Goal: Task Accomplishment & Management: Manage account settings

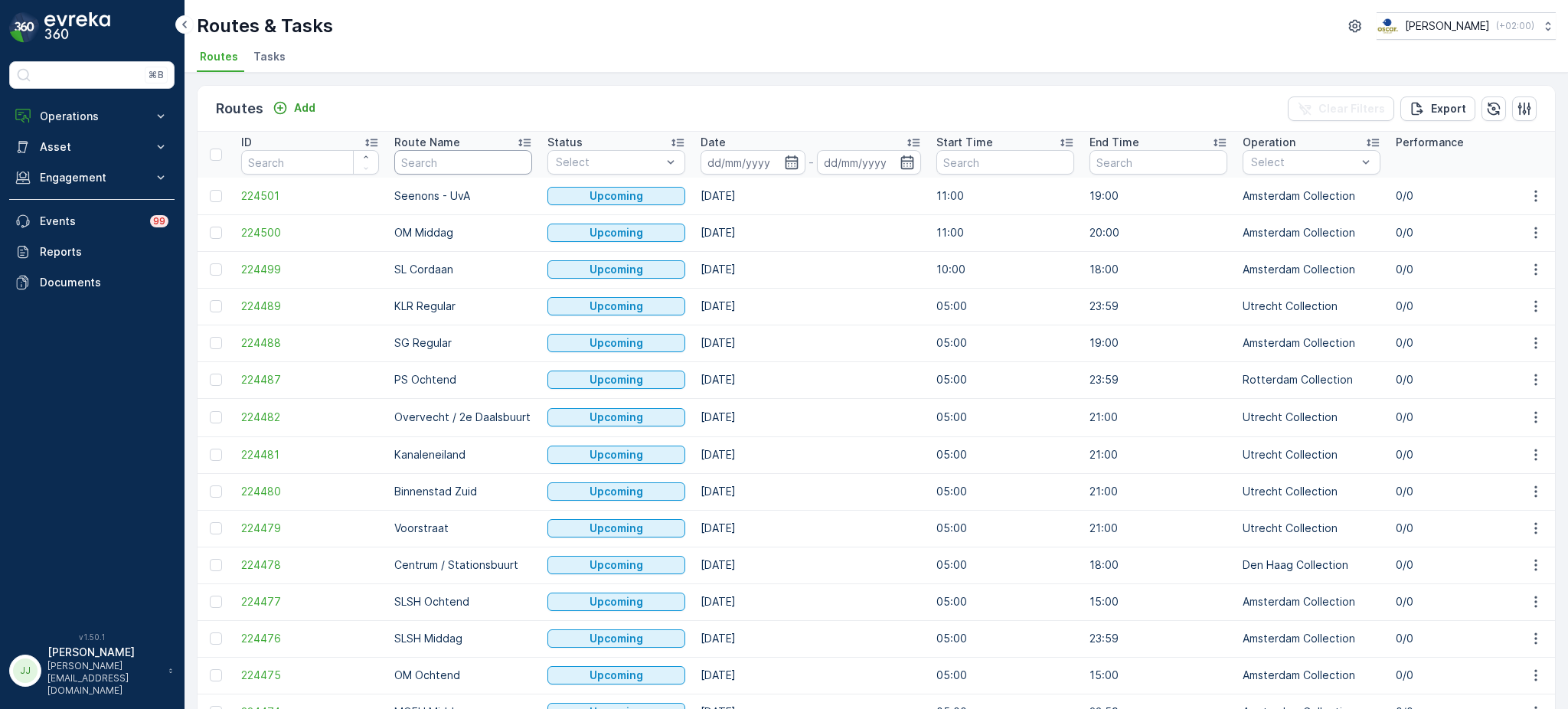
click at [462, 164] on input "text" at bounding box center [463, 162] width 138 height 24
type input "BH reg"
click at [793, 163] on icon "button" at bounding box center [792, 162] width 16 height 16
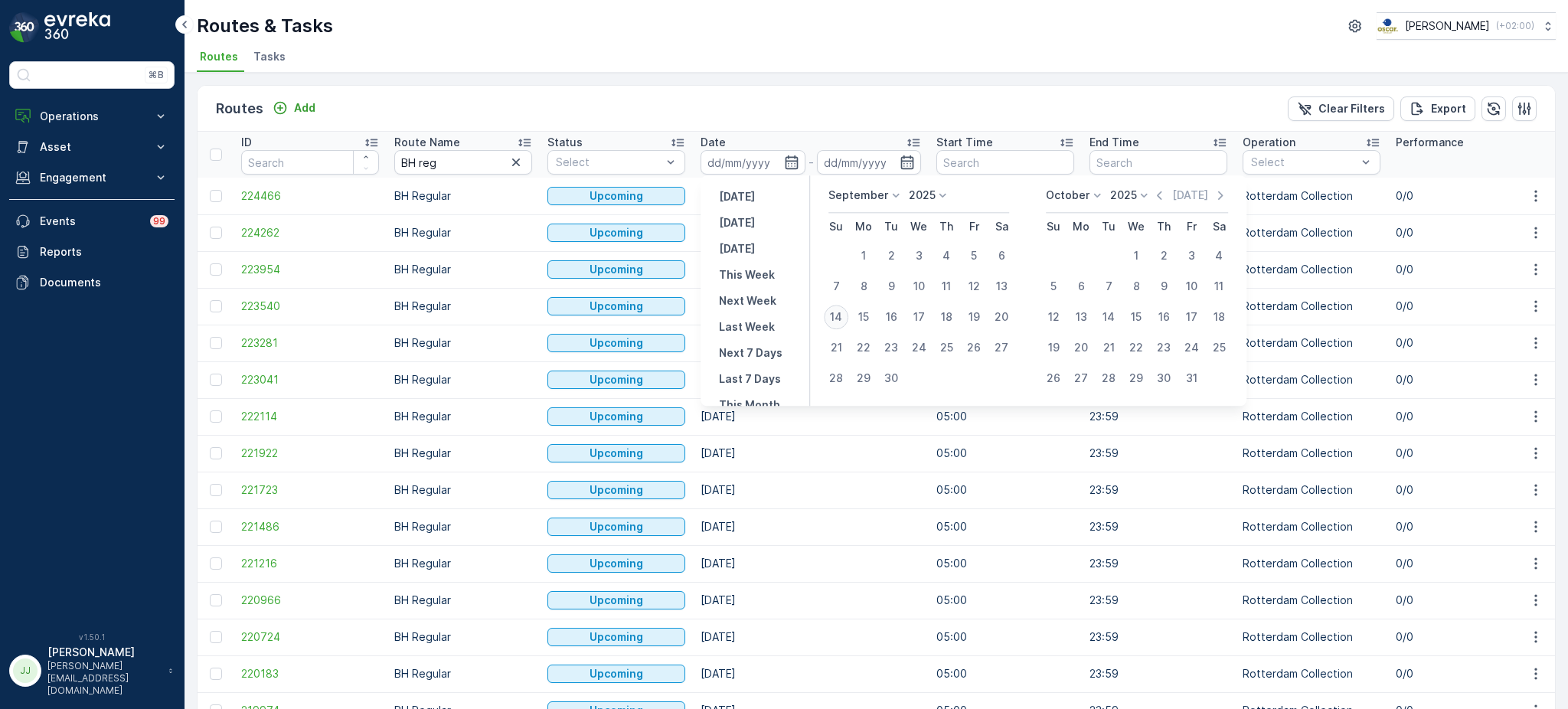
click at [827, 314] on div "14" at bounding box center [836, 317] width 24 height 24
type input "14.09.2025"
click at [827, 314] on div "14" at bounding box center [836, 317] width 24 height 24
type input "14.09.2025"
click at [827, 314] on div "14" at bounding box center [836, 317] width 24 height 24
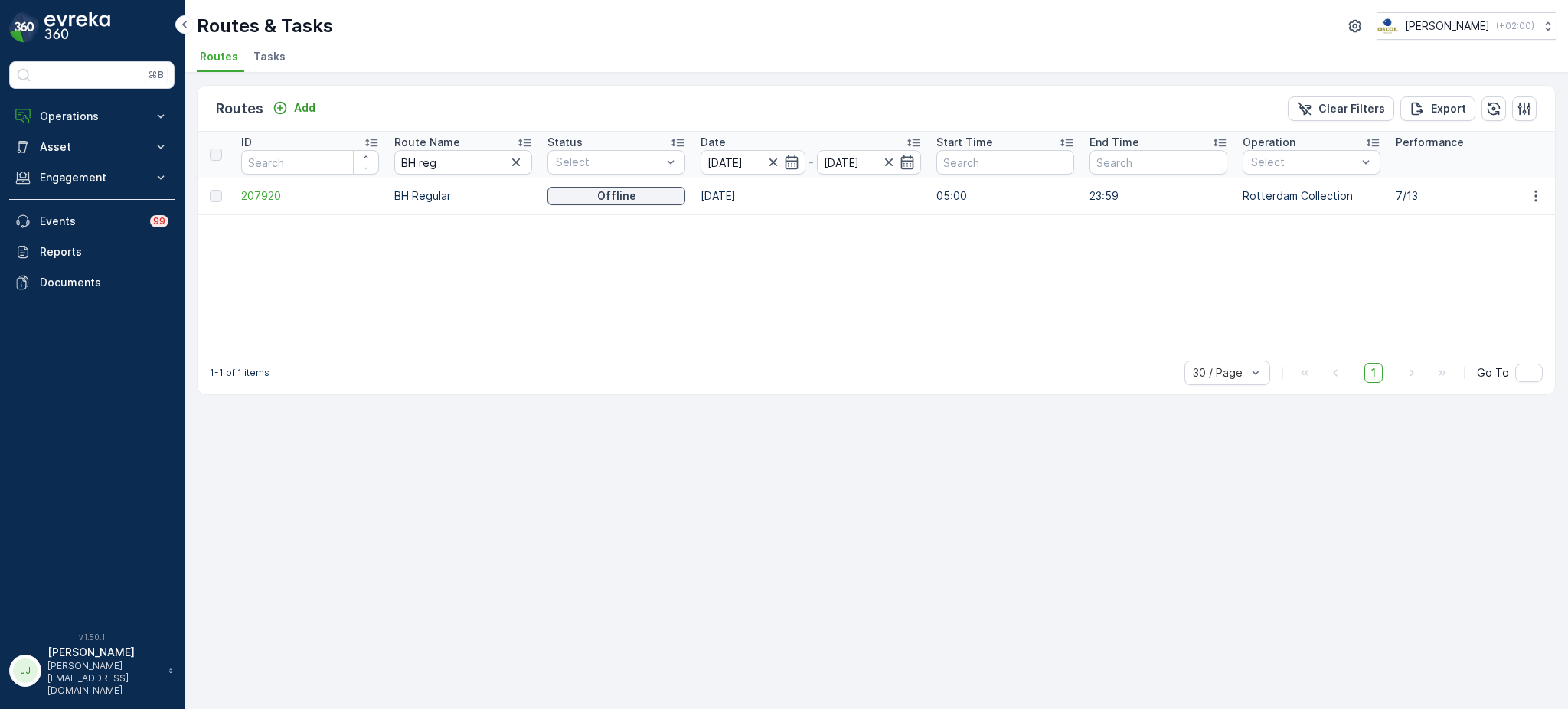
click at [267, 201] on span "207920" at bounding box center [309, 196] width 138 height 16
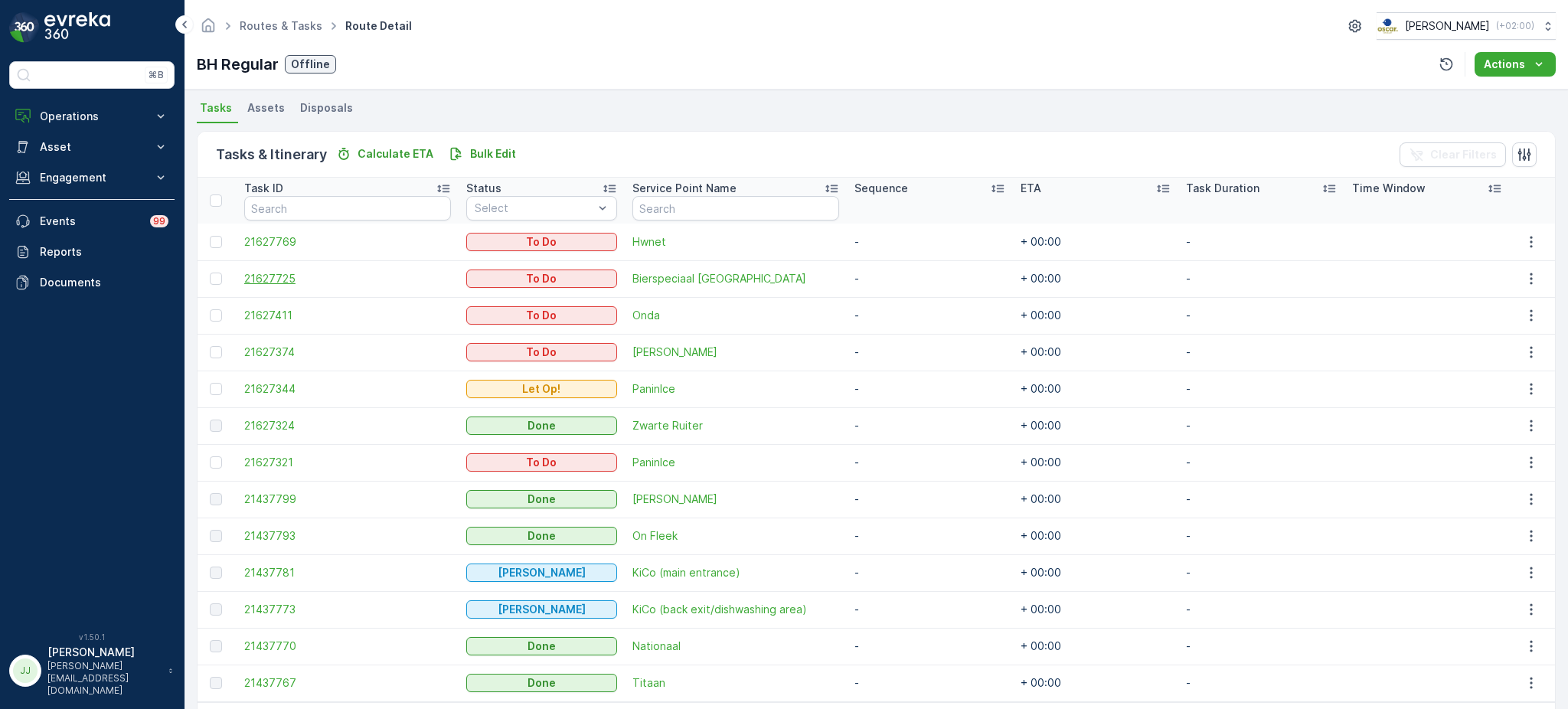
scroll to position [335, 0]
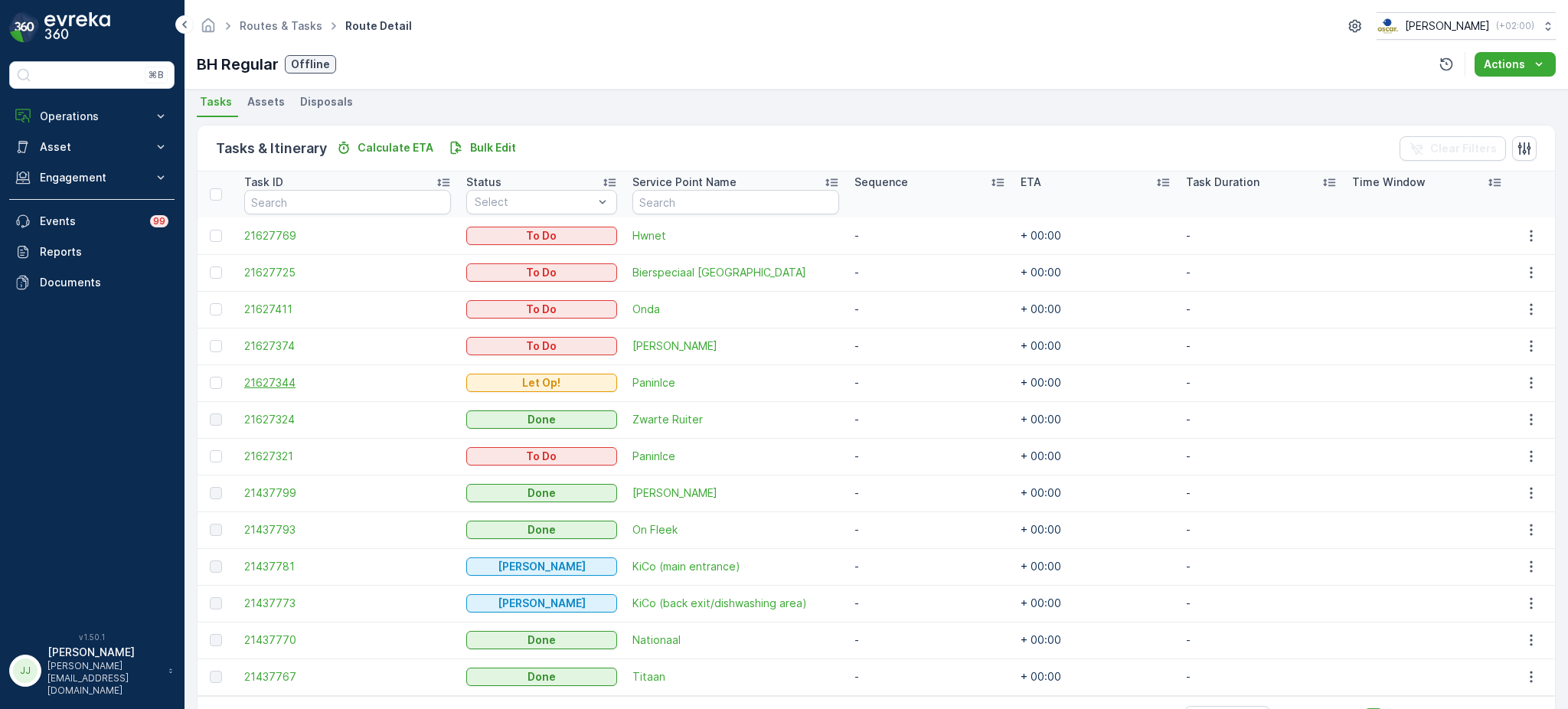
click at [294, 375] on span "21627344" at bounding box center [348, 383] width 207 height 16
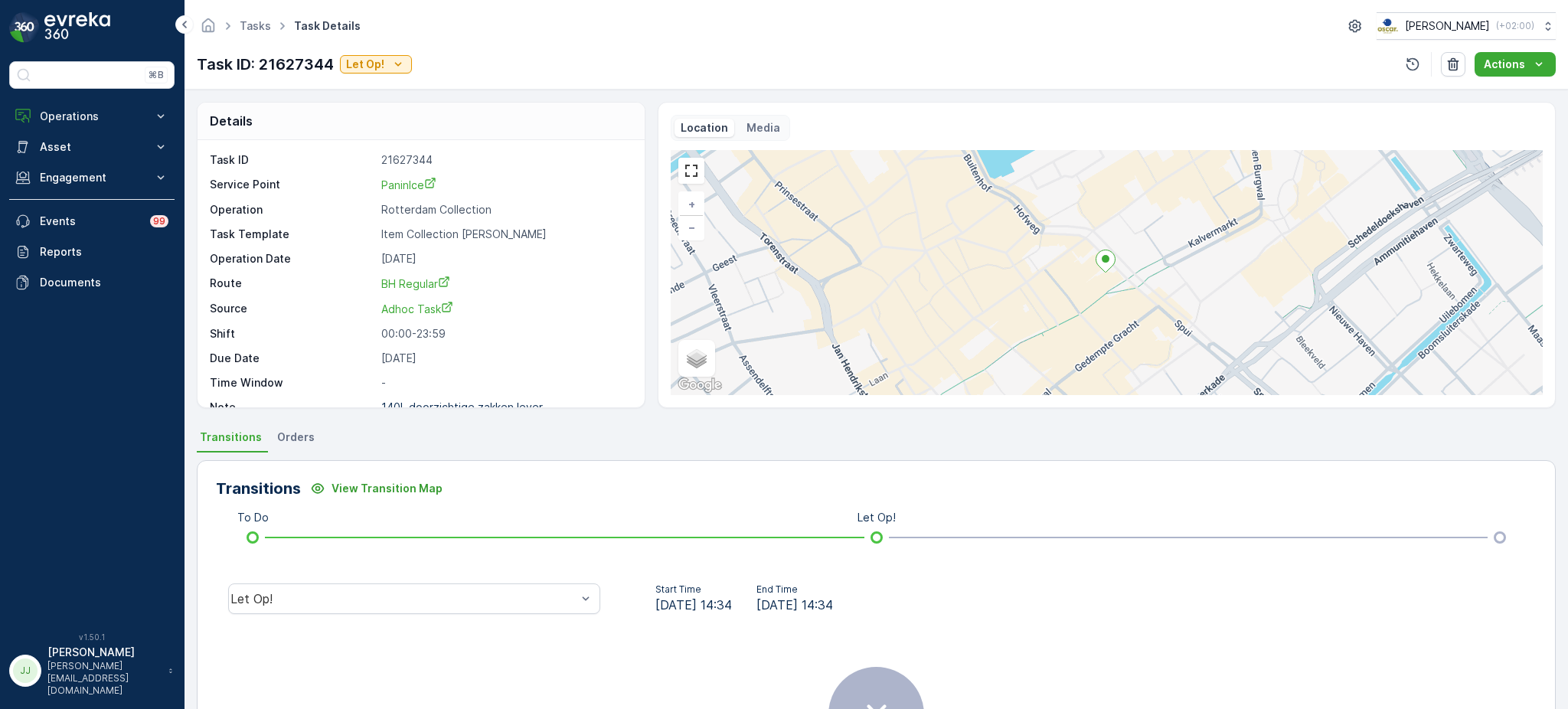
scroll to position [20, 0]
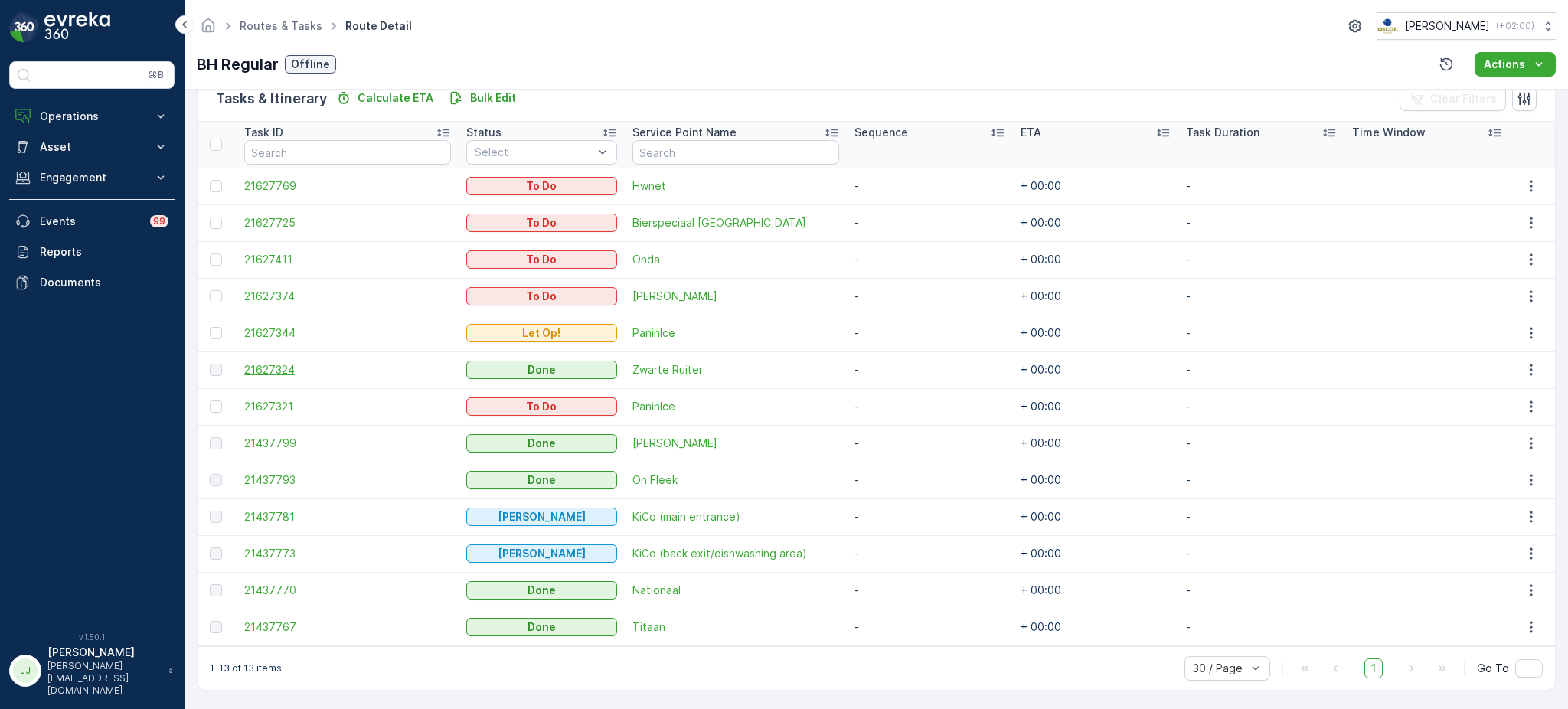
scroll to position [384, 0]
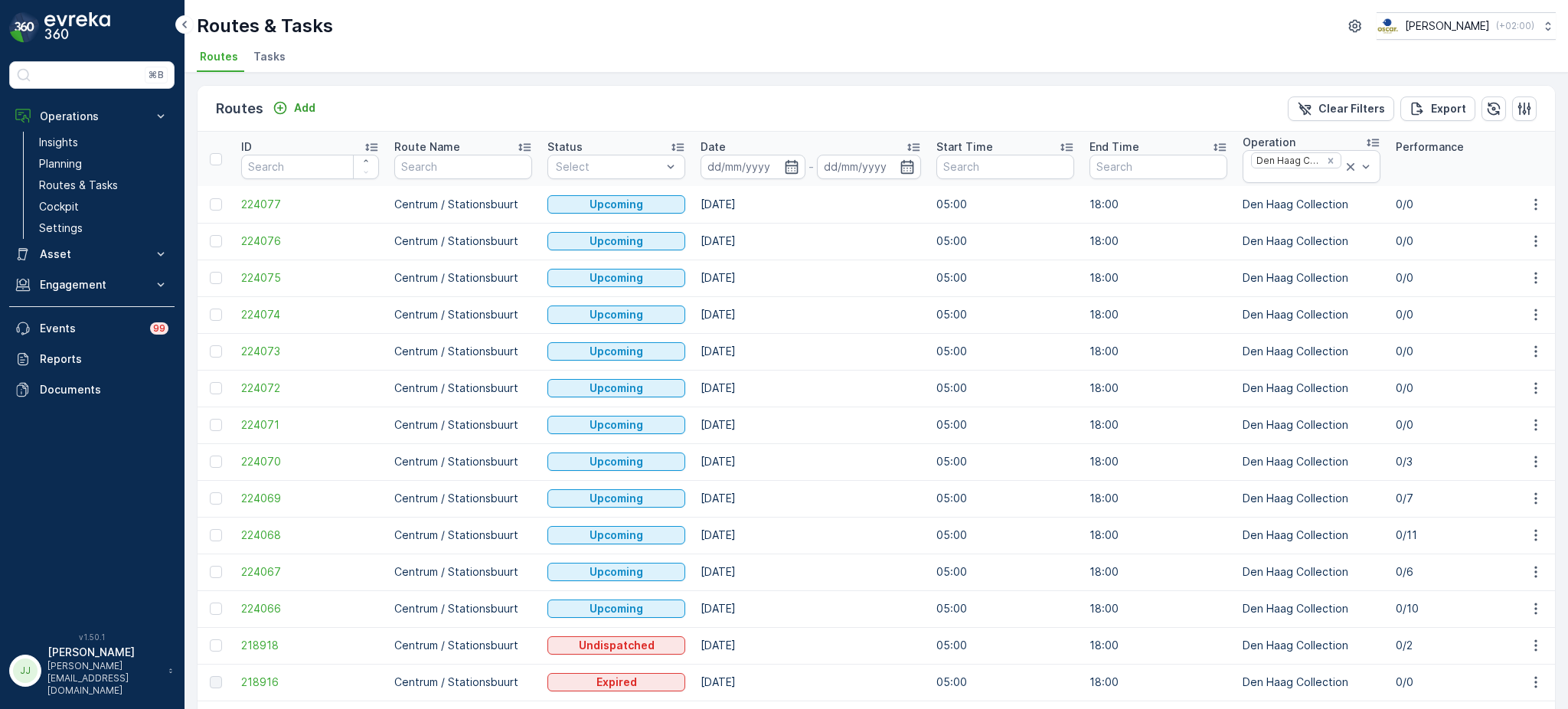
scroll to position [36, 0]
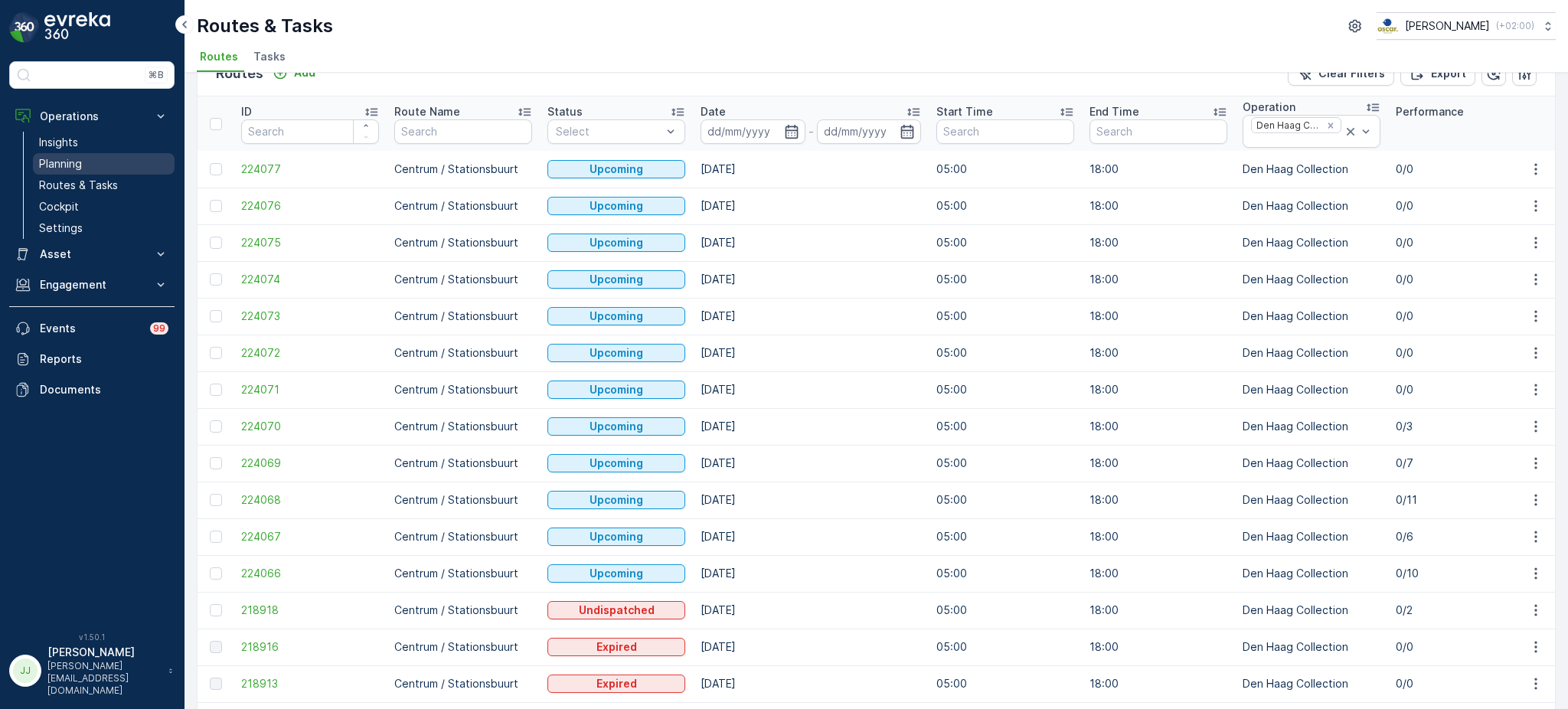
click at [87, 171] on link "Planning" at bounding box center [103, 163] width 142 height 22
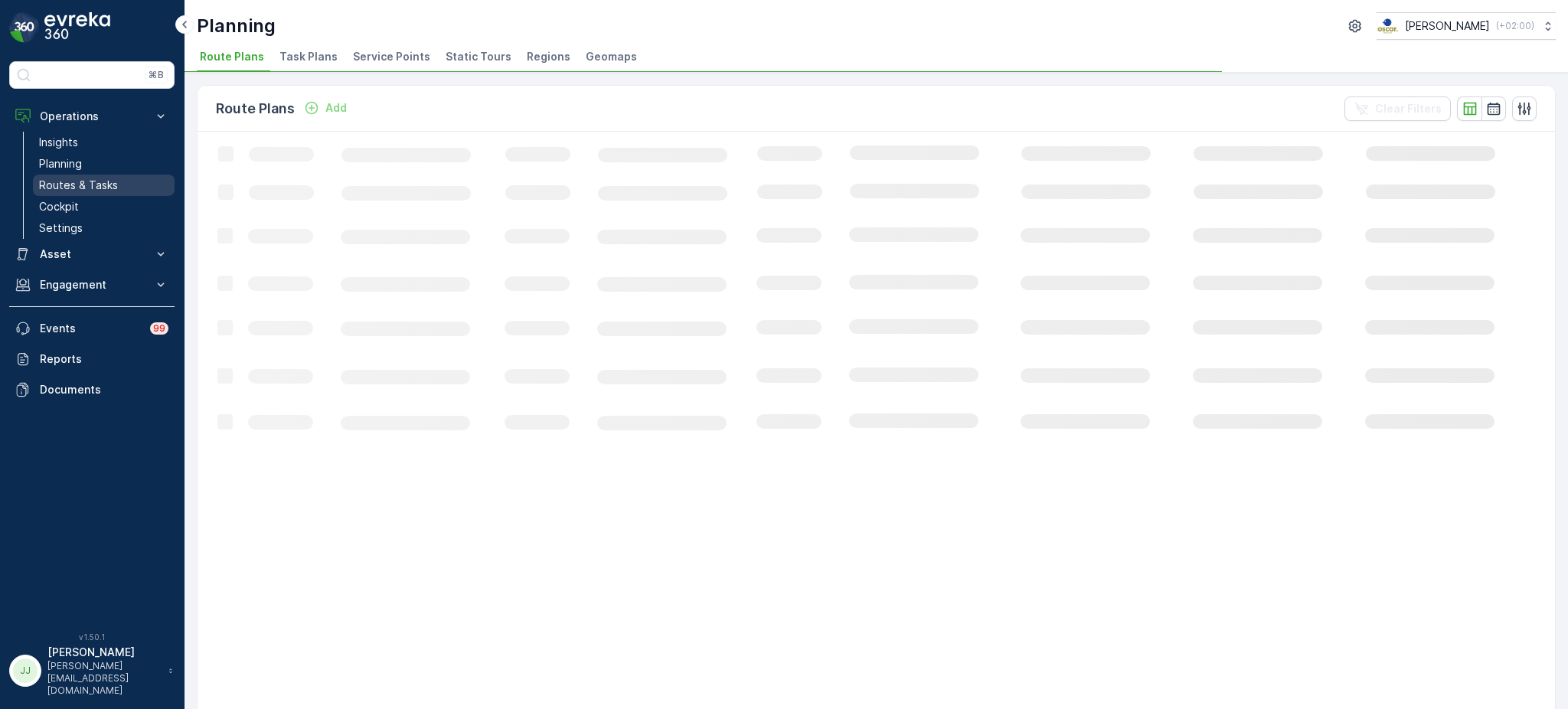
click at [87, 182] on p "Routes & Tasks" at bounding box center [78, 185] width 79 height 16
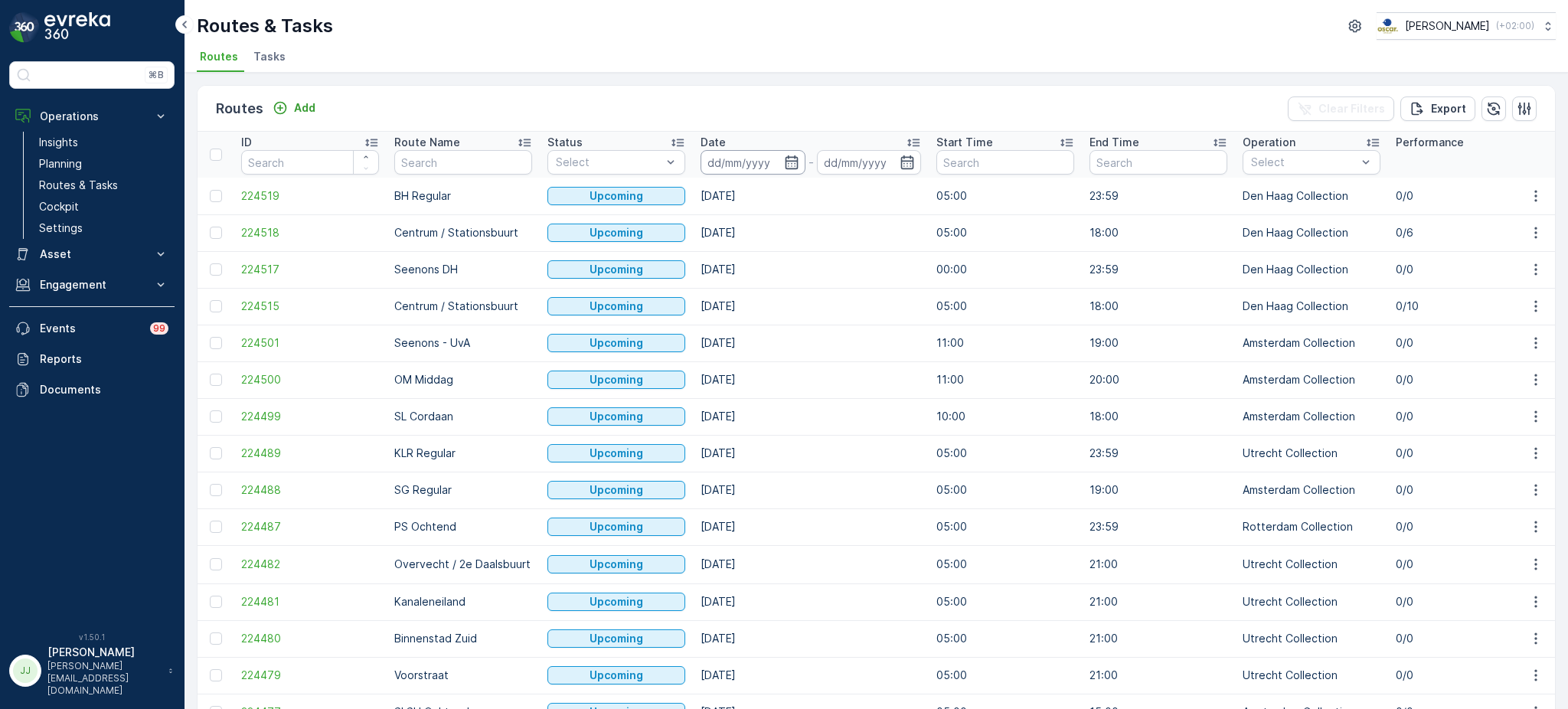
click at [801, 156] on input at bounding box center [753, 162] width 105 height 24
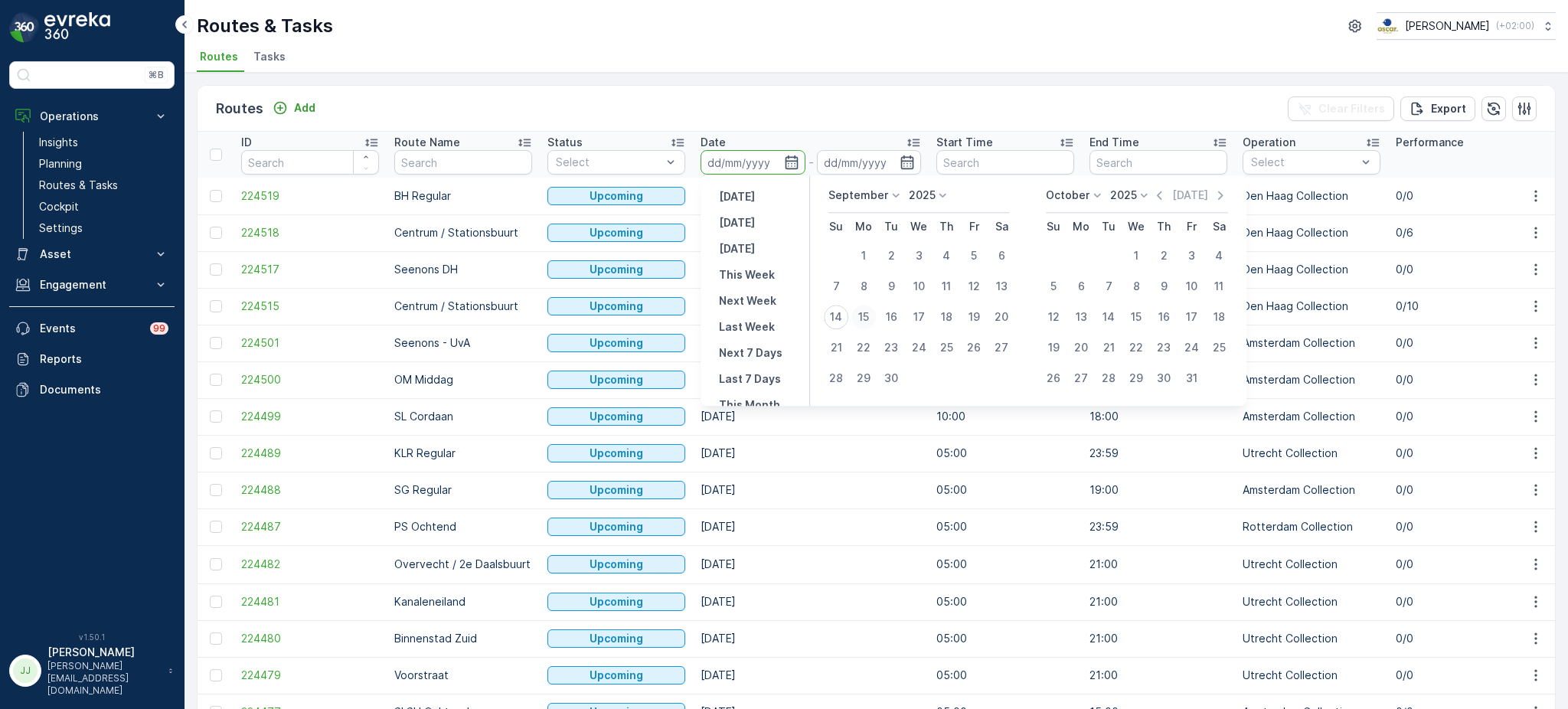
click at [872, 310] on div "15" at bounding box center [863, 317] width 24 height 24
type input "[DATE]"
click at [872, 310] on div "15" at bounding box center [863, 317] width 24 height 24
type input "[DATE]"
click at [872, 310] on td "[DATE]" at bounding box center [810, 306] width 236 height 36
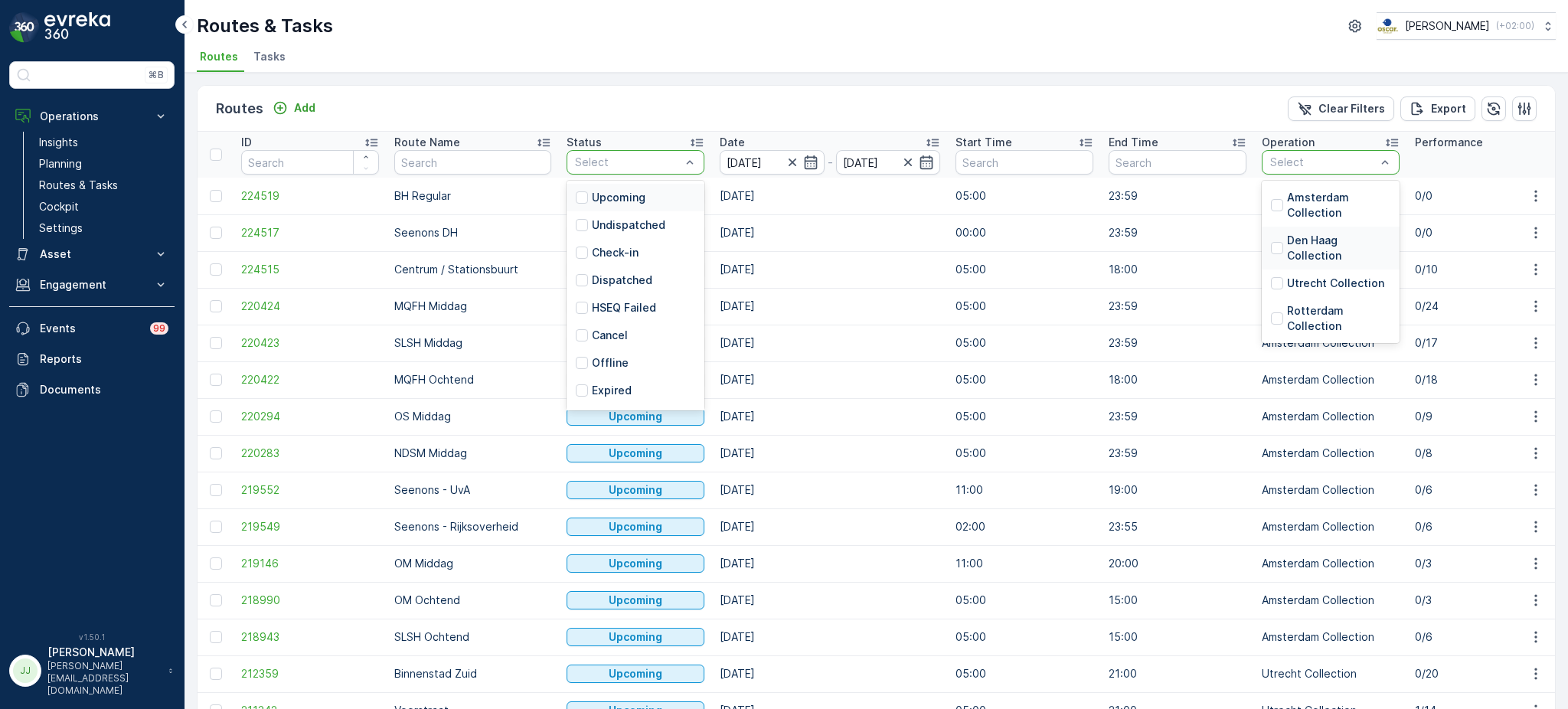
click at [1295, 235] on p "Den Haag Collection" at bounding box center [1339, 248] width 103 height 30
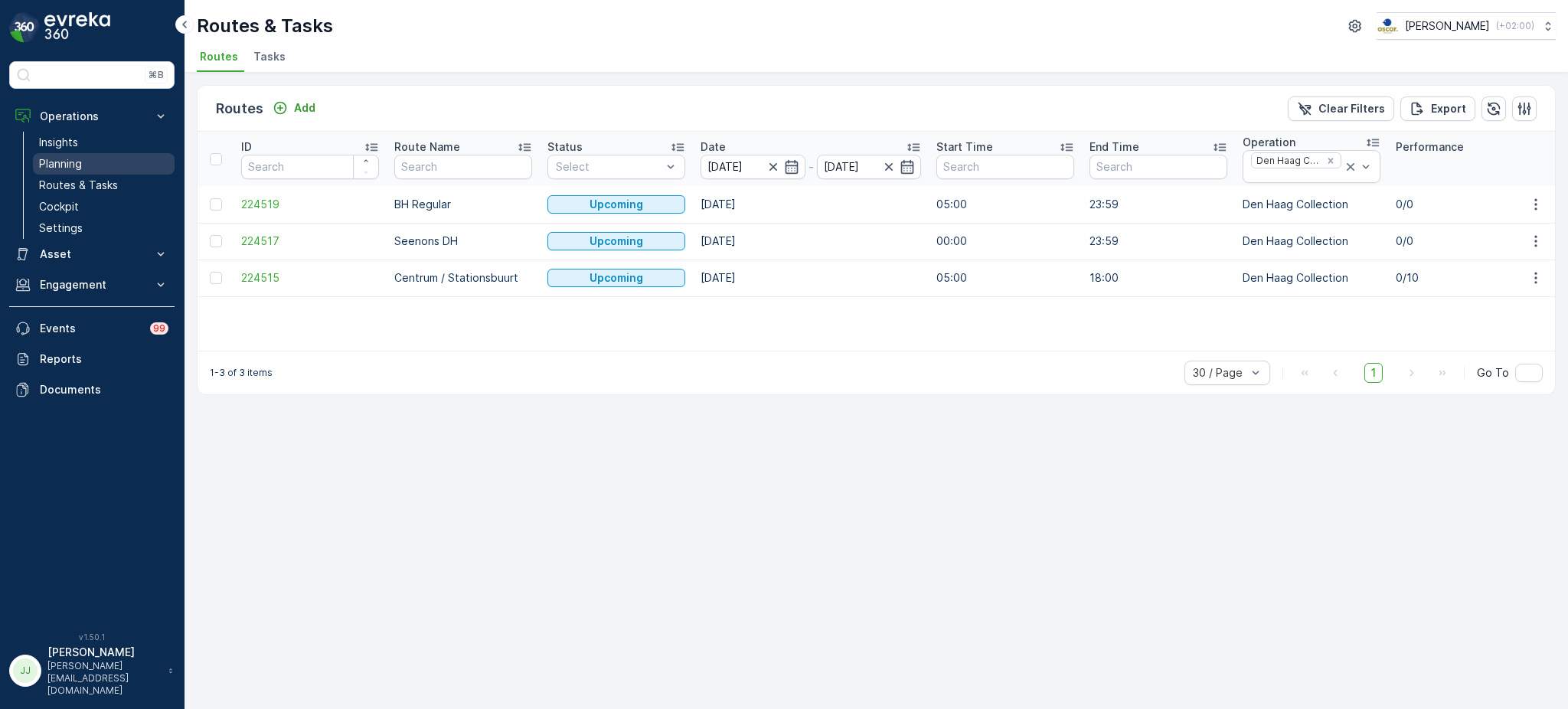
click at [63, 166] on p "Planning" at bounding box center [60, 164] width 43 height 16
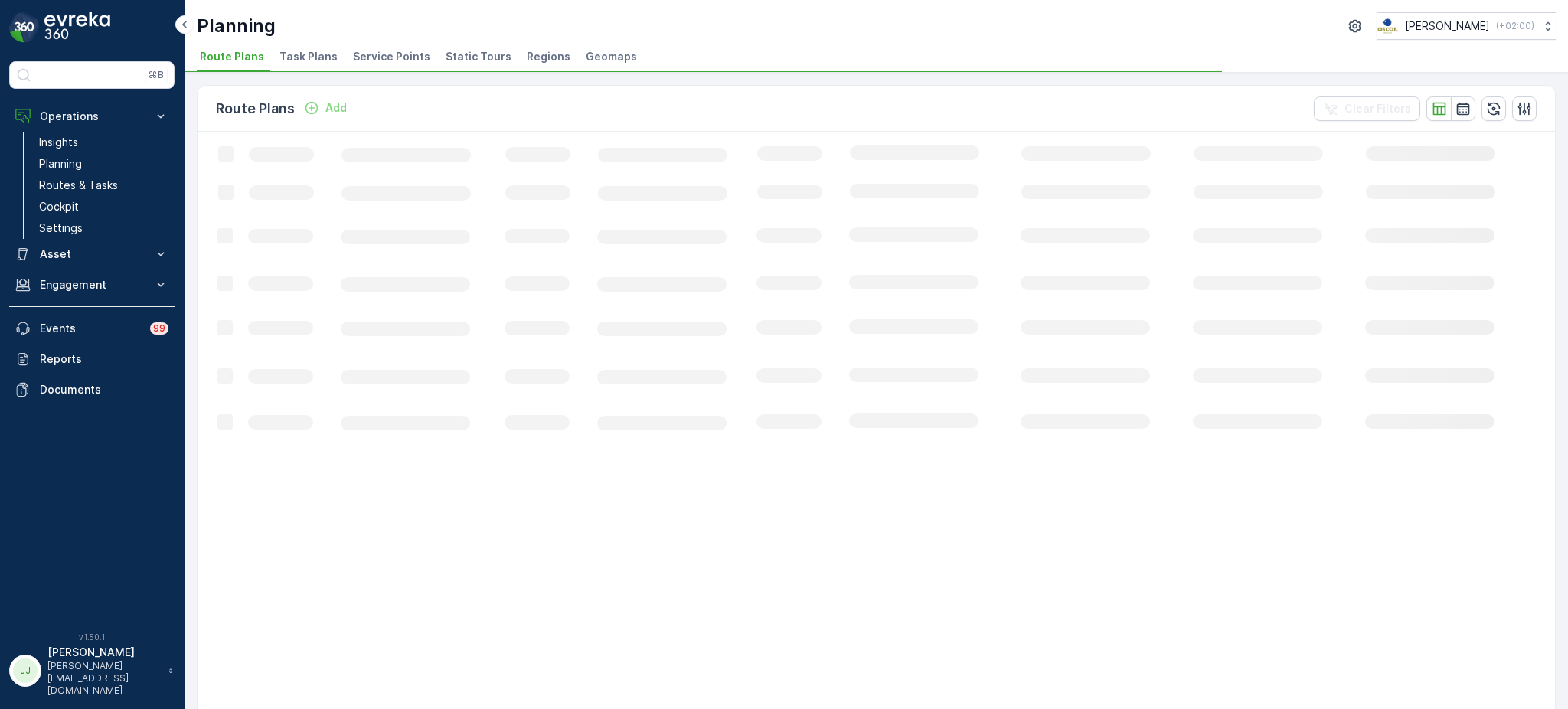
click at [306, 57] on span "Task Plans" at bounding box center [308, 56] width 58 height 16
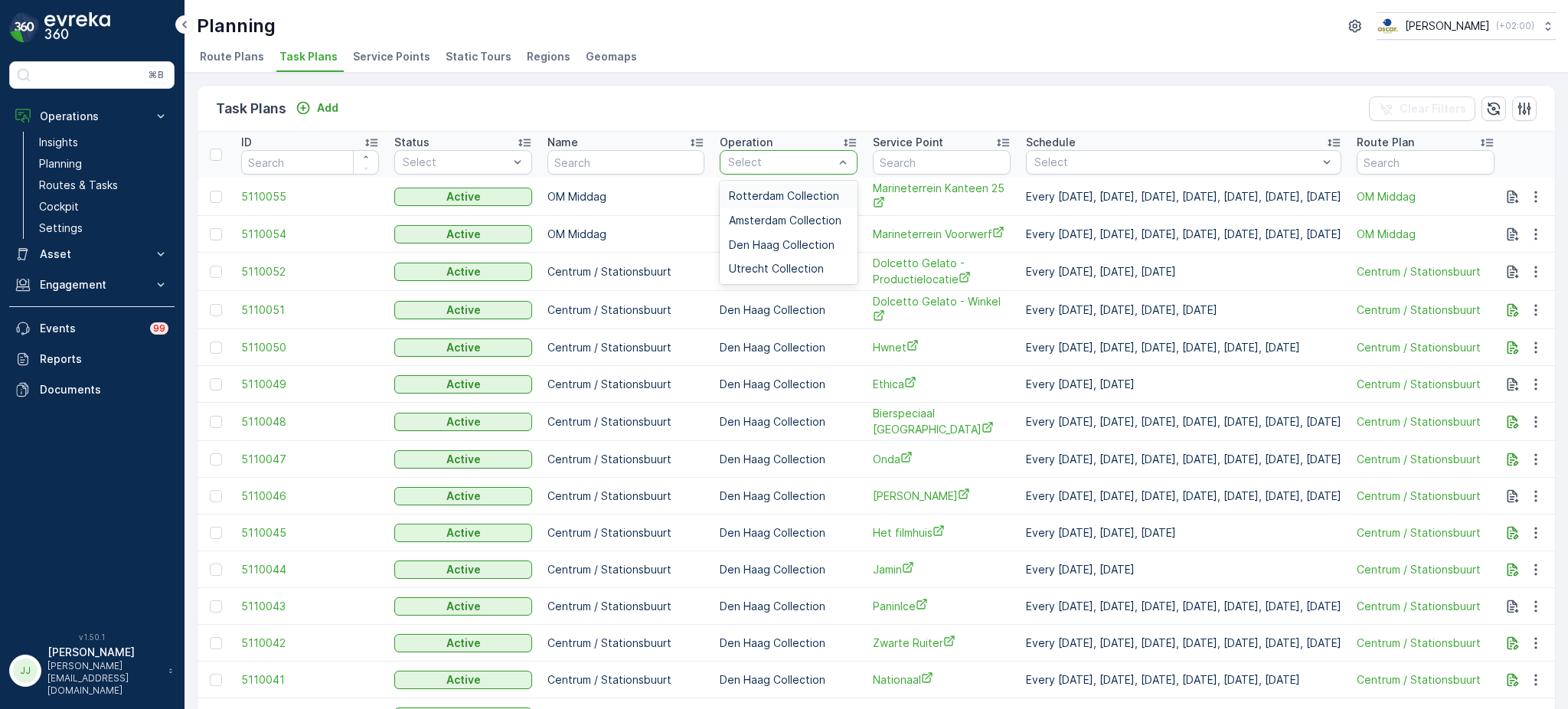
click at [760, 195] on span "Rotterdam Collection" at bounding box center [784, 195] width 110 height 12
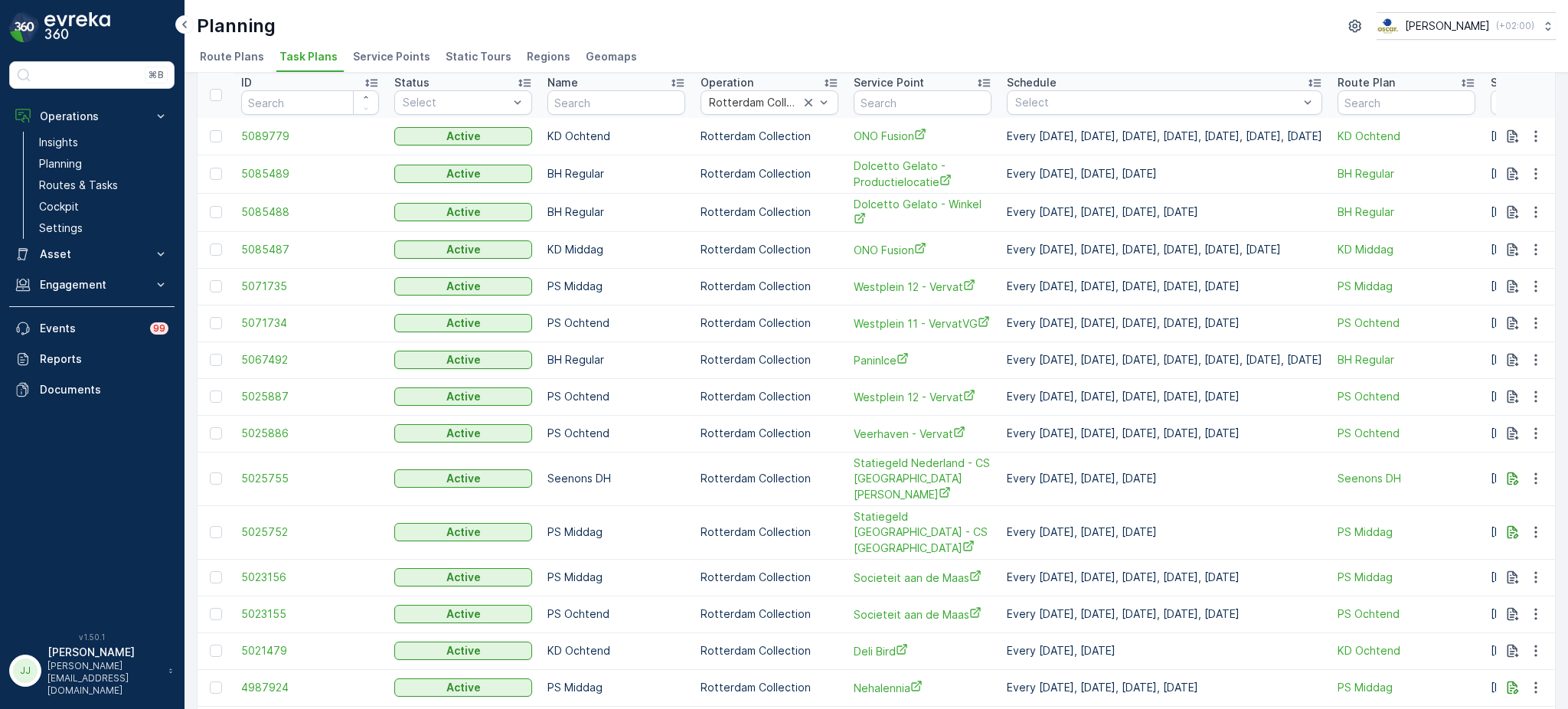
scroll to position [62, 0]
click at [1523, 176] on button "button" at bounding box center [1536, 171] width 28 height 18
click at [1530, 212] on span "Edit Task Plan" at bounding box center [1509, 215] width 71 height 16
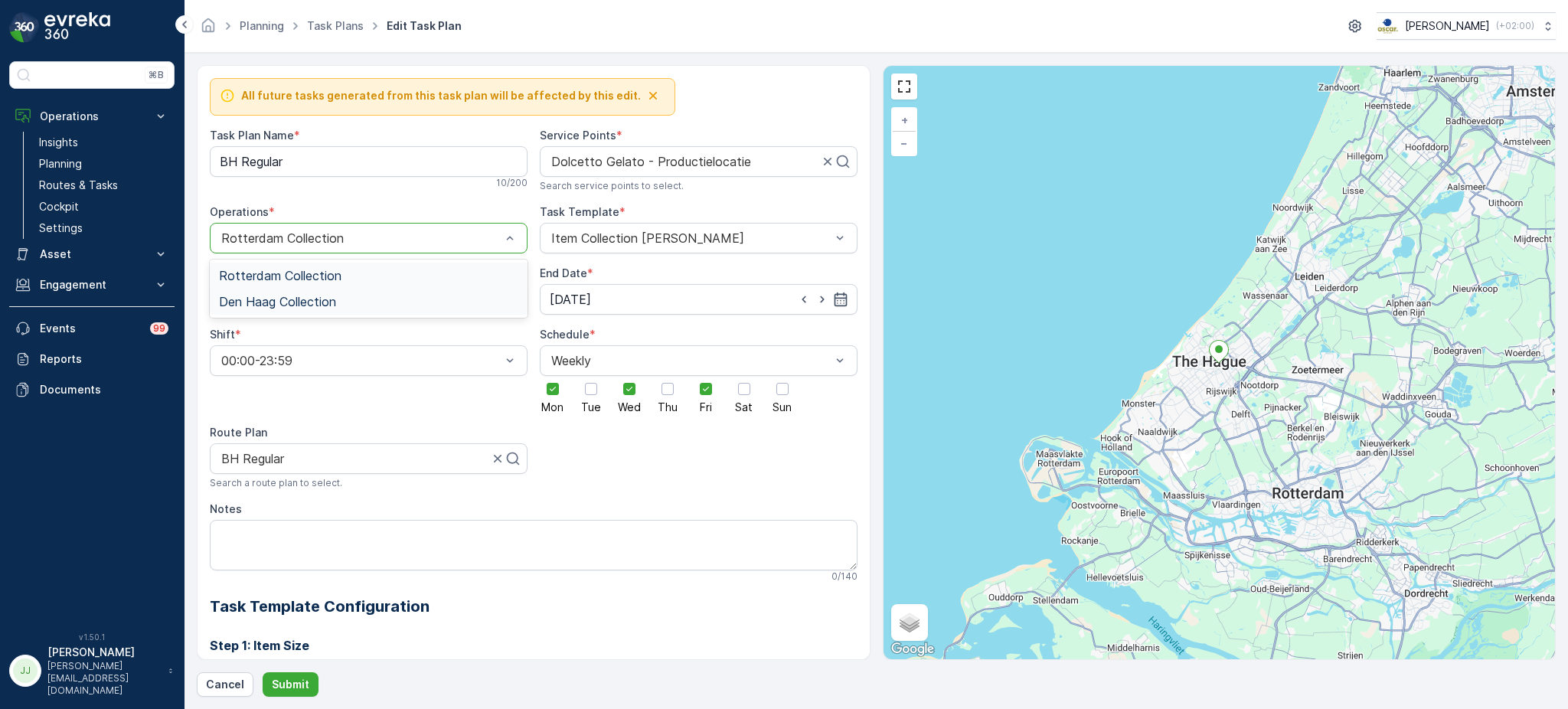
click at [314, 299] on span "Den Haag Collection" at bounding box center [277, 301] width 117 height 14
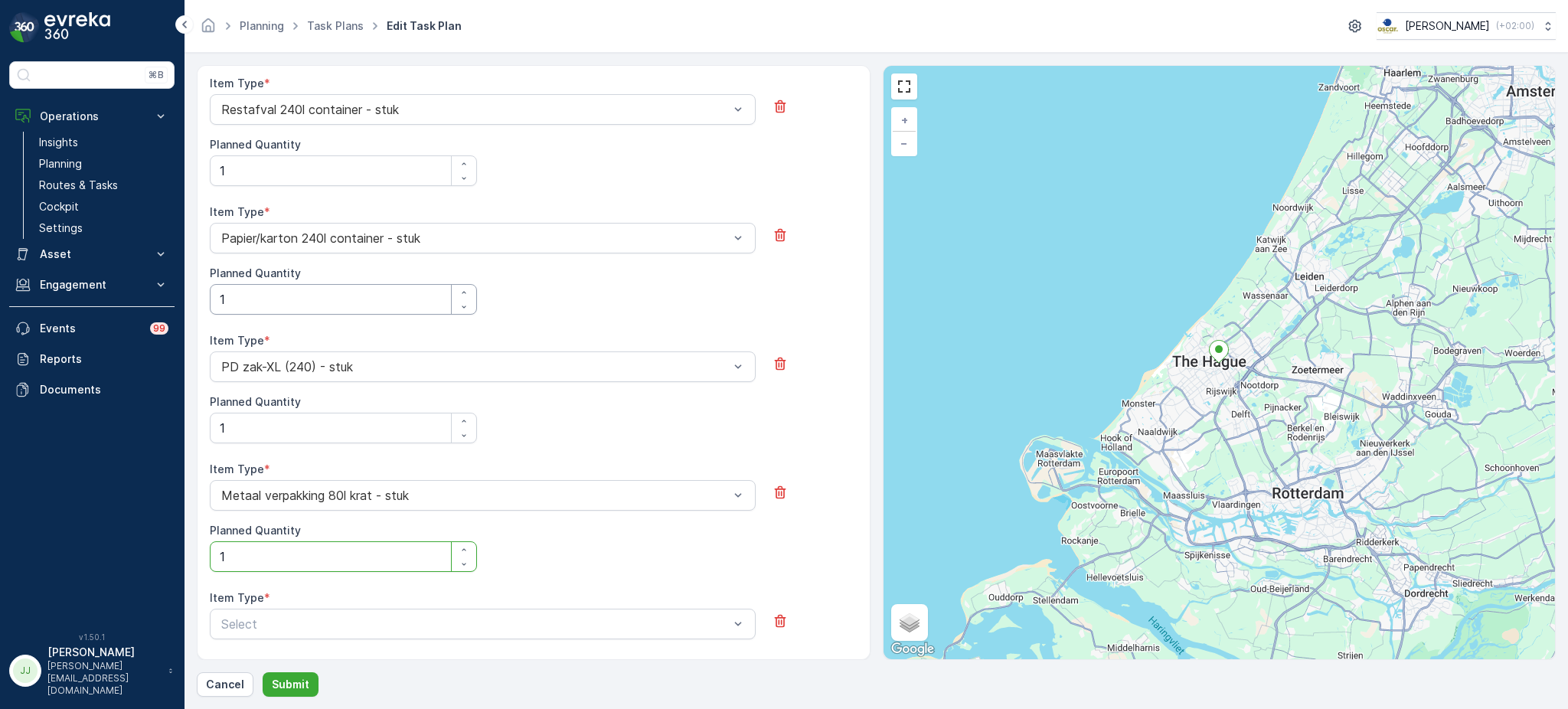
scroll to position [1070, 0]
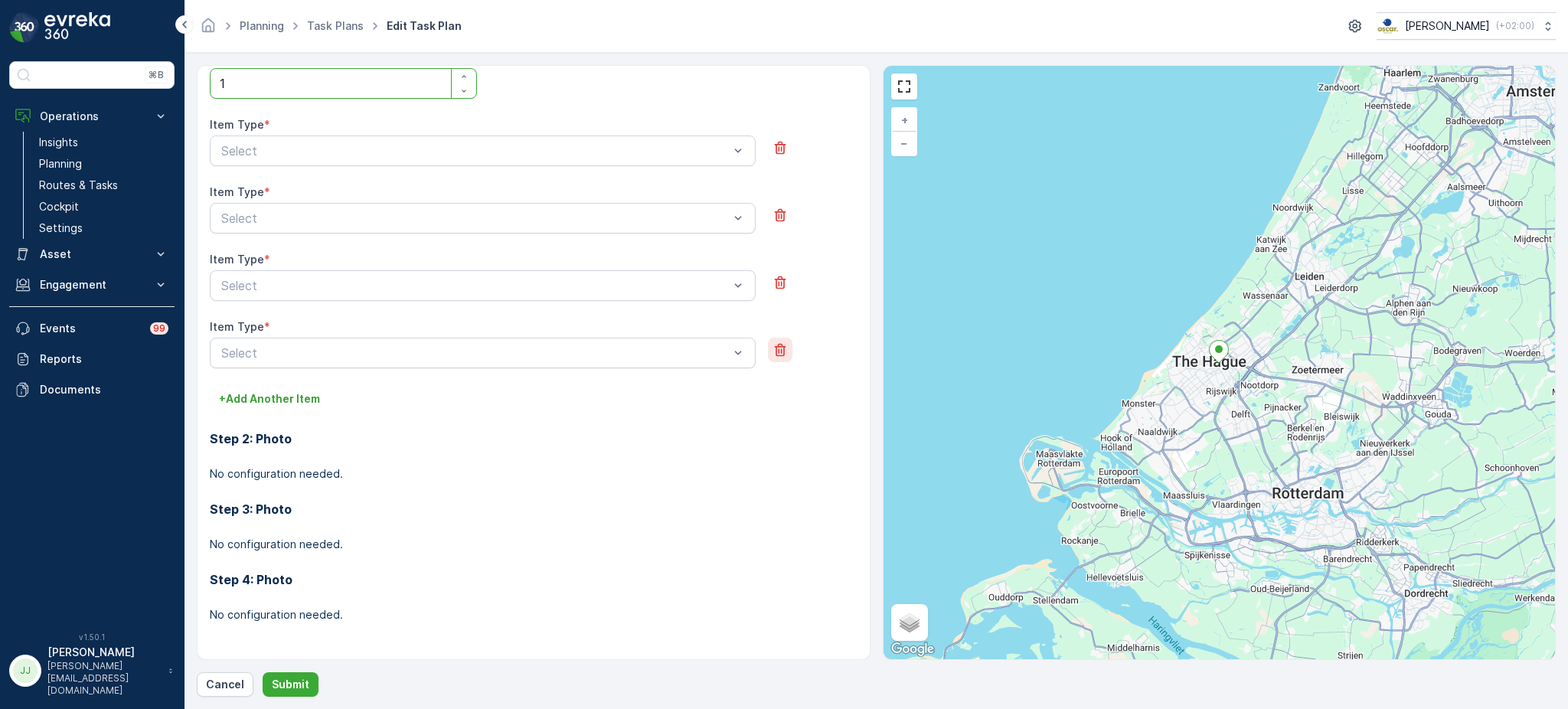
click at [778, 358] on button "button" at bounding box center [780, 349] width 24 height 24
click at [776, 349] on icon "button" at bounding box center [781, 350] width 16 height 16
click at [776, 349] on icon "button" at bounding box center [780, 349] width 11 height 13
click at [776, 349] on icon "button" at bounding box center [781, 350] width 16 height 16
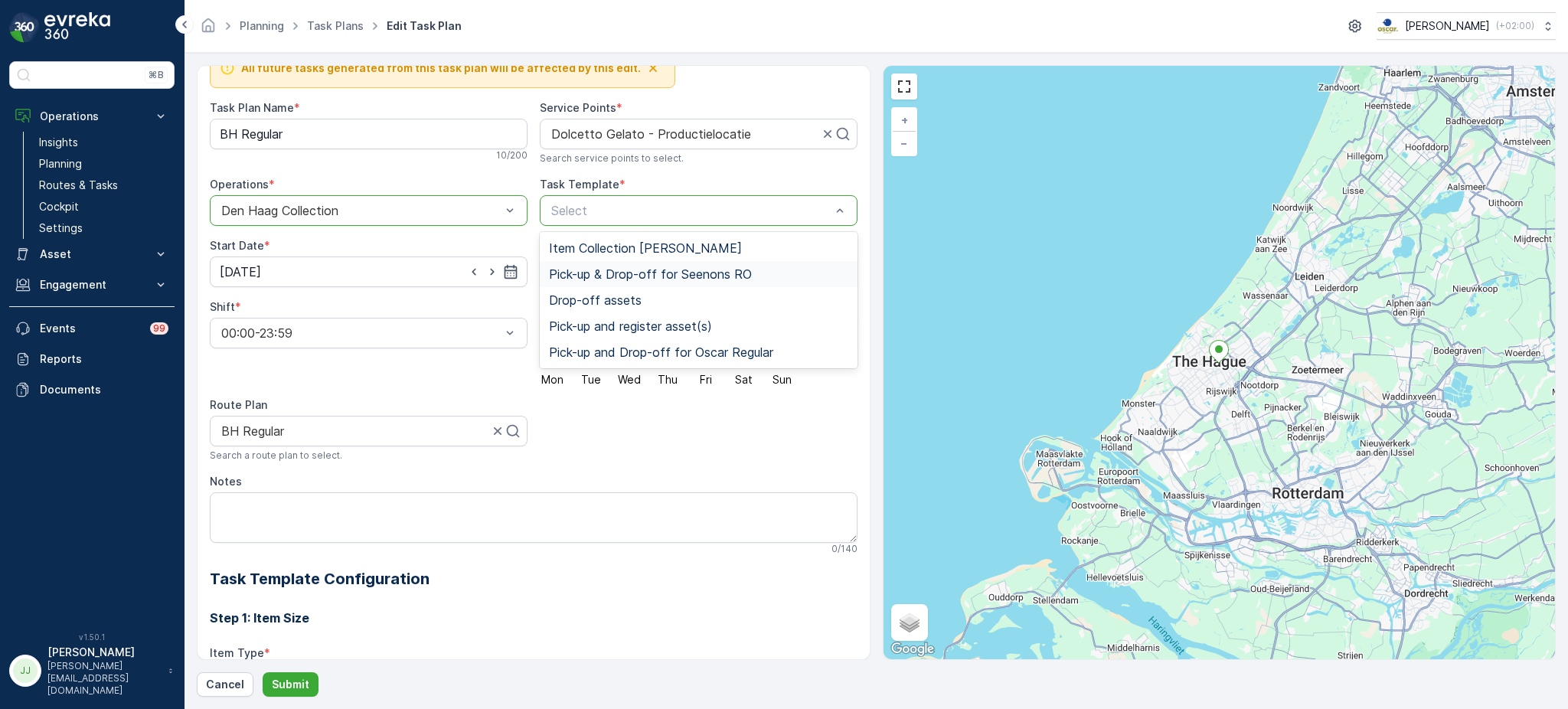
scroll to position [23, 0]
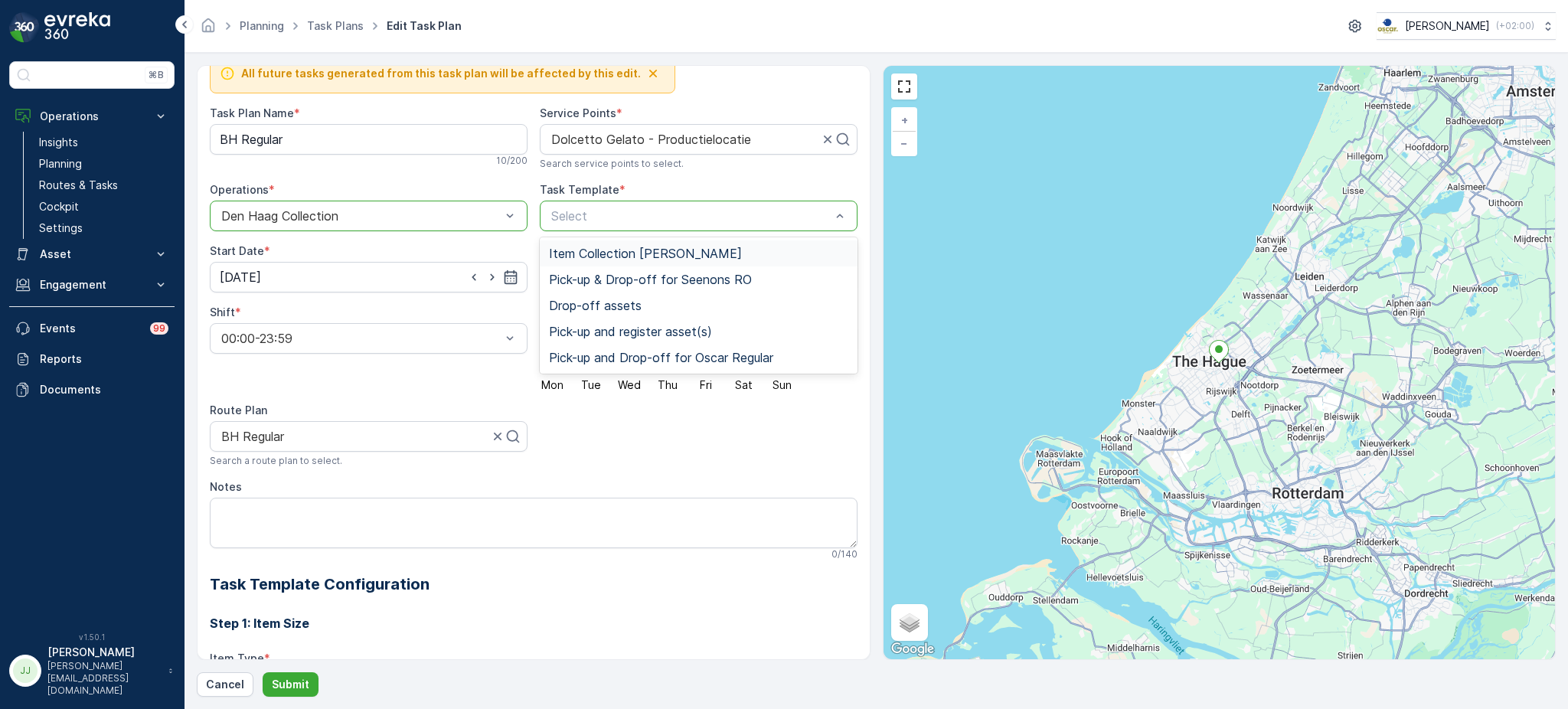
click at [652, 258] on span "Item Collection [PERSON_NAME]" at bounding box center [646, 254] width 193 height 14
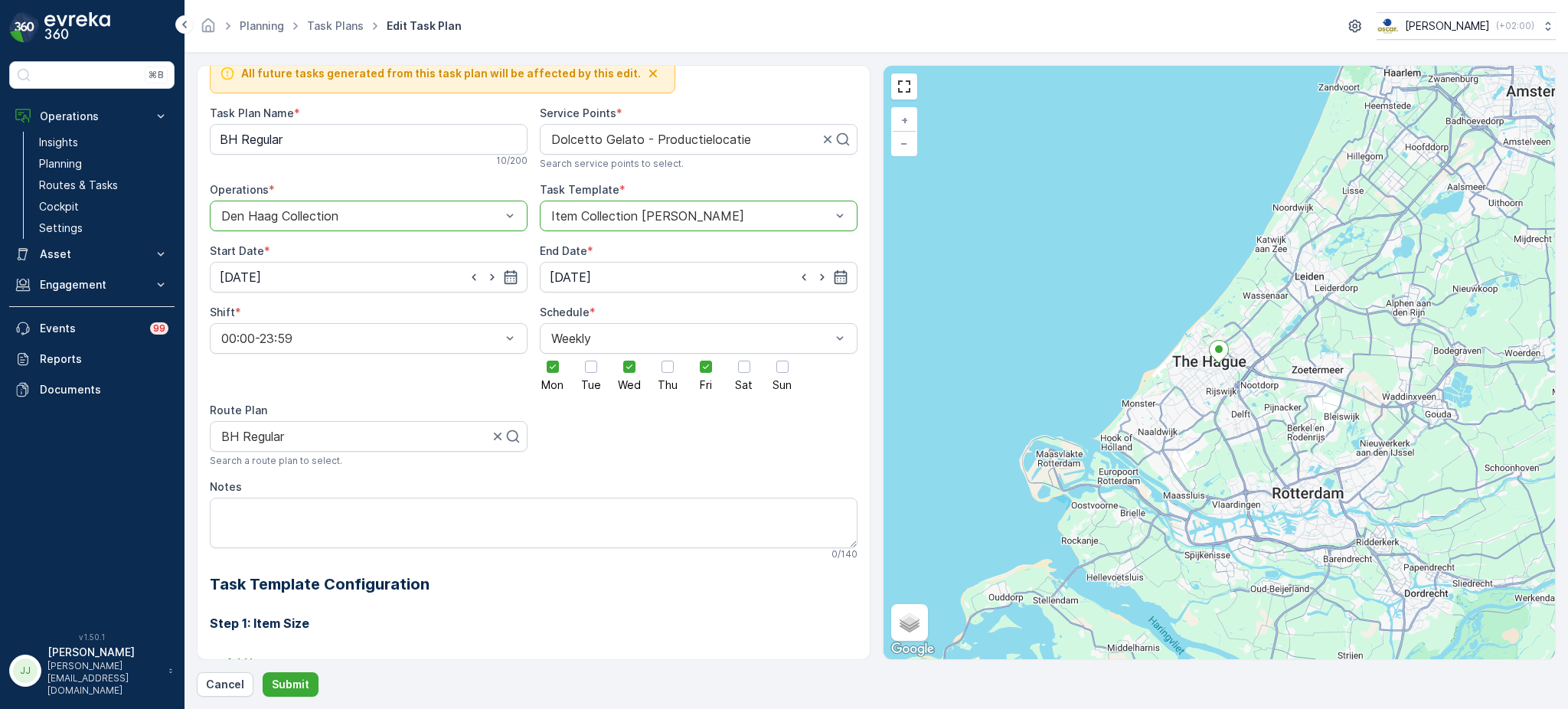
scroll to position [287, 0]
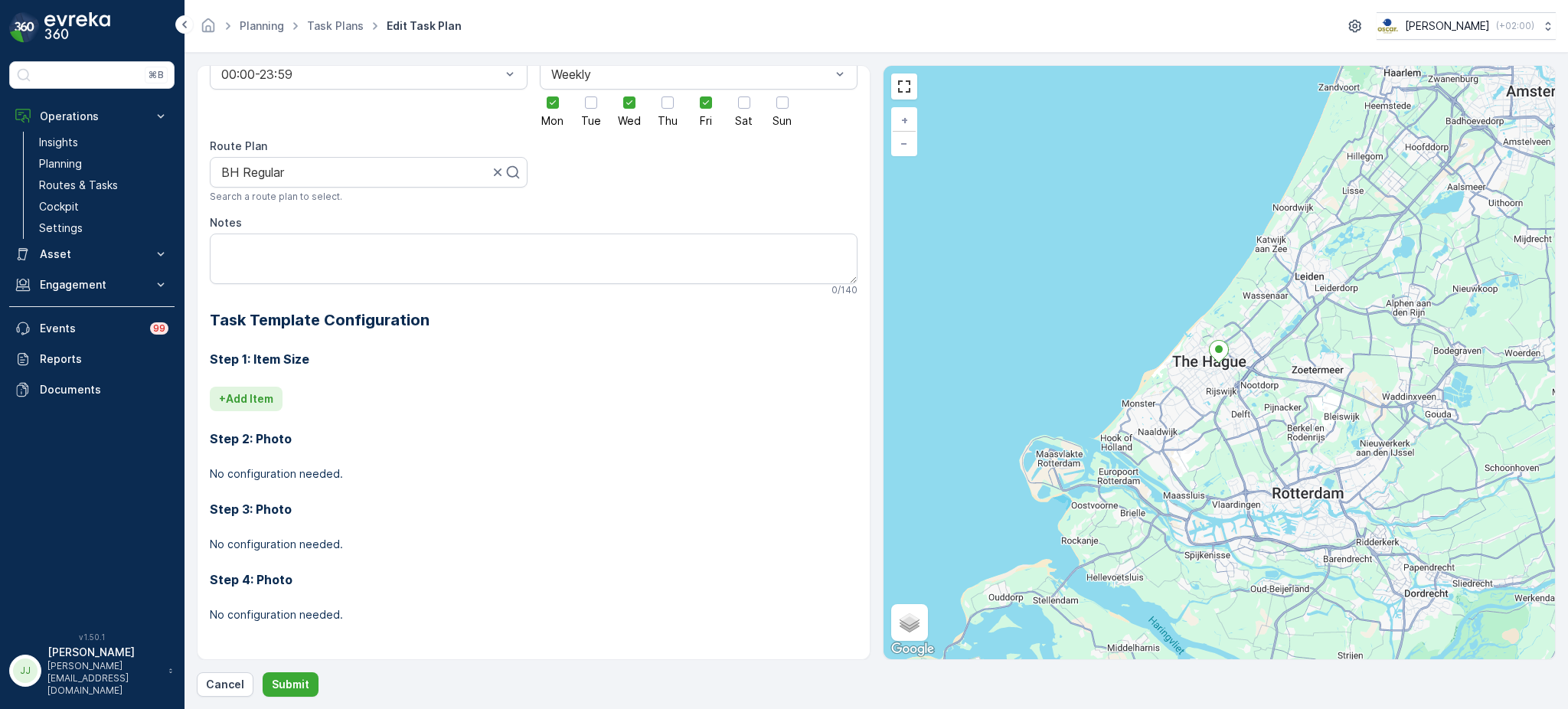
click at [257, 391] on p "+ Add Item" at bounding box center [246, 399] width 55 height 16
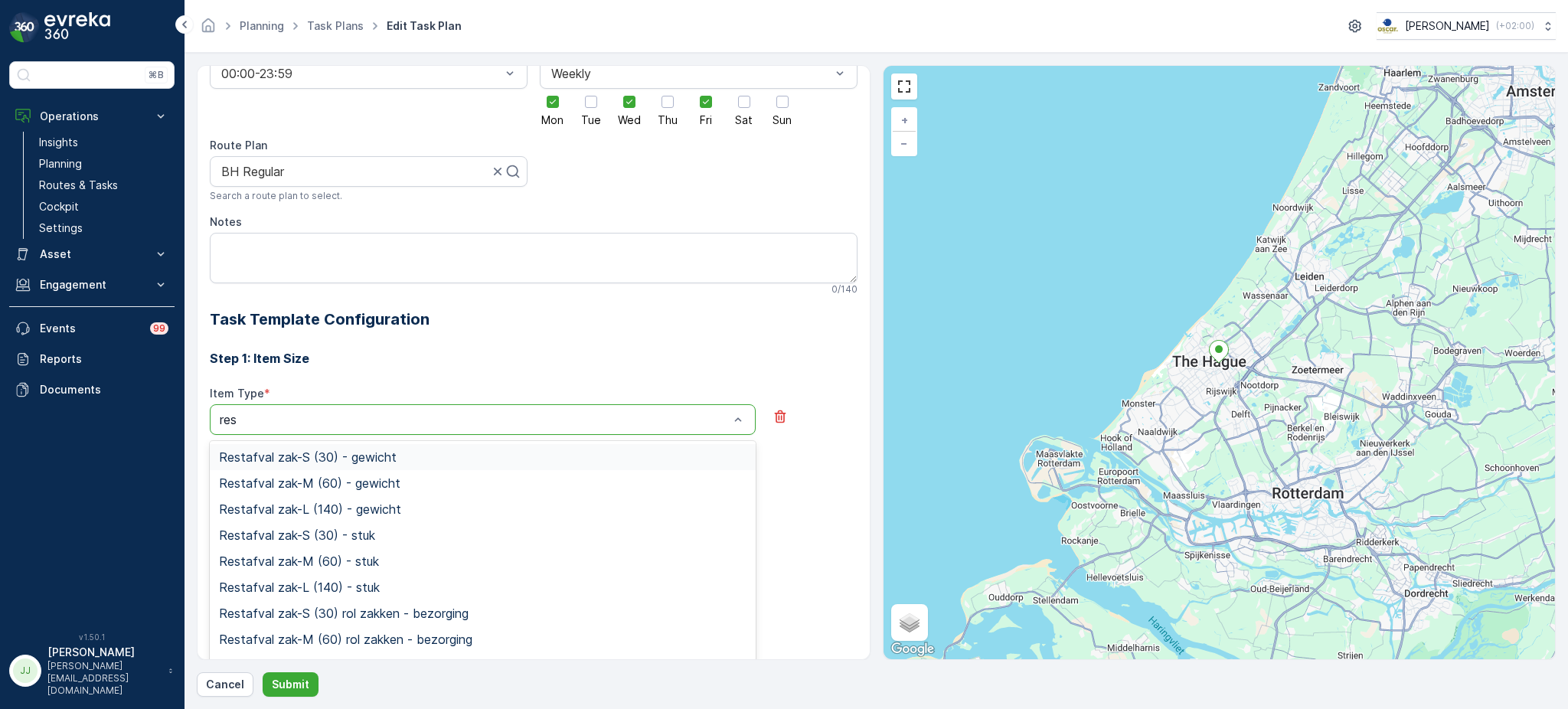
type input "rest"
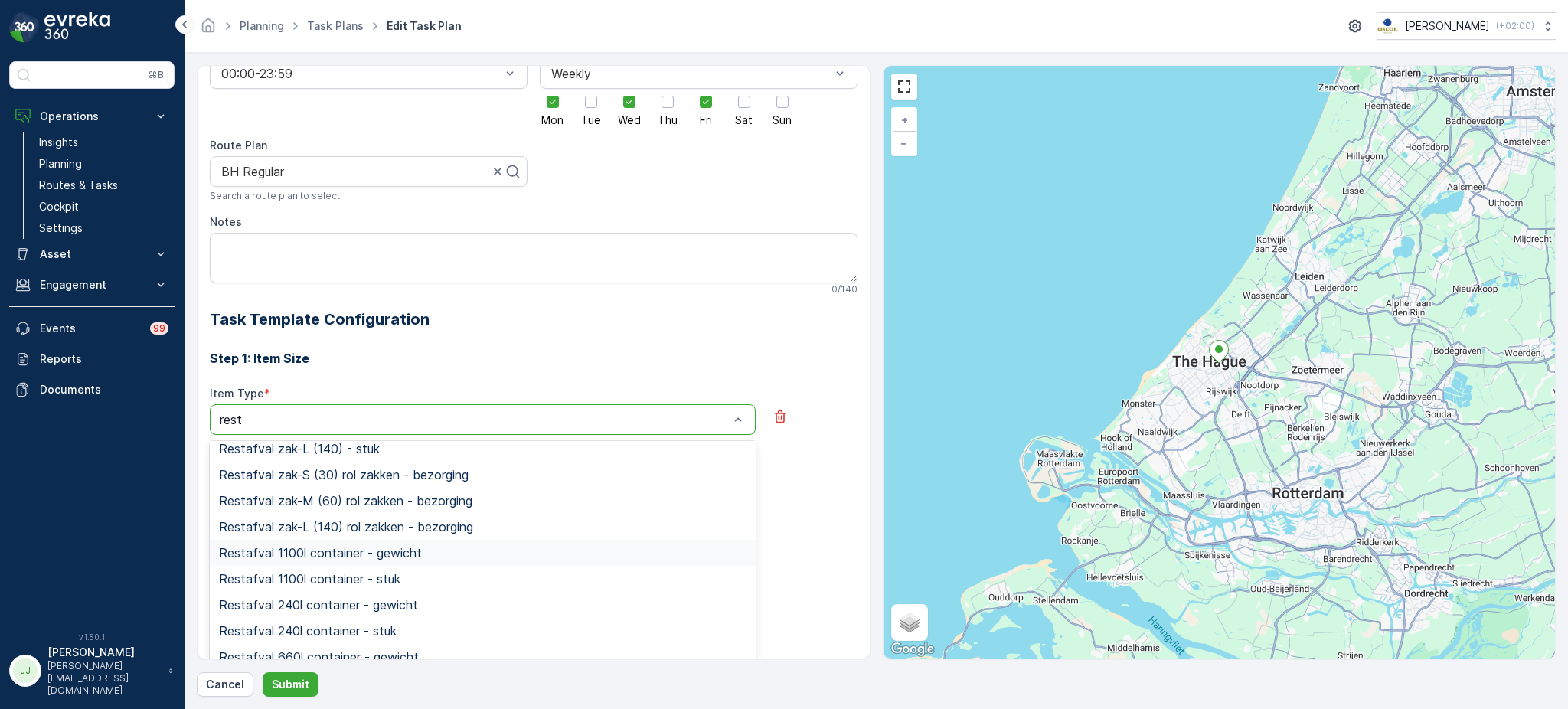
scroll to position [167, 0]
click at [302, 601] on span "Restafval 240l container - stuk" at bounding box center [308, 602] width 177 height 14
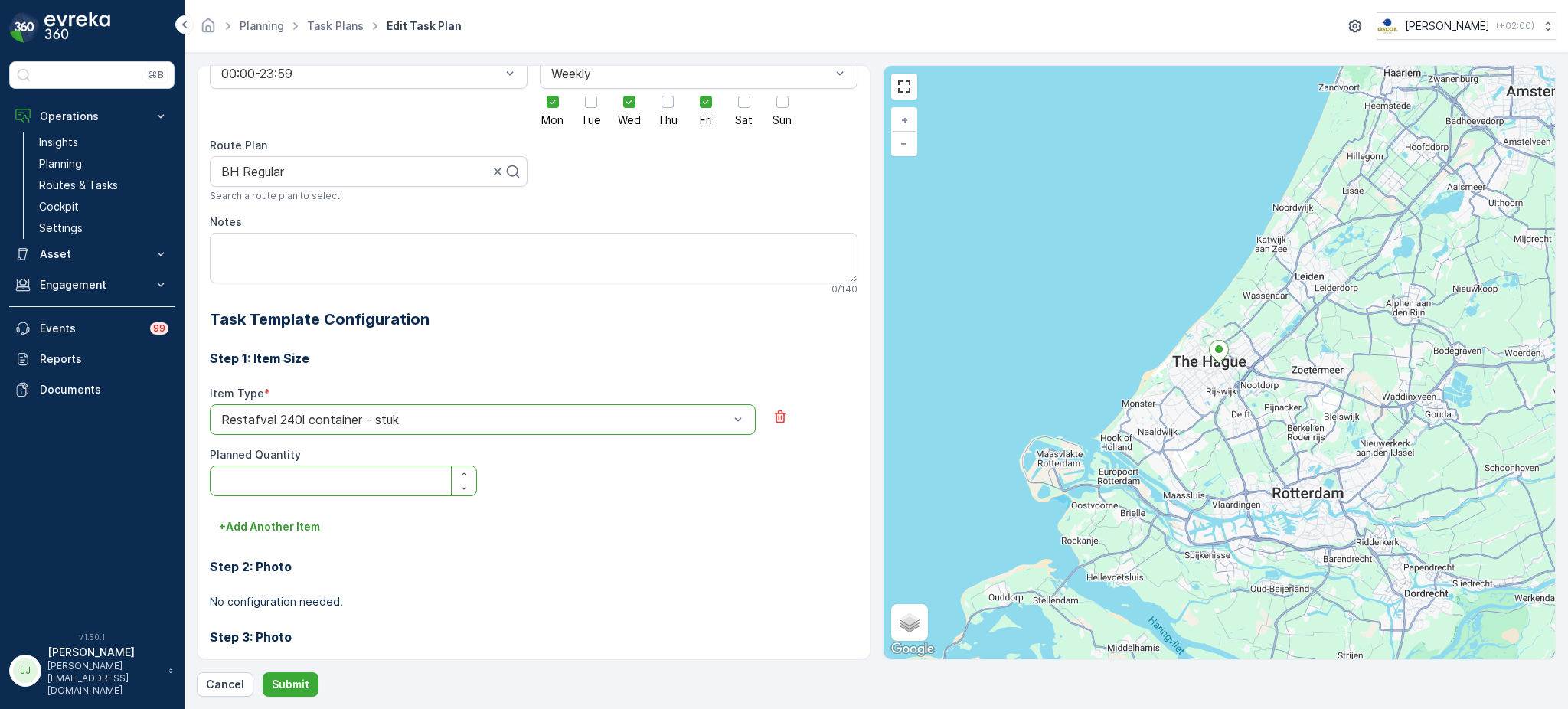
click at [322, 480] on Quantity "Planned Quantity" at bounding box center [342, 480] width 267 height 30
type Quantity "1"
click at [311, 533] on p "+ Add Another Item" at bounding box center [269, 527] width 101 height 16
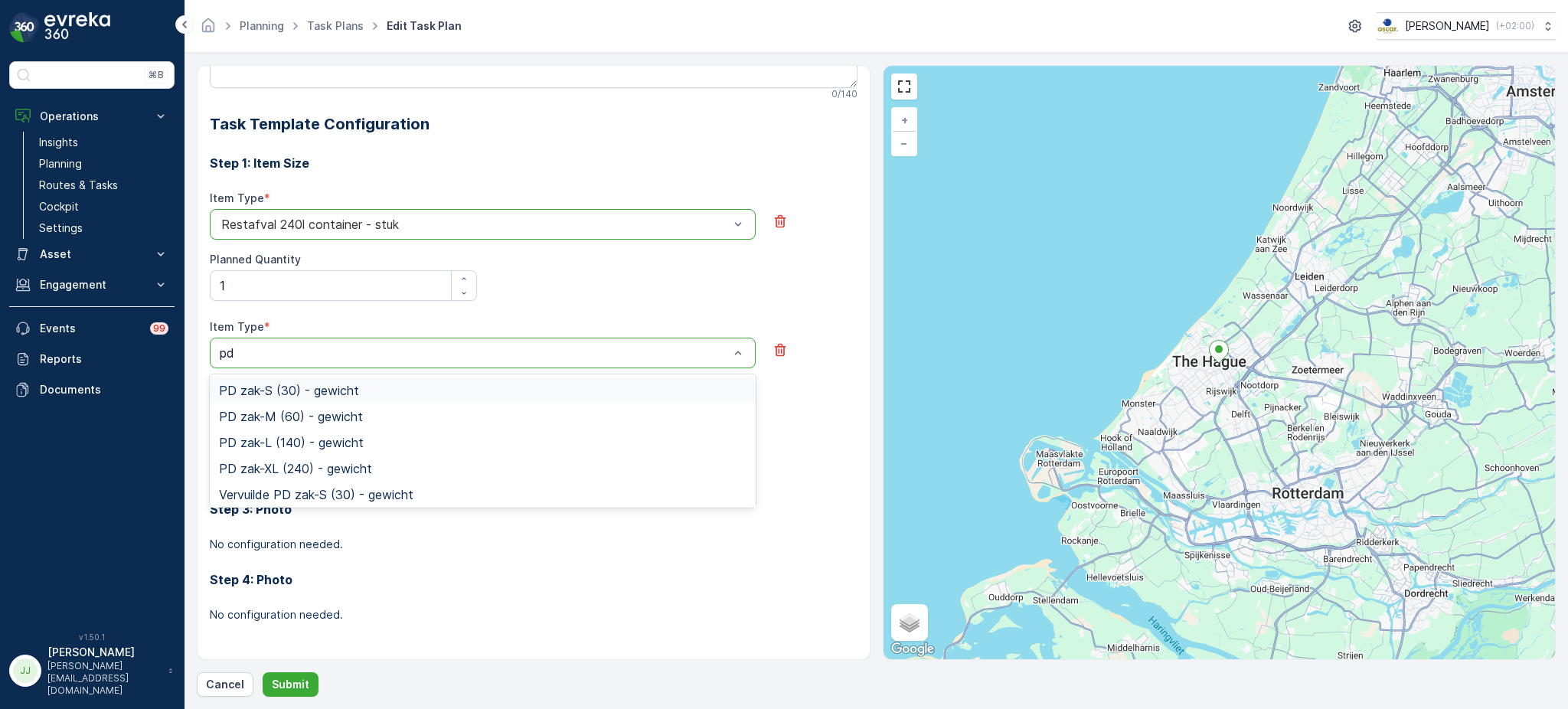
scroll to position [482, 0]
type input "pap"
click at [346, 466] on span "Papier/karton 240l container - stuk" at bounding box center [318, 472] width 199 height 14
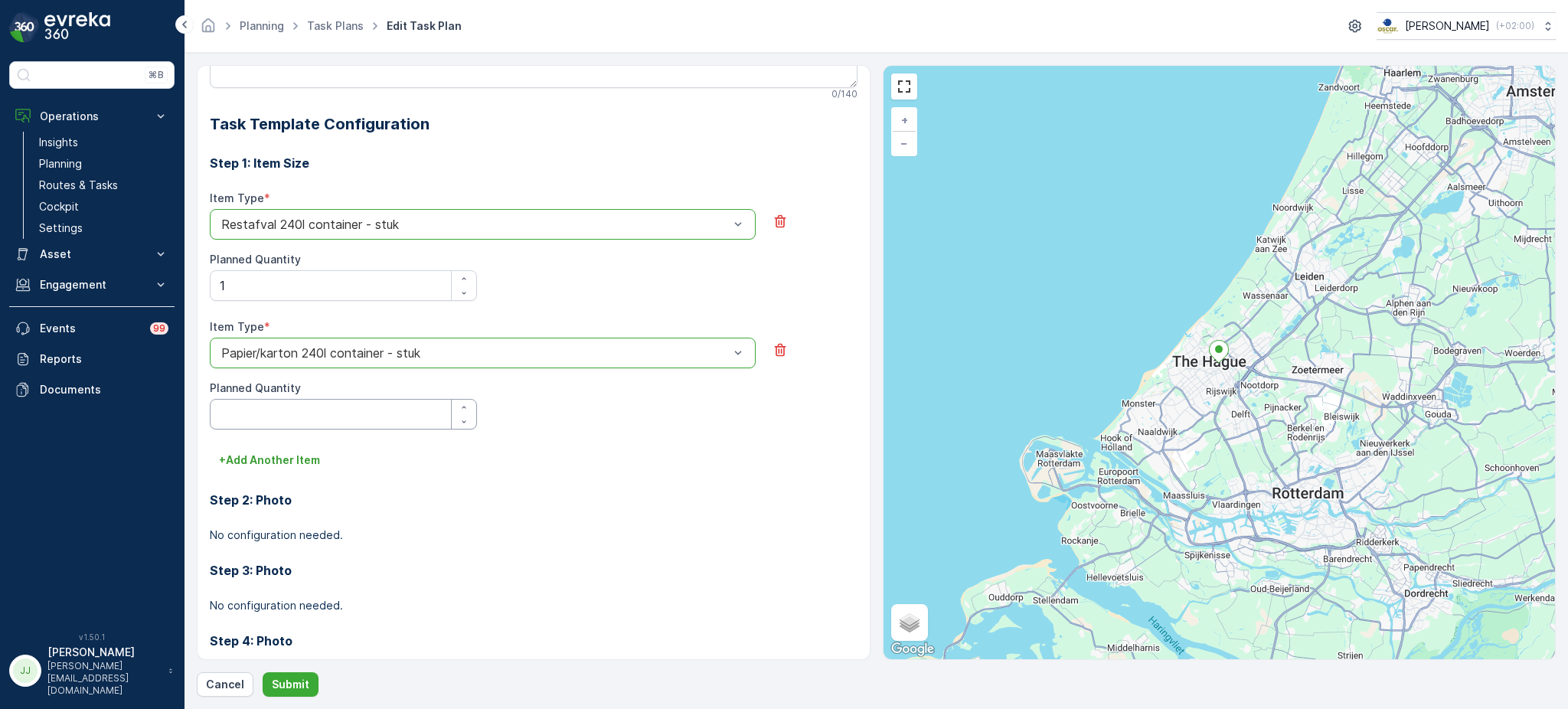
click at [299, 415] on Quantity "Planned Quantity" at bounding box center [342, 414] width 267 height 30
type Quantity "1"
click at [273, 472] on button "+ Add Another Item" at bounding box center [269, 460] width 119 height 24
click at [273, 472] on div "Select" at bounding box center [482, 480] width 546 height 30
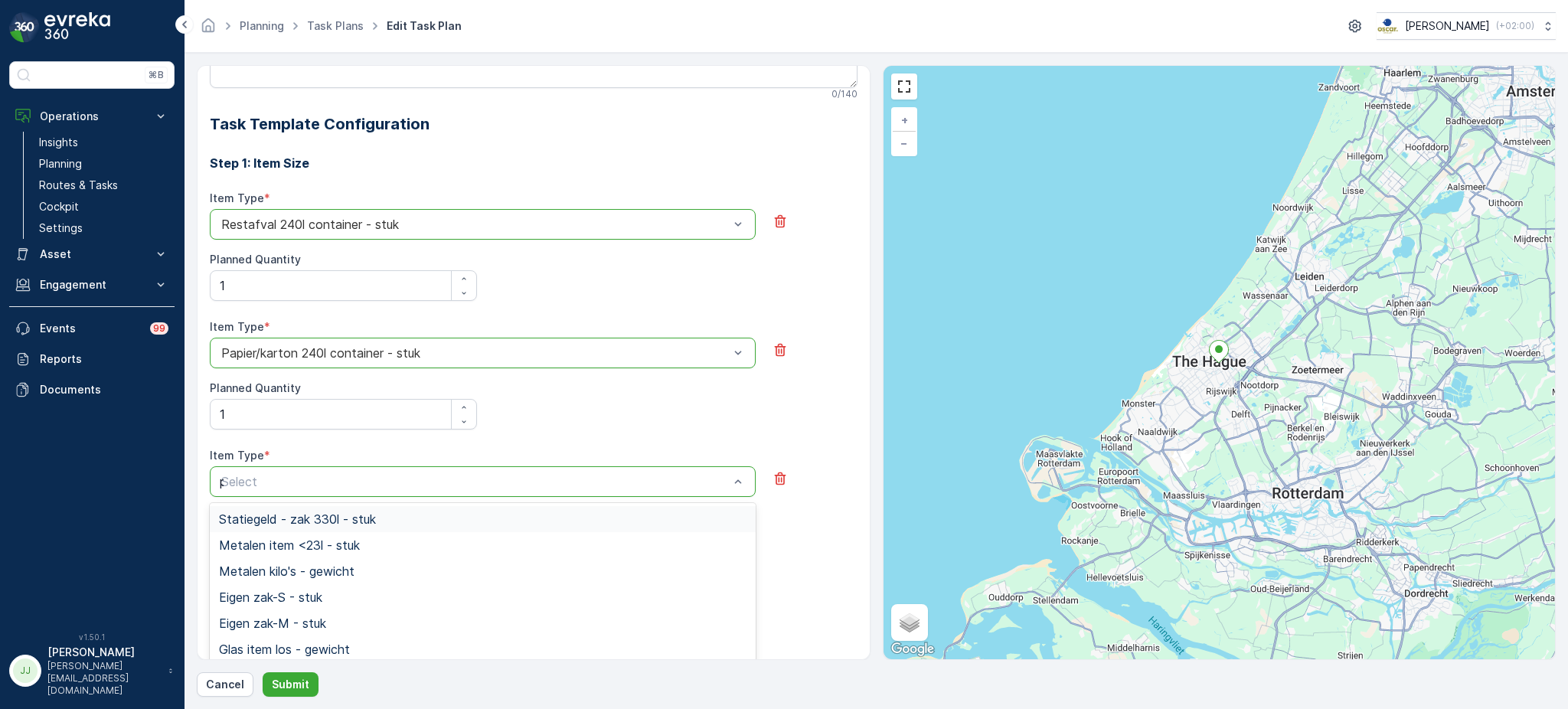
type input "pd"
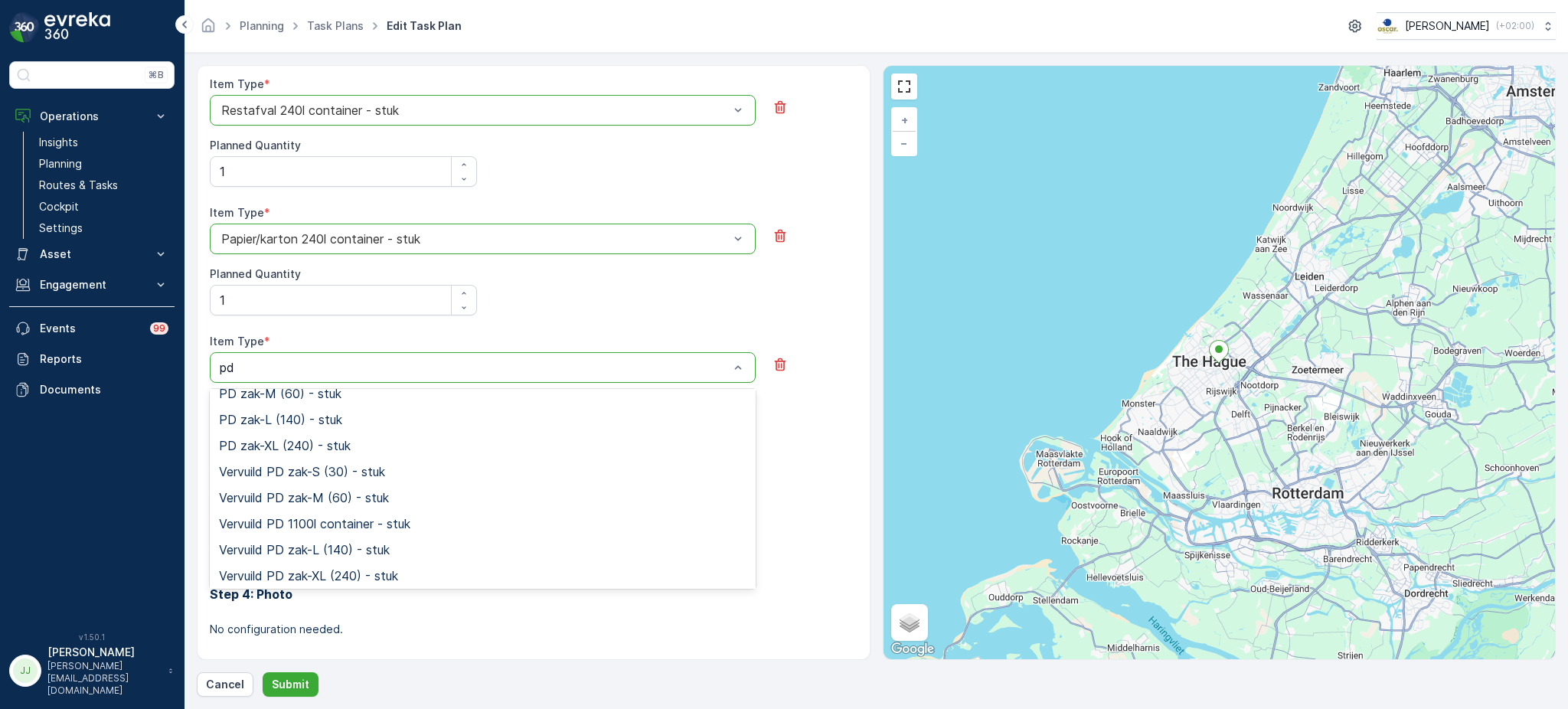
scroll to position [299, 0]
click at [286, 450] on span "PD zak-XL (240) - stuk" at bounding box center [284, 445] width 131 height 14
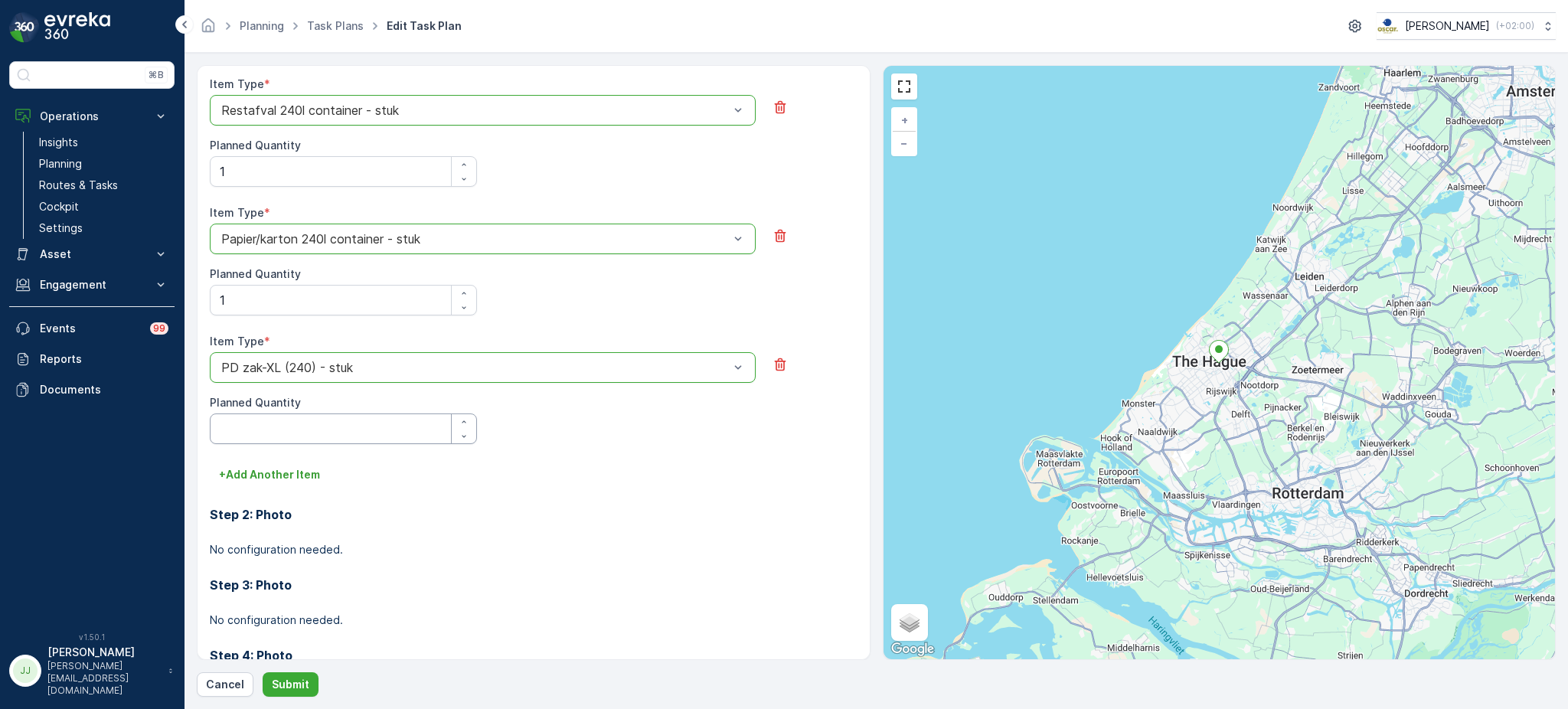
click at [274, 426] on Quantity "Planned Quantity" at bounding box center [342, 428] width 267 height 30
type Quantity "1"
click at [273, 469] on p "+ Add Another Item" at bounding box center [269, 474] width 101 height 16
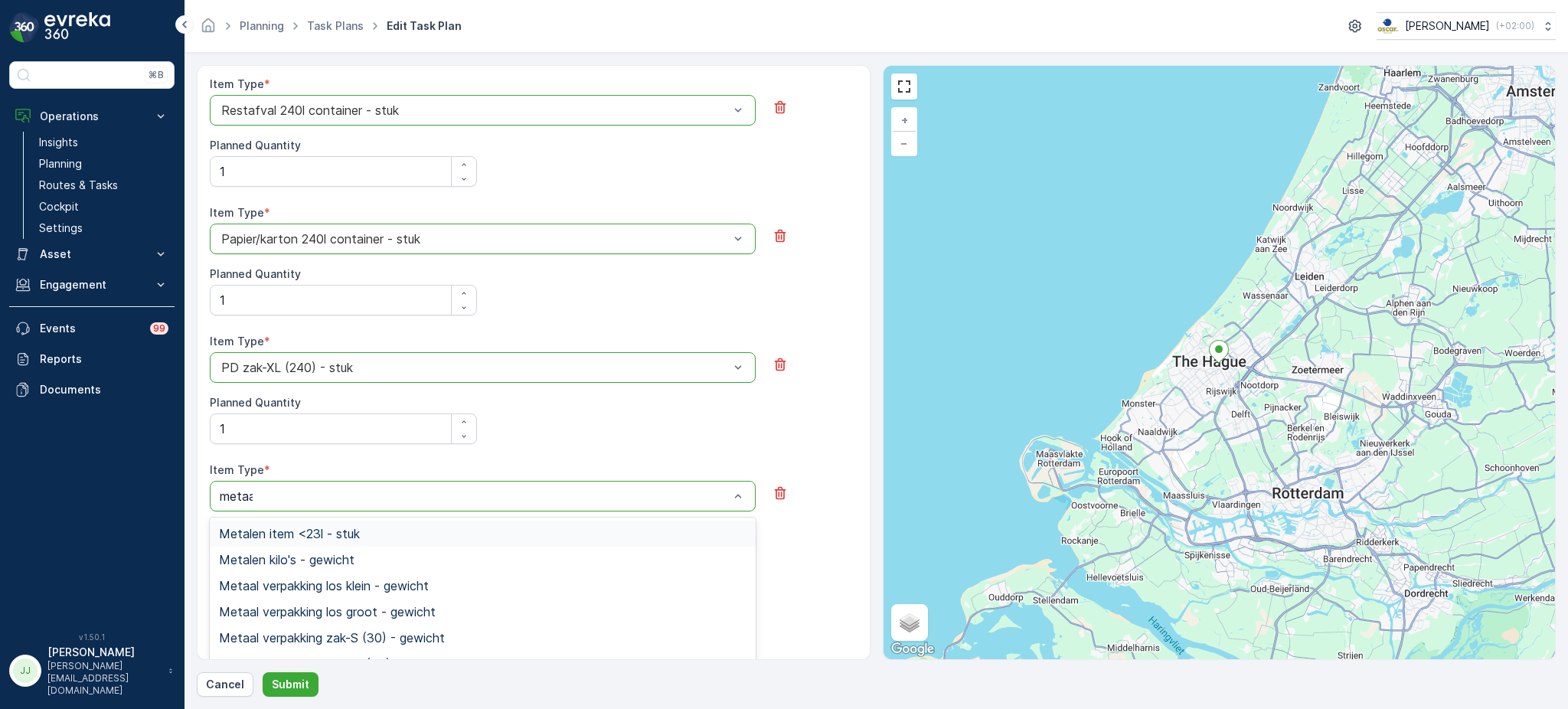
type input "metaal"
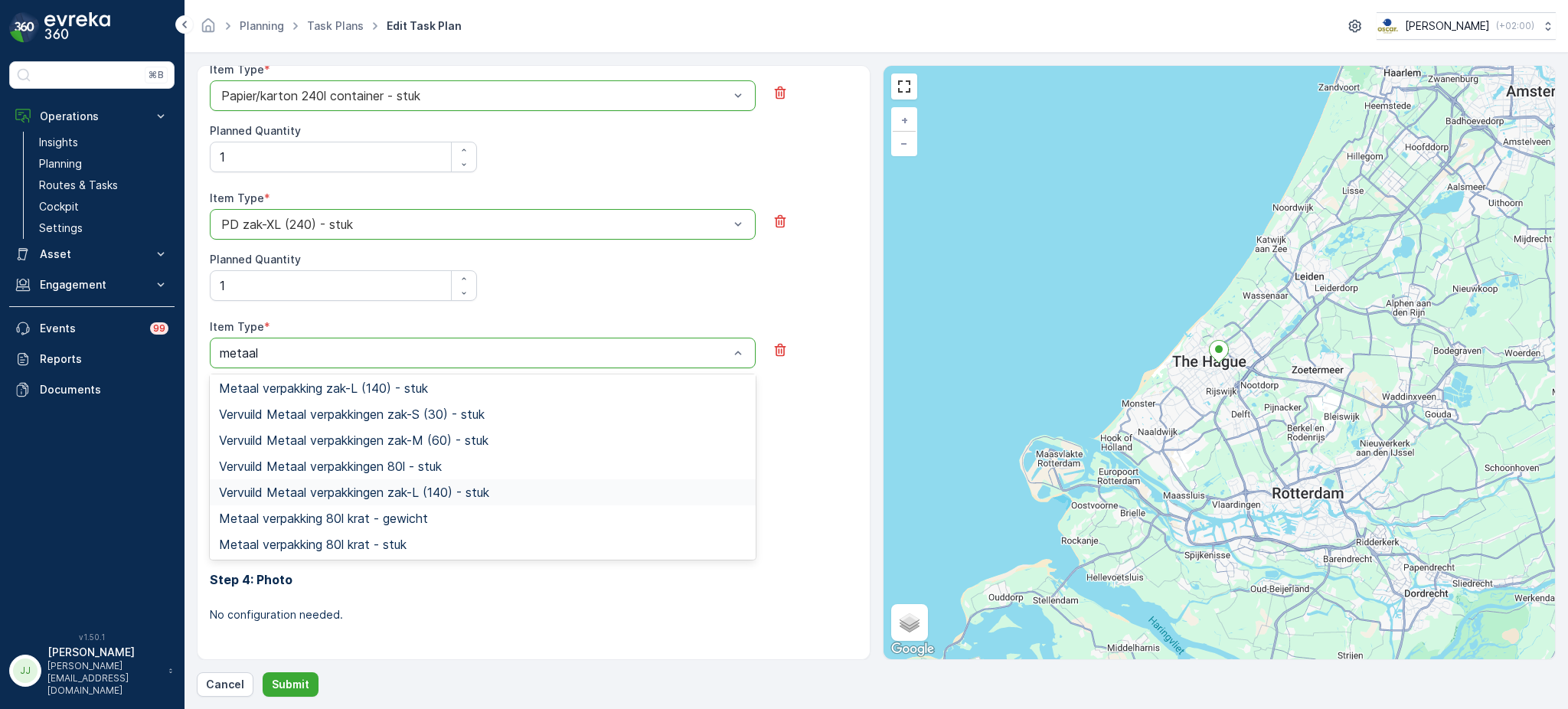
scroll to position [314, 0]
click at [336, 530] on div "Metaal verpakking 80l krat - gewicht" at bounding box center [482, 519] width 546 height 26
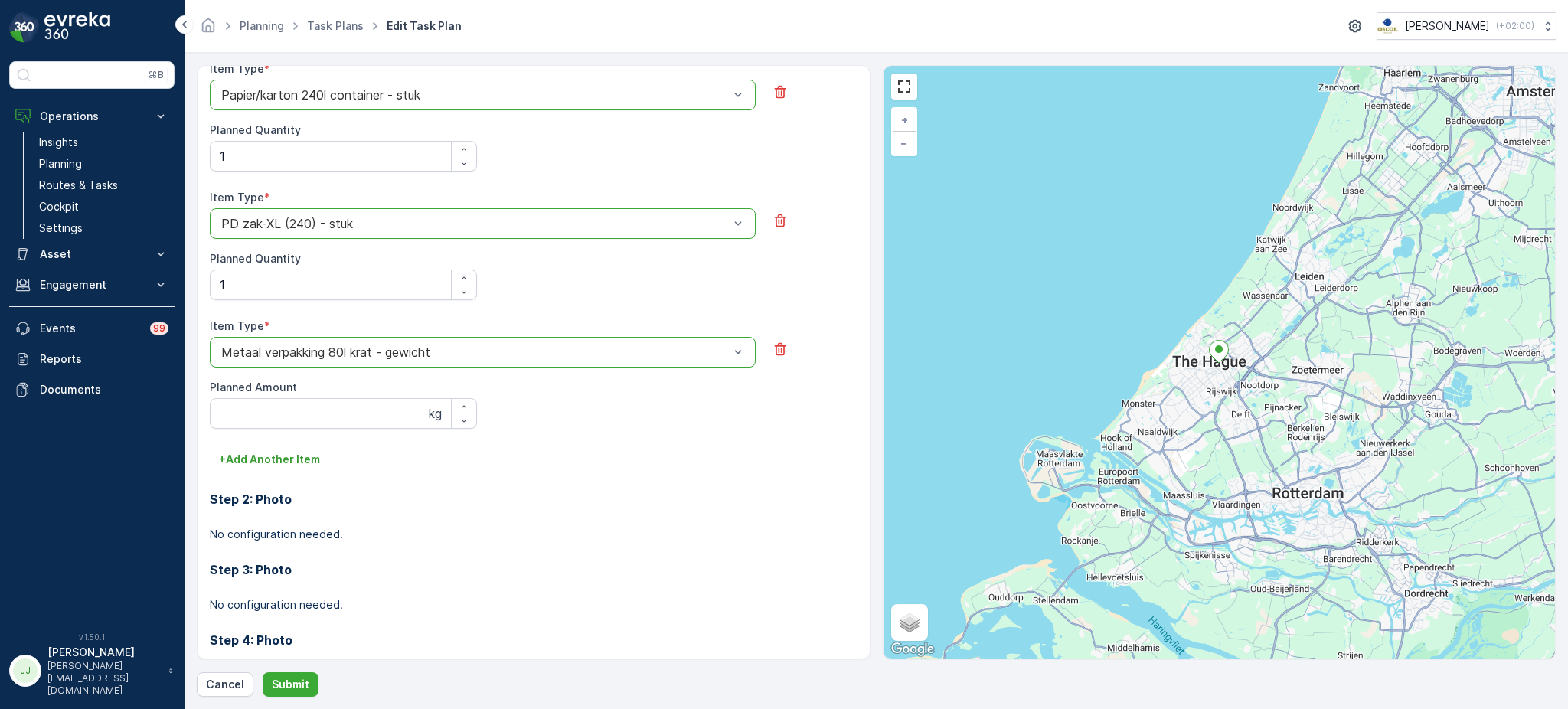
click at [343, 354] on div at bounding box center [475, 352] width 511 height 14
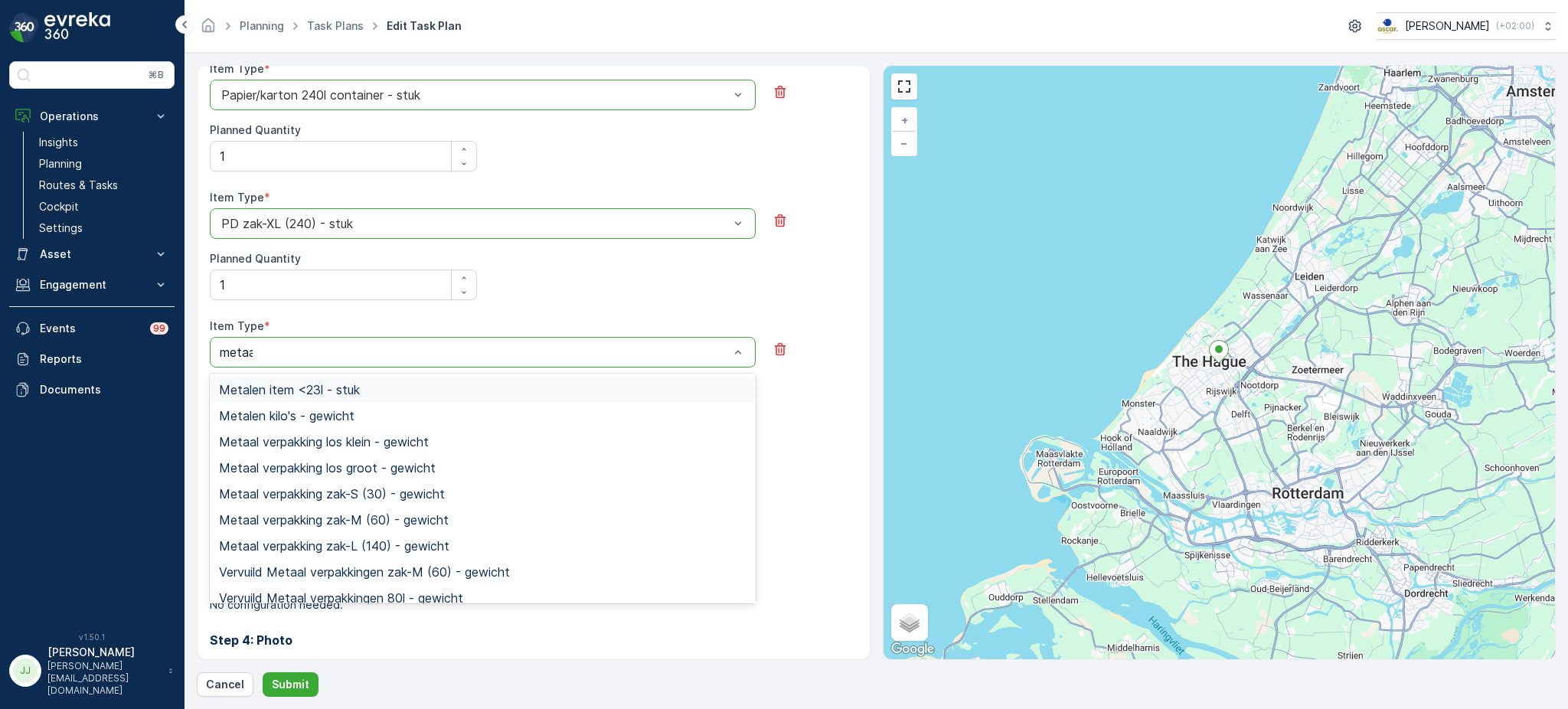
type input "metaal"
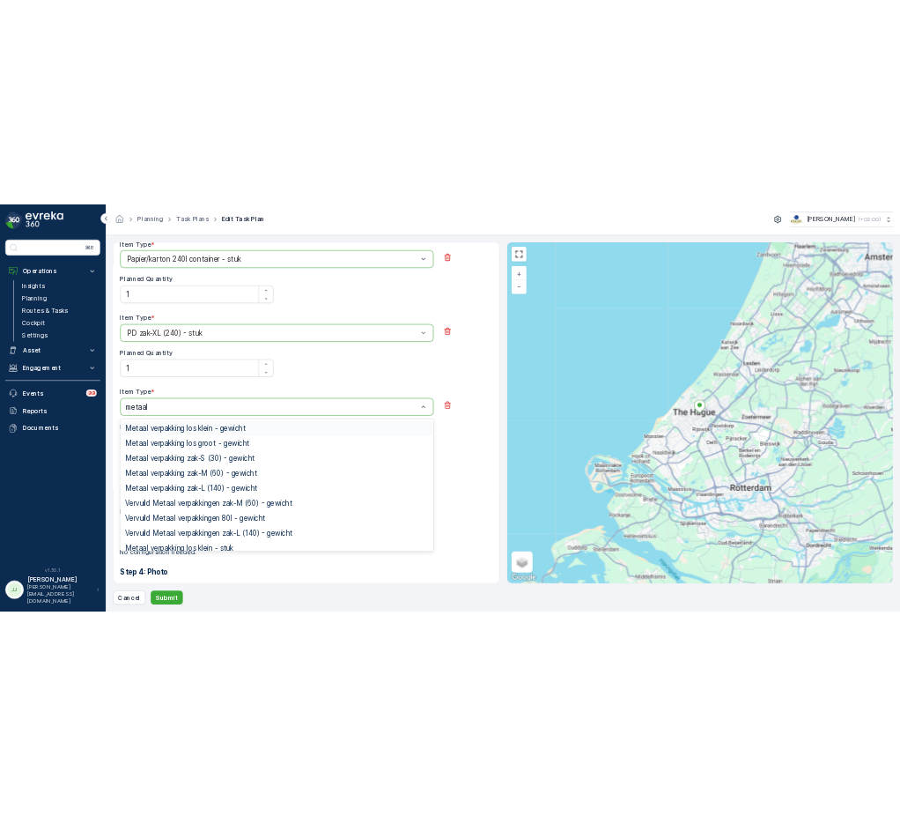
scroll to position [312, 0]
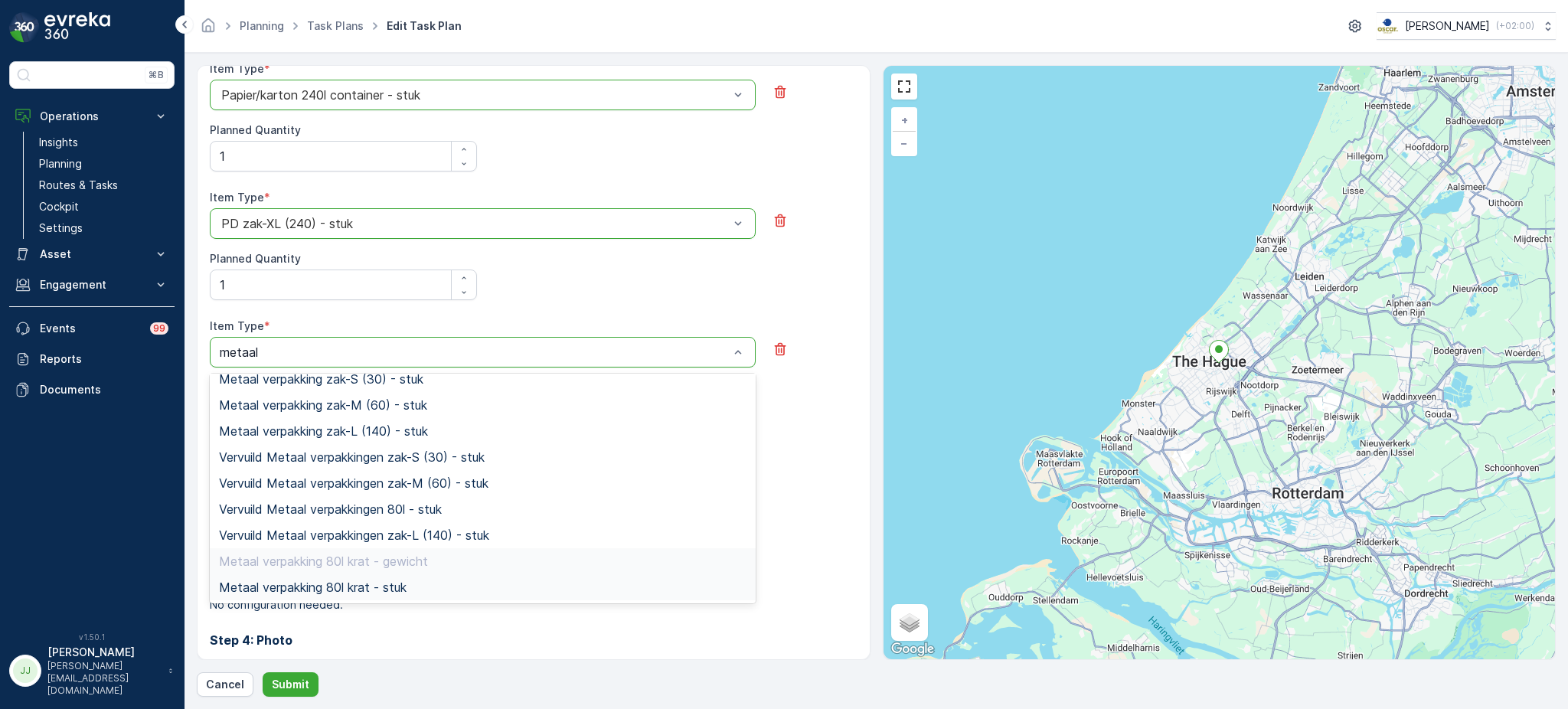
click at [337, 593] on span "Metaal verpakking 80l krat - stuk" at bounding box center [313, 587] width 188 height 14
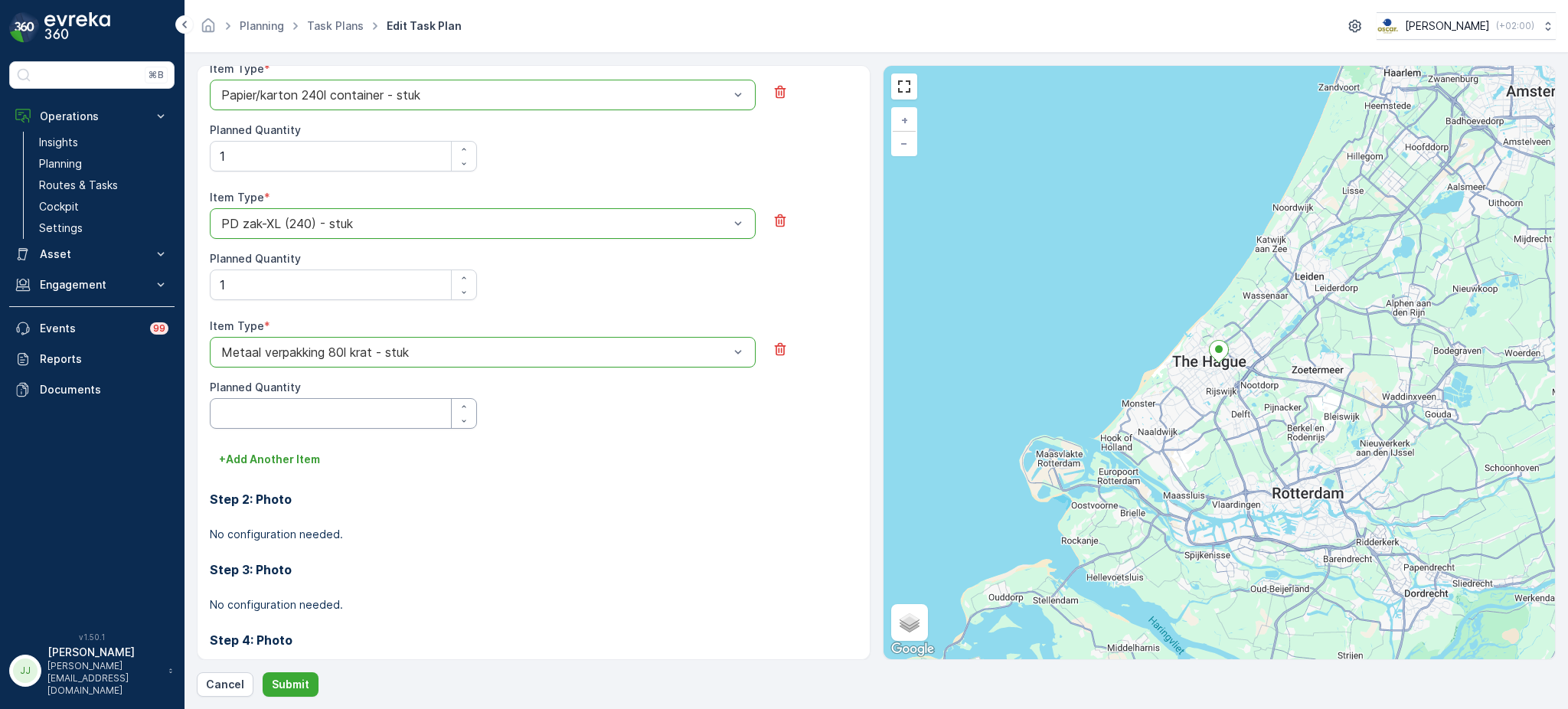
click at [254, 417] on Quantity "Planned Quantity" at bounding box center [342, 413] width 267 height 30
type Quantity "1"
click at [289, 683] on p "Submit" at bounding box center [290, 685] width 37 height 16
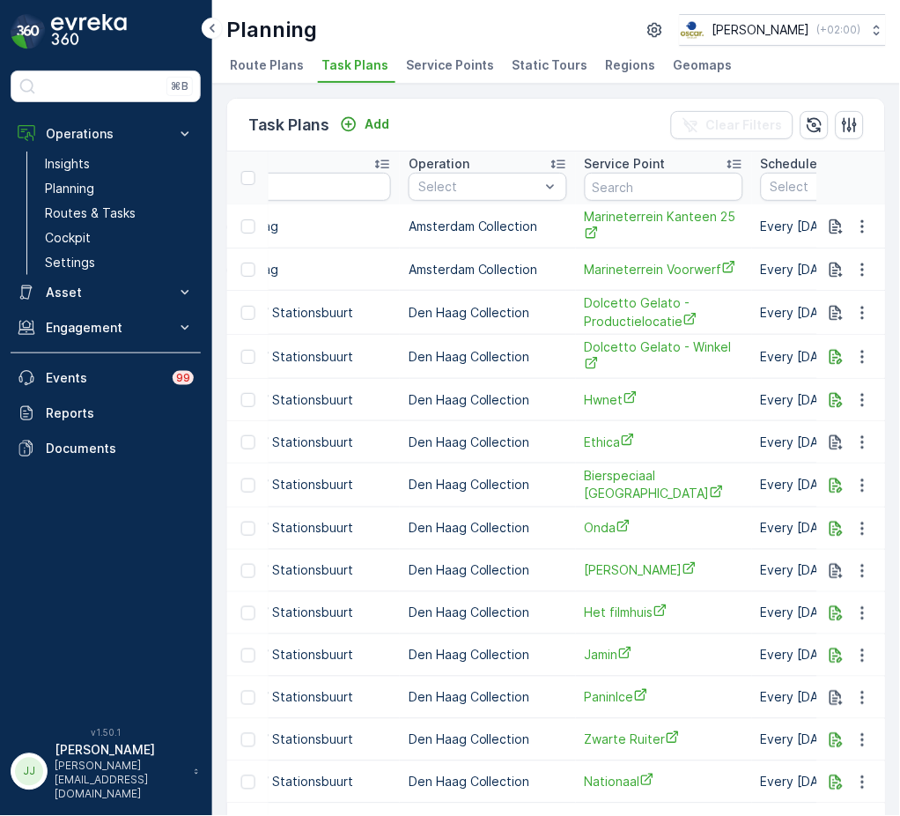
scroll to position [0, 587]
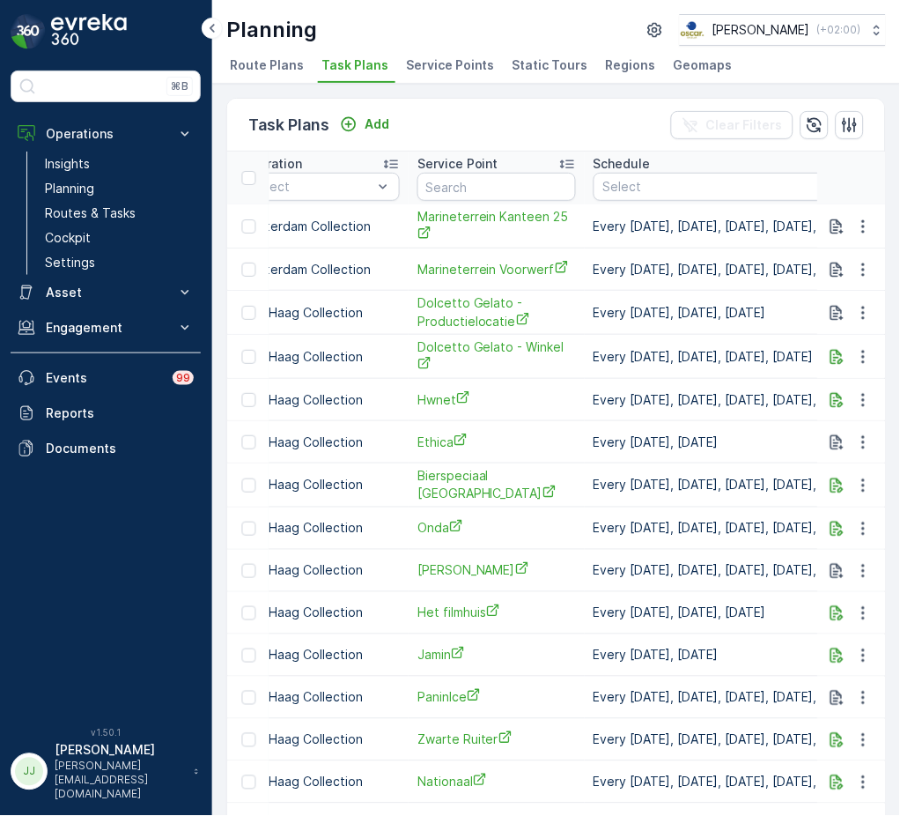
drag, startPoint x: 211, startPoint y: 28, endPoint x: 456, endPoint y: 187, distance: 291.7
click at [212, 28] on icon at bounding box center [212, 28] width 5 height 9
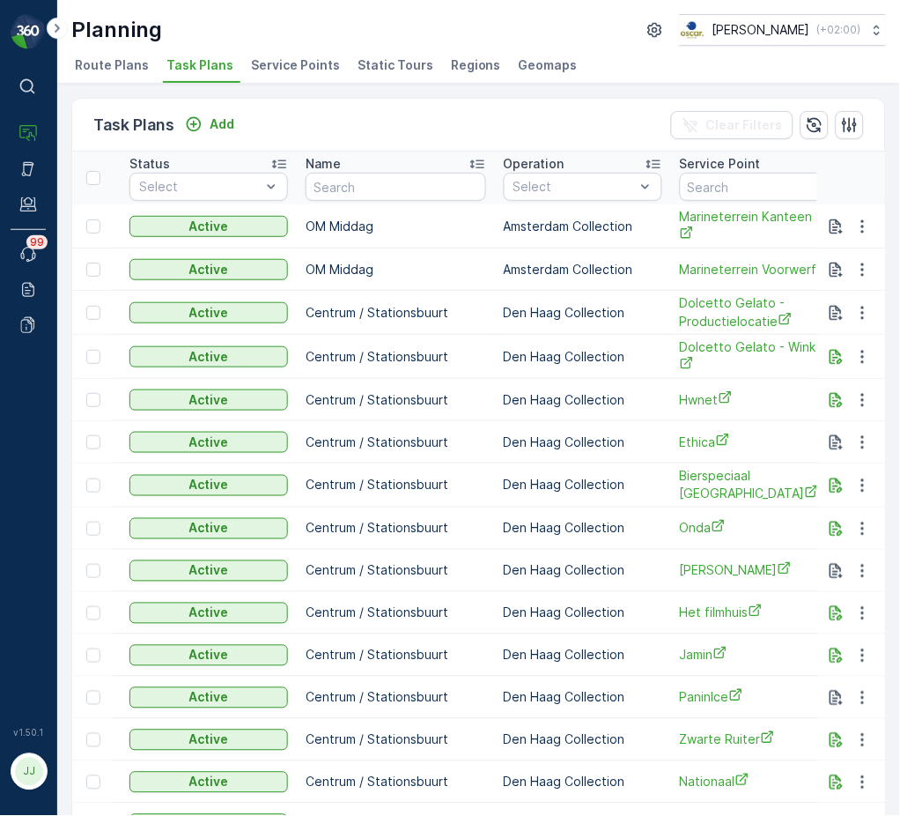
scroll to position [0, 117]
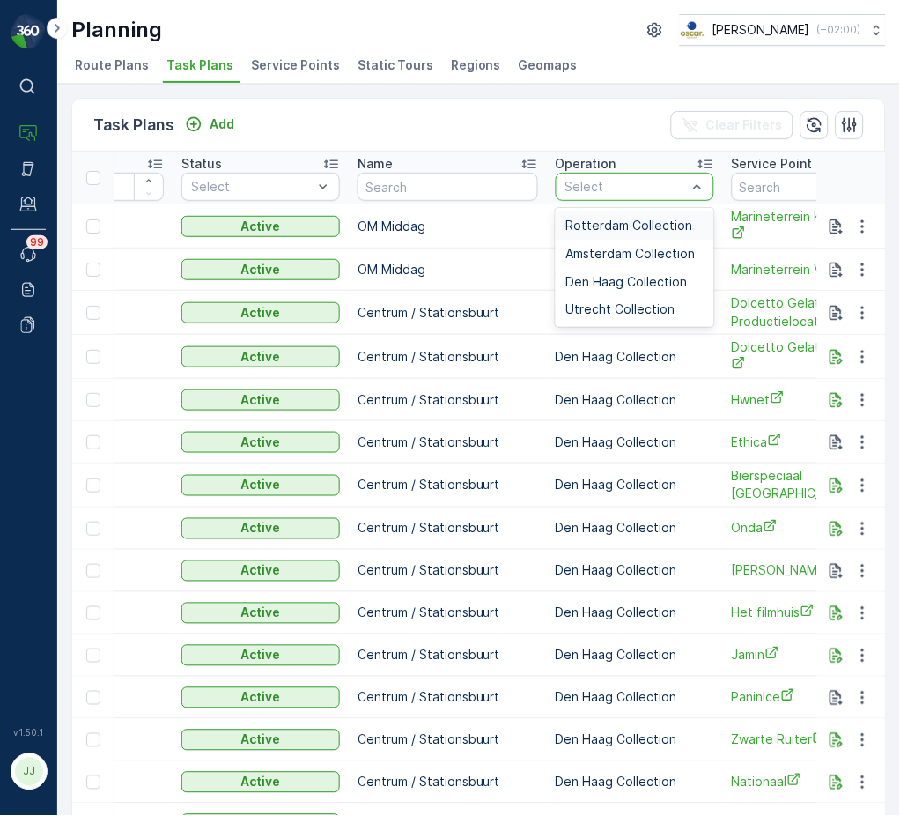
click at [612, 218] on span "Rotterdam Collection" at bounding box center [629, 225] width 127 height 14
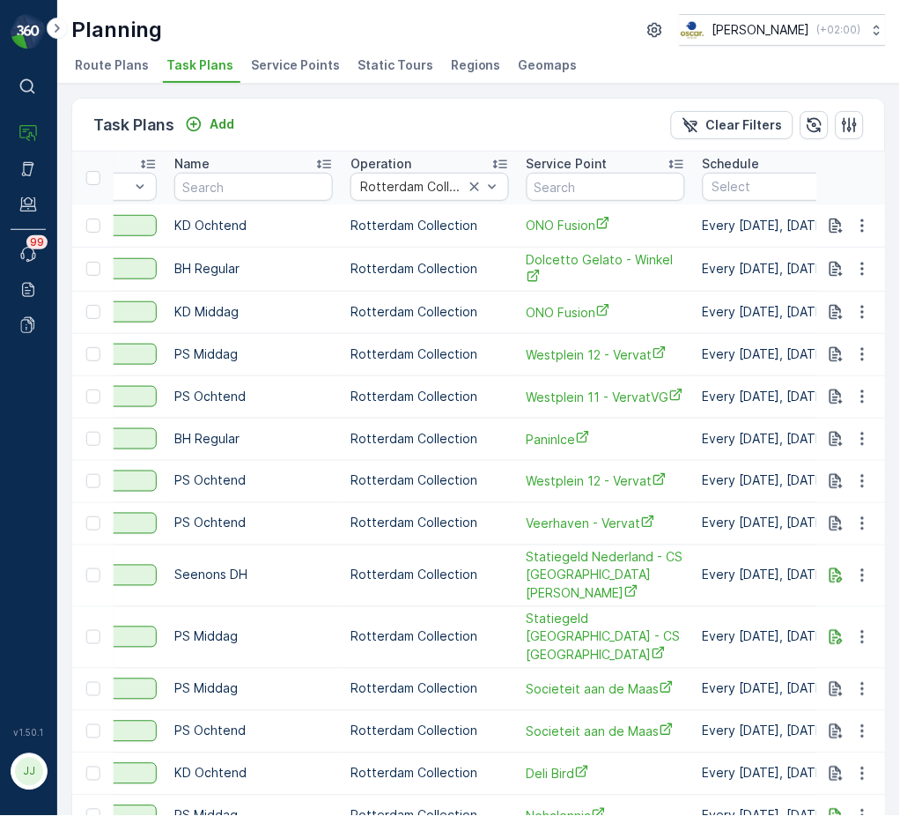
scroll to position [0, 352]
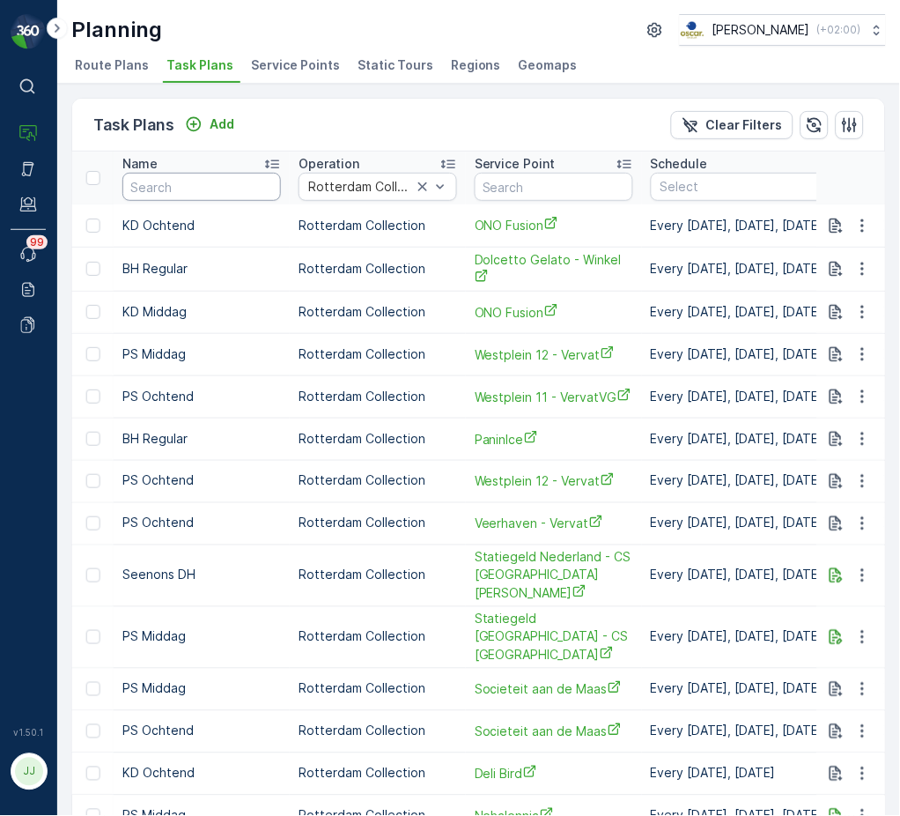
click at [232, 183] on input "text" at bounding box center [201, 187] width 159 height 28
type input "BH"
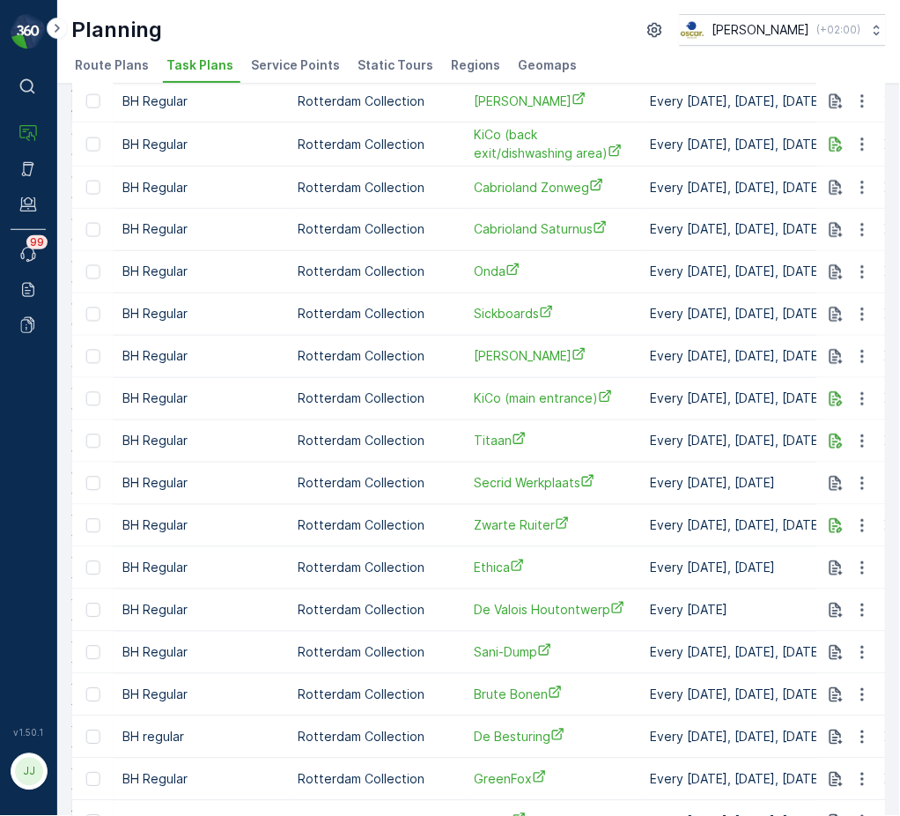
scroll to position [522, 0]
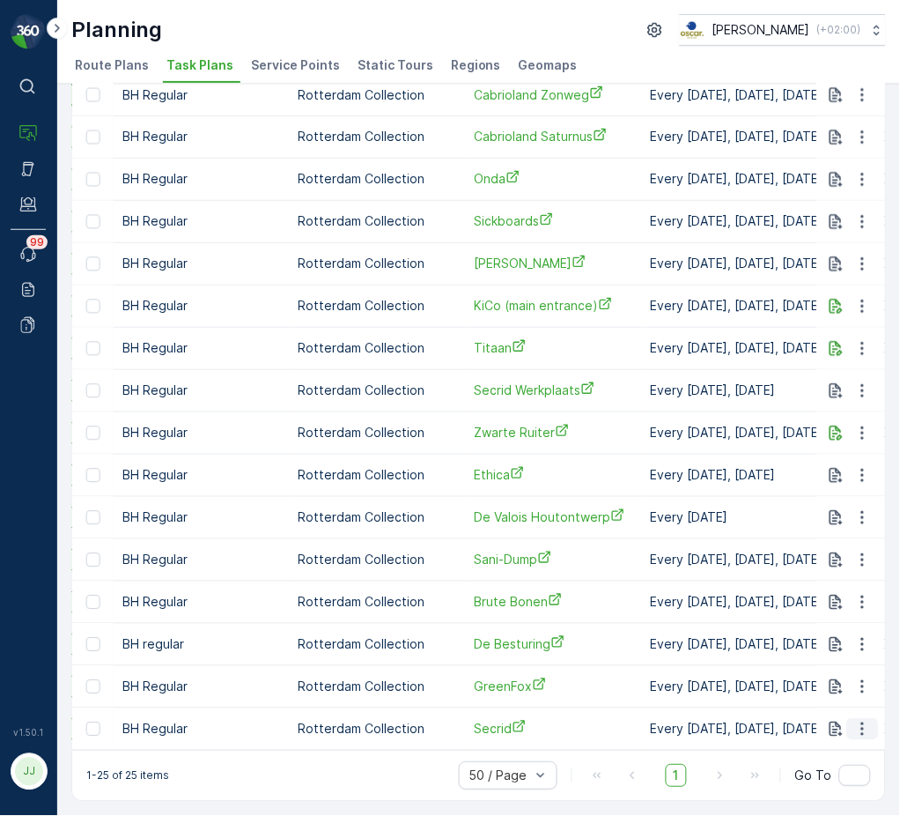
click at [866, 721] on icon "button" at bounding box center [863, 730] width 18 height 18
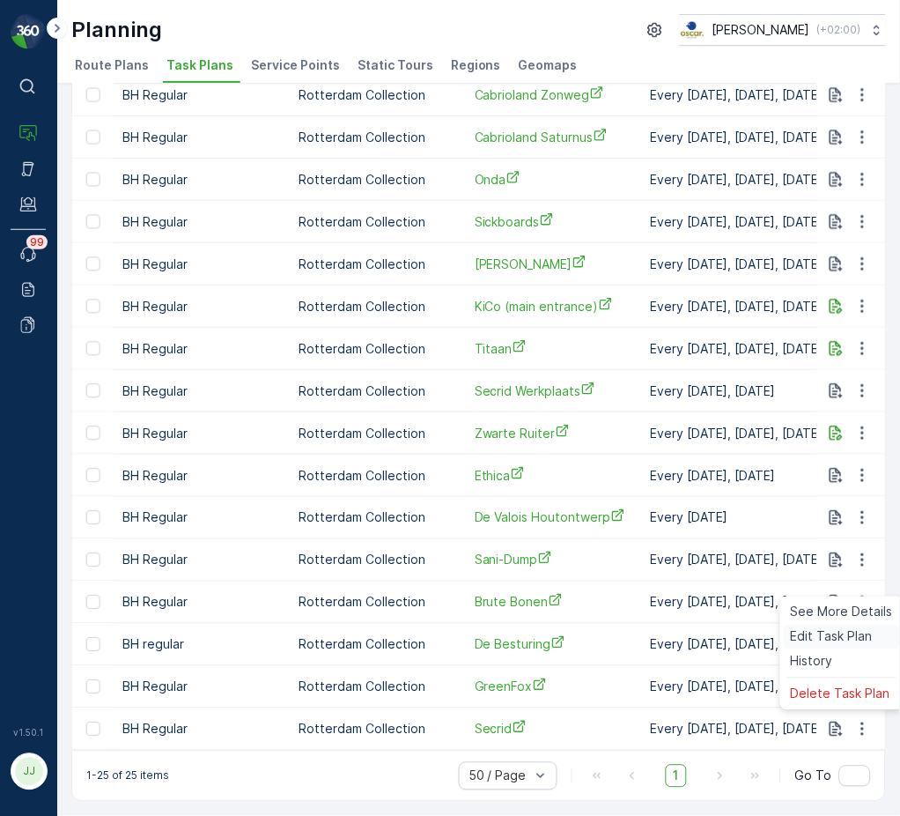
click at [839, 639] on span "Edit Task Plan" at bounding box center [832, 637] width 82 height 18
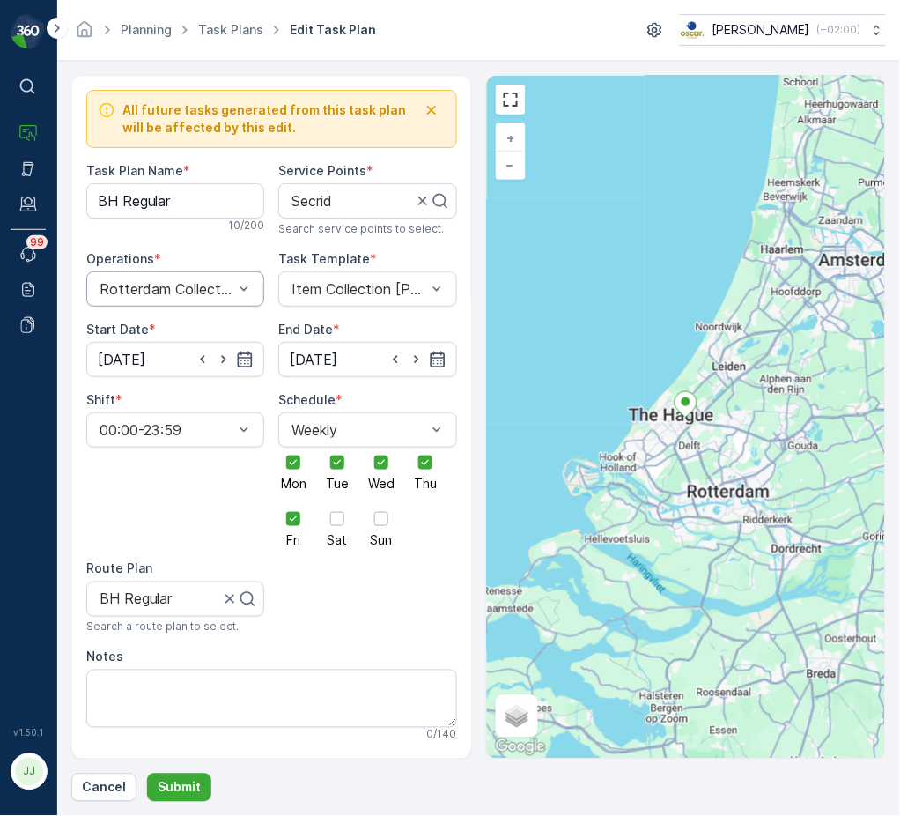
click at [209, 279] on div "Rotterdam Collection" at bounding box center [175, 288] width 178 height 35
click at [181, 282] on div at bounding box center [166, 289] width 137 height 16
click at [333, 268] on div "Task Template * Item Collection Oscar Regulier" at bounding box center [367, 278] width 178 height 56
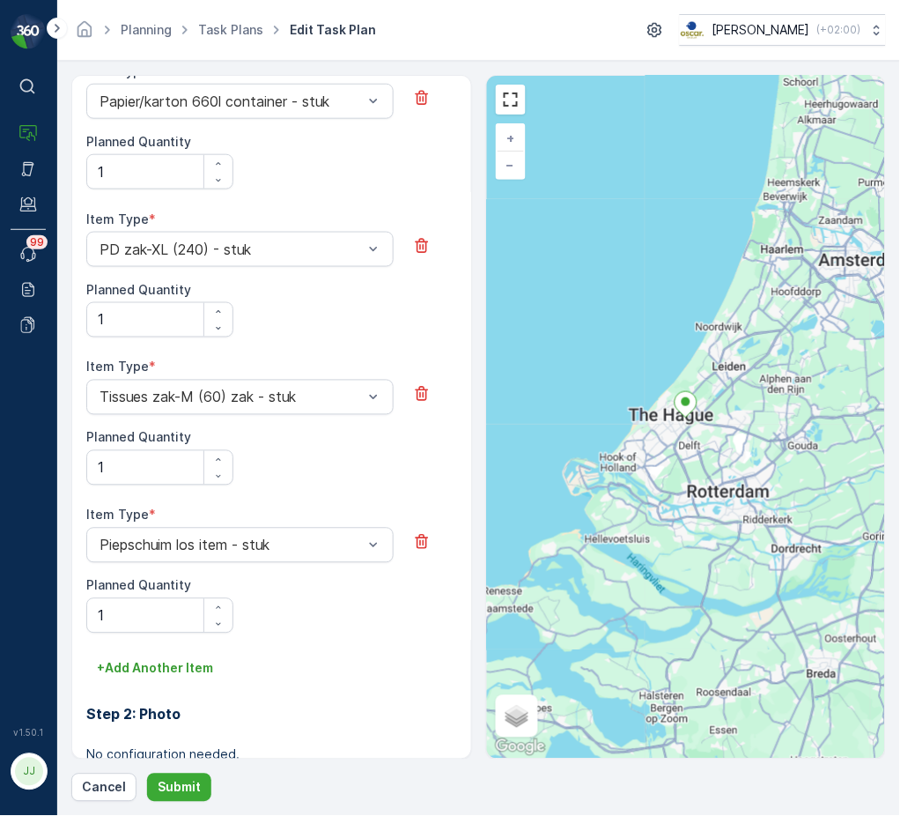
scroll to position [1241, 0]
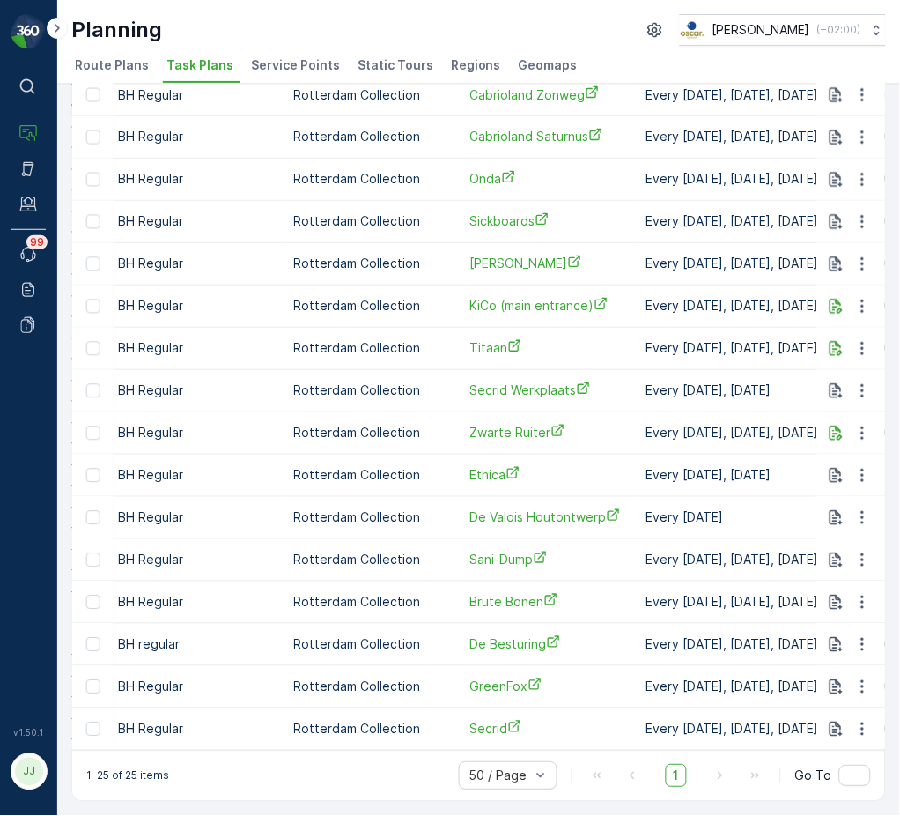
scroll to position [0, 263]
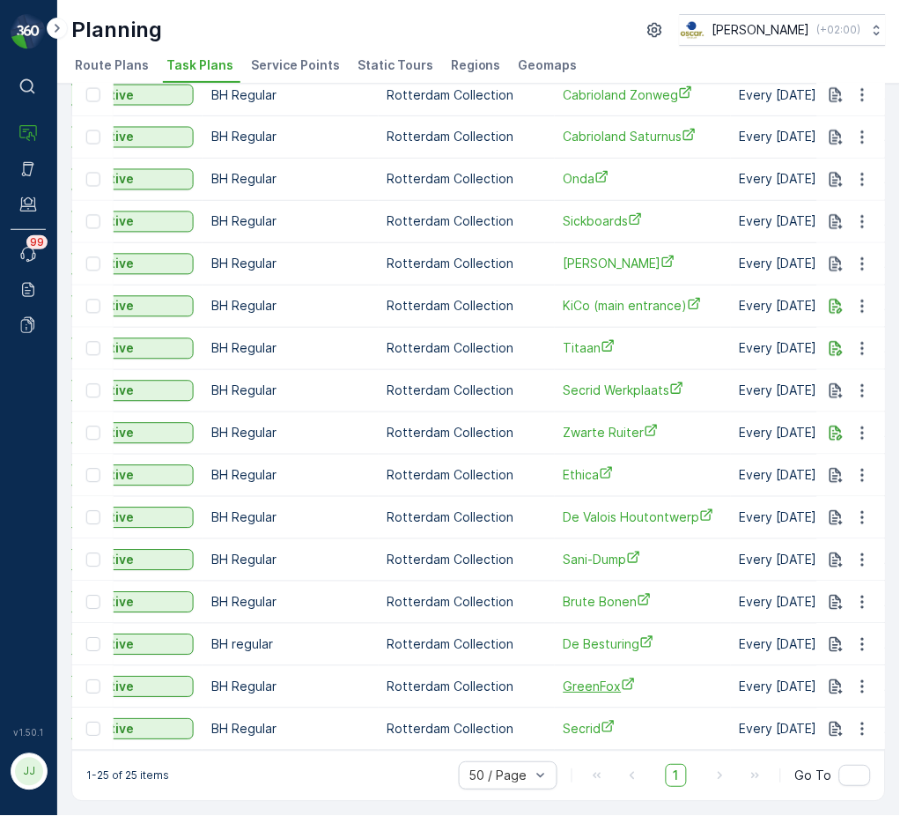
click at [598, 685] on span "GreenFox" at bounding box center [643, 686] width 159 height 18
click at [861, 678] on icon "button" at bounding box center [863, 687] width 18 height 18
click at [819, 729] on span "Edit Task Plan" at bounding box center [832, 730] width 82 height 18
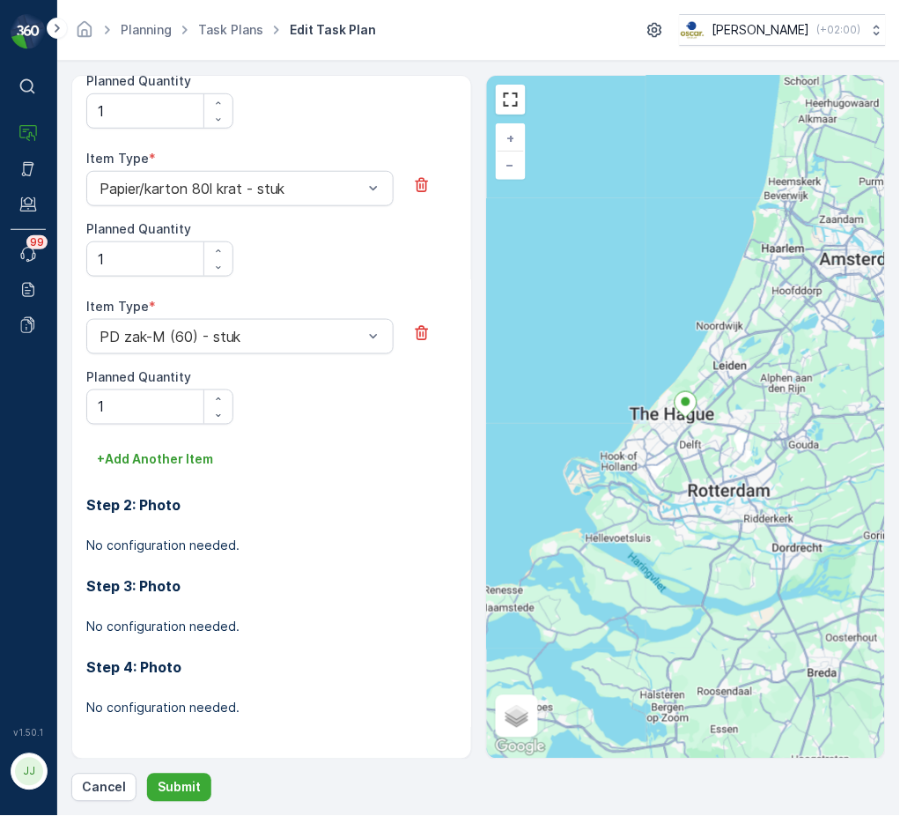
scroll to position [1068, 0]
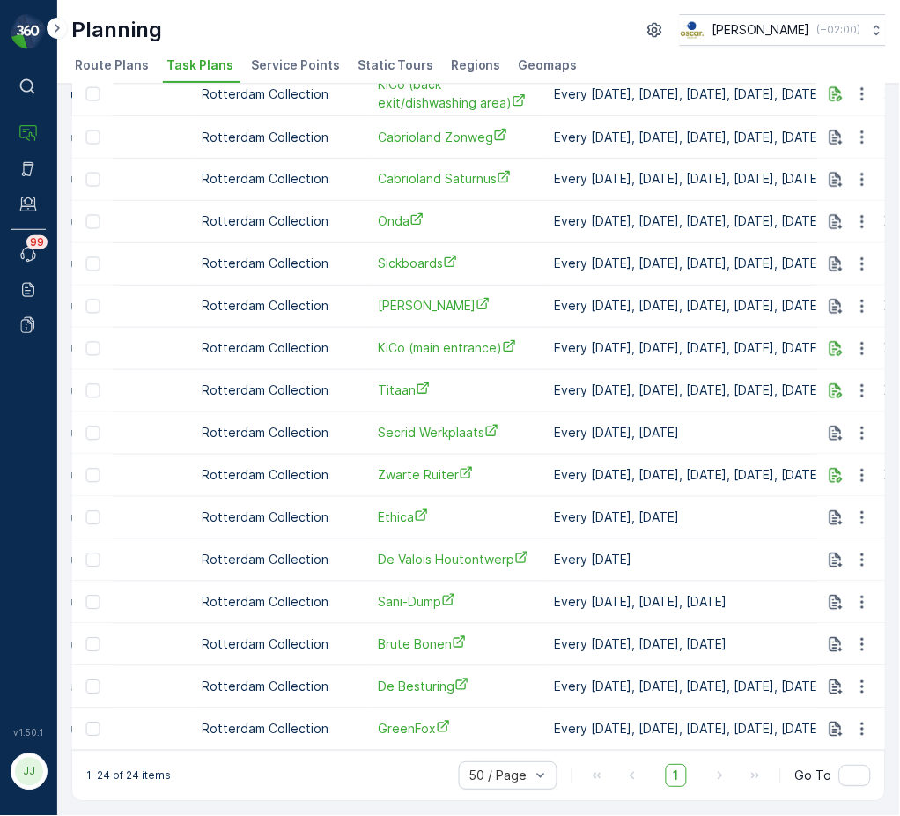
scroll to position [0, 469]
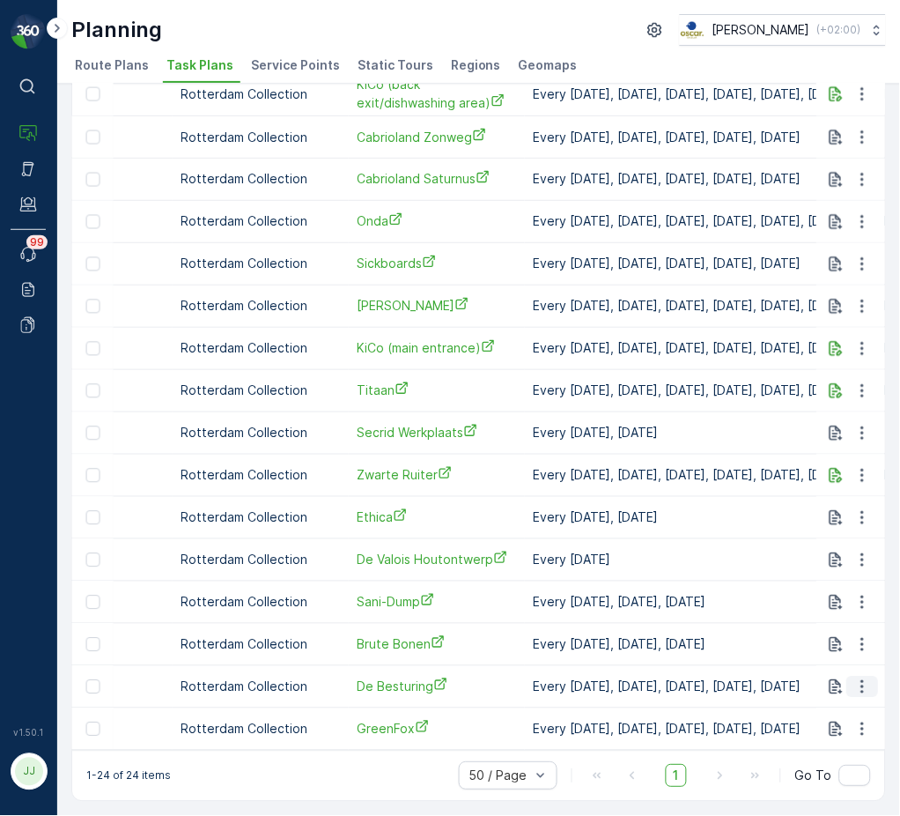
click at [867, 678] on icon "button" at bounding box center [863, 687] width 18 height 18
click at [839, 726] on span "Edit Task Plan" at bounding box center [832, 730] width 82 height 18
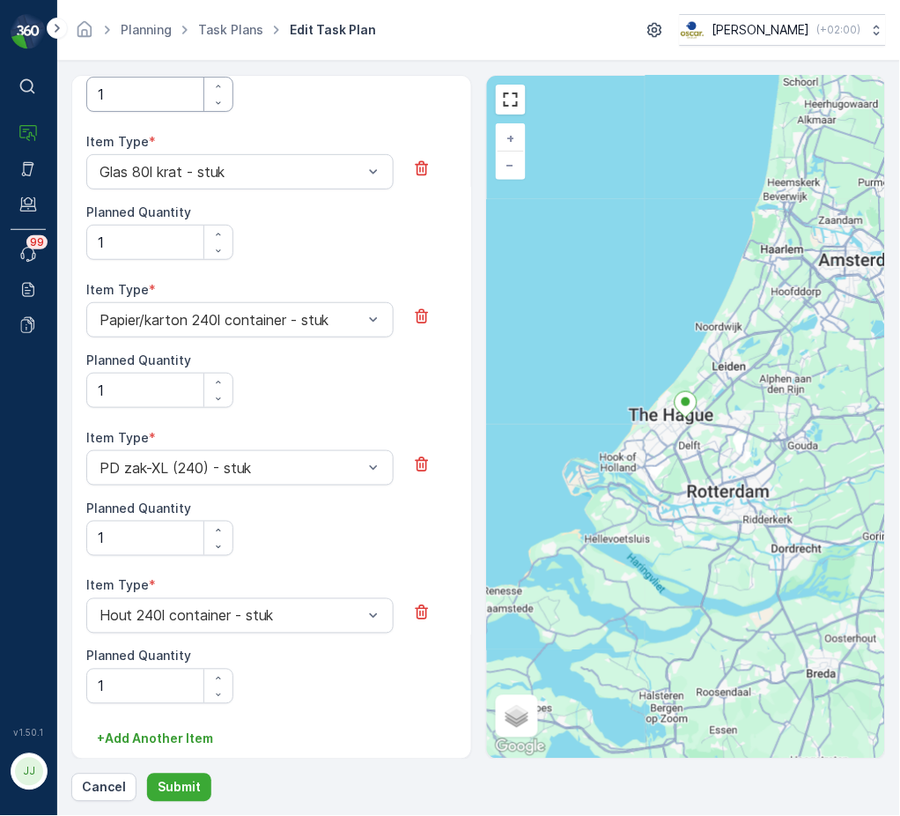
scroll to position [1015, 0]
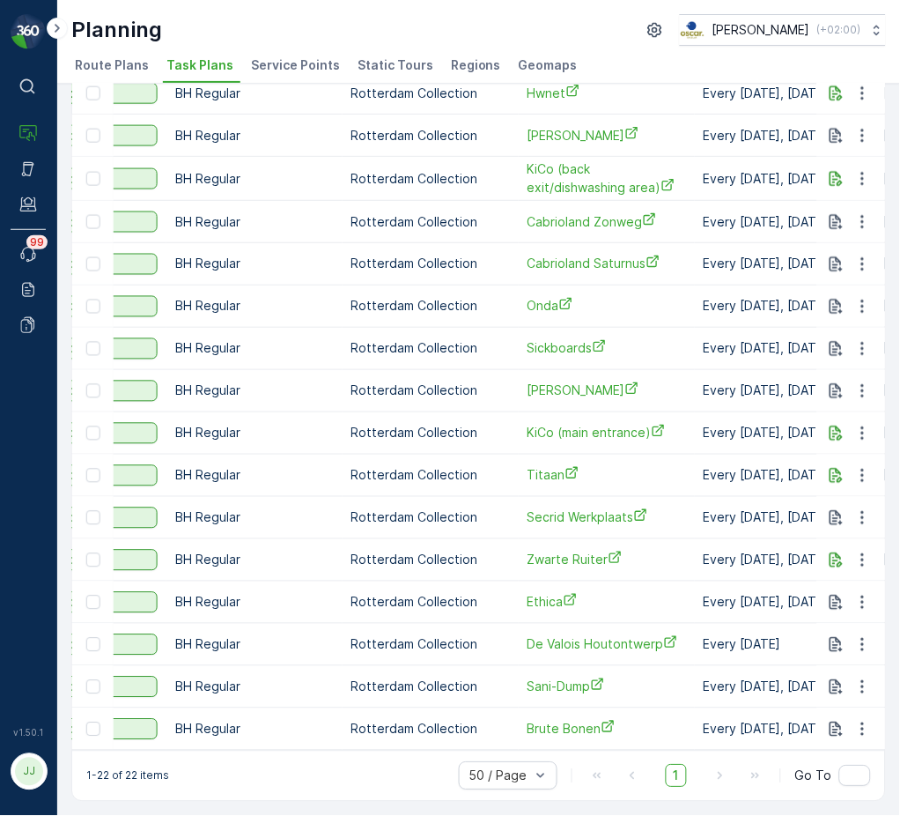
scroll to position [0, 296]
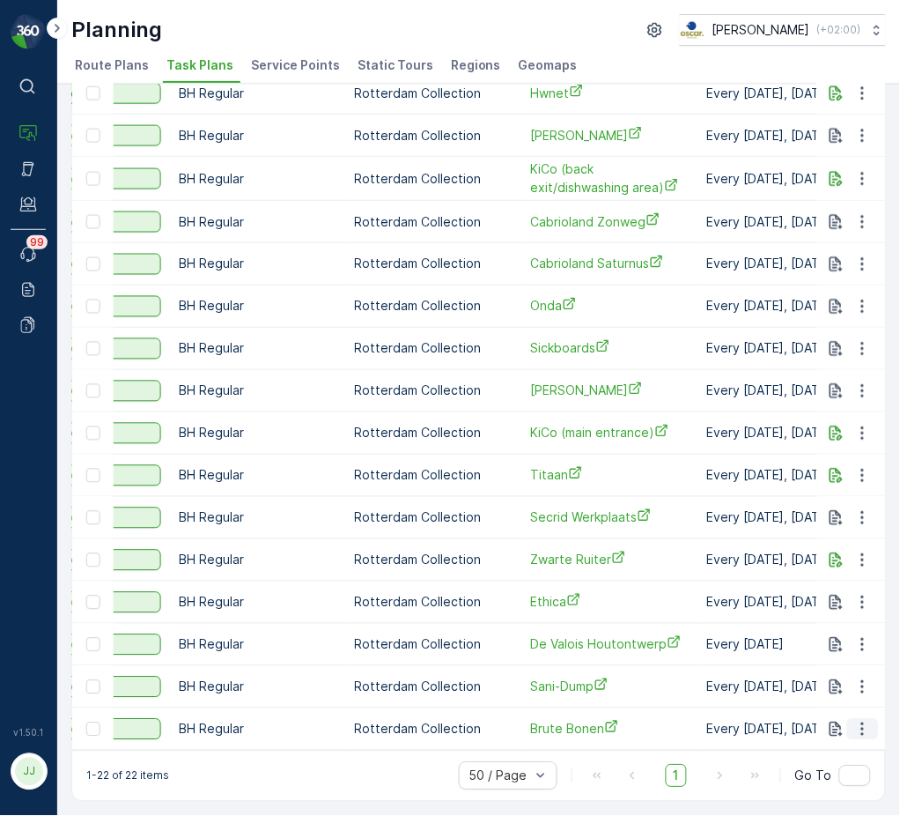
click at [861, 721] on icon "button" at bounding box center [863, 730] width 18 height 18
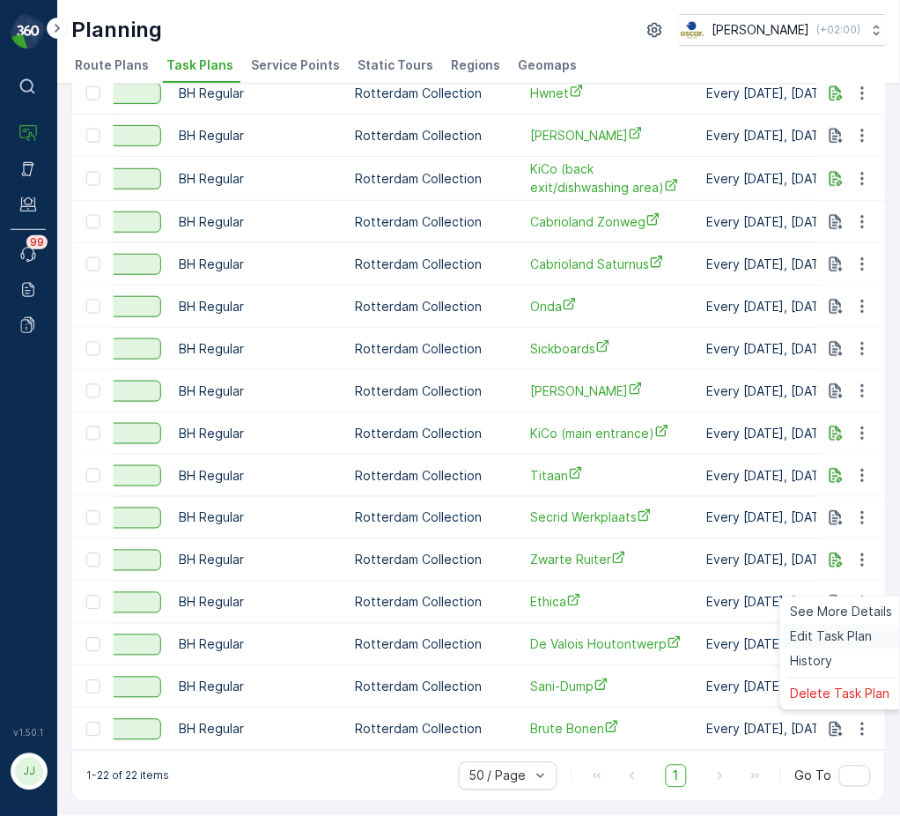
click at [826, 639] on span "Edit Task Plan" at bounding box center [832, 637] width 82 height 18
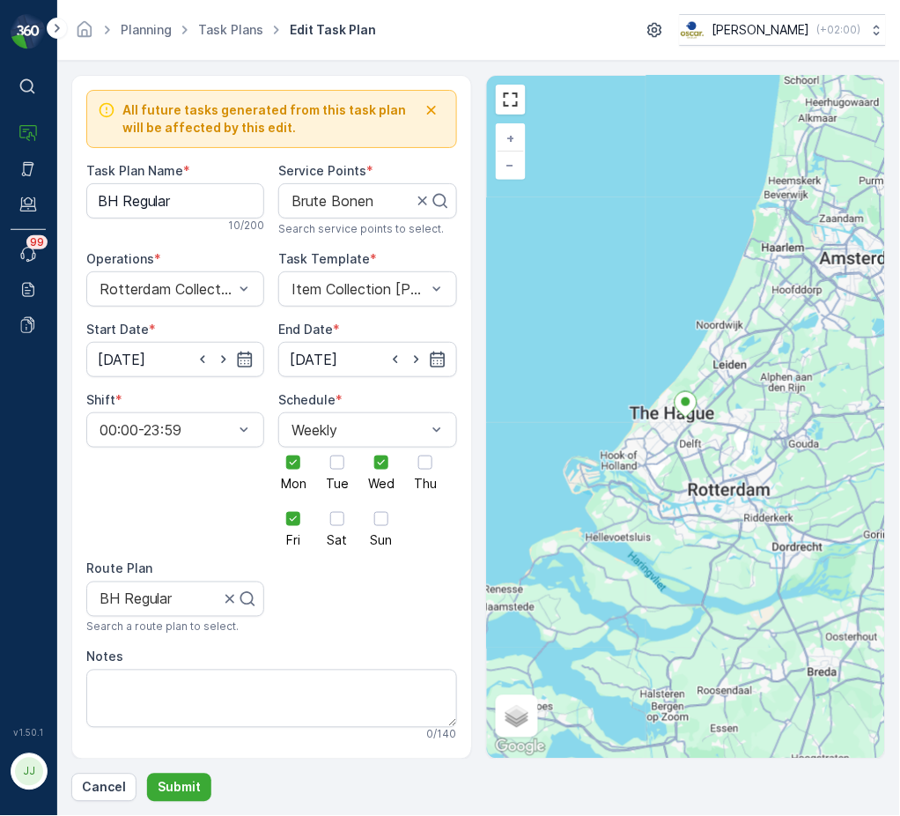
click at [169, 505] on div "Shift * 00:00-23:59" at bounding box center [175, 468] width 178 height 155
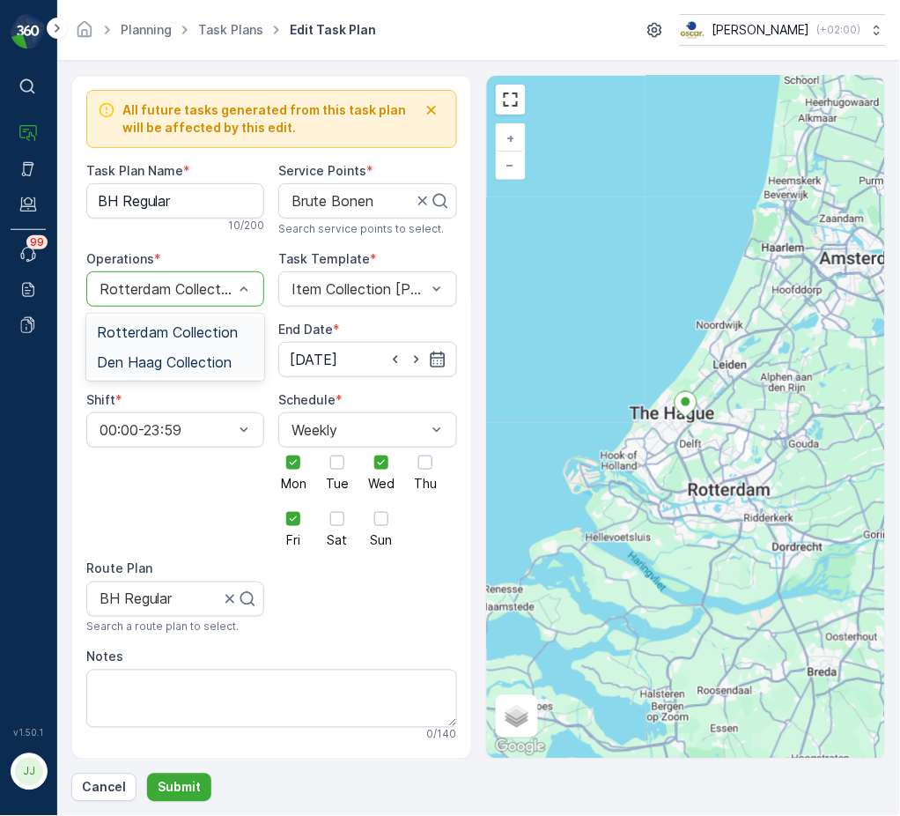
click at [144, 367] on span "Den Haag Collection" at bounding box center [164, 362] width 135 height 16
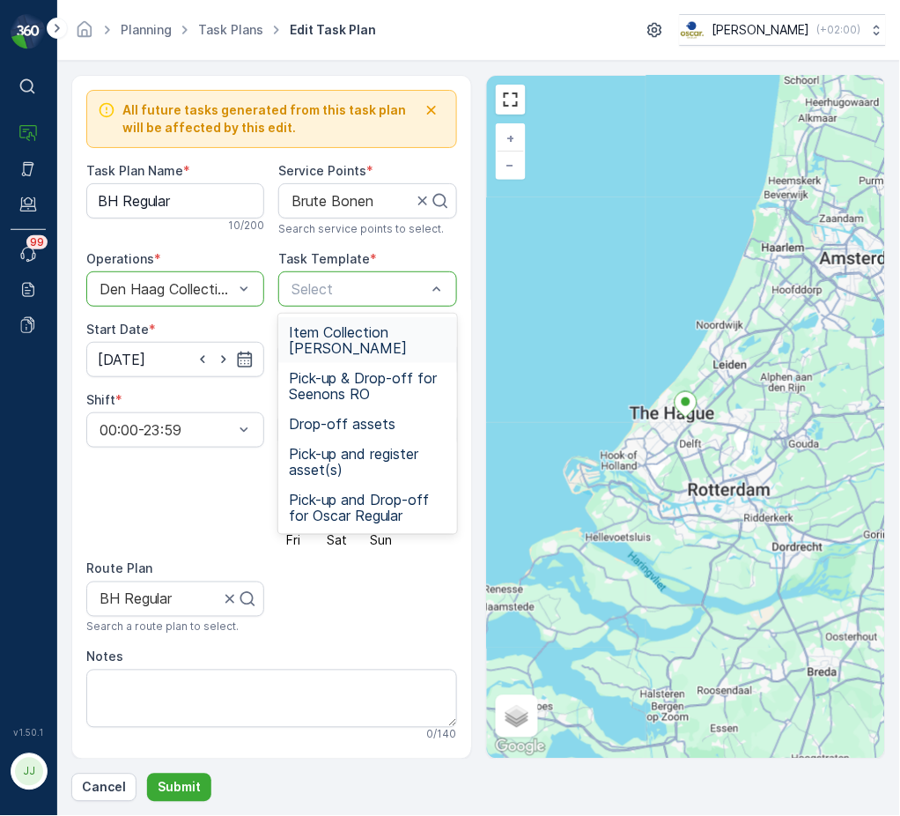
click at [349, 345] on span "Item Collection [PERSON_NAME]" at bounding box center [367, 340] width 157 height 32
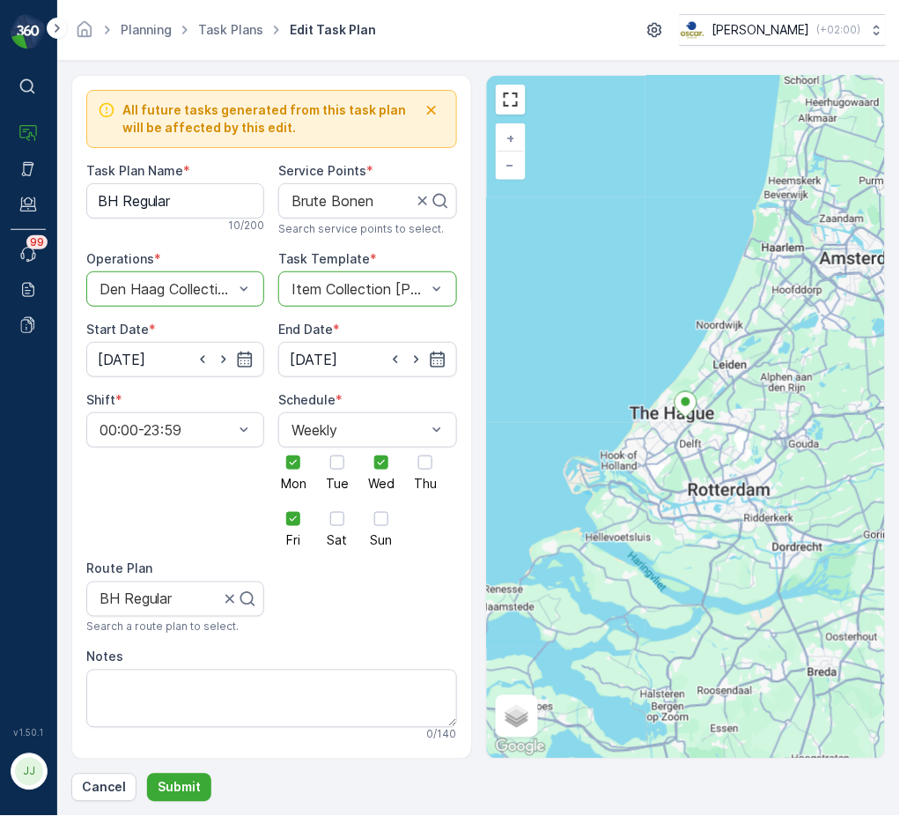
scroll to position [401, 0]
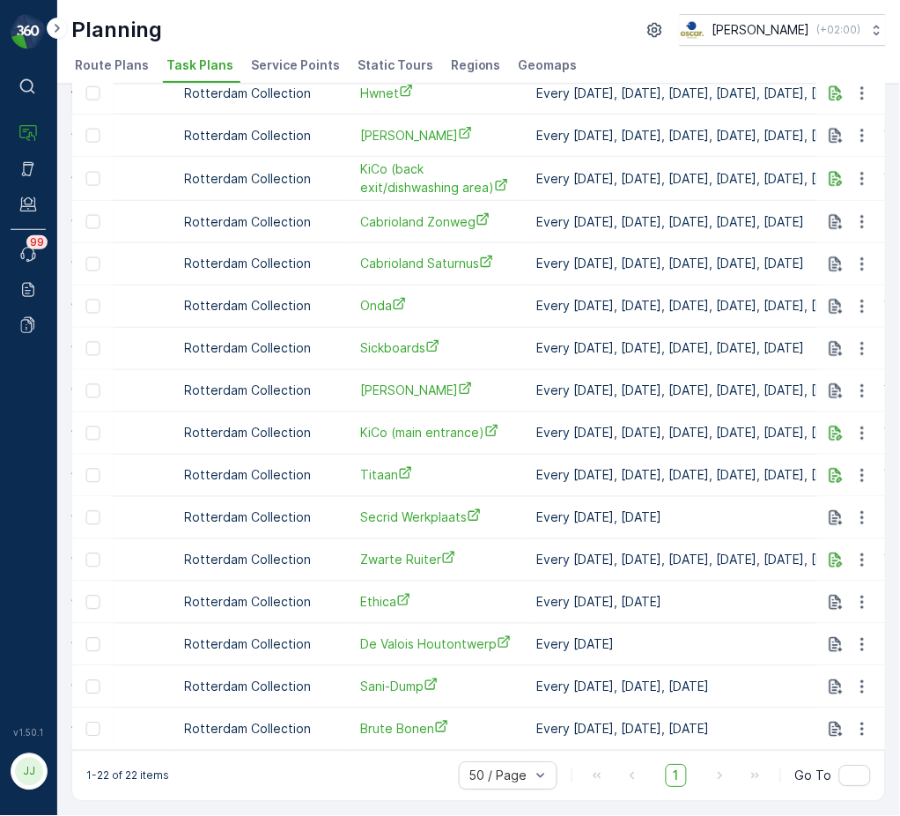
scroll to position [0, 469]
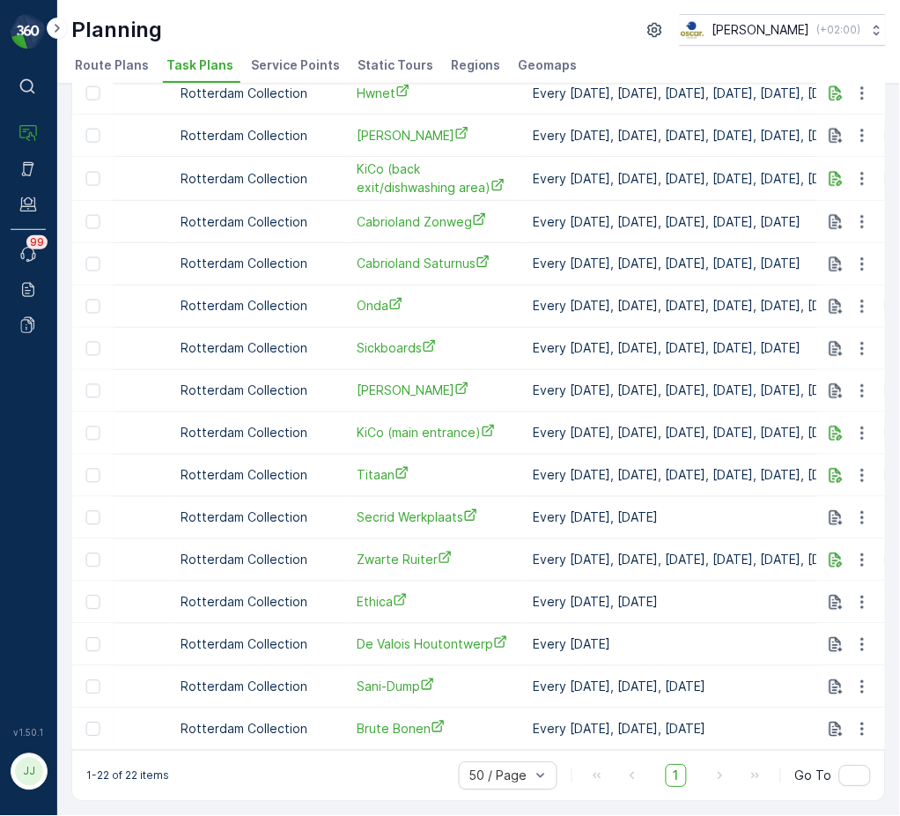
click at [861, 733] on td at bounding box center [851, 729] width 69 height 42
click at [856, 721] on icon "button" at bounding box center [863, 730] width 18 height 18
click at [820, 636] on span "Edit Task Plan" at bounding box center [832, 637] width 82 height 18
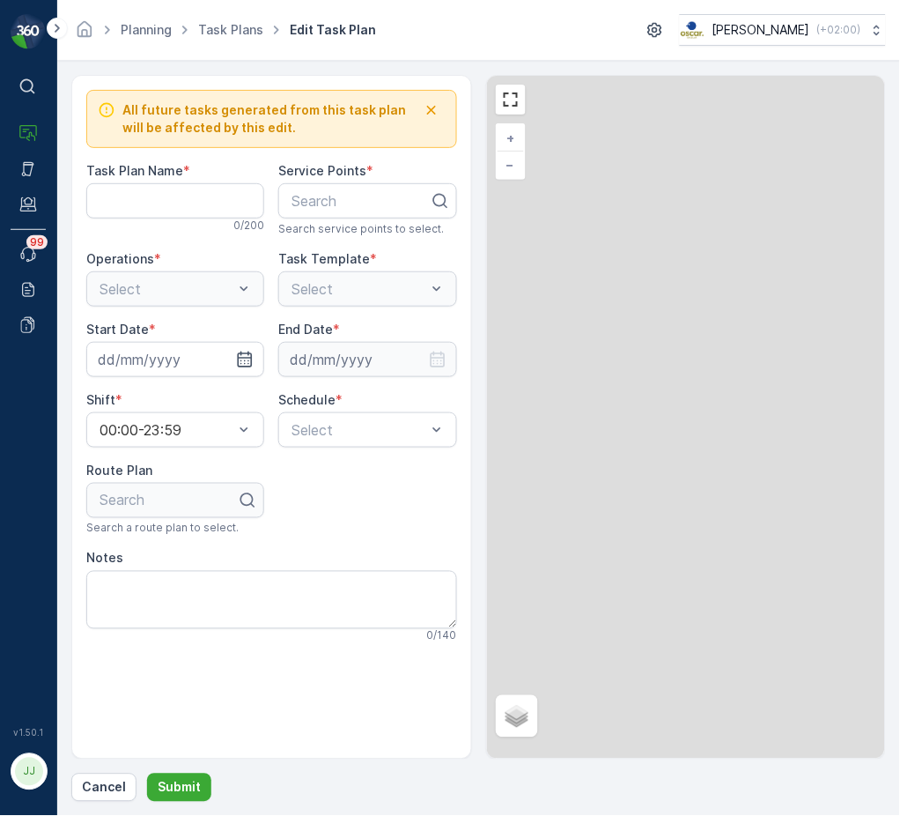
type Name "BH Regular"
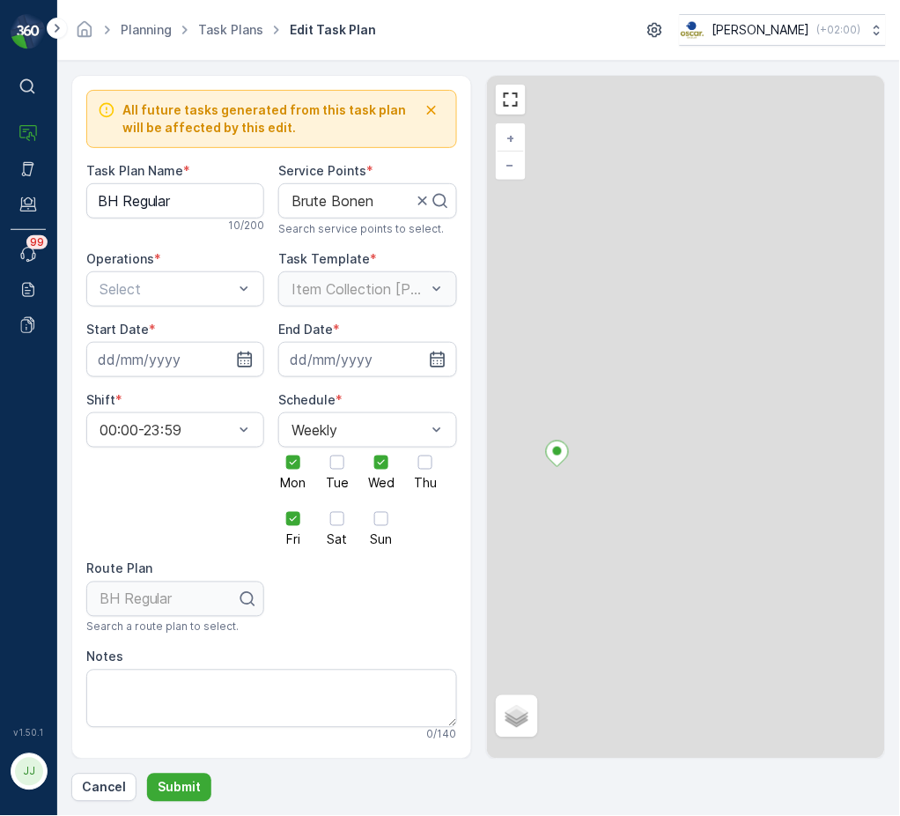
type input "01.10.2024"
type input "04.04.2029"
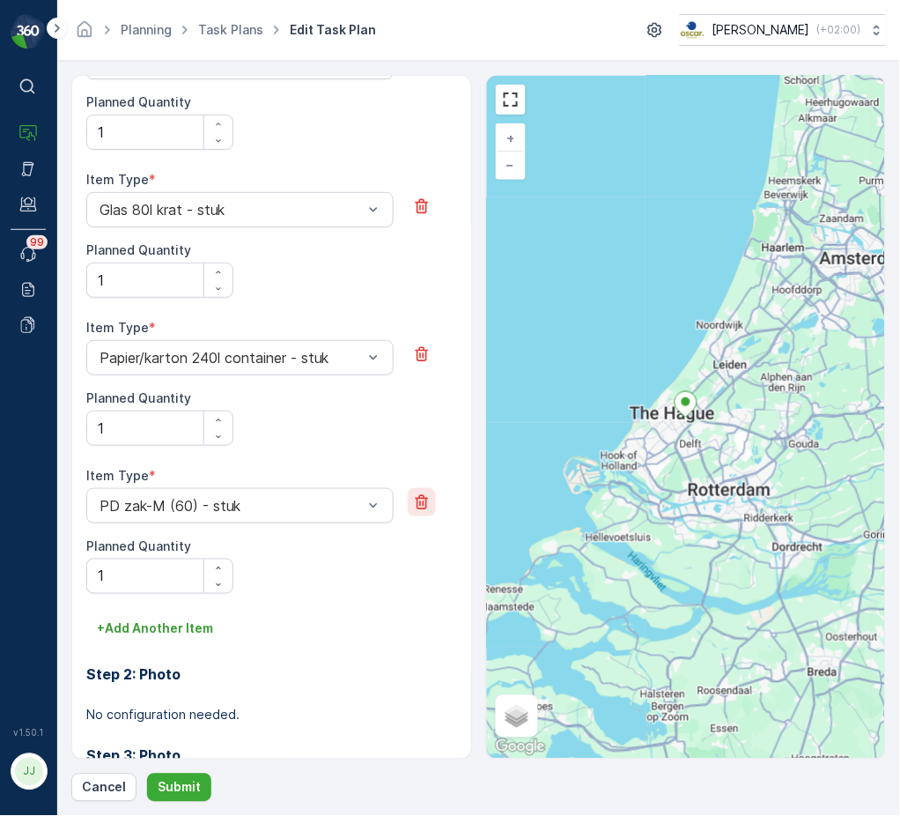
scroll to position [982, 0]
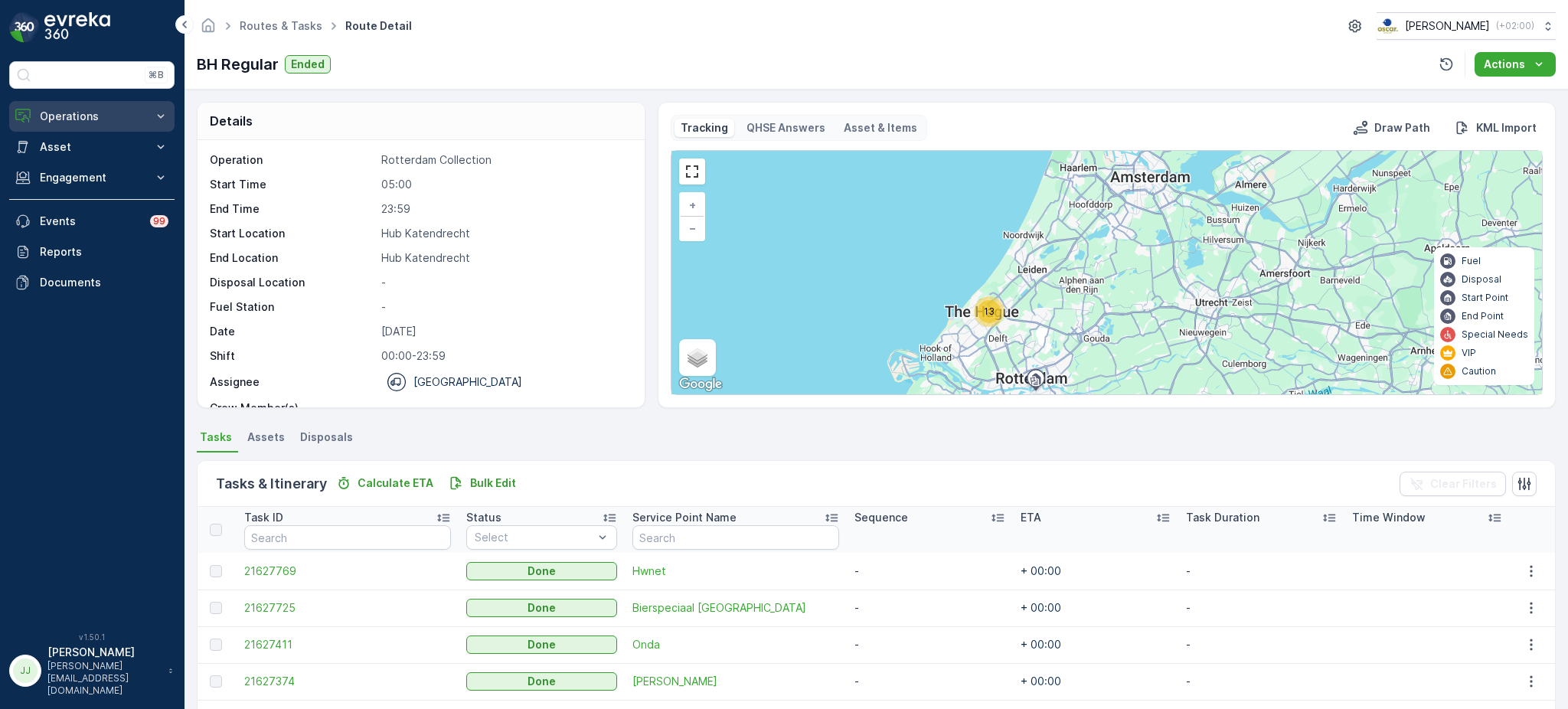
click at [90, 112] on p "Operations" at bounding box center [92, 116] width 104 height 16
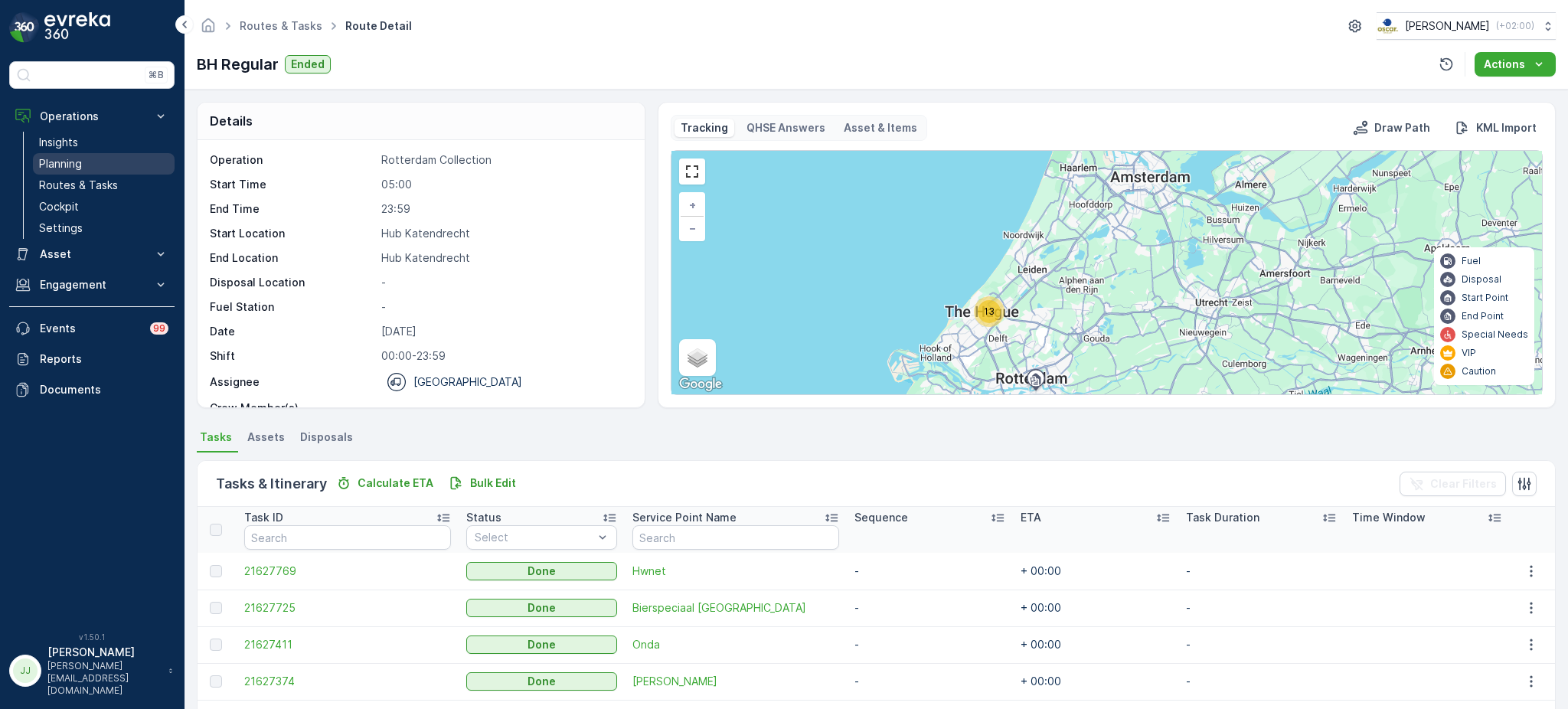
click at [74, 164] on p "Planning" at bounding box center [60, 164] width 43 height 16
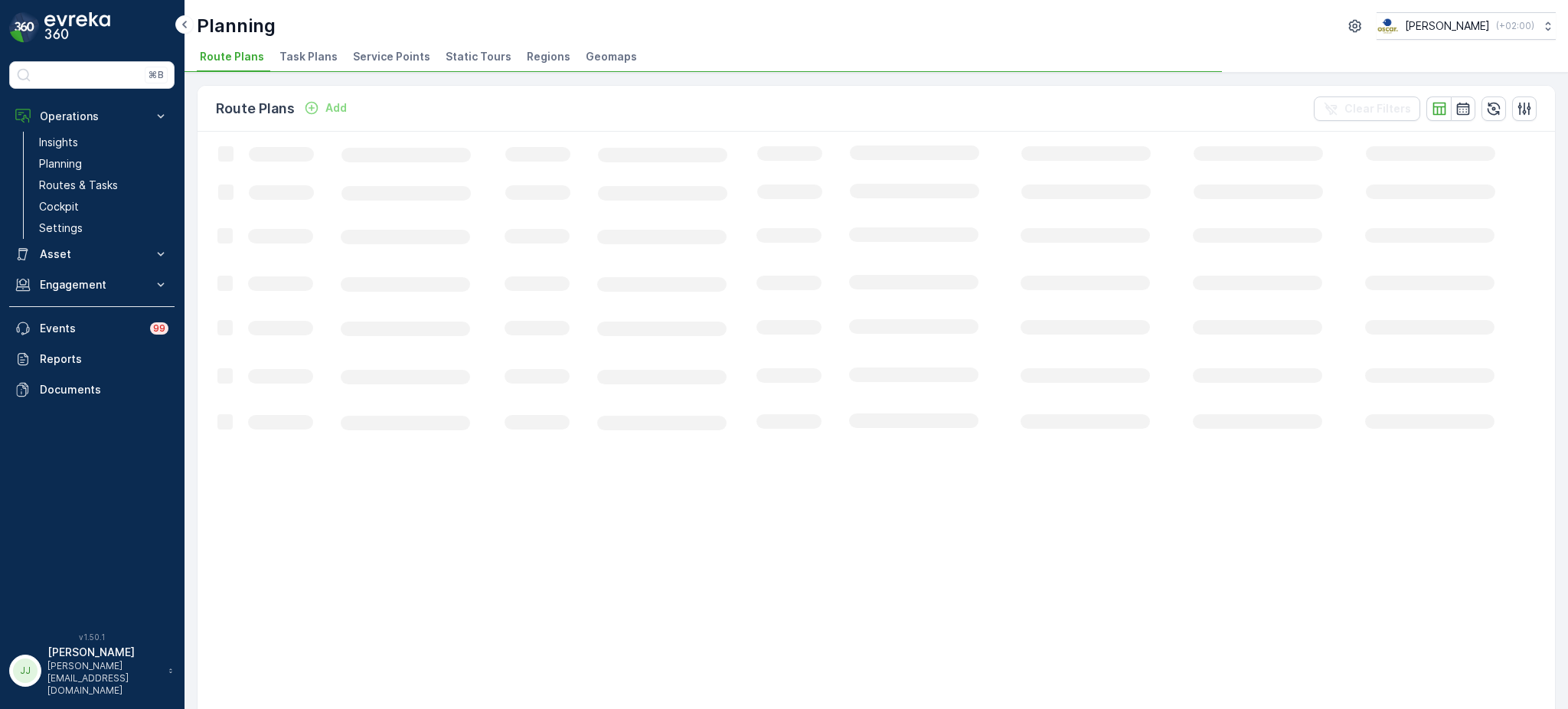
click at [309, 53] on span "Task Plans" at bounding box center [308, 56] width 58 height 16
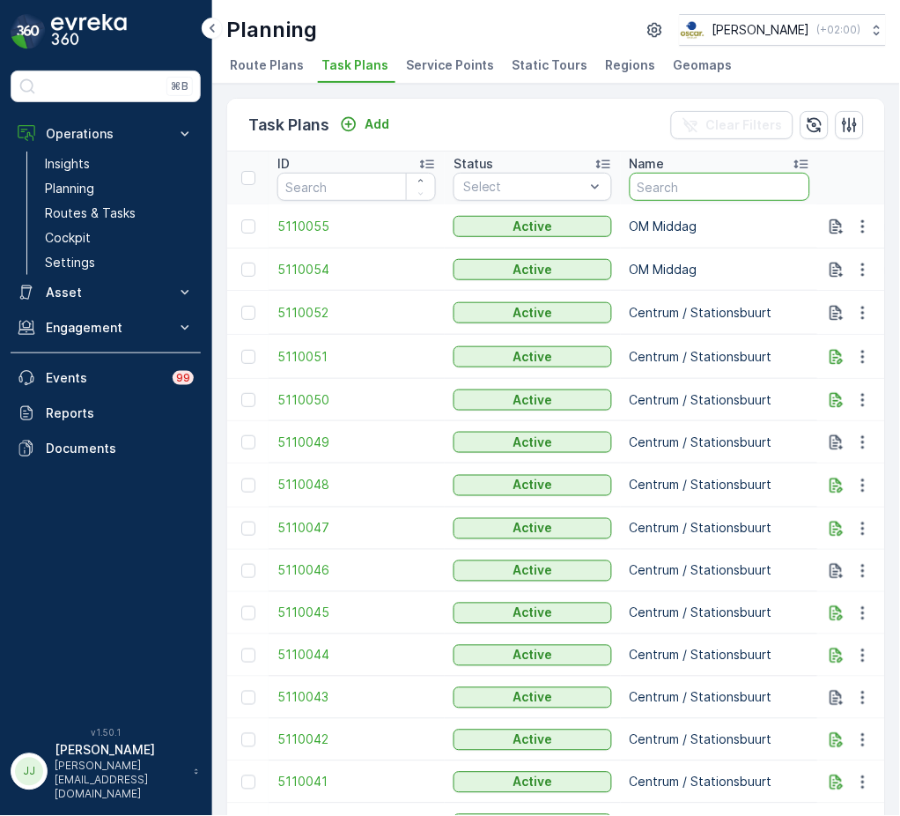
click at [677, 183] on input "text" at bounding box center [720, 187] width 181 height 28
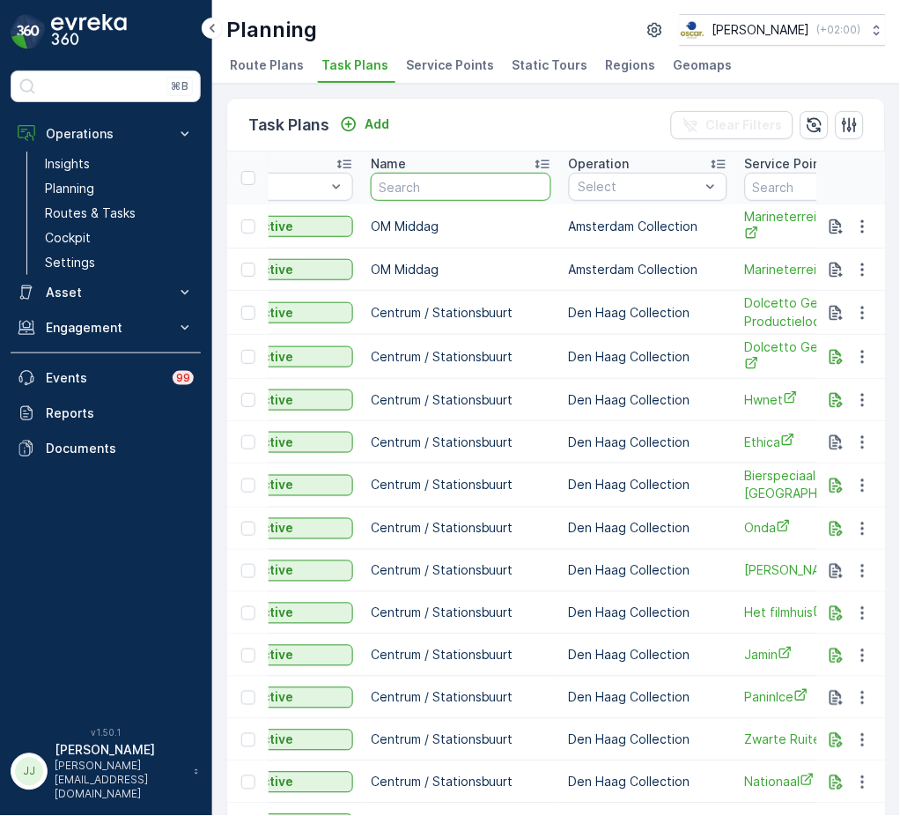
scroll to position [0, 258]
type input "nationaal"
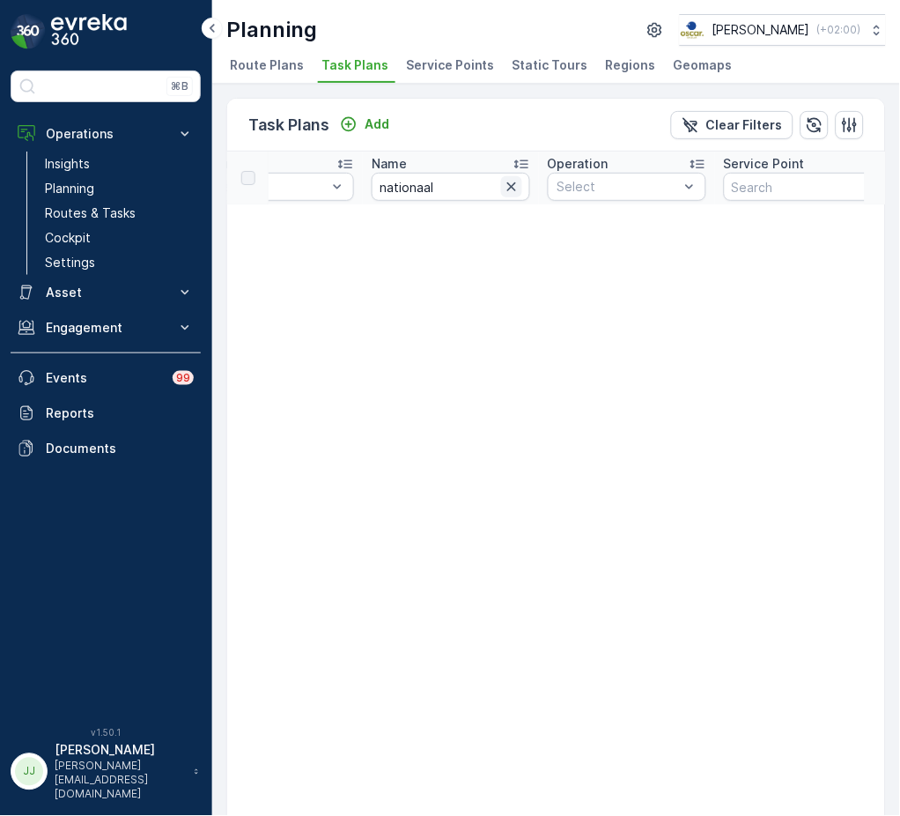
click at [516, 188] on icon "button" at bounding box center [512, 187] width 18 height 18
type input "pac"
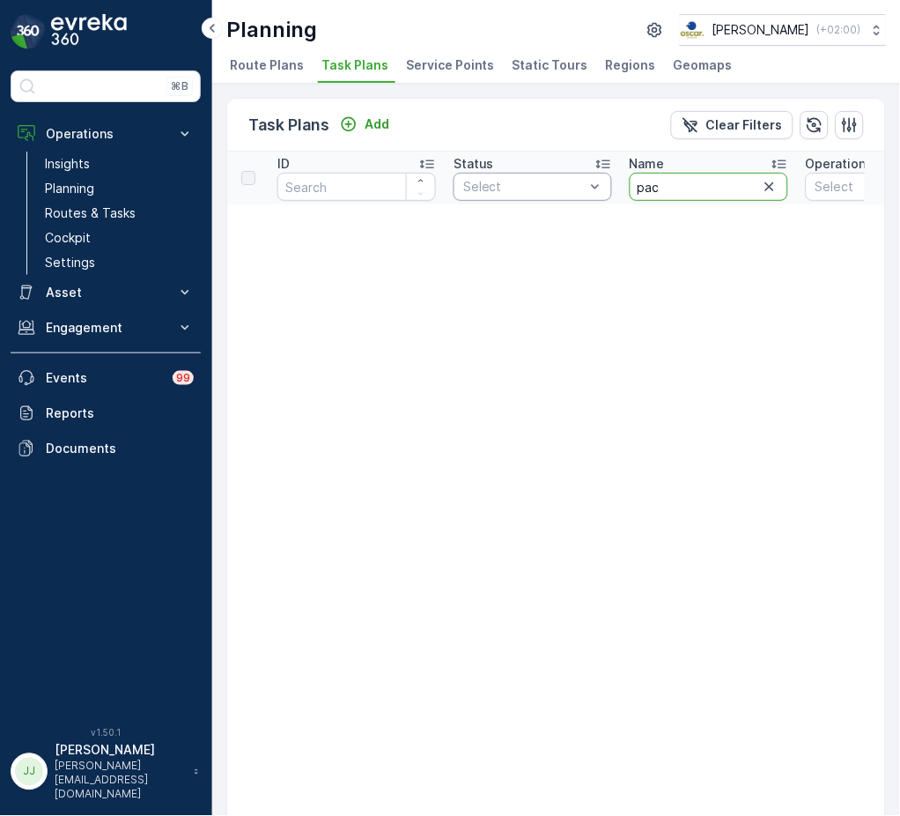
drag, startPoint x: 669, startPoint y: 185, endPoint x: 525, endPoint y: 189, distance: 143.6
type input "afro"
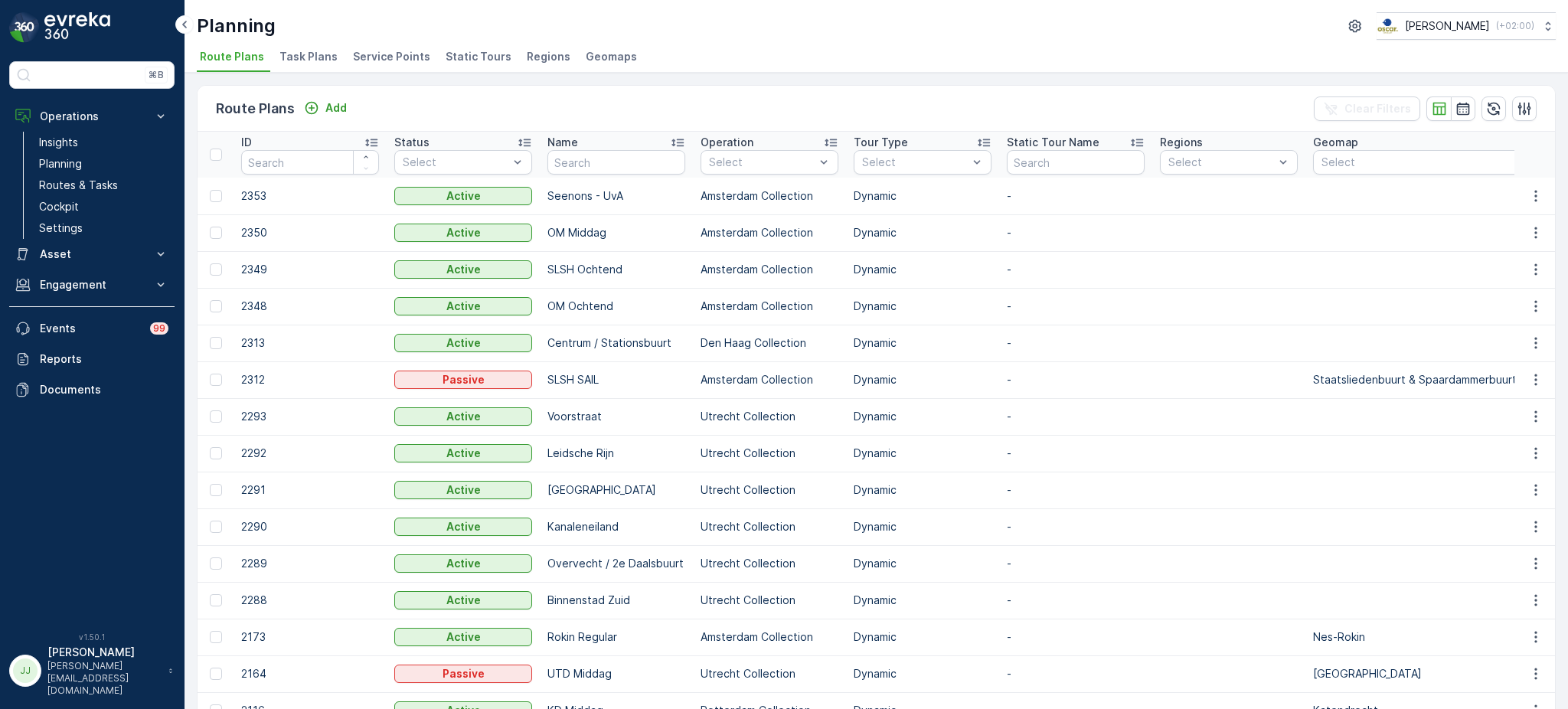
click at [292, 65] on li "Task Plans" at bounding box center [310, 59] width 68 height 26
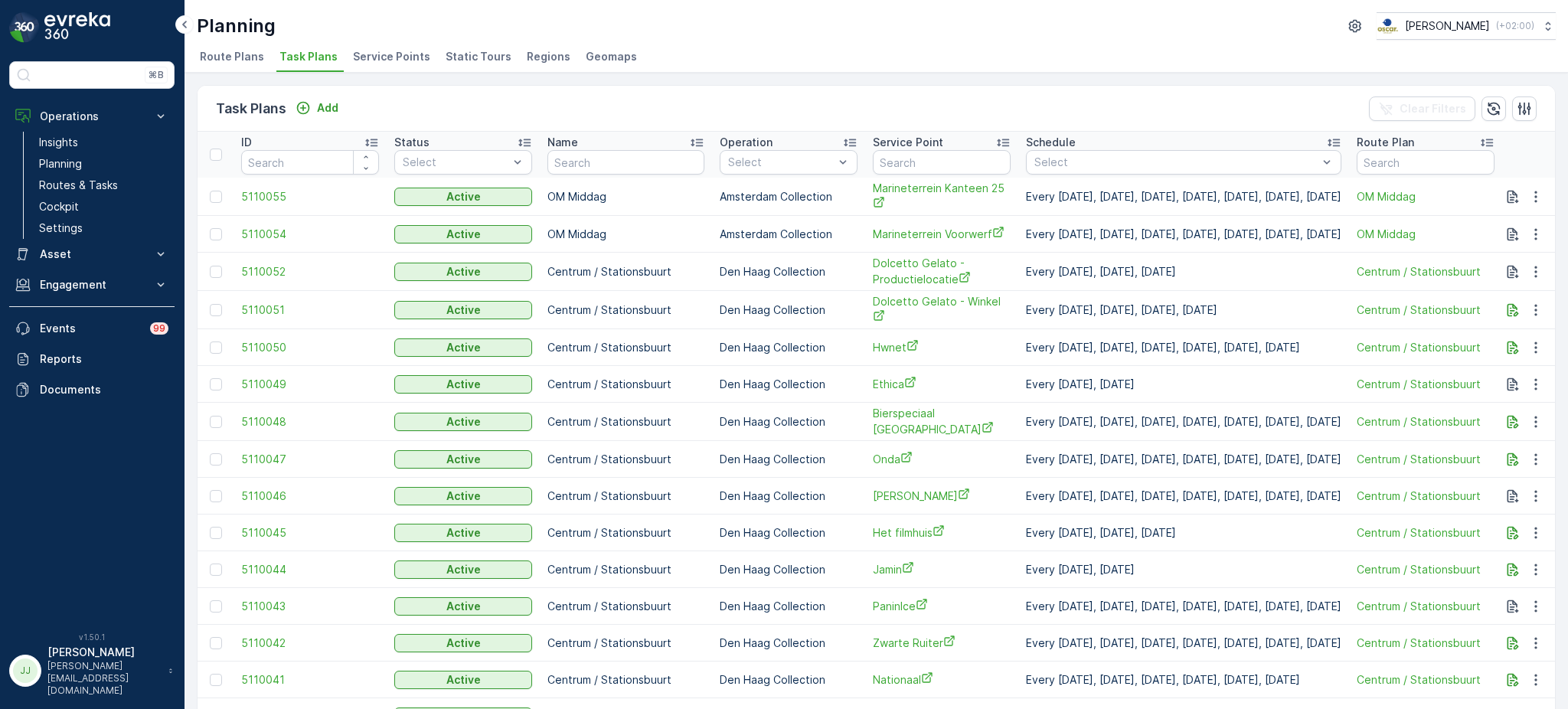
click at [890, 161] on input "text" at bounding box center [941, 162] width 138 height 24
type input "afro"
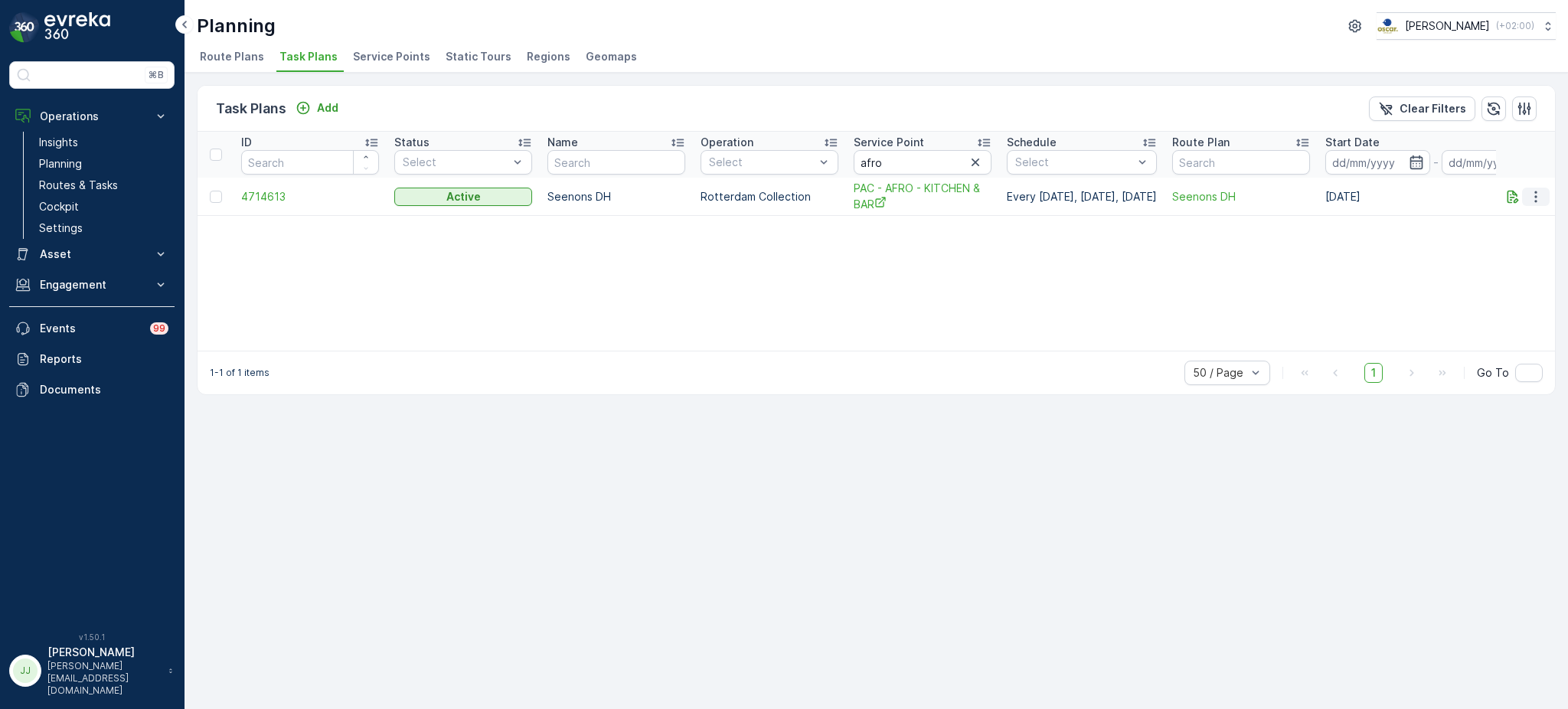
click at [1535, 195] on icon "button" at bounding box center [1535, 195] width 3 height 11
click at [1496, 235] on span "Edit Task Plan" at bounding box center [1509, 240] width 71 height 16
drag, startPoint x: 900, startPoint y: 157, endPoint x: 772, endPoint y: 162, distance: 128.1
click at [772, 162] on tr "ID Status Select Name Operation Select Service Point afro Schedule Select Route…" at bounding box center [1023, 154] width 1651 height 46
type input "ethica"
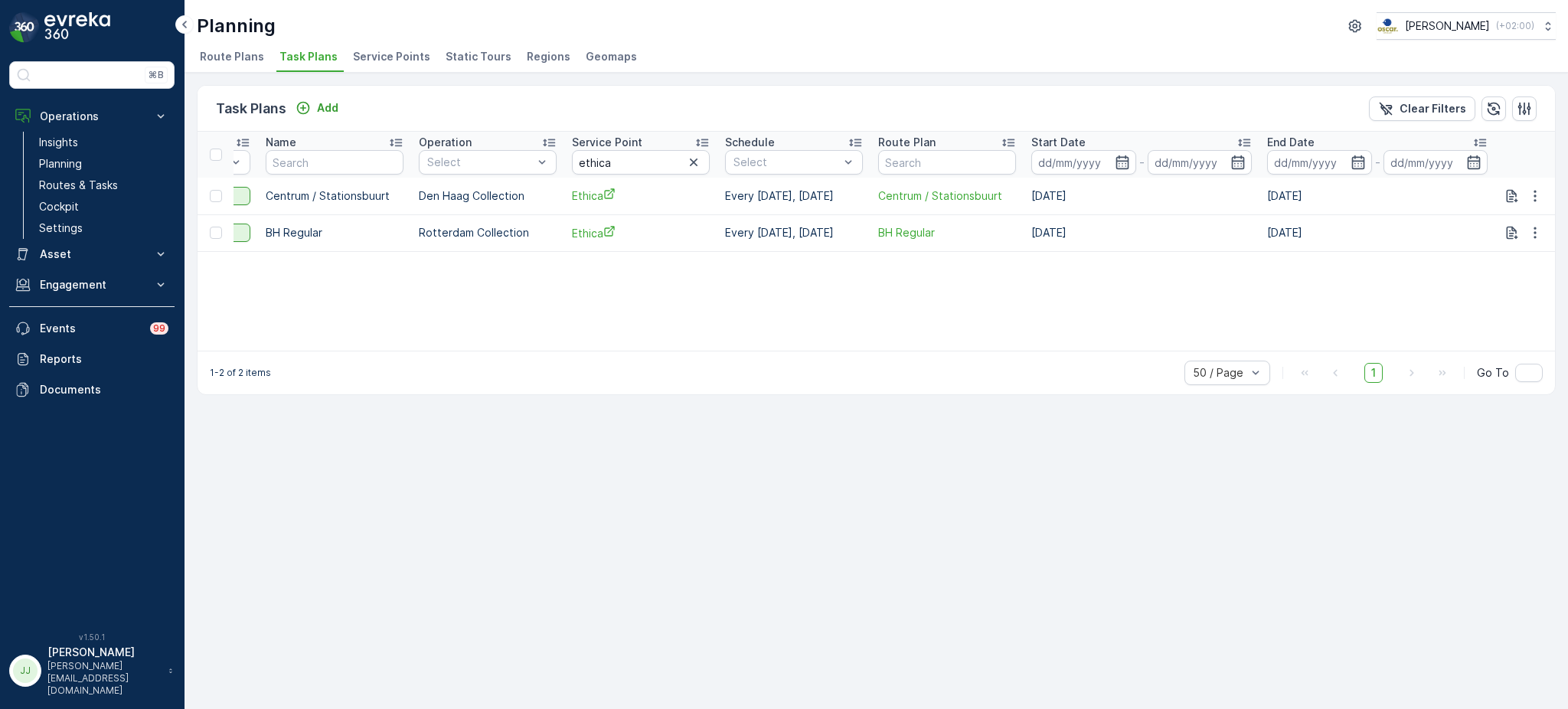
scroll to position [0, 280]
drag, startPoint x: 623, startPoint y: 165, endPoint x: 472, endPoint y: 165, distance: 151.0
click at [472, 165] on tr "ID Status Select Name Operation Select Service Point ethica Schedule Select Rou…" at bounding box center [737, 154] width 1639 height 46
type input "onda"
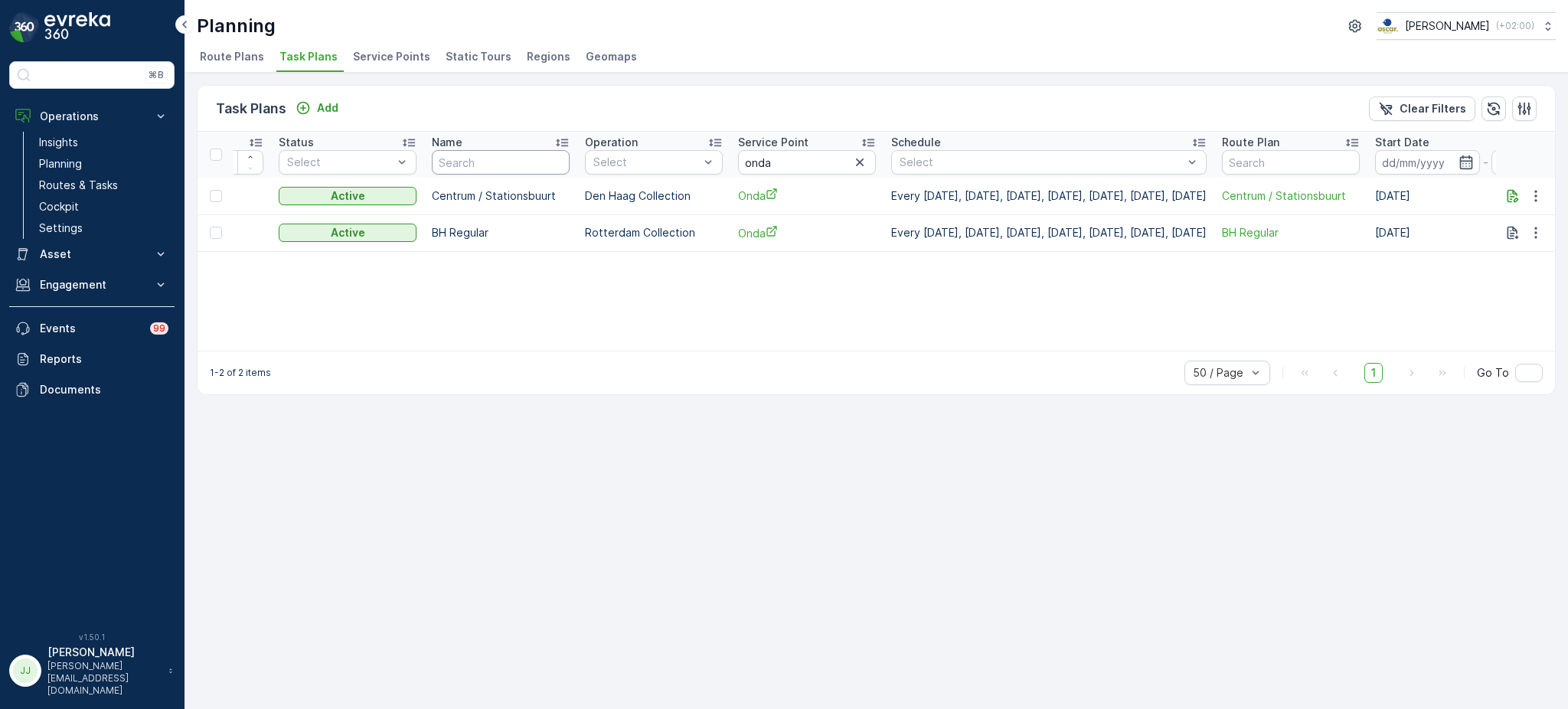
scroll to position [0, 186]
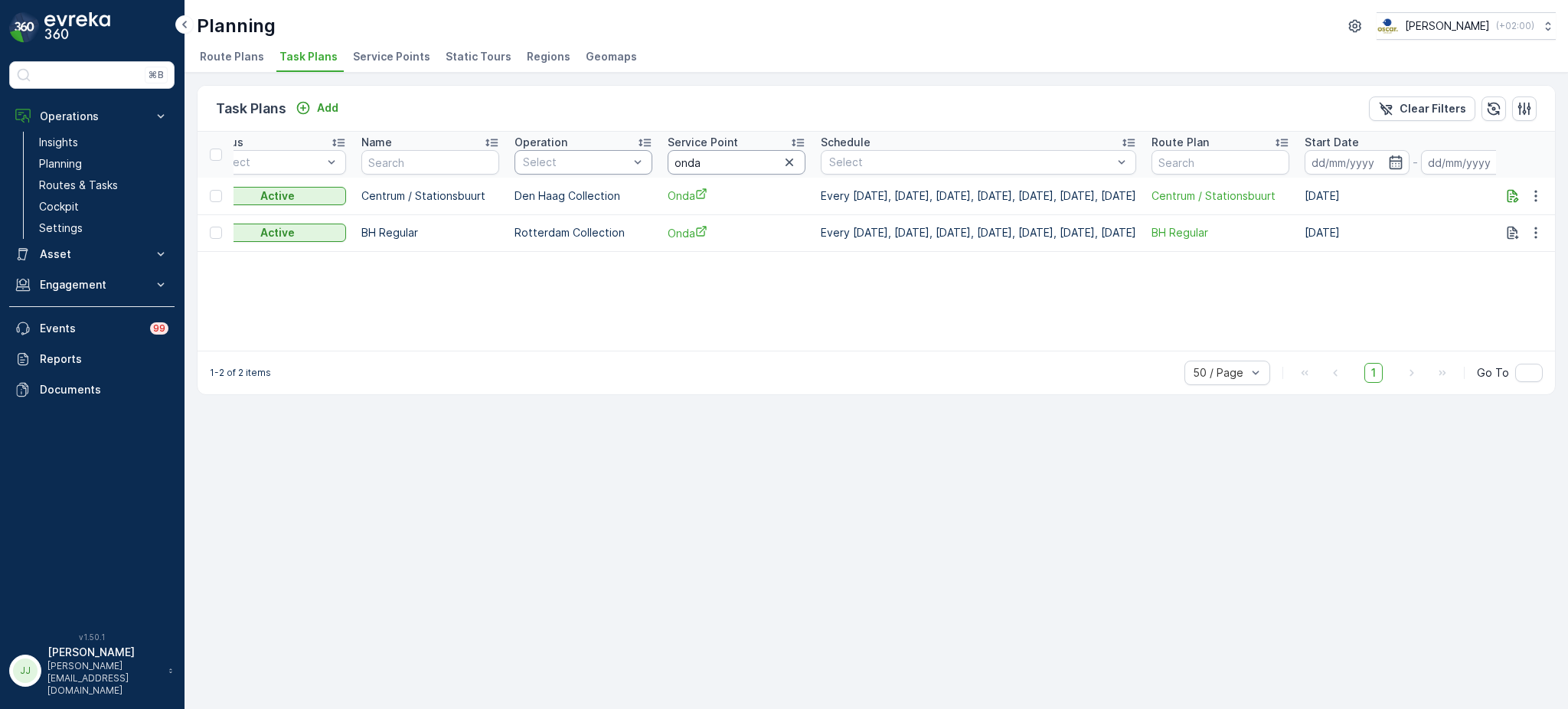
drag, startPoint x: 732, startPoint y: 159, endPoint x: 595, endPoint y: 157, distance: 137.0
click at [595, 157] on tr "ID Status Select Name Operation Select Service Point onda Schedule Select Route…" at bounding box center [920, 154] width 1817 height 46
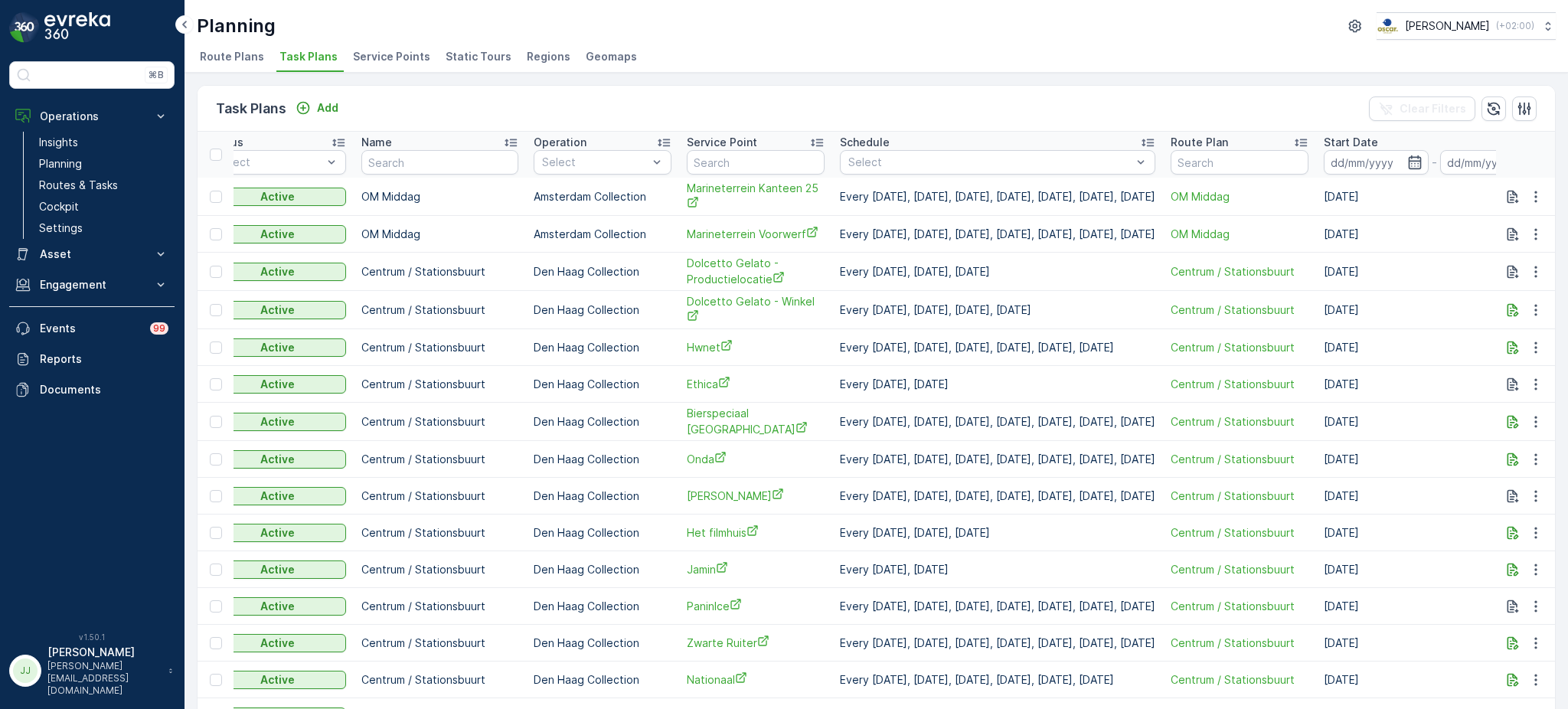
click at [387, 59] on span "Service Points" at bounding box center [391, 56] width 77 height 16
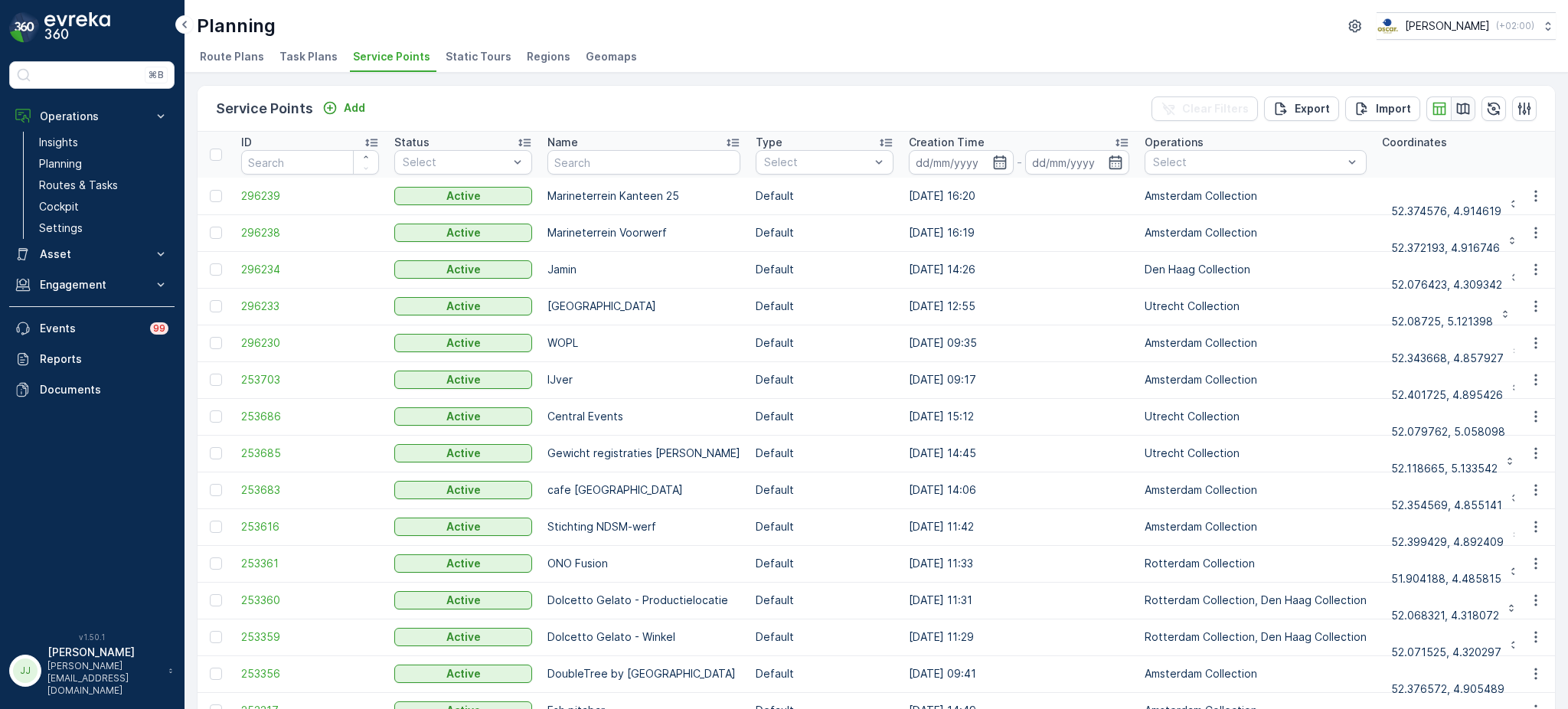
click at [1459, 118] on button "button" at bounding box center [1463, 109] width 24 height 24
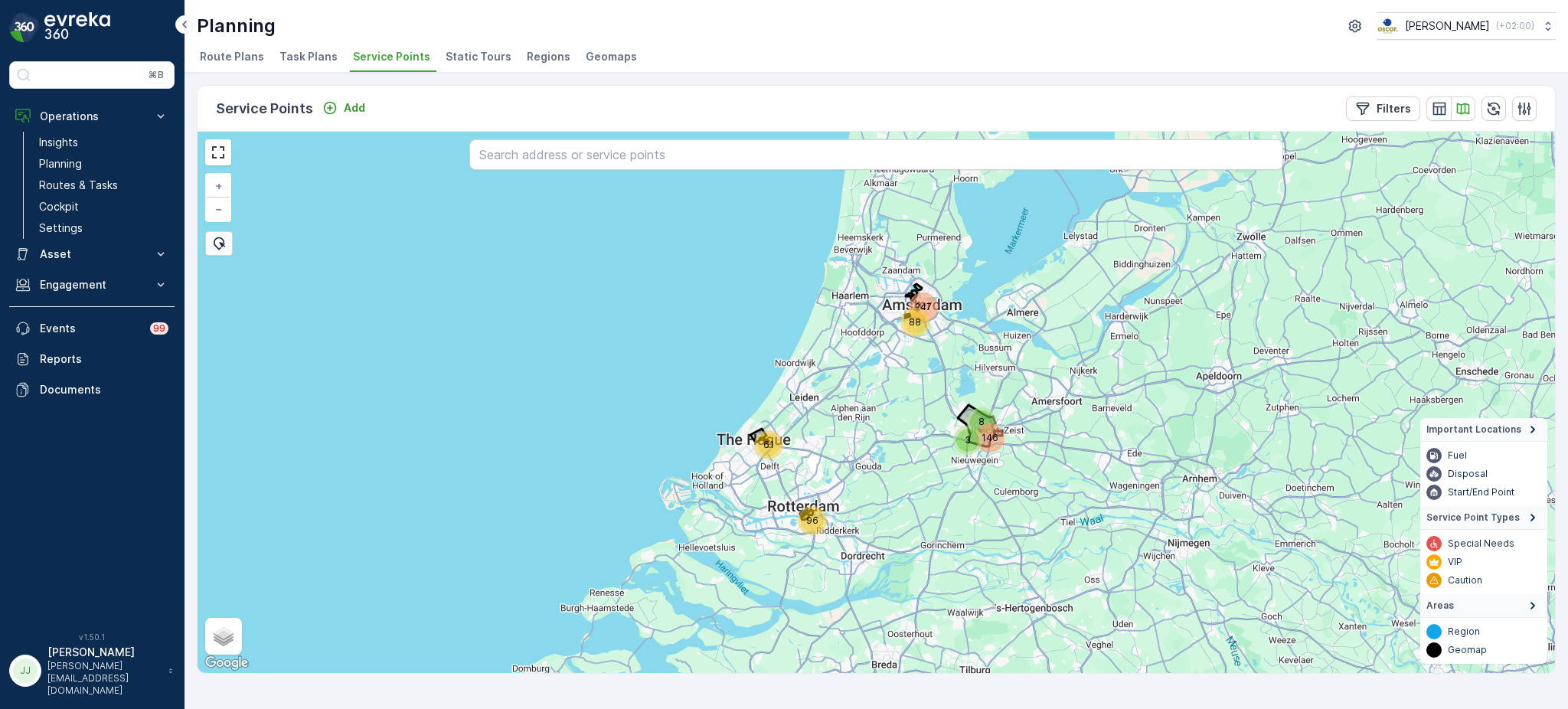
click at [236, 52] on span "Route Plans" at bounding box center [232, 56] width 64 height 16
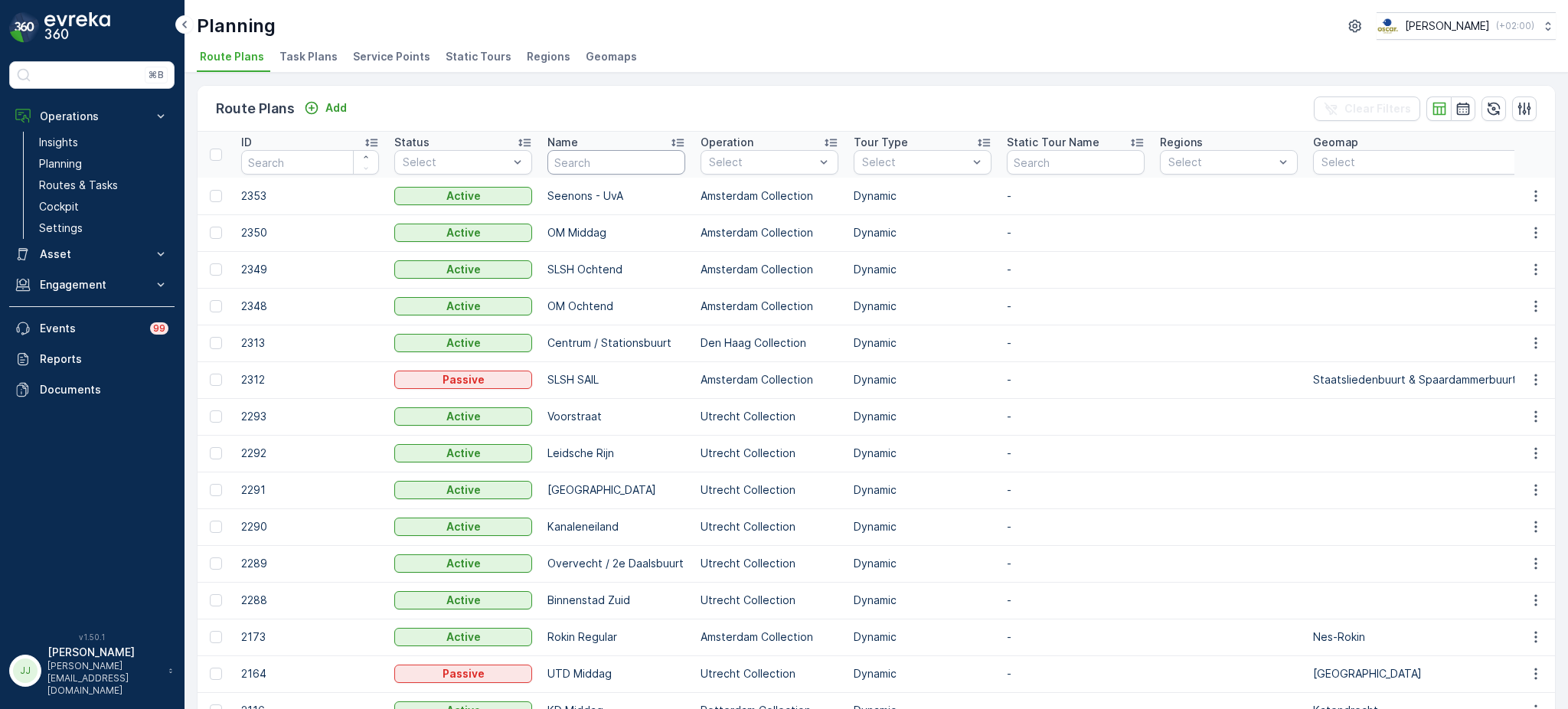
click at [595, 164] on input "text" at bounding box center [616, 162] width 138 height 24
type input "bh"
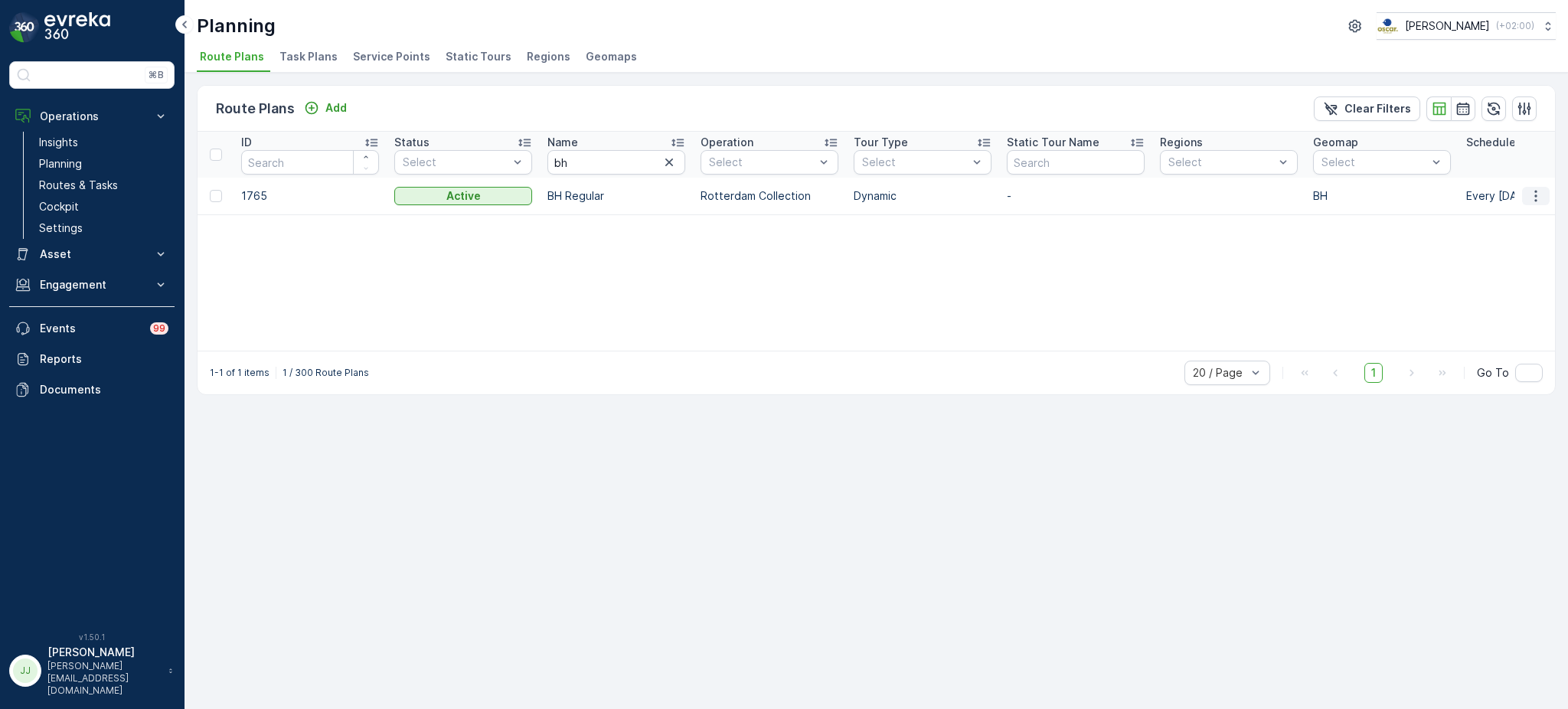
click at [1535, 187] on button "button" at bounding box center [1536, 195] width 28 height 18
click at [1500, 218] on span "Edit Route Plan" at bounding box center [1521, 217] width 79 height 16
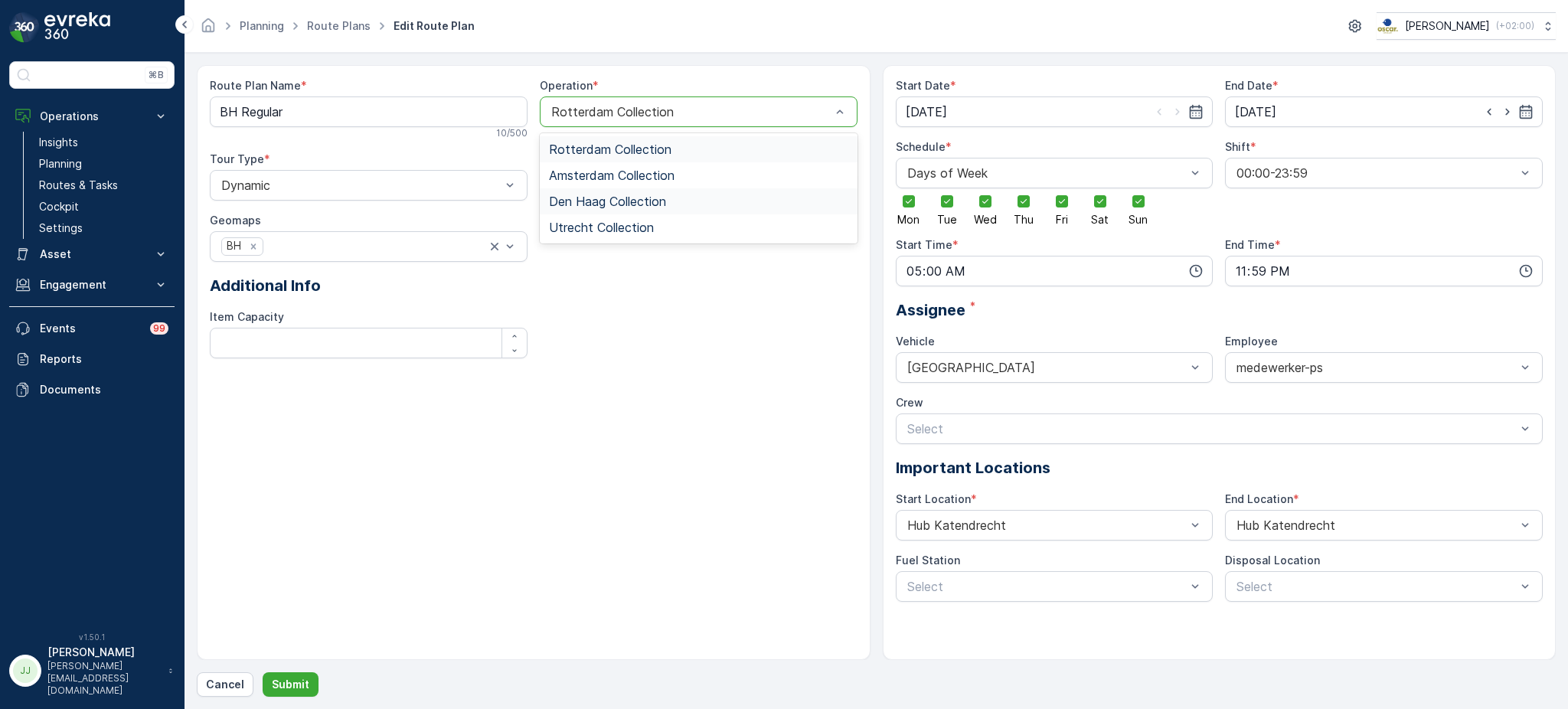
click at [608, 195] on span "Den Haag Collection" at bounding box center [608, 202] width 117 height 14
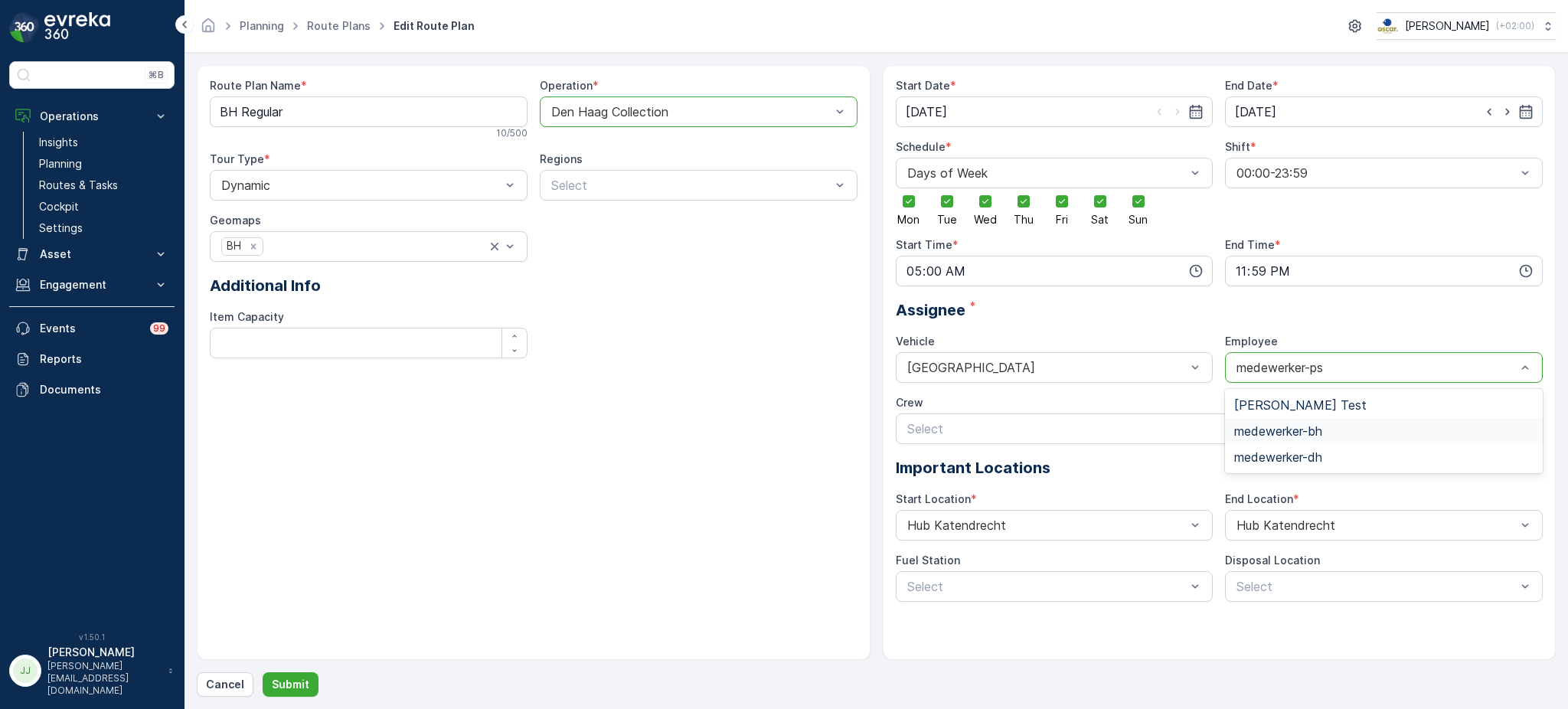
click at [1290, 435] on span "medewerker-bh" at bounding box center [1278, 431] width 88 height 14
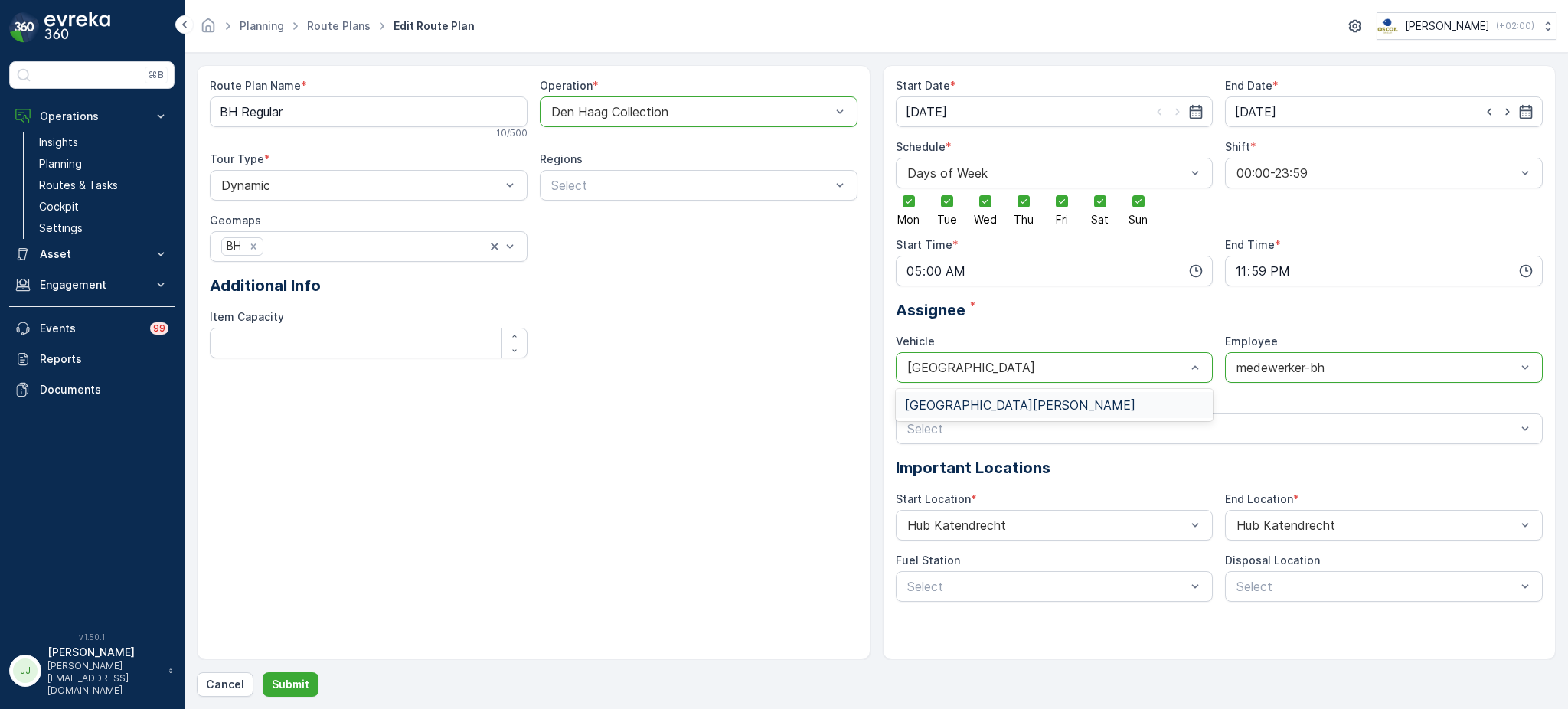
click at [988, 398] on div "Den Haag" at bounding box center [1054, 405] width 299 height 14
click at [279, 679] on p "Submit" at bounding box center [290, 685] width 37 height 16
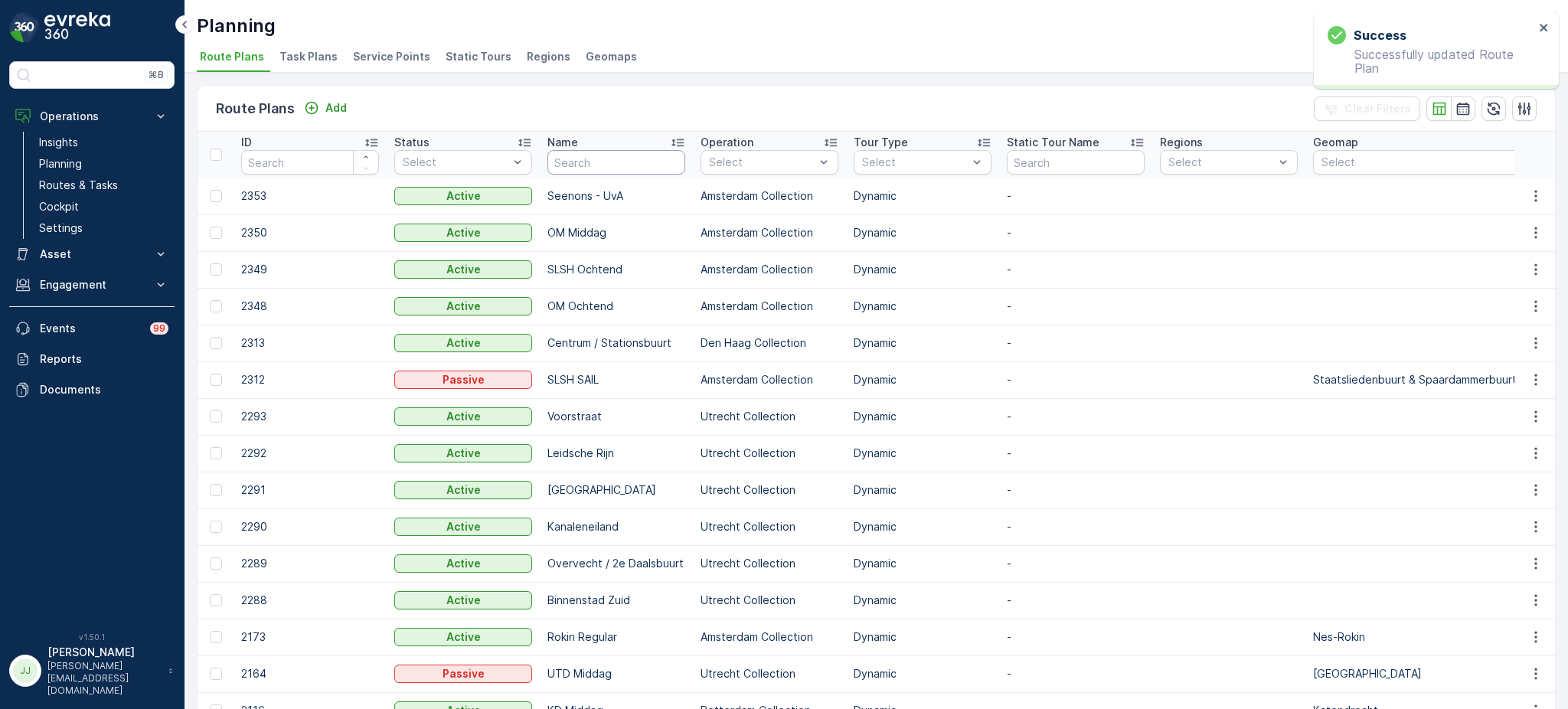
click at [601, 154] on input "text" at bounding box center [616, 162] width 138 height 24
type input "centru"
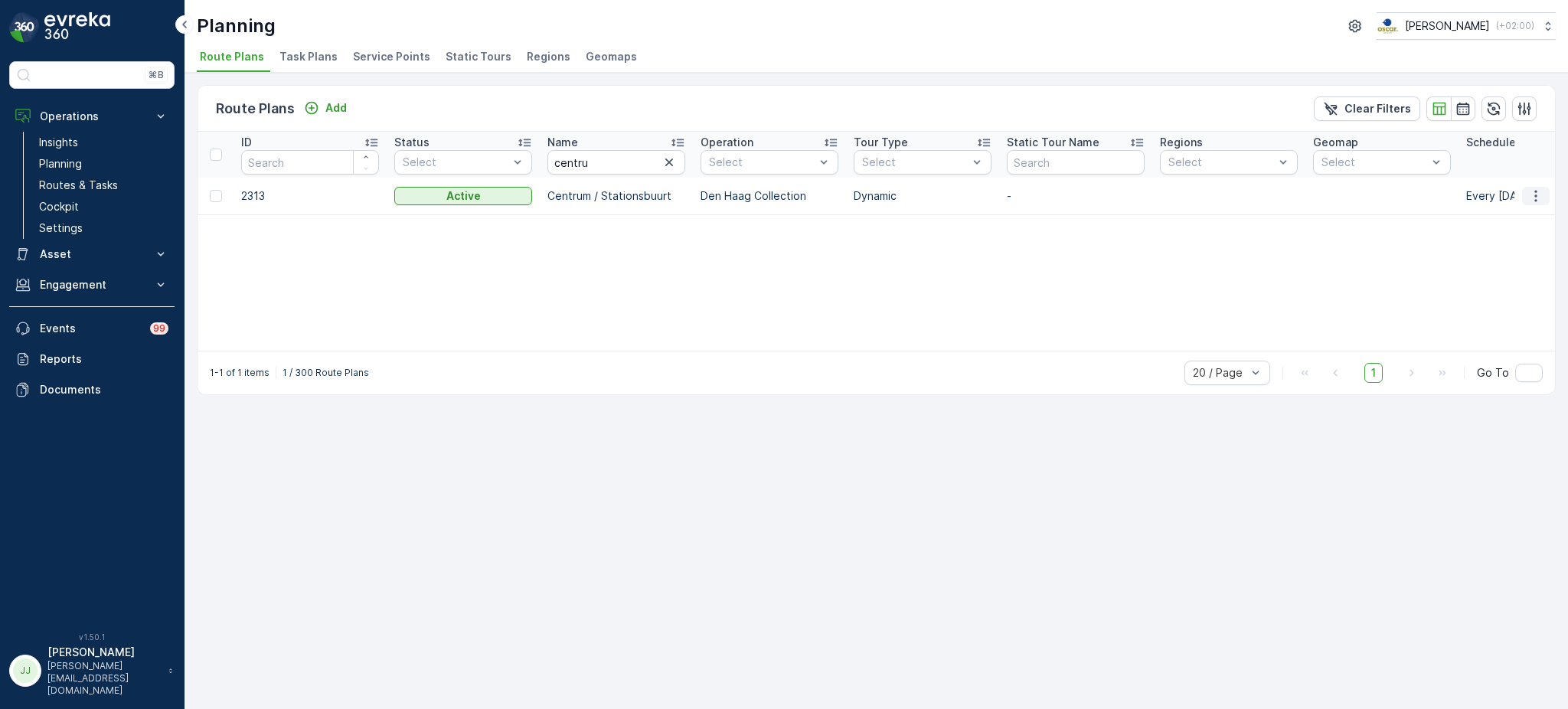
click at [1540, 189] on icon "button" at bounding box center [1536, 196] width 16 height 16
click at [1503, 217] on span "Edit Route Plan" at bounding box center [1521, 217] width 79 height 16
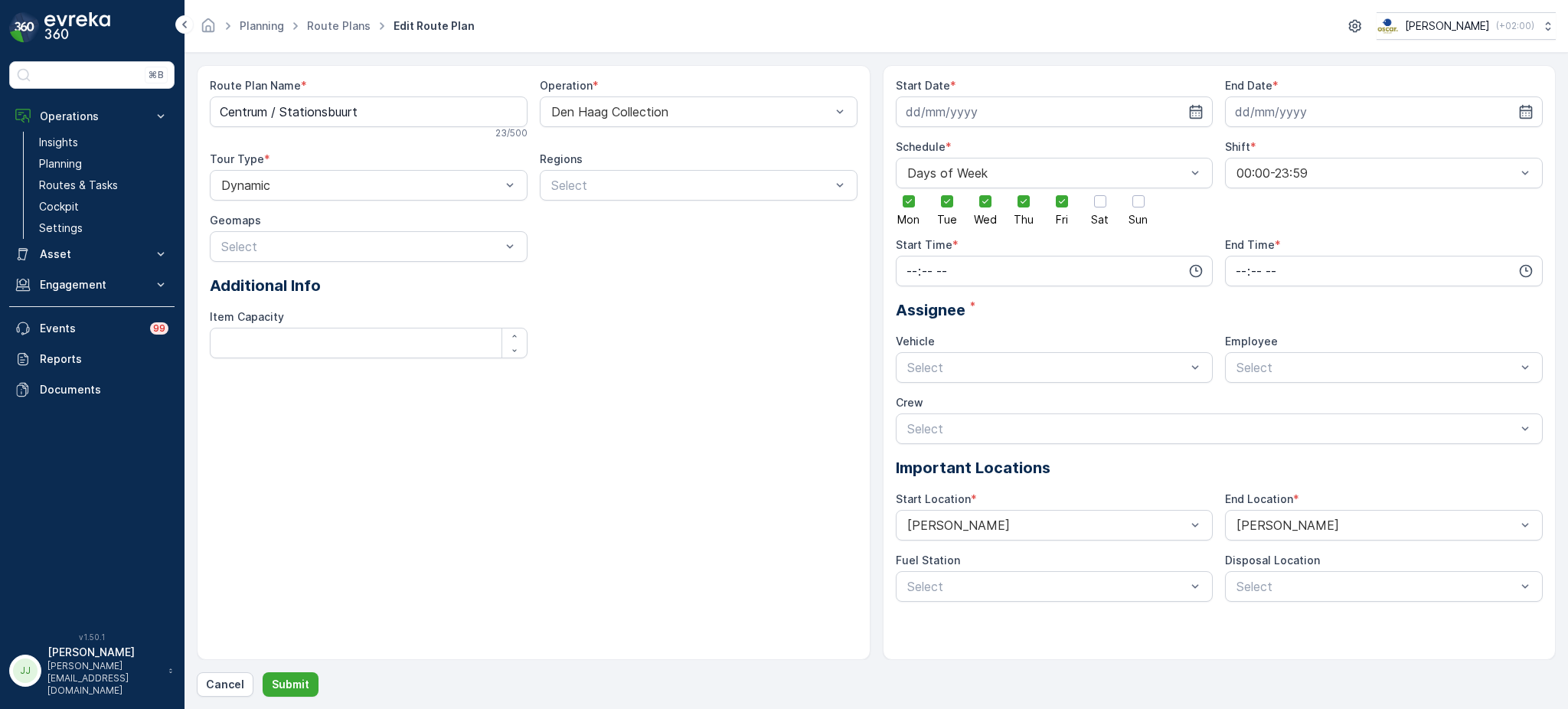
type input "[DATE]"
type input "14.10.2030"
type input "05:00"
type input "18:00"
click at [1097, 215] on span "Sat" at bounding box center [1100, 220] width 17 height 10
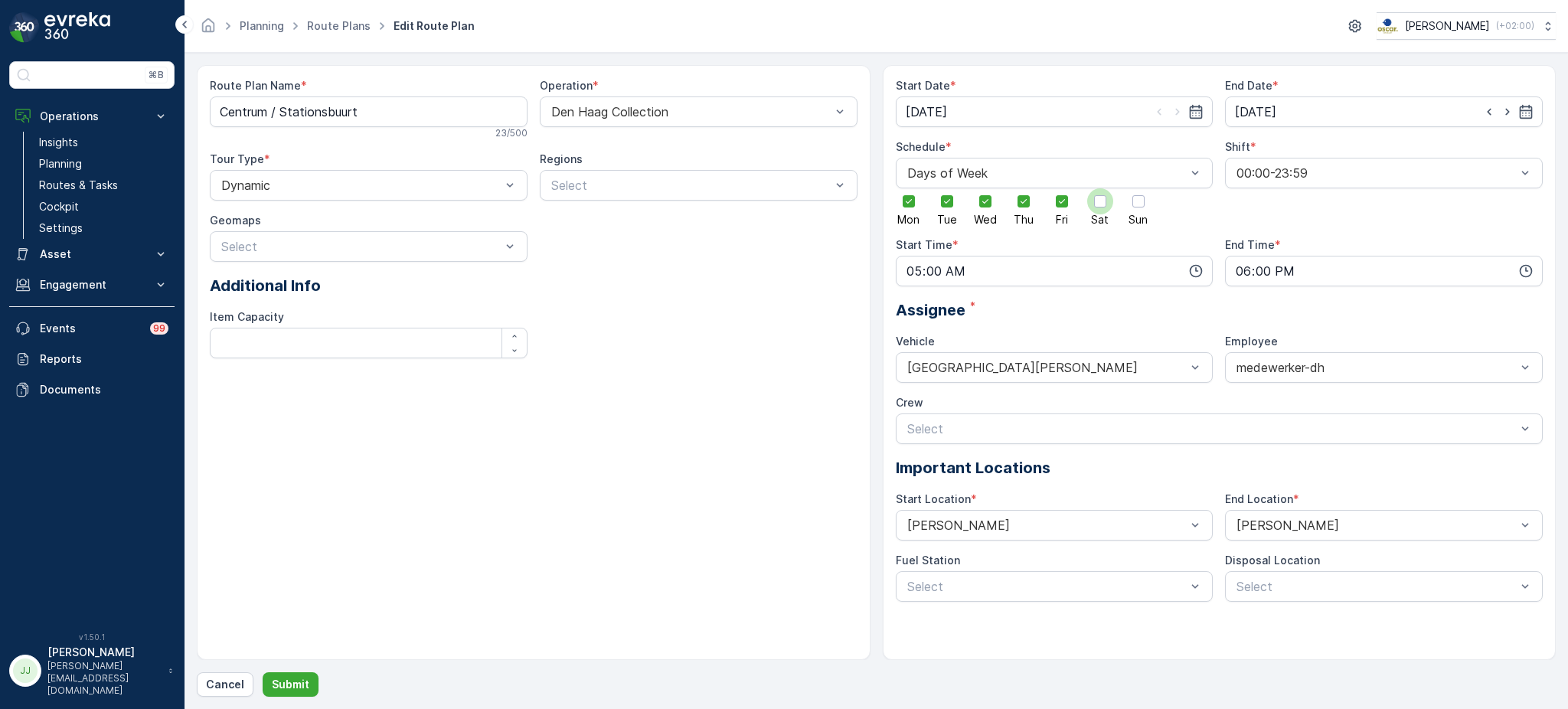
click at [1100, 189] on input "Sat" at bounding box center [1100, 189] width 0 height 0
click at [1134, 202] on div at bounding box center [1139, 202] width 12 height 12
click at [1139, 189] on input "Sun" at bounding box center [1139, 189] width 0 height 0
click at [289, 673] on button "Submit" at bounding box center [290, 684] width 56 height 24
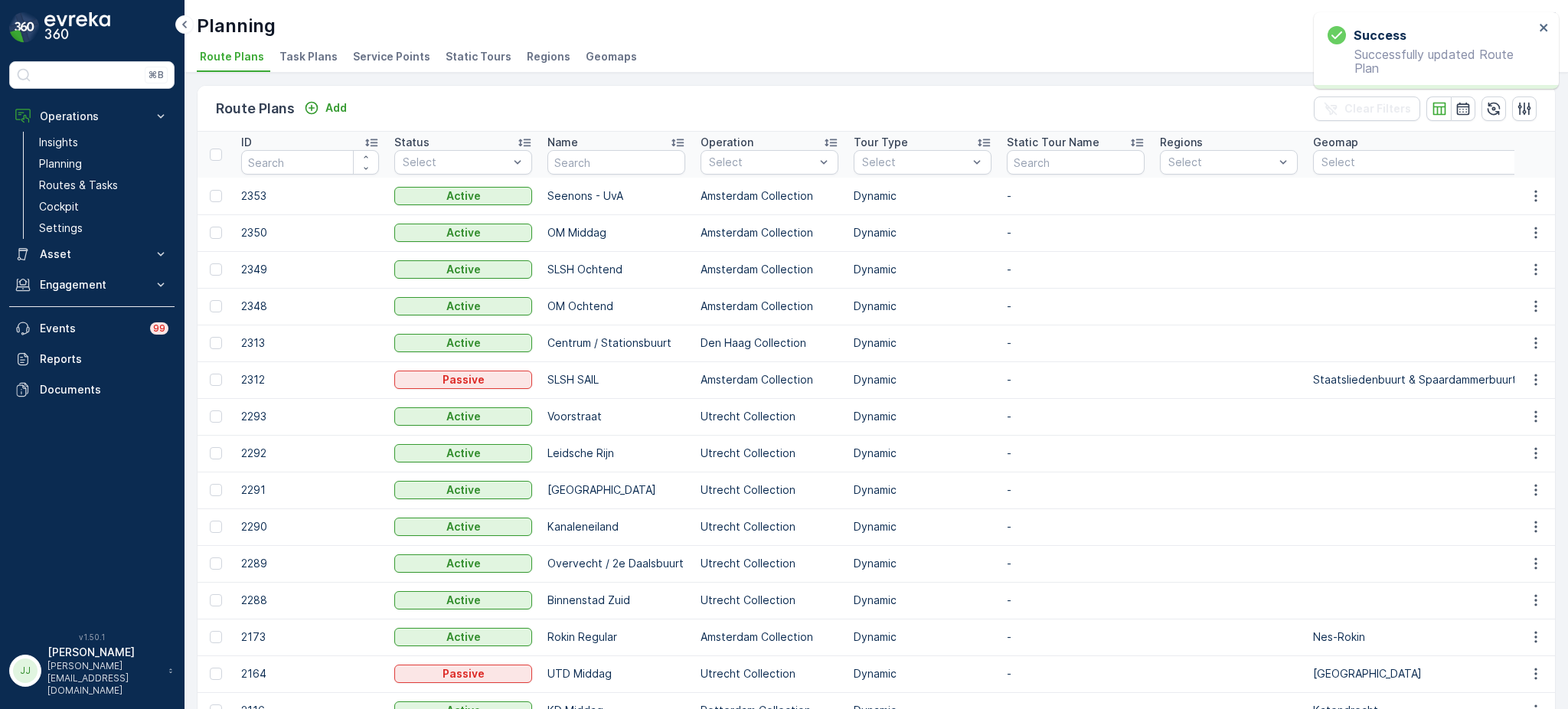
click at [591, 161] on input "text" at bounding box center [616, 162] width 138 height 24
type input "seenons dh"
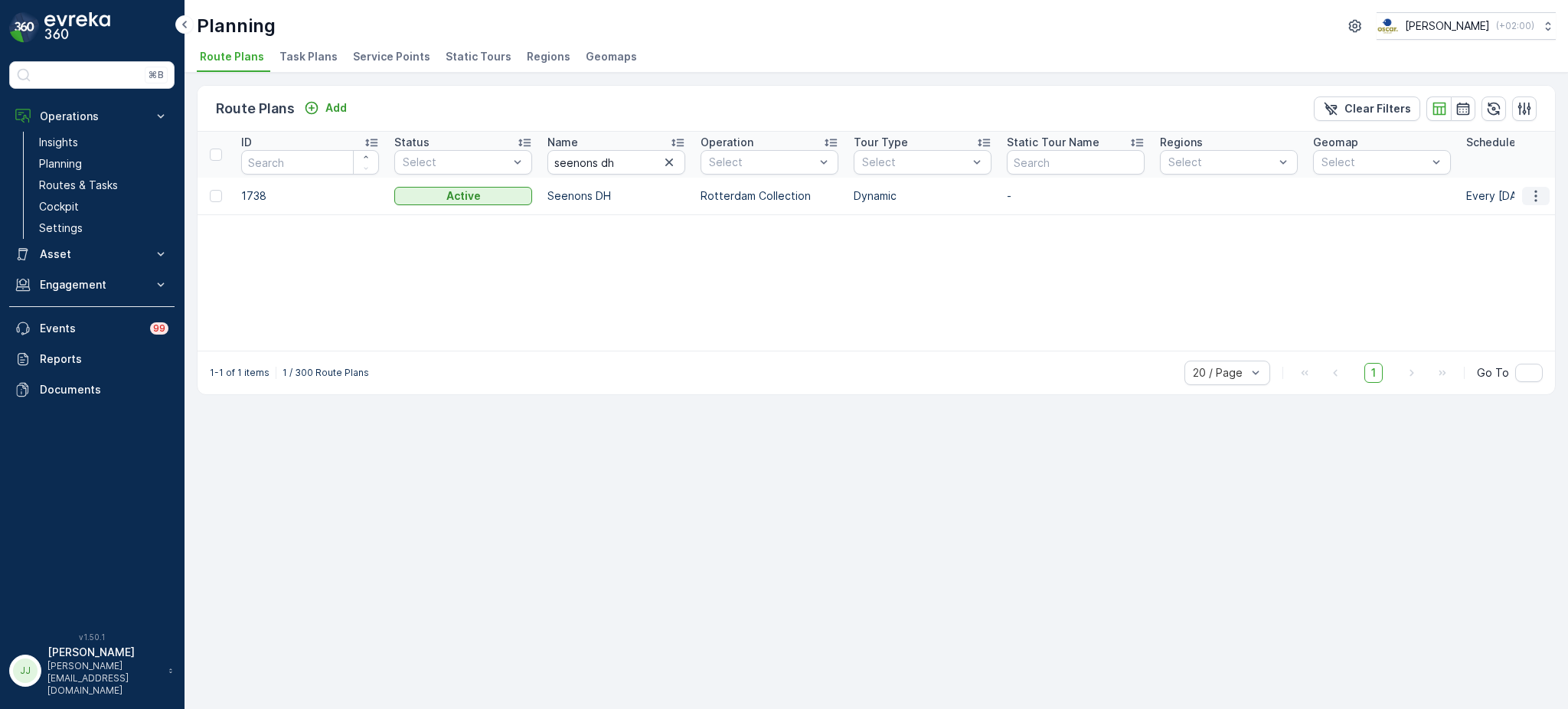
click at [1538, 189] on icon "button" at bounding box center [1536, 196] width 16 height 16
click at [1492, 220] on span "Edit Route Plan" at bounding box center [1521, 217] width 79 height 16
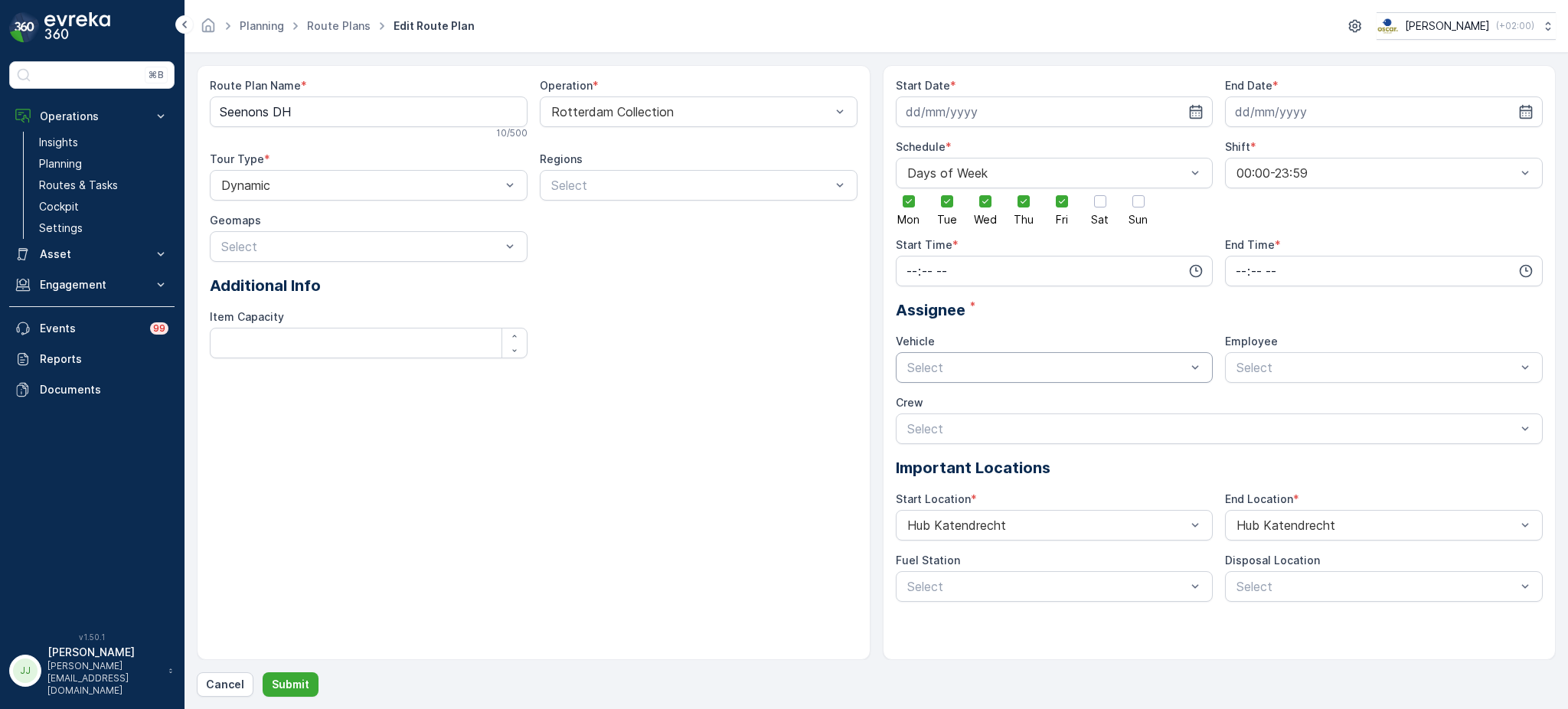
type input "23.09.2024"
type input "05.04.2029"
type input "00:00"
type input "23:59"
click at [1038, 267] on input "00:00" at bounding box center [1055, 270] width 318 height 30
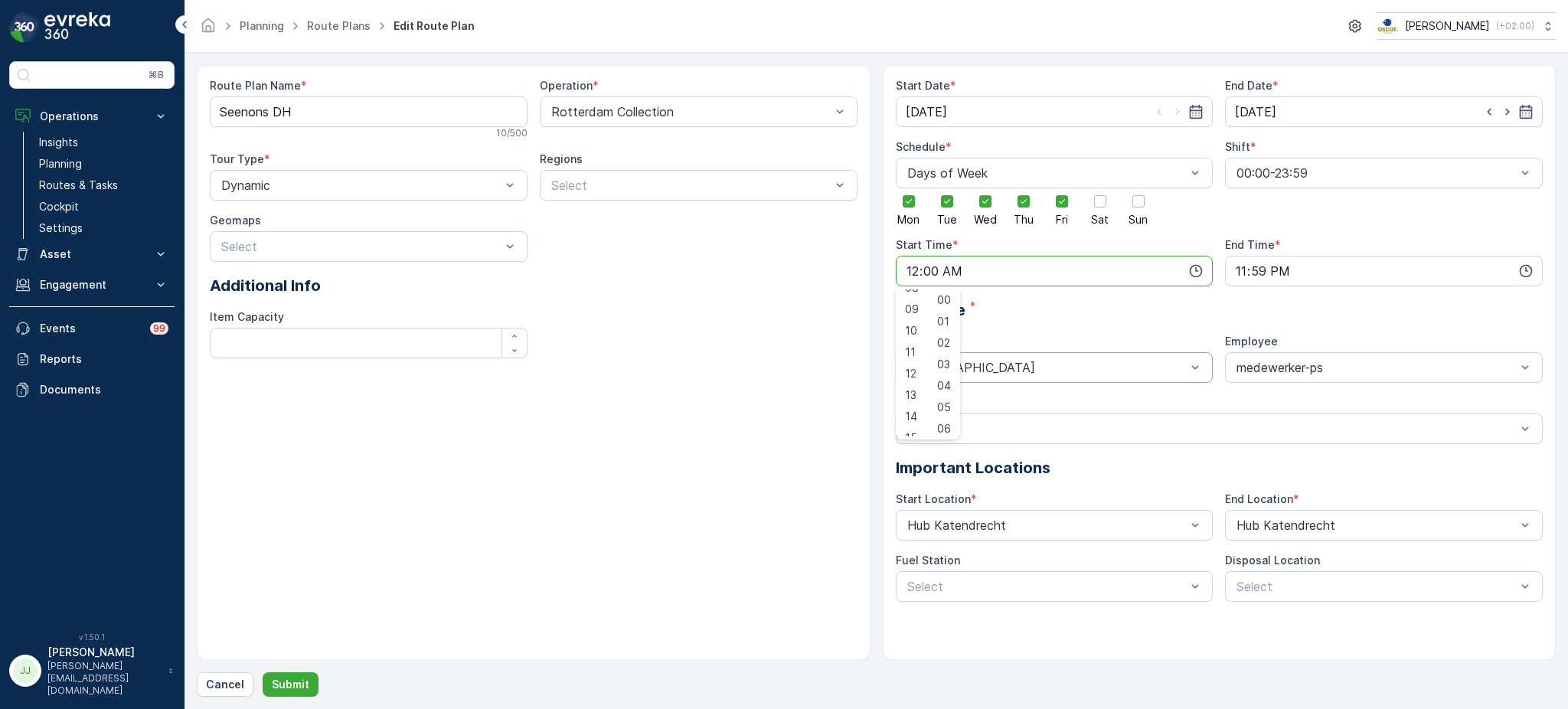
scroll to position [182, 0]
click at [907, 348] on span "11" at bounding box center [910, 354] width 10 height 16
type input "11:00"
click at [1288, 270] on input "23:59" at bounding box center [1384, 270] width 318 height 30
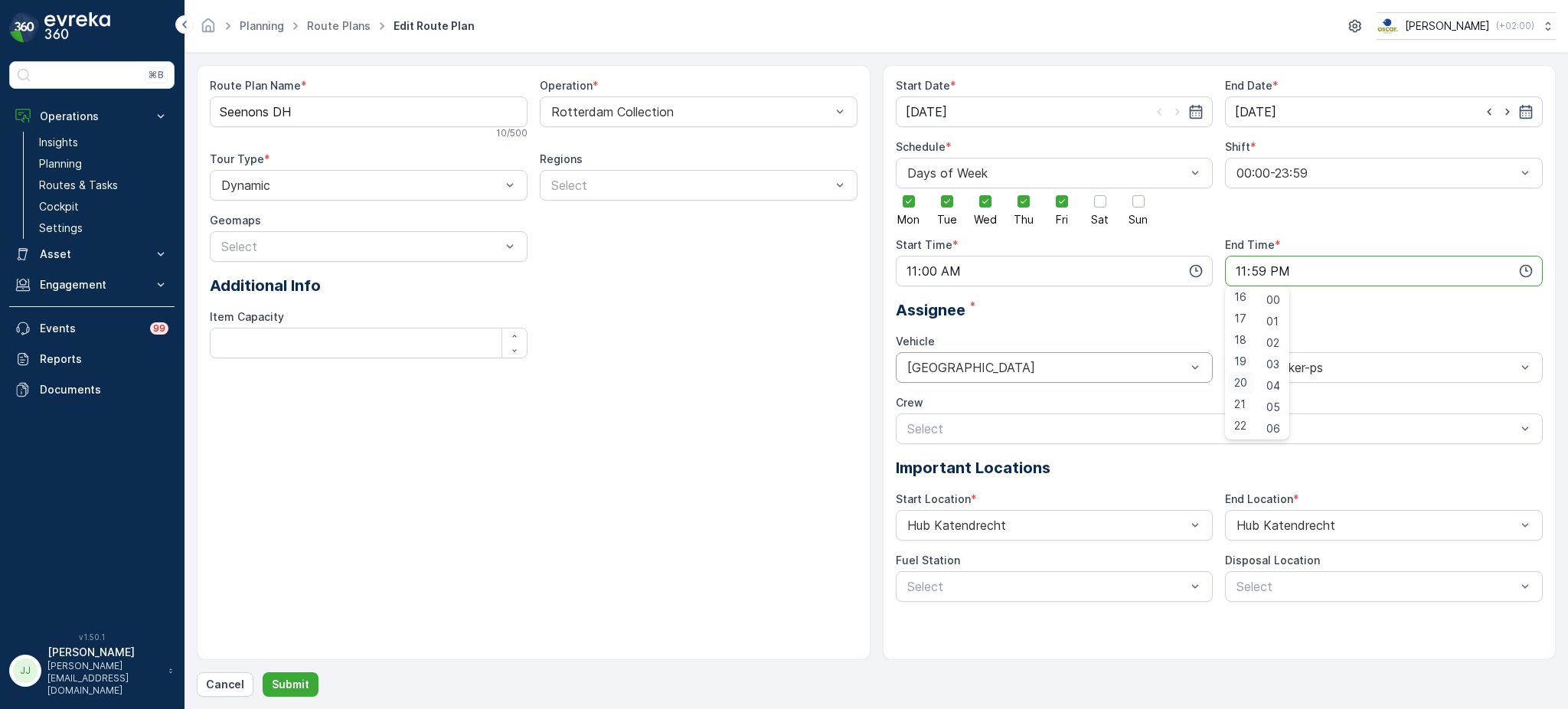
click at [1237, 378] on span "20" at bounding box center [1240, 383] width 13 height 16
type input "20:59"
click at [1141, 315] on div "Assignee *" at bounding box center [1219, 310] width 648 height 23
click at [1060, 355] on div "Rotterdam" at bounding box center [1055, 367] width 318 height 30
click at [1010, 365] on div at bounding box center [1046, 368] width 282 height 14
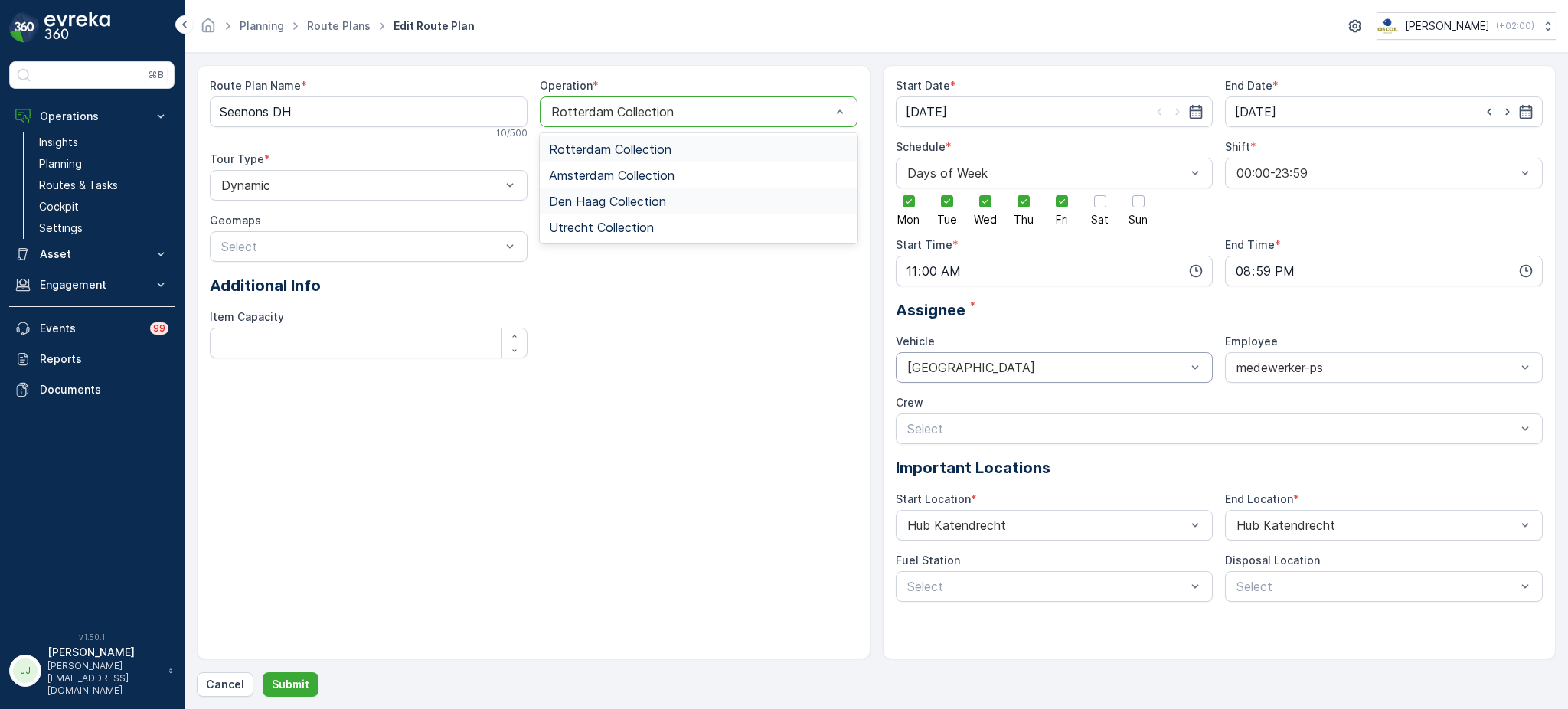
click at [592, 202] on span "Den Haag Collection" at bounding box center [608, 202] width 117 height 14
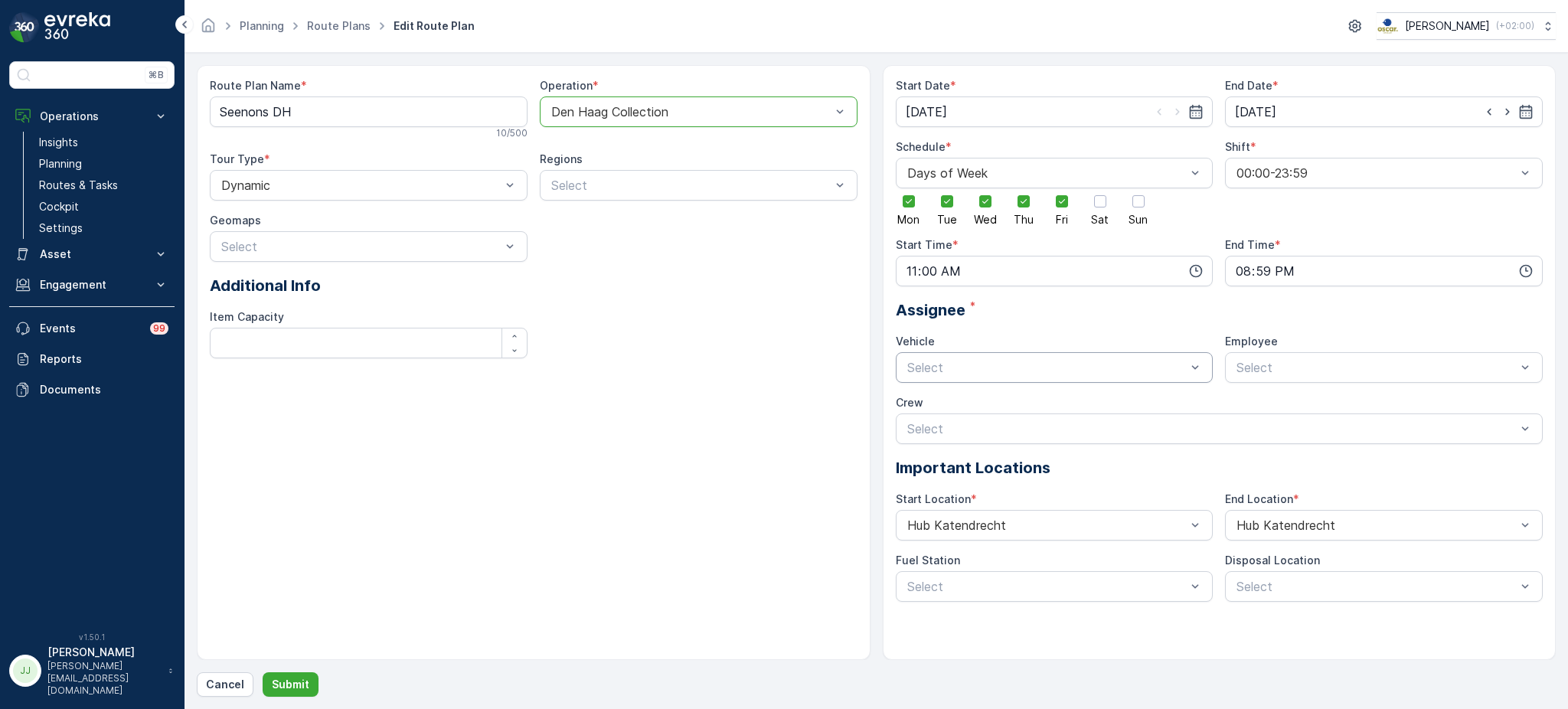
type input "00:00"
type input "23:59"
click at [962, 411] on div "Den Haag" at bounding box center [1054, 405] width 299 height 14
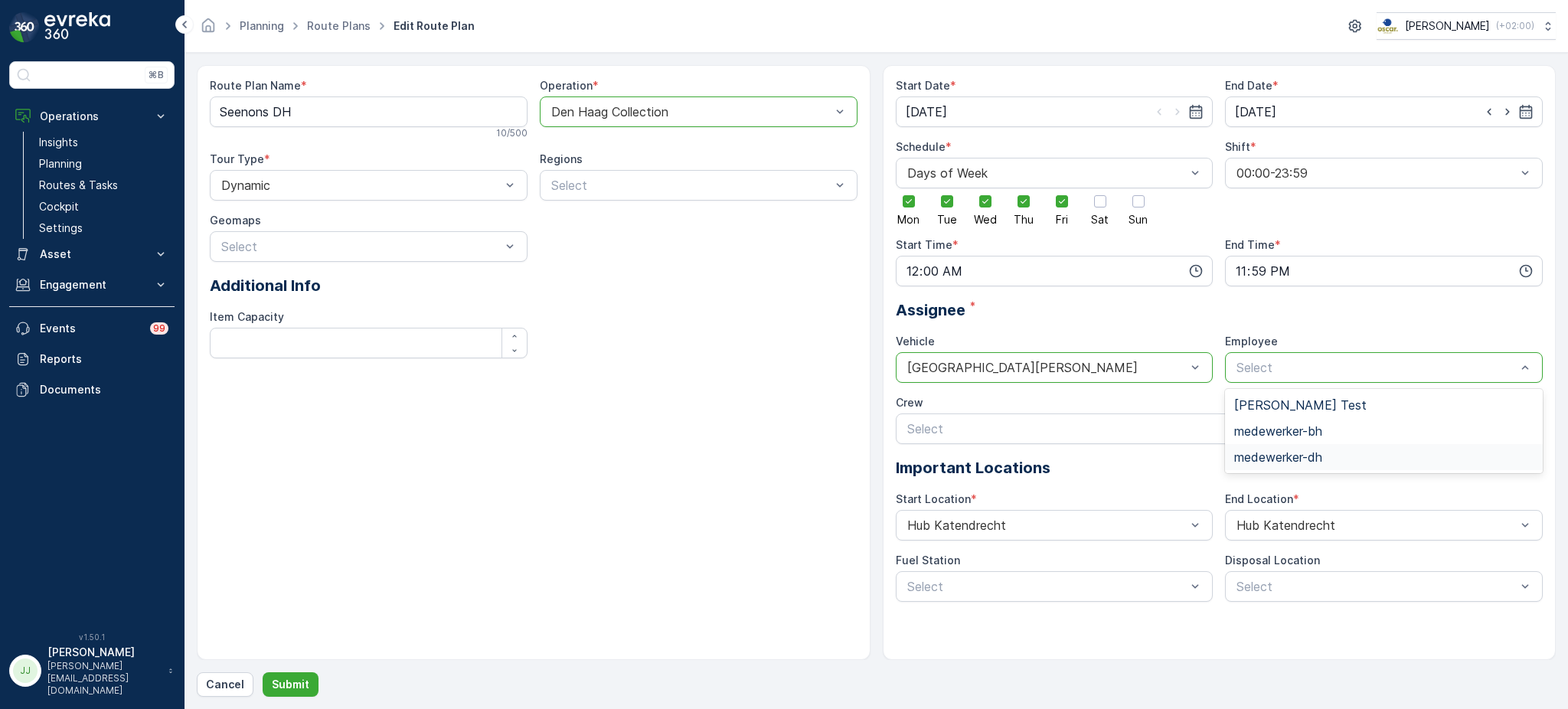
click at [1288, 453] on span "medewerker-dh" at bounding box center [1278, 457] width 88 height 14
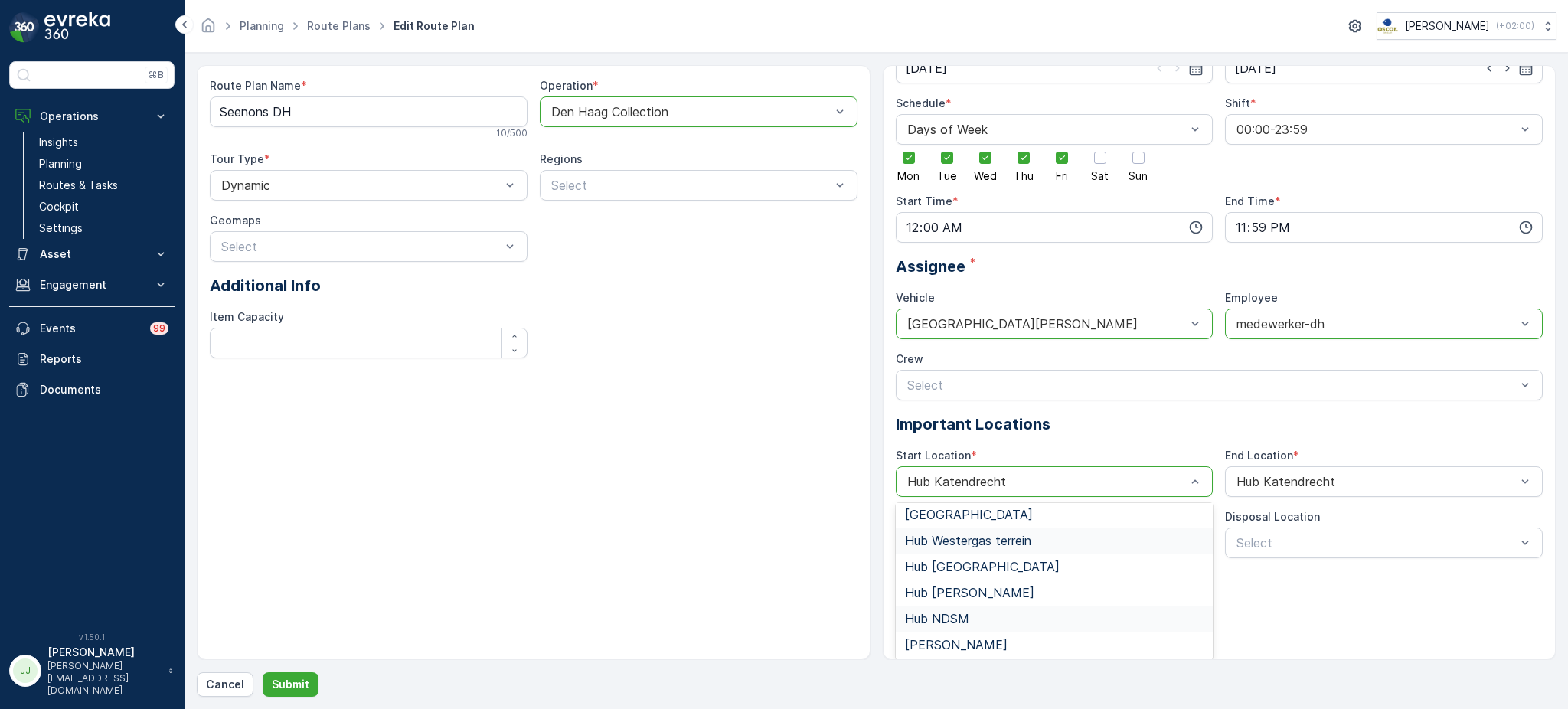
scroll to position [82, 0]
click at [912, 639] on span "Hub Binckhorst" at bounding box center [956, 646] width 103 height 14
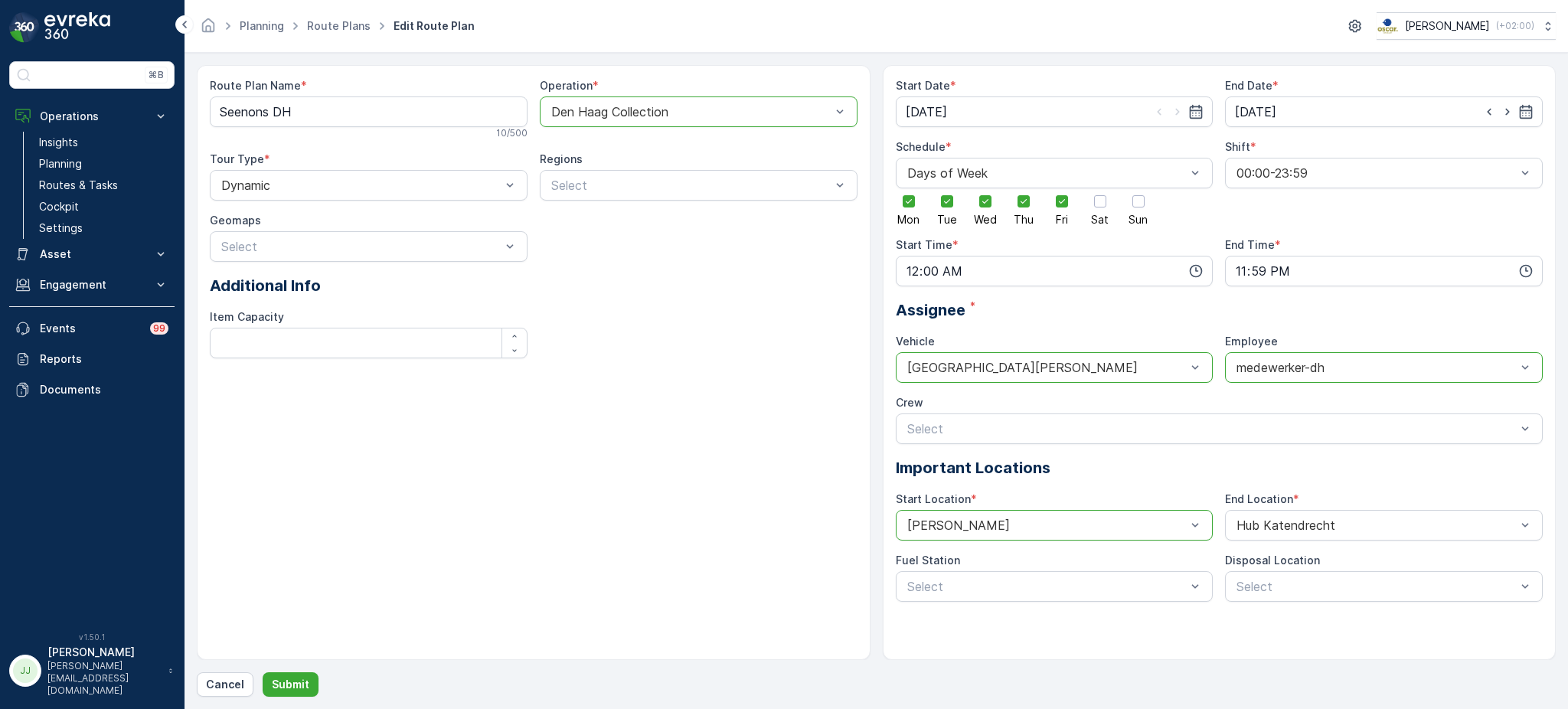
scroll to position [0, 0]
click at [1308, 533] on div "Hub Katendrecht" at bounding box center [1384, 525] width 318 height 30
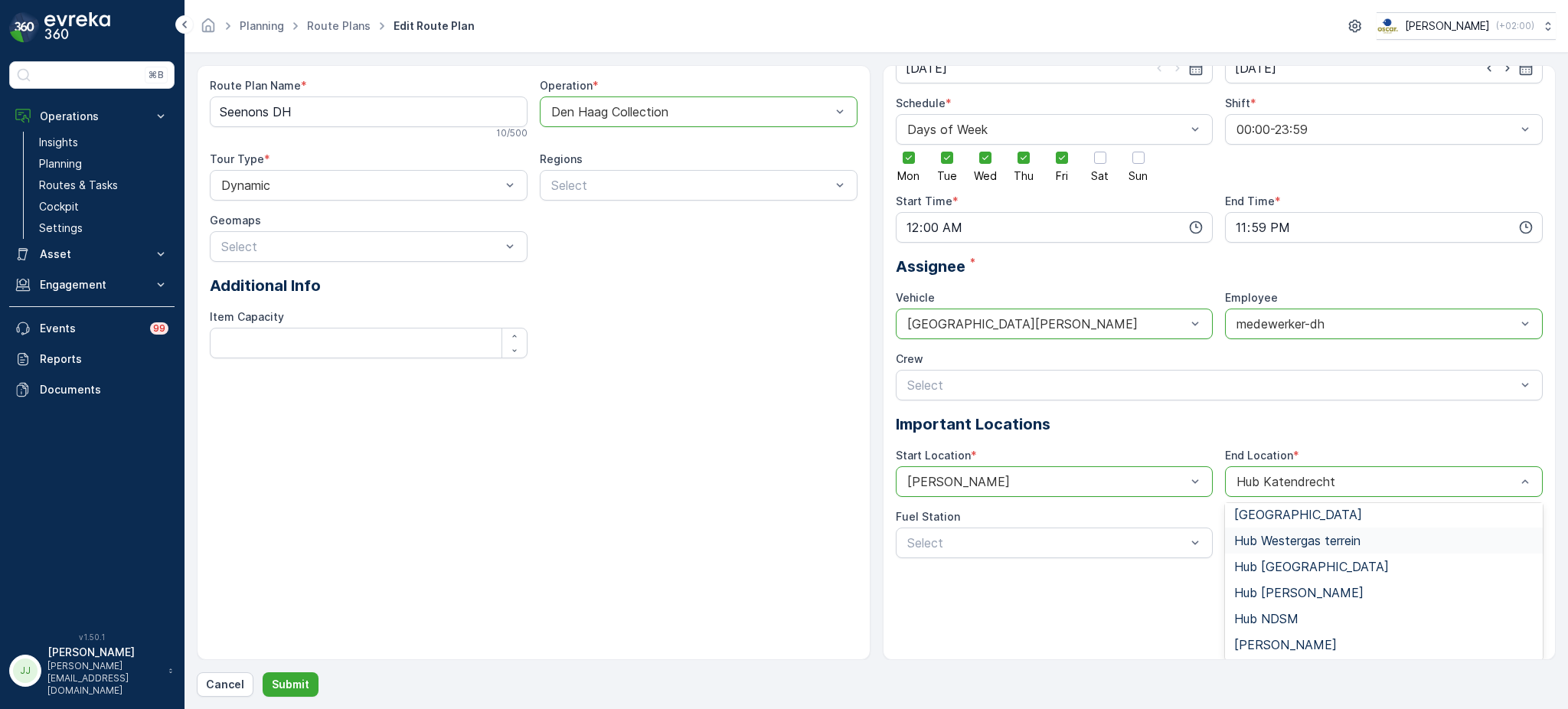
scroll to position [43, 0]
click at [1308, 645] on span "Hub Binckhorst" at bounding box center [1286, 646] width 103 height 14
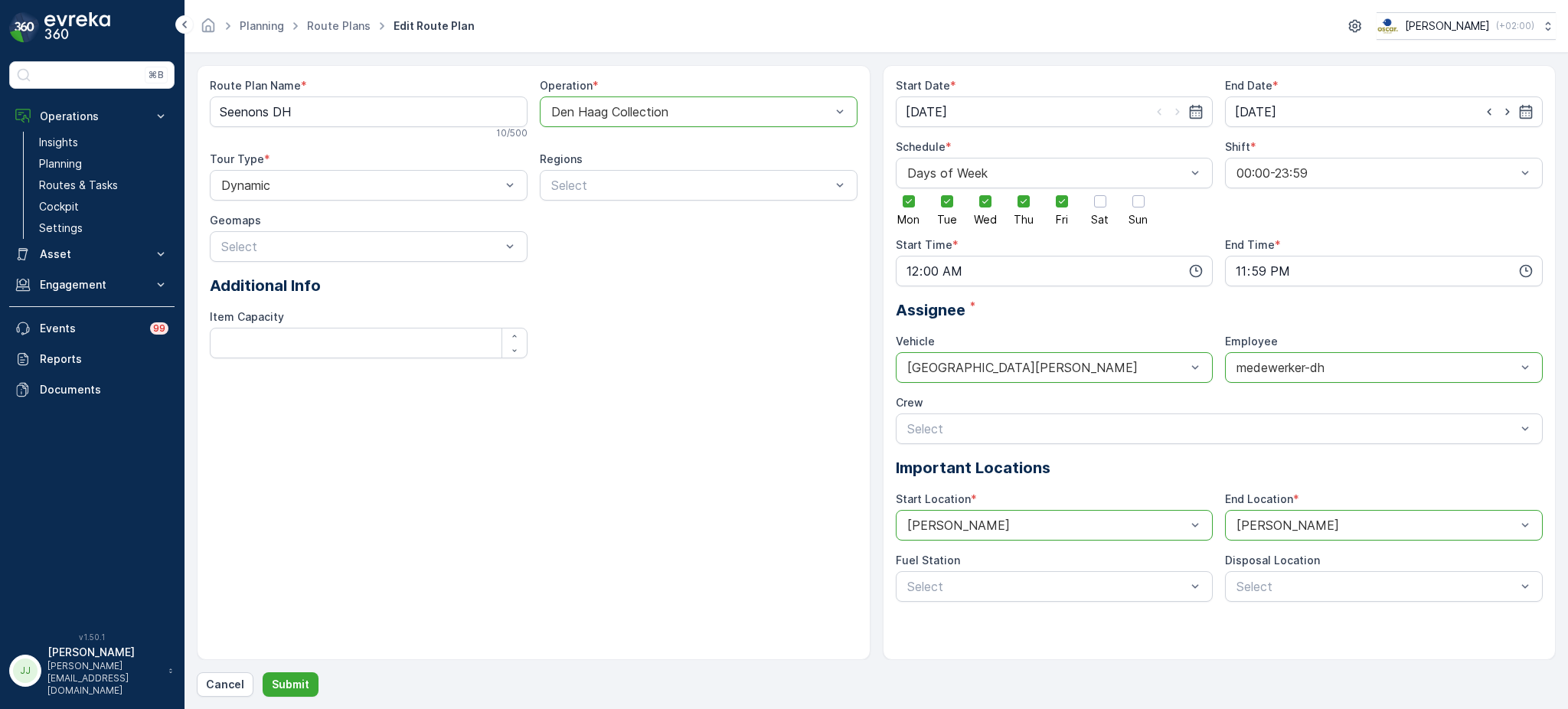
scroll to position [0, 0]
click at [292, 680] on p "Submit" at bounding box center [290, 685] width 37 height 16
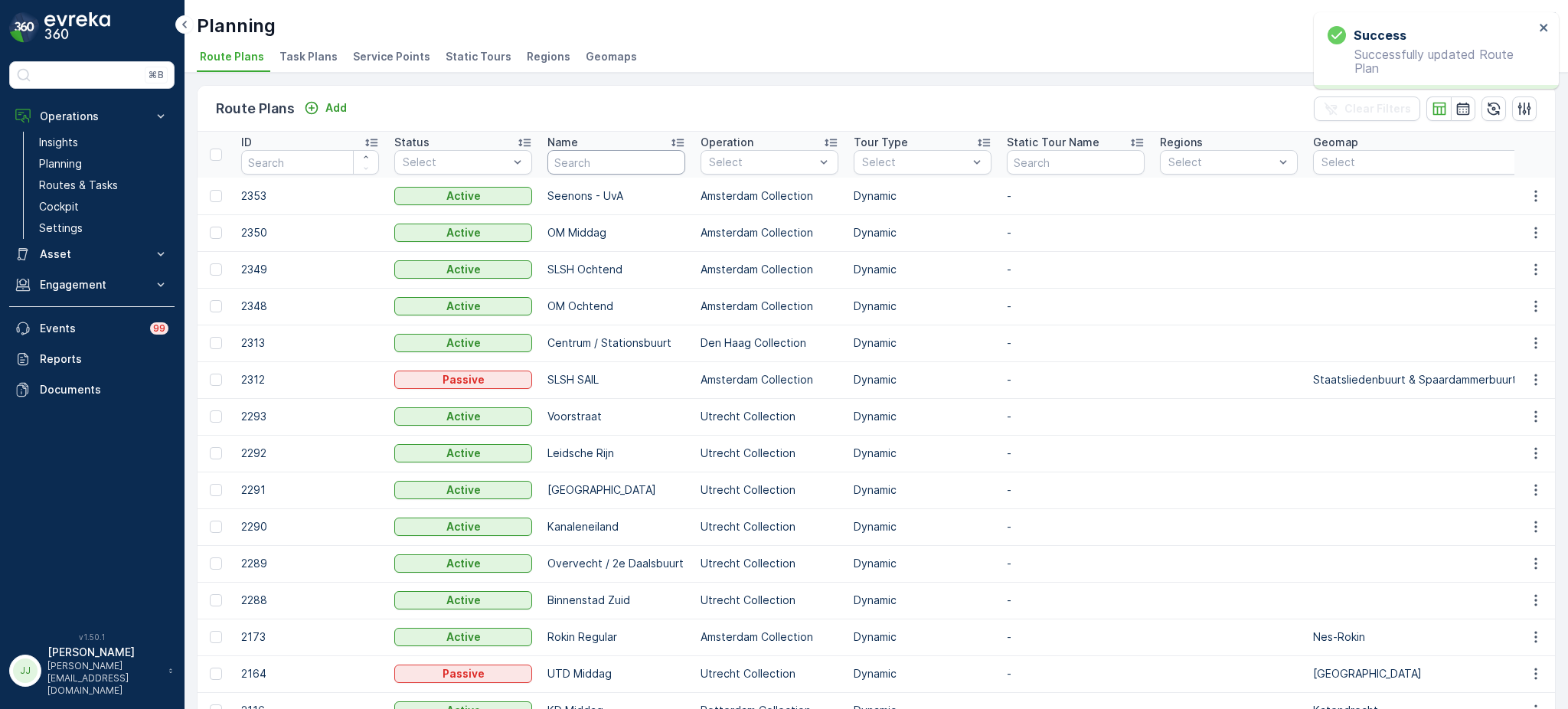
click at [646, 150] on input "text" at bounding box center [616, 162] width 138 height 24
type input "bh"
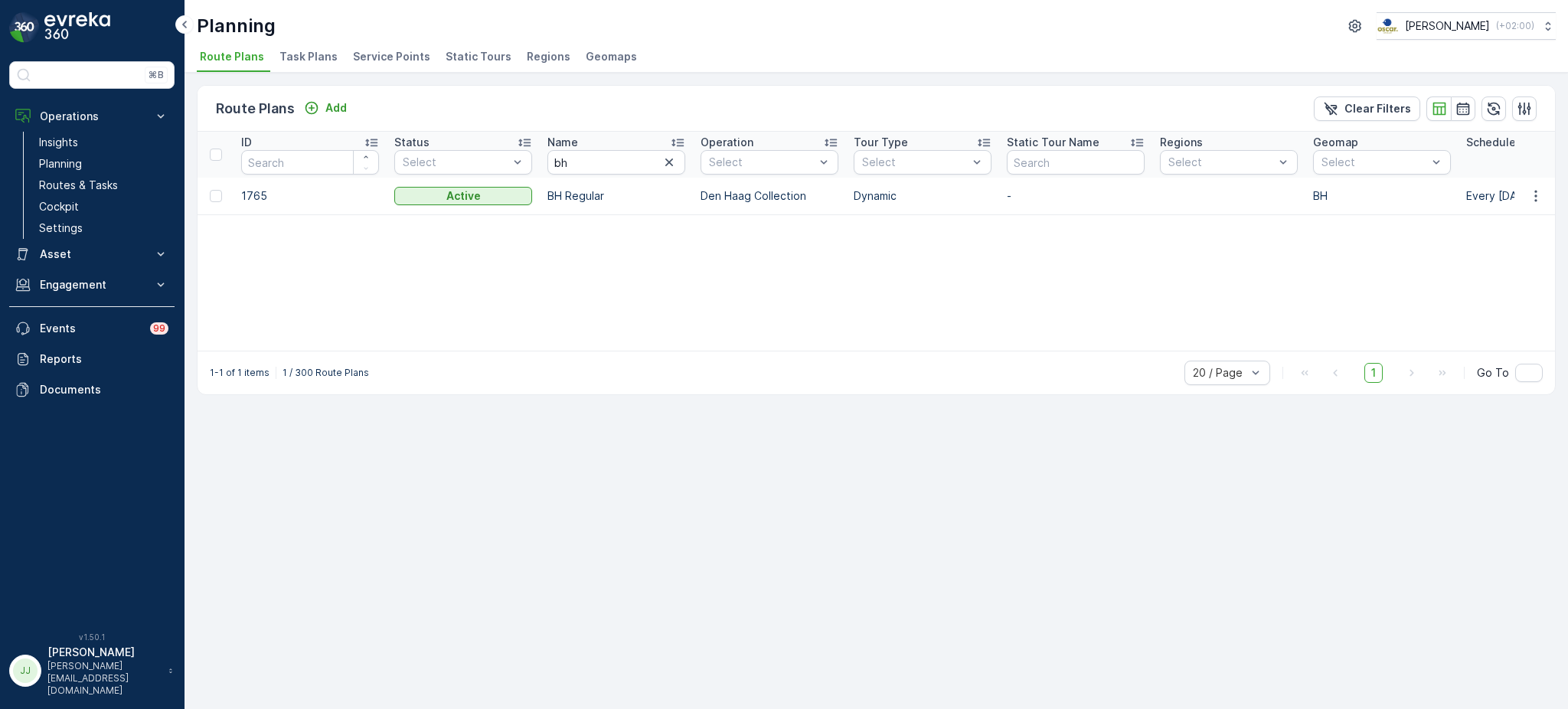
click at [1538, 184] on td at bounding box center [1535, 195] width 42 height 36
click at [1535, 192] on icon "button" at bounding box center [1536, 196] width 16 height 16
click at [1503, 218] on span "Edit Route Plan" at bounding box center [1521, 217] width 79 height 16
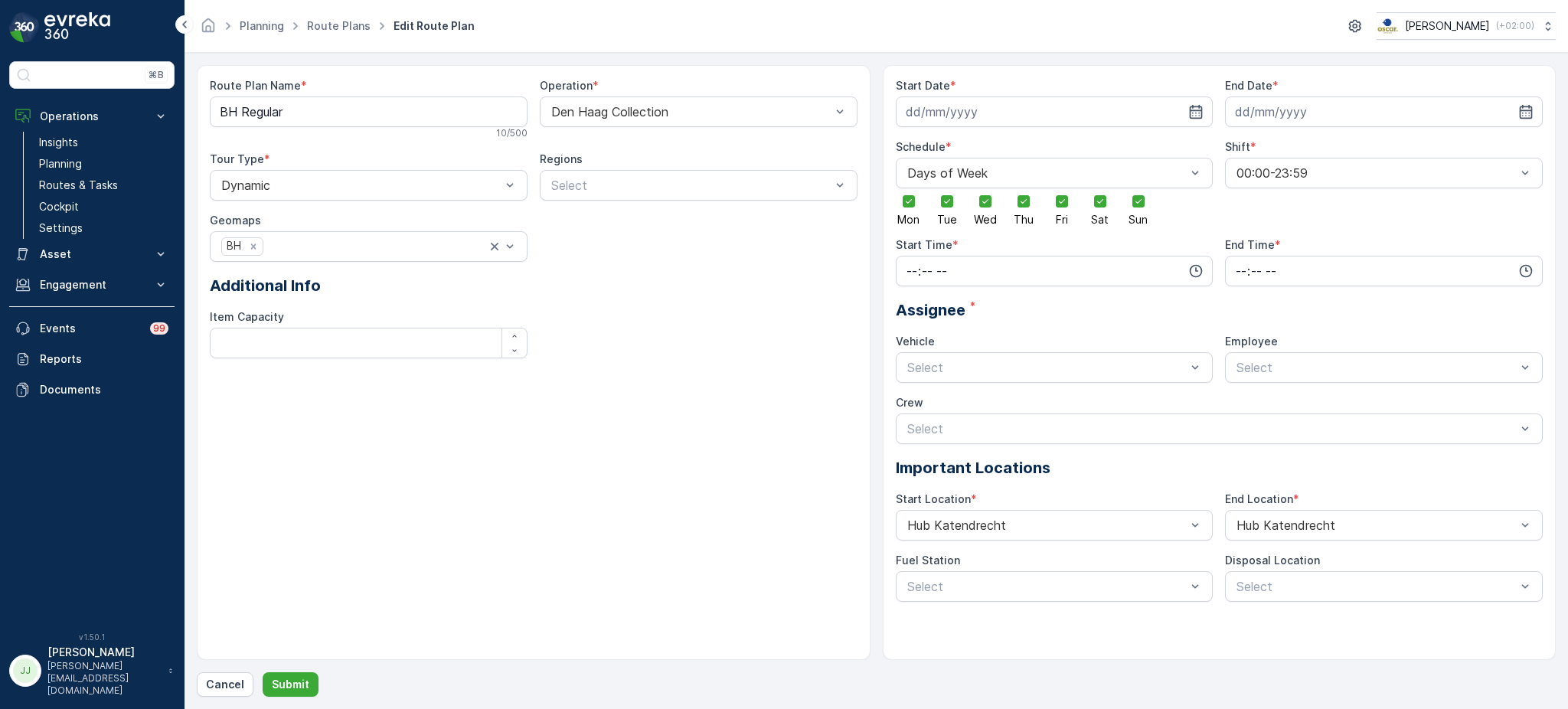
type input "03.10.2024"
type input "05.04.2029"
type input "05:00"
type input "23:59"
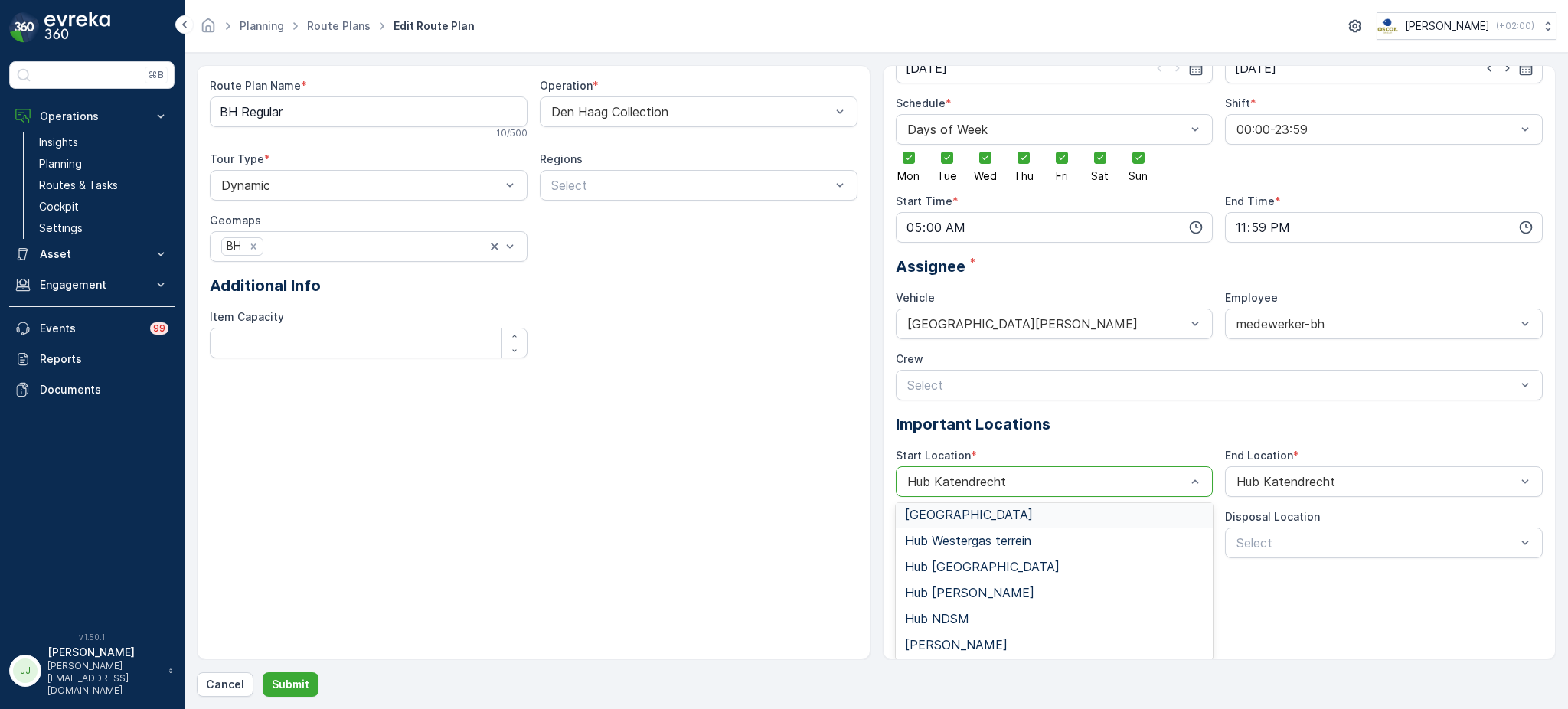
scroll to position [43, 0]
click at [1083, 645] on div "Hub Binckhorst" at bounding box center [1054, 646] width 299 height 14
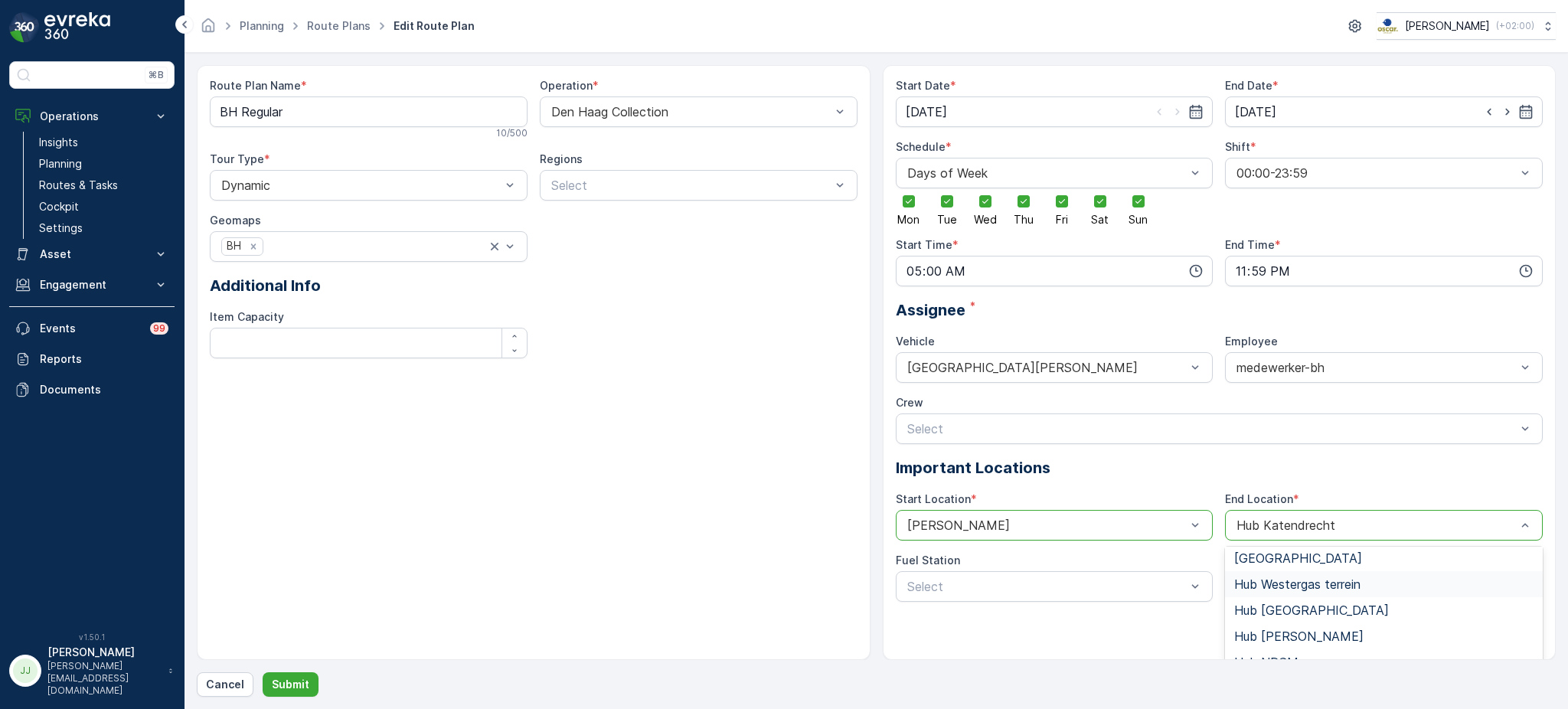
scroll to position [43, 0]
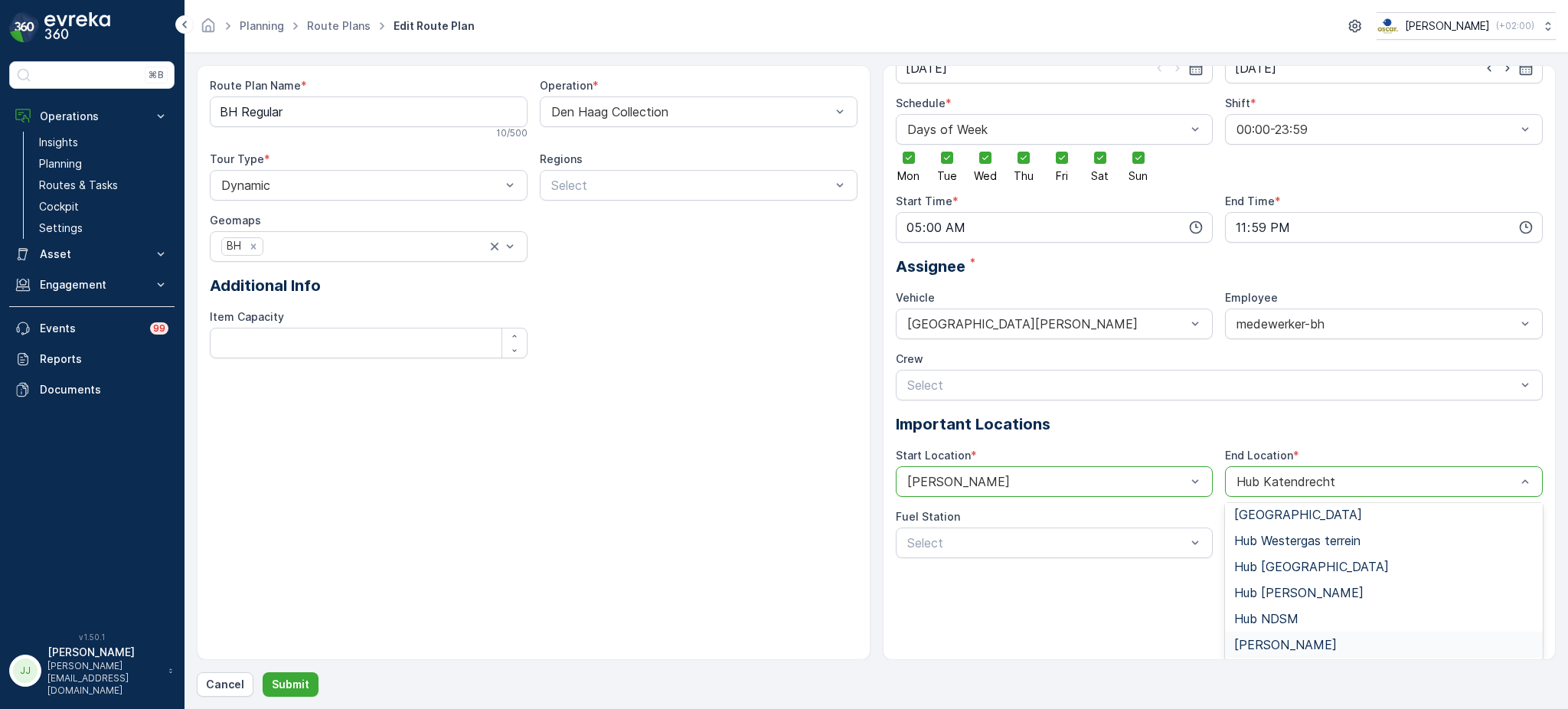
click at [1324, 641] on div "Hub Binckhorst" at bounding box center [1384, 645] width 299 height 14
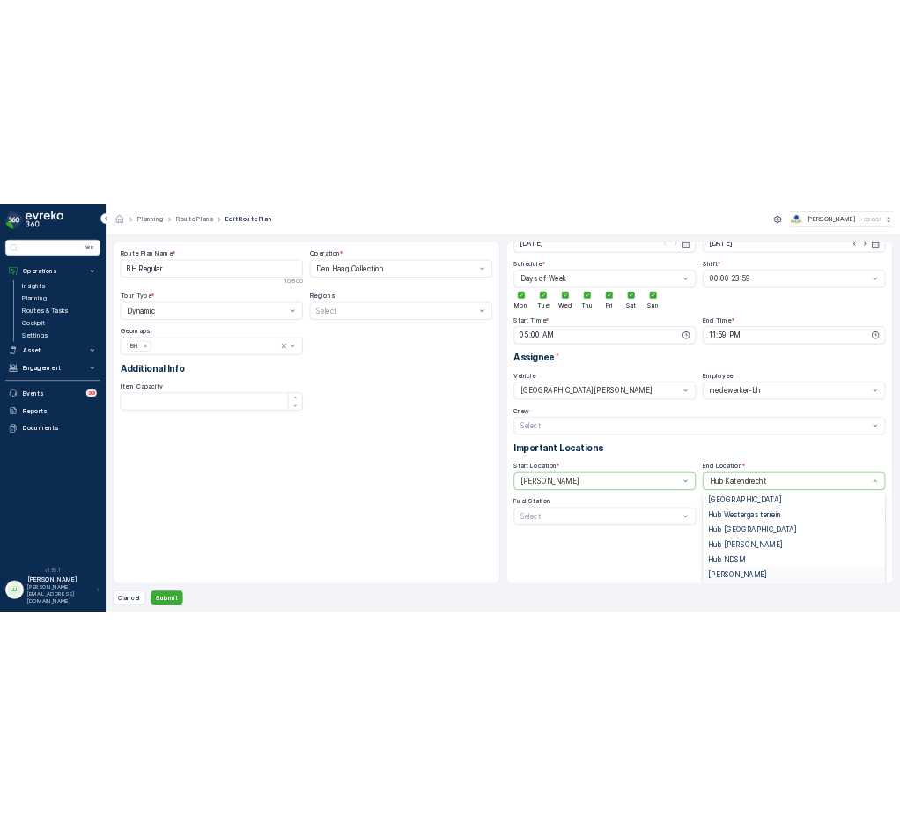
scroll to position [0, 0]
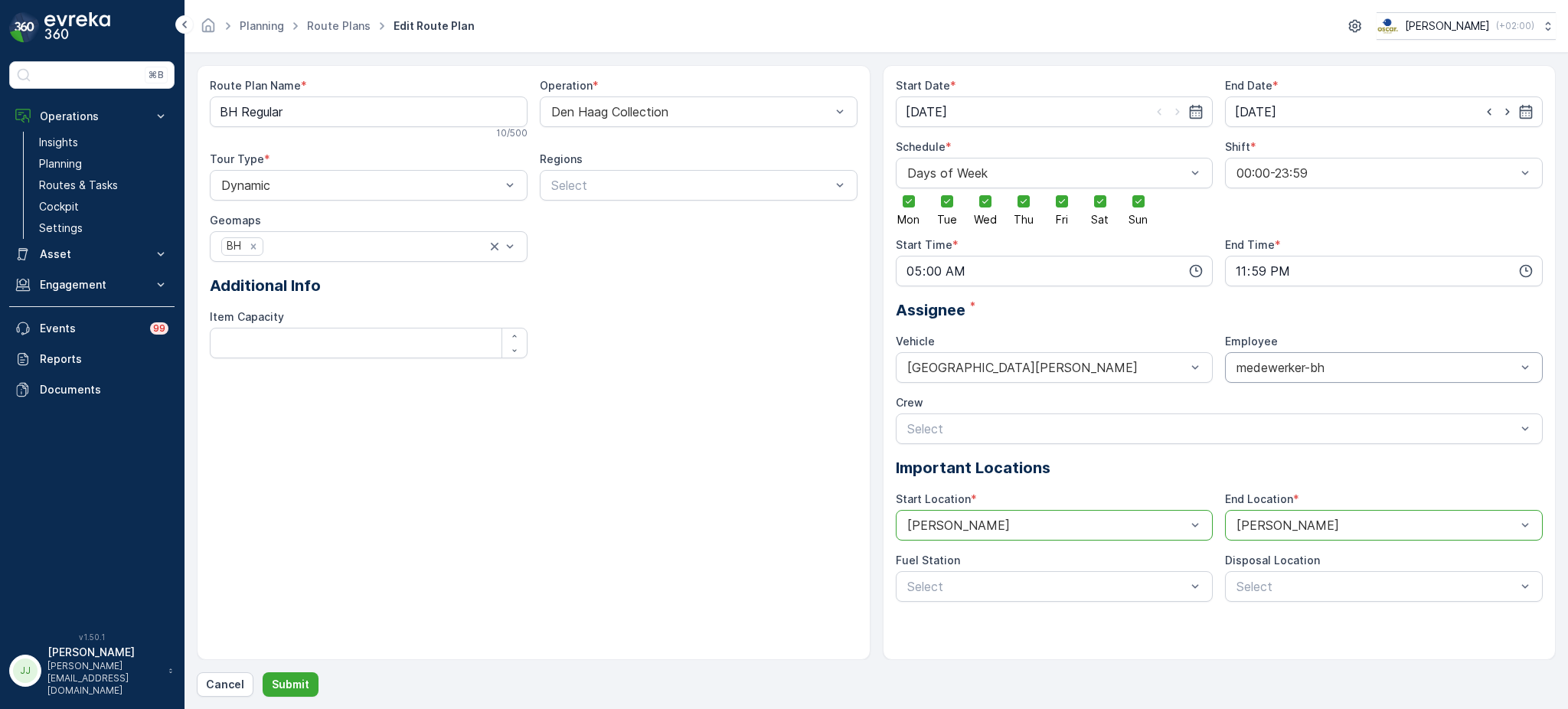
click at [1281, 356] on div "medewerker-bh" at bounding box center [1384, 367] width 318 height 30
click at [1289, 451] on span "medewerker-dh" at bounding box center [1278, 457] width 88 height 14
click at [292, 690] on p "Submit" at bounding box center [290, 685] width 37 height 16
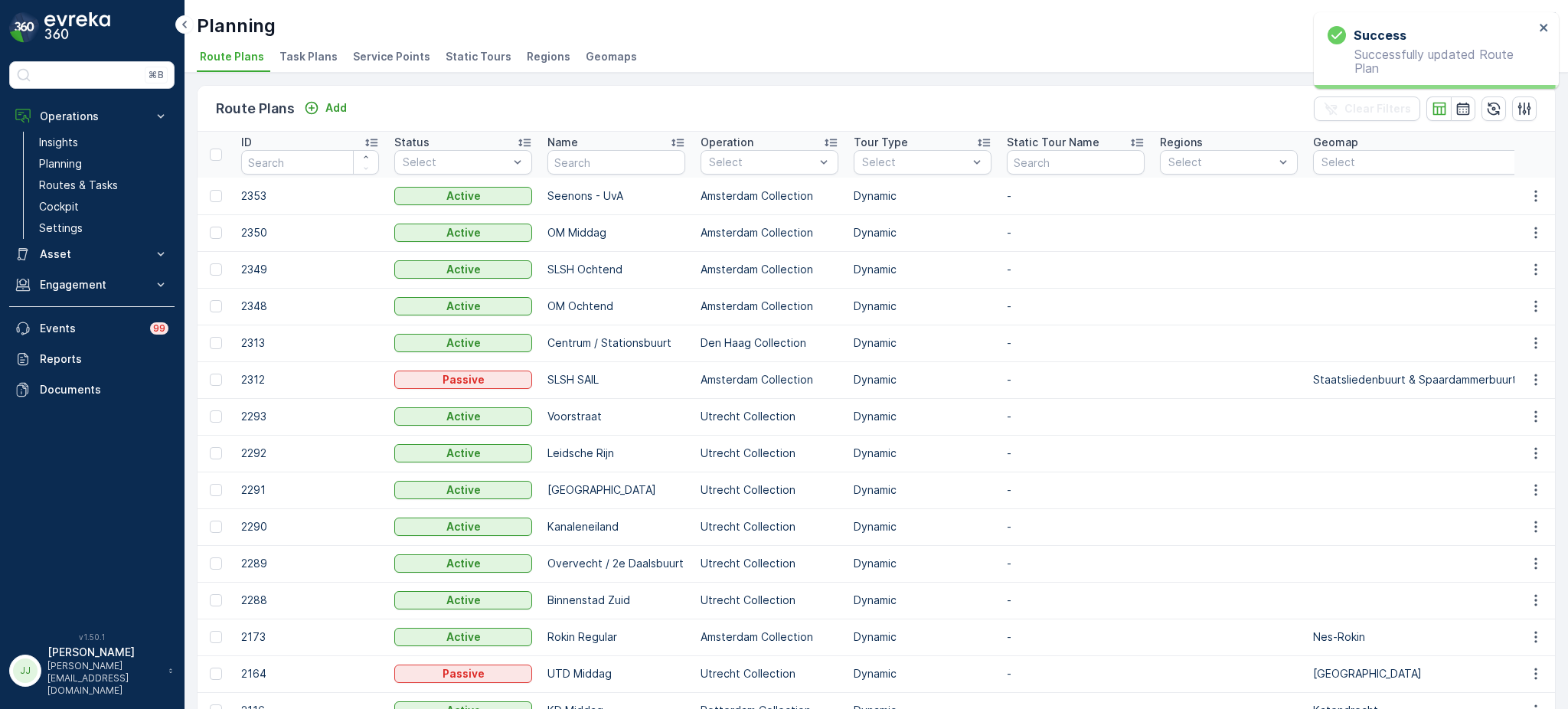
click at [395, 60] on span "Service Points" at bounding box center [391, 56] width 77 height 16
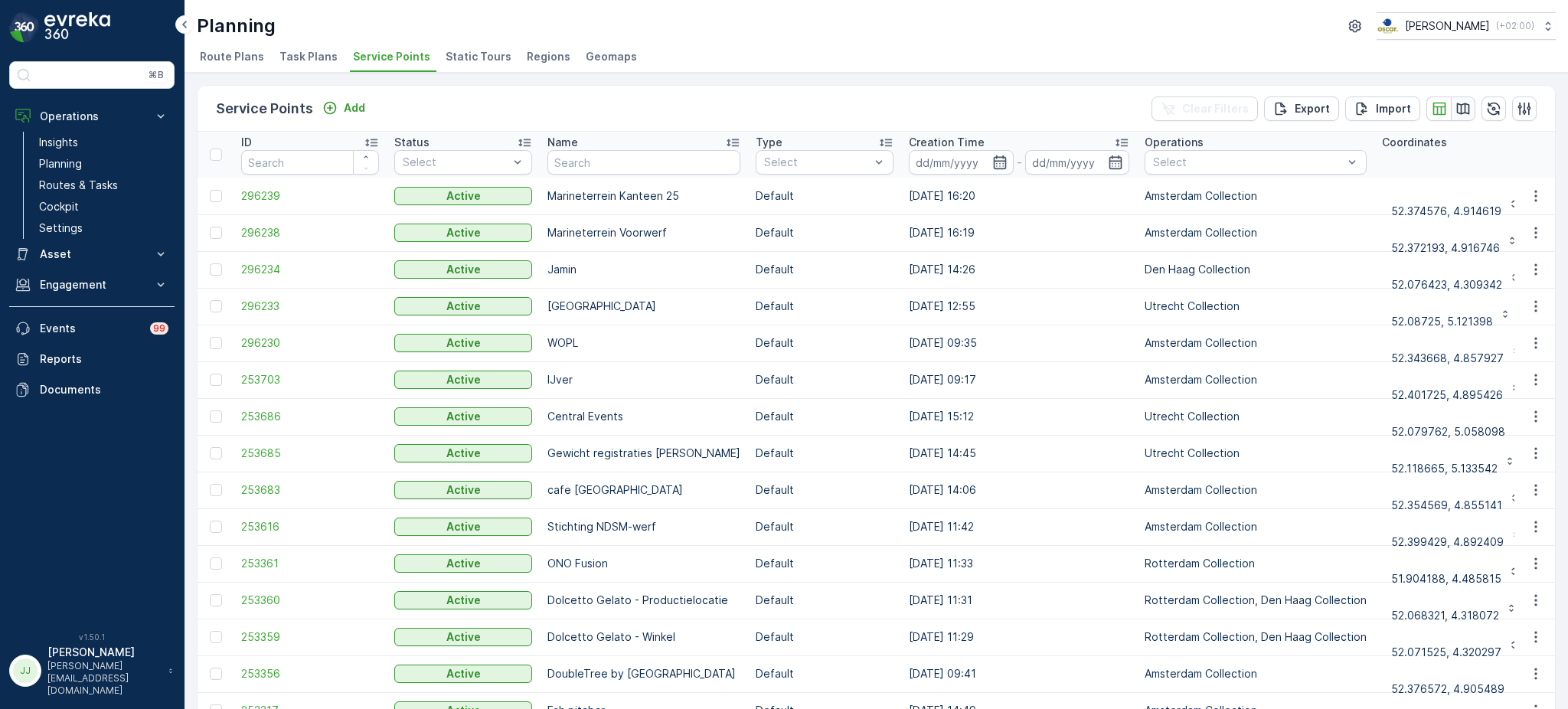
click at [1455, 107] on icon "button" at bounding box center [1463, 109] width 16 height 16
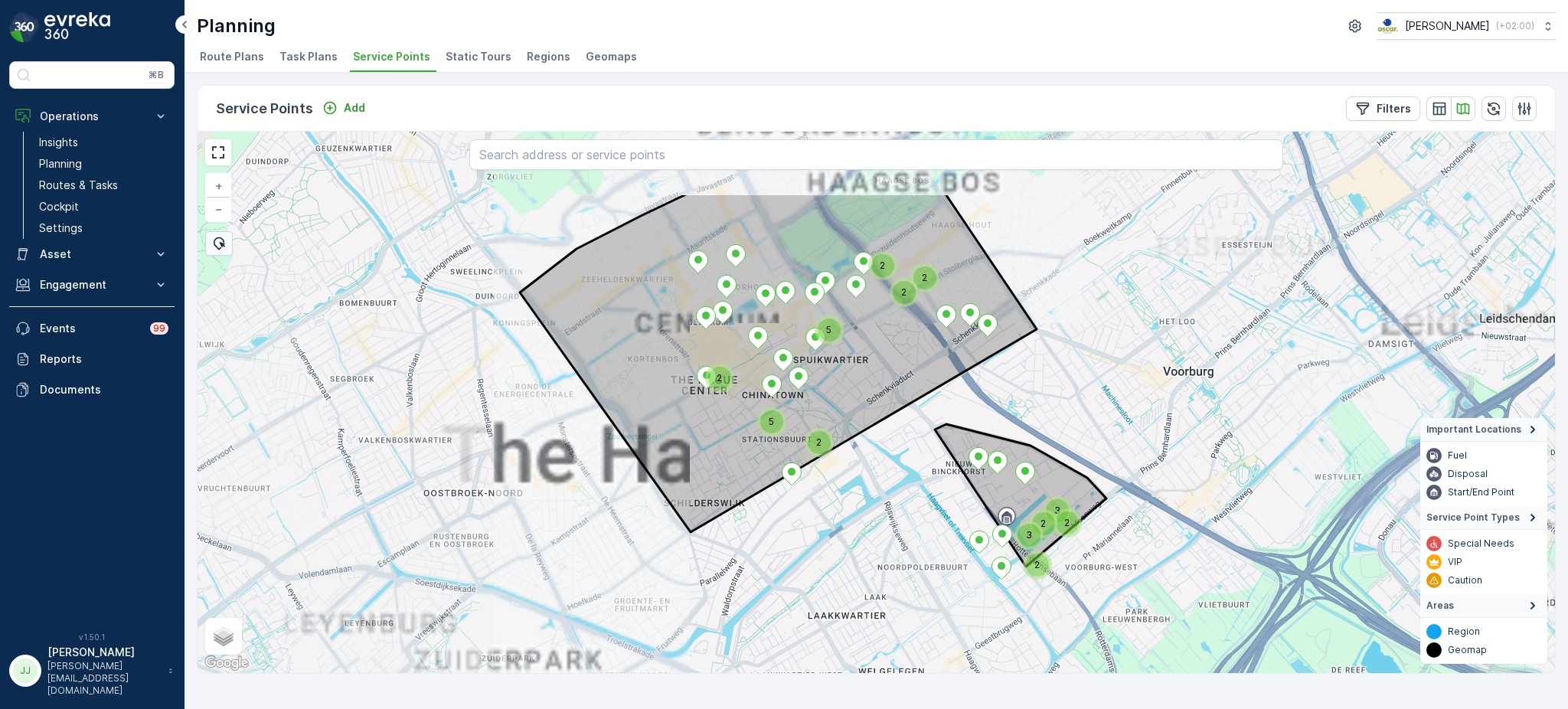
drag, startPoint x: 880, startPoint y: 343, endPoint x: 775, endPoint y: 557, distance: 238.4
click at [775, 532] on icon at bounding box center [778, 362] width 517 height 339
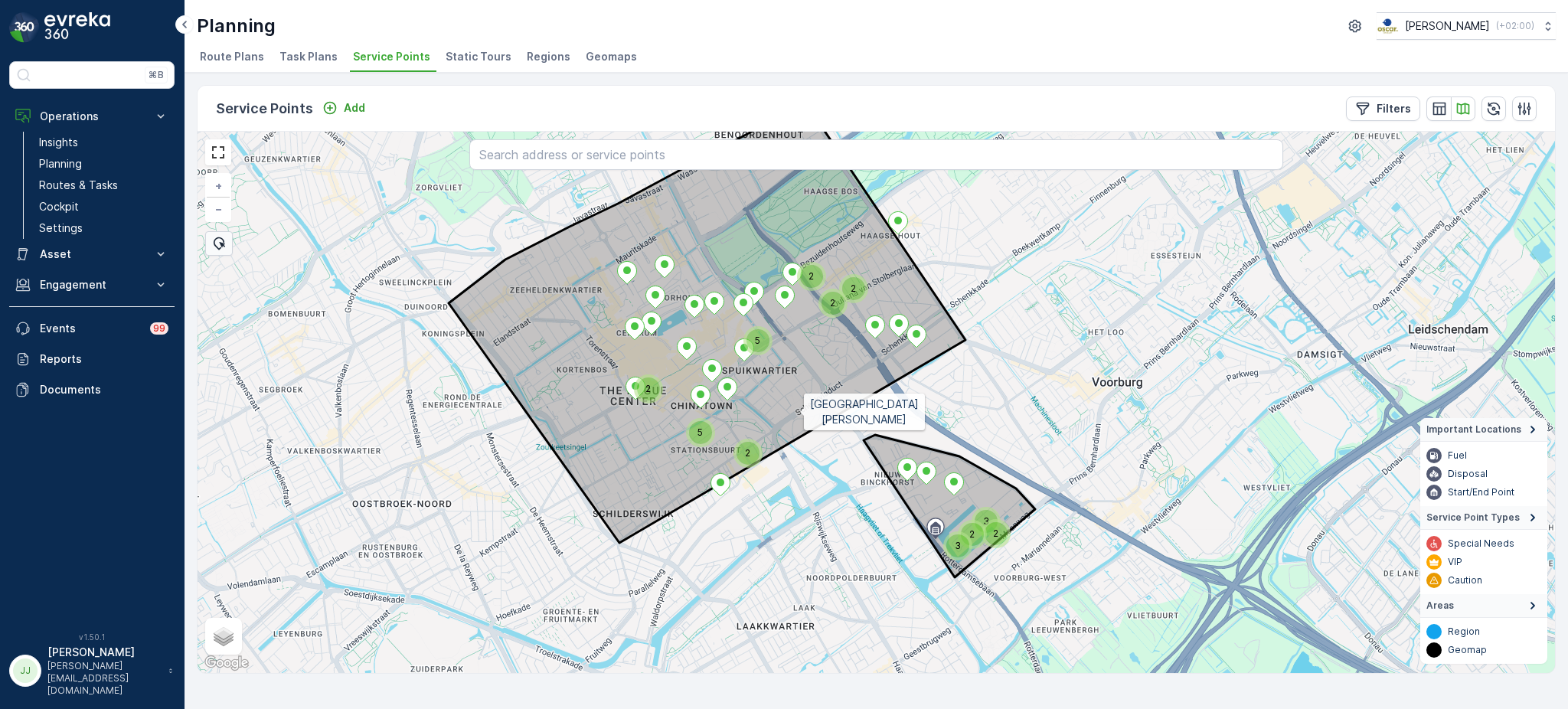
drag, startPoint x: 815, startPoint y: 521, endPoint x: 799, endPoint y: 404, distance: 118.1
click at [799, 404] on icon at bounding box center [707, 322] width 517 height 440
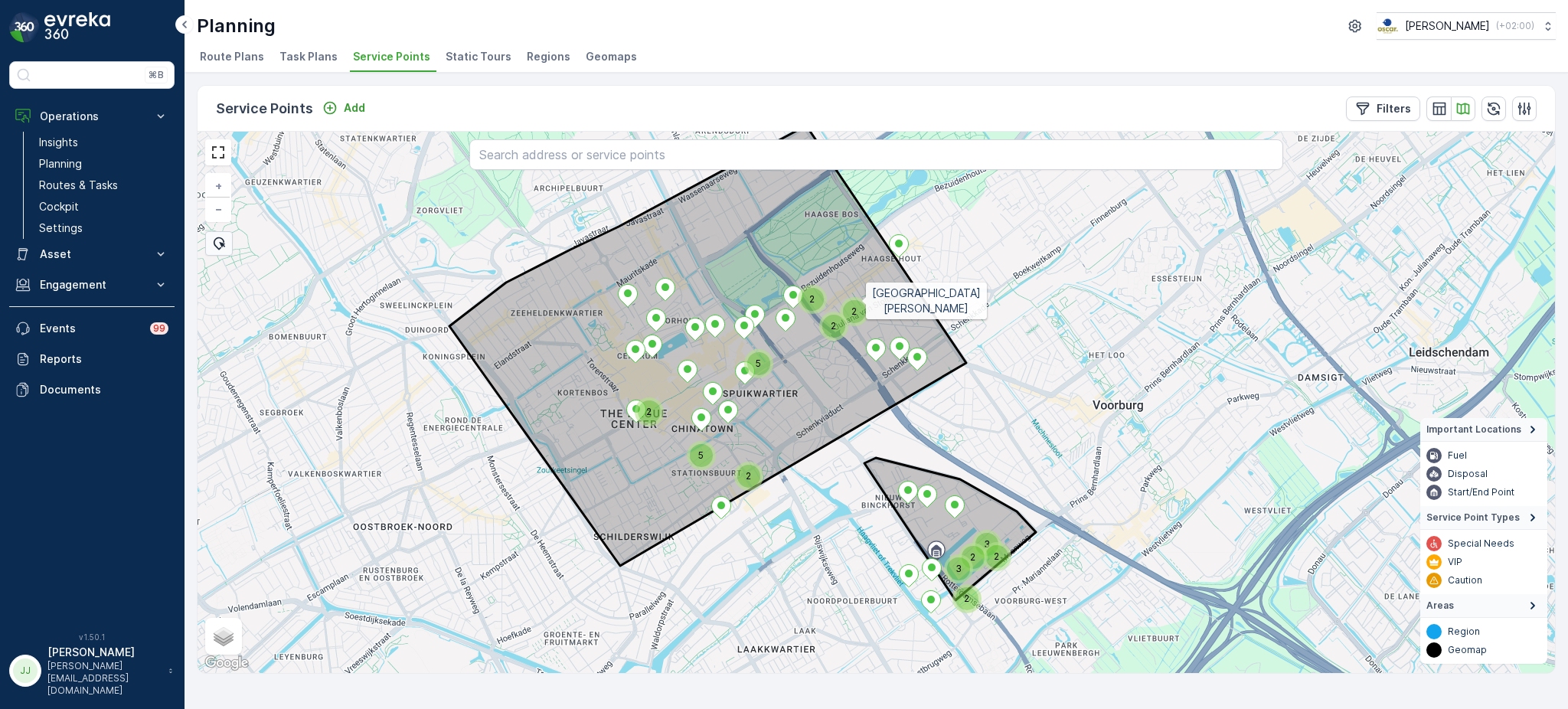
drag, startPoint x: 858, startPoint y: 250, endPoint x: 861, endPoint y: 295, distance: 45.1
click at [861, 295] on icon at bounding box center [708, 345] width 517 height 440
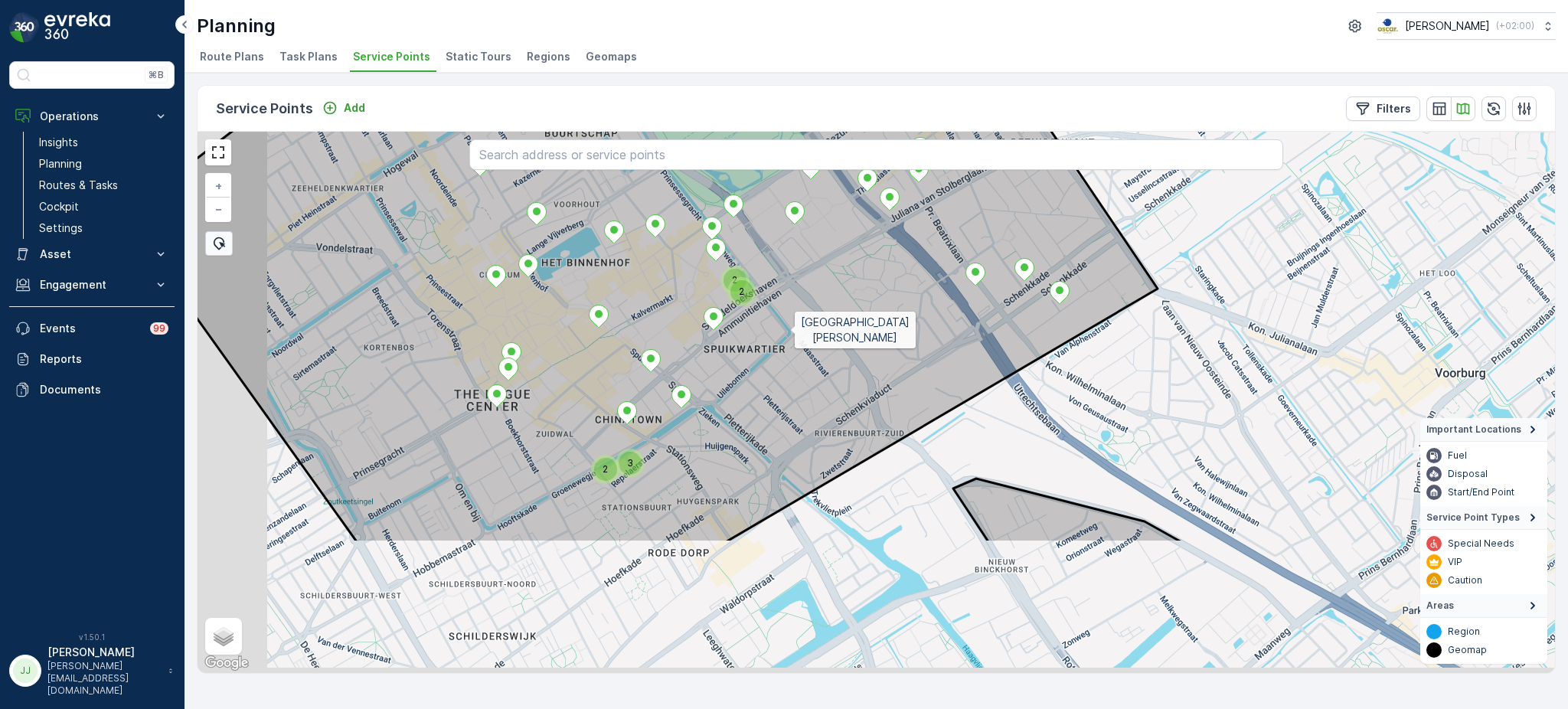
drag, startPoint x: 707, startPoint y: 508, endPoint x: 788, endPoint y: 322, distance: 202.9
click at [788, 322] on icon at bounding box center [650, 215] width 1015 height 653
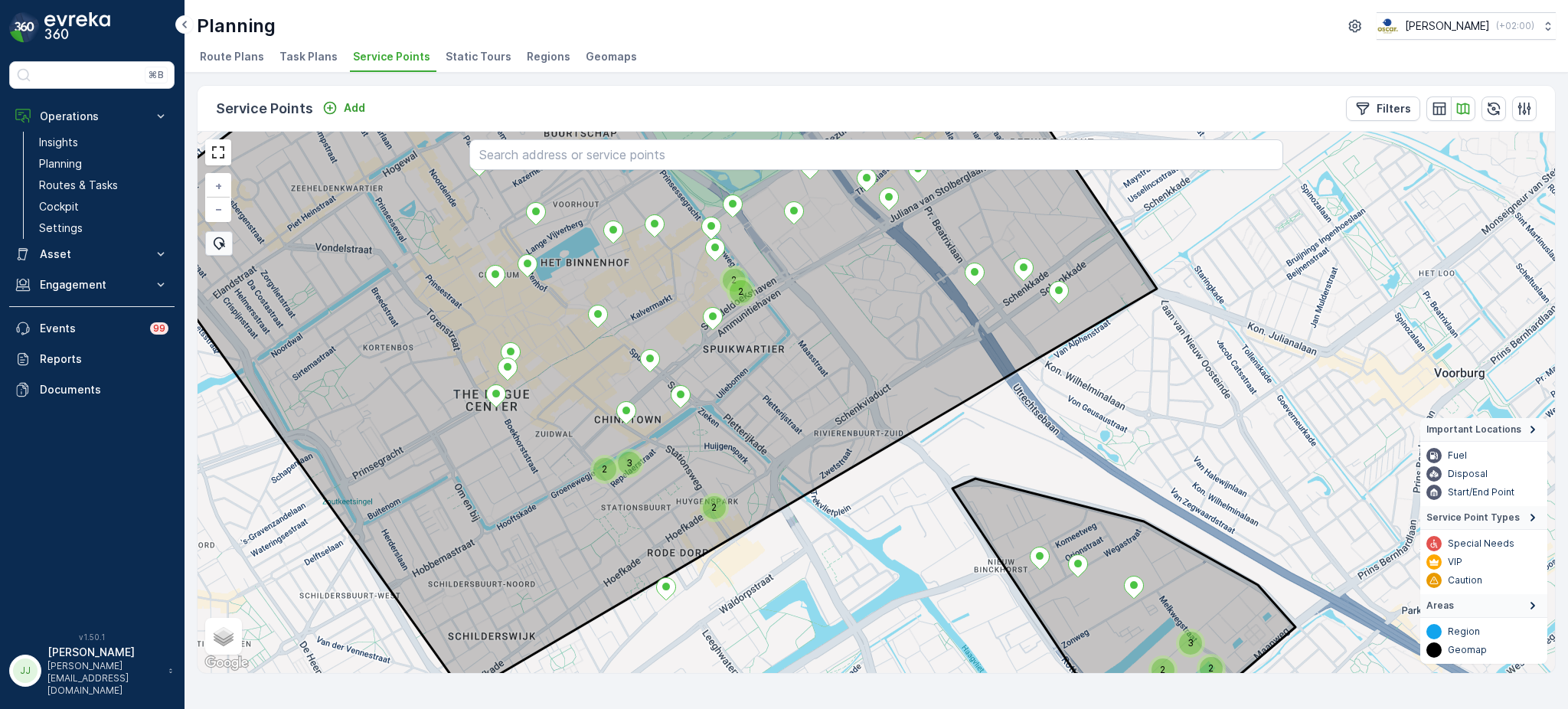
click at [734, 275] on div "2" at bounding box center [734, 280] width 23 height 23
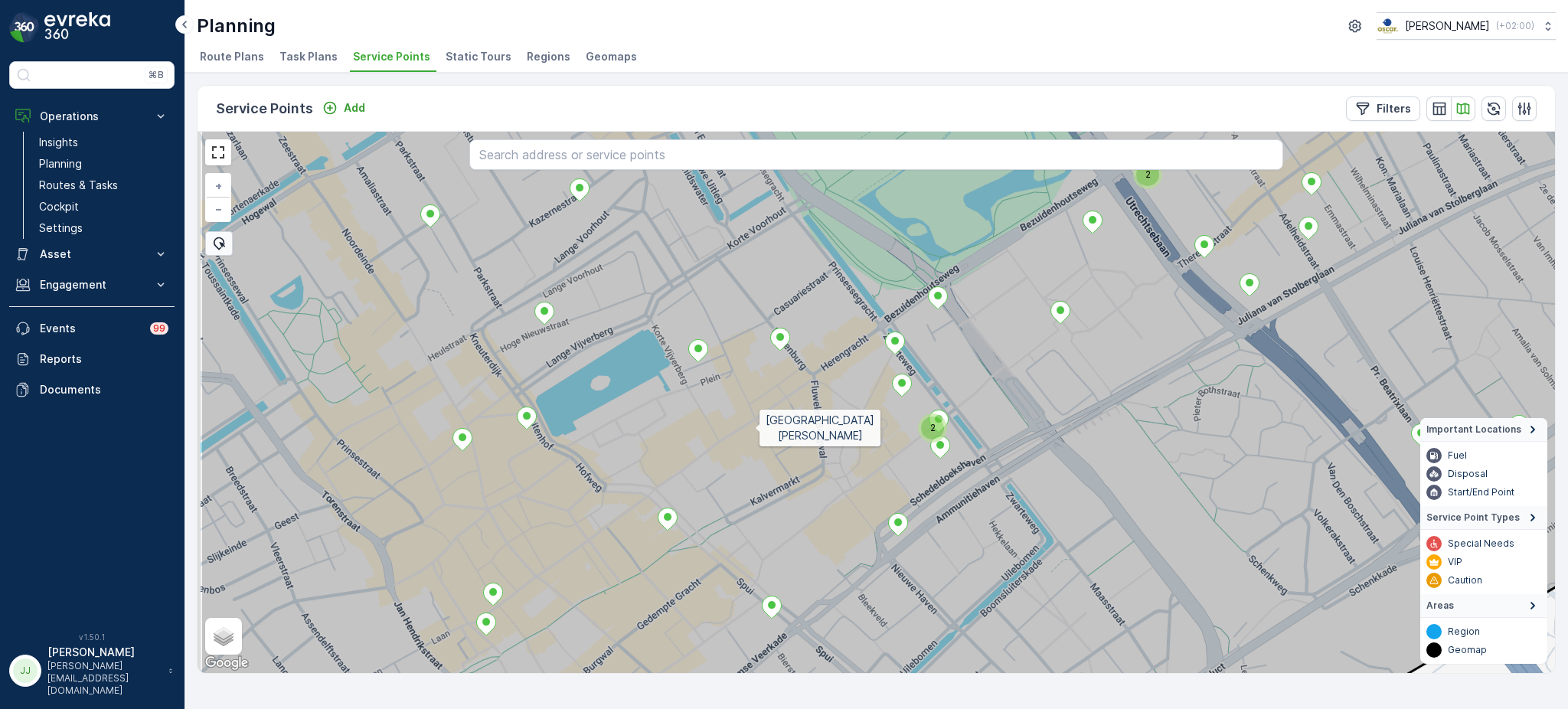
drag, startPoint x: 601, startPoint y: 447, endPoint x: 784, endPoint y: 421, distance: 184.8
click at [784, 421] on icon at bounding box center [992, 371] width 1585 height 653
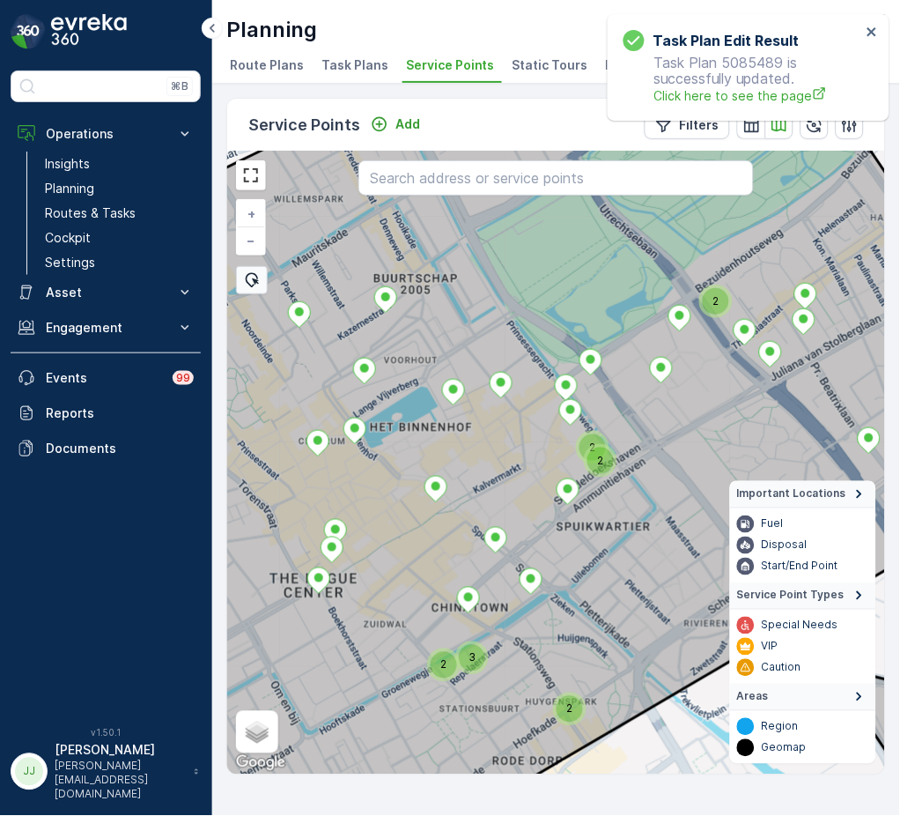
click at [341, 70] on span "Task Plans" at bounding box center [354, 65] width 67 height 18
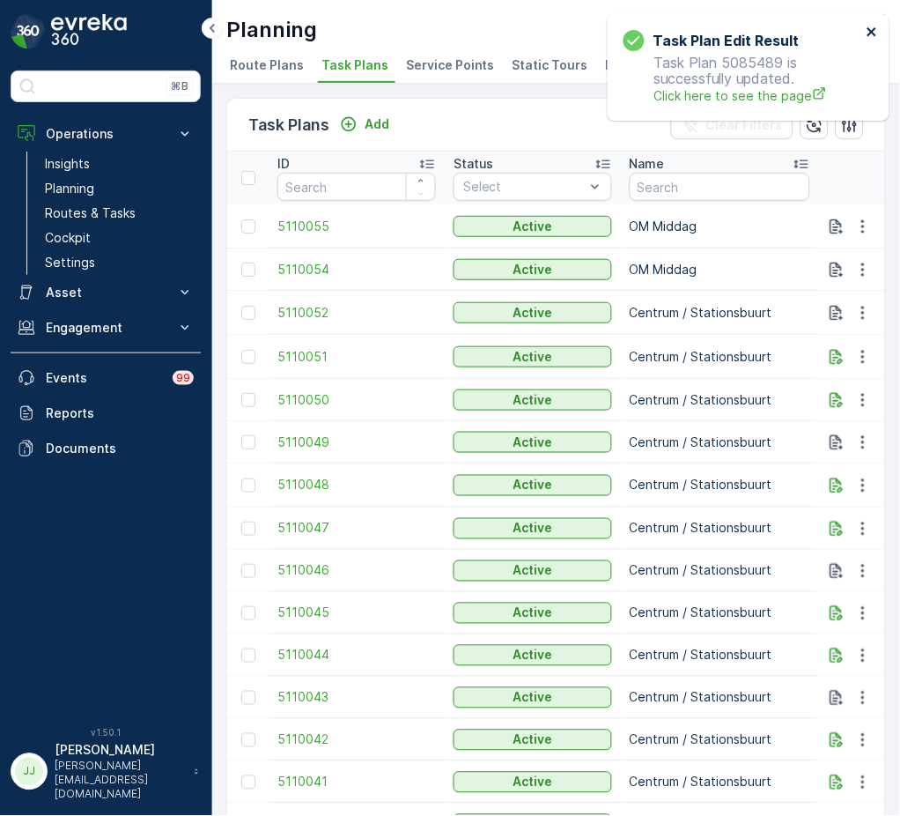
click at [869, 25] on icon "close" at bounding box center [873, 32] width 12 height 14
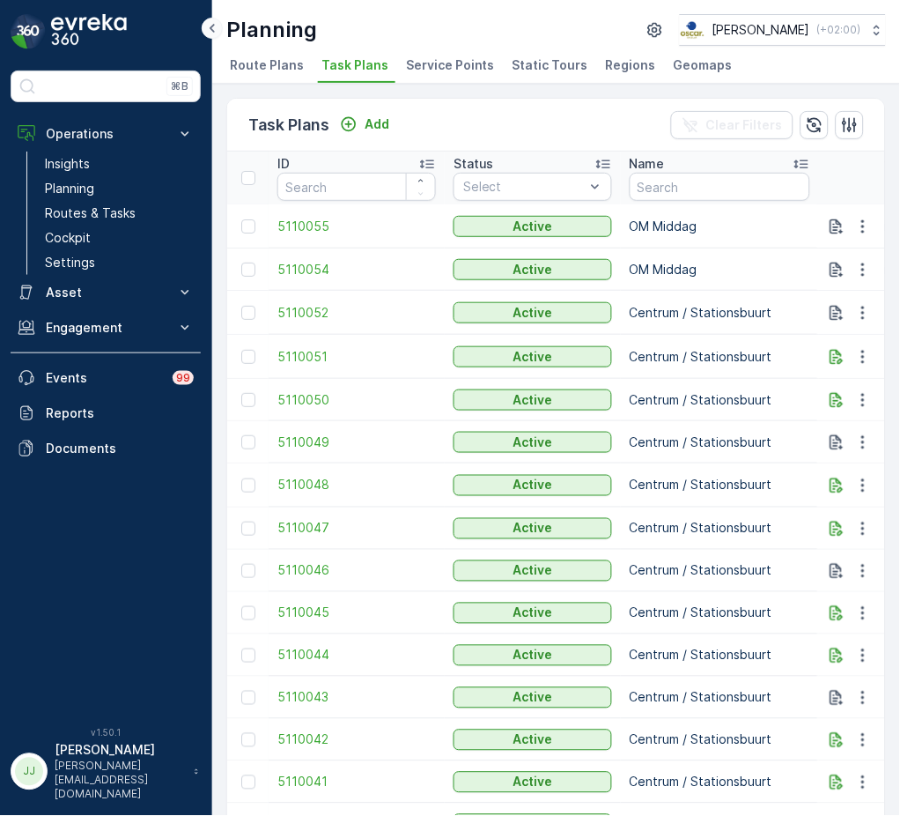
click at [210, 21] on icon at bounding box center [212, 28] width 19 height 21
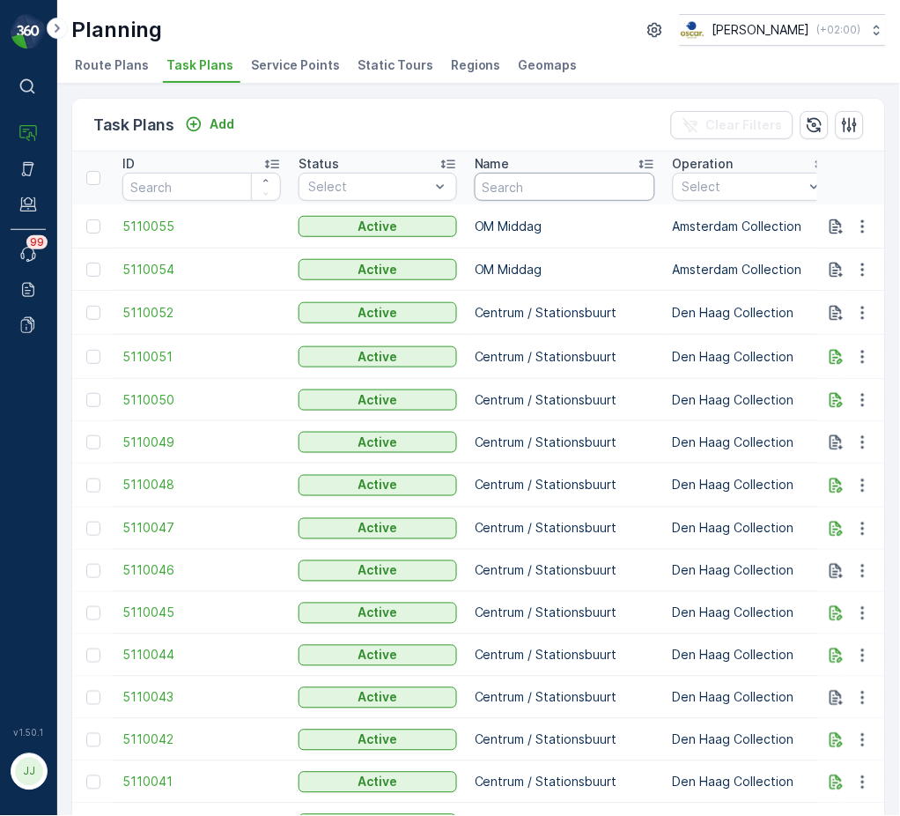
click at [561, 192] on input "text" at bounding box center [565, 187] width 181 height 28
type input "BH"
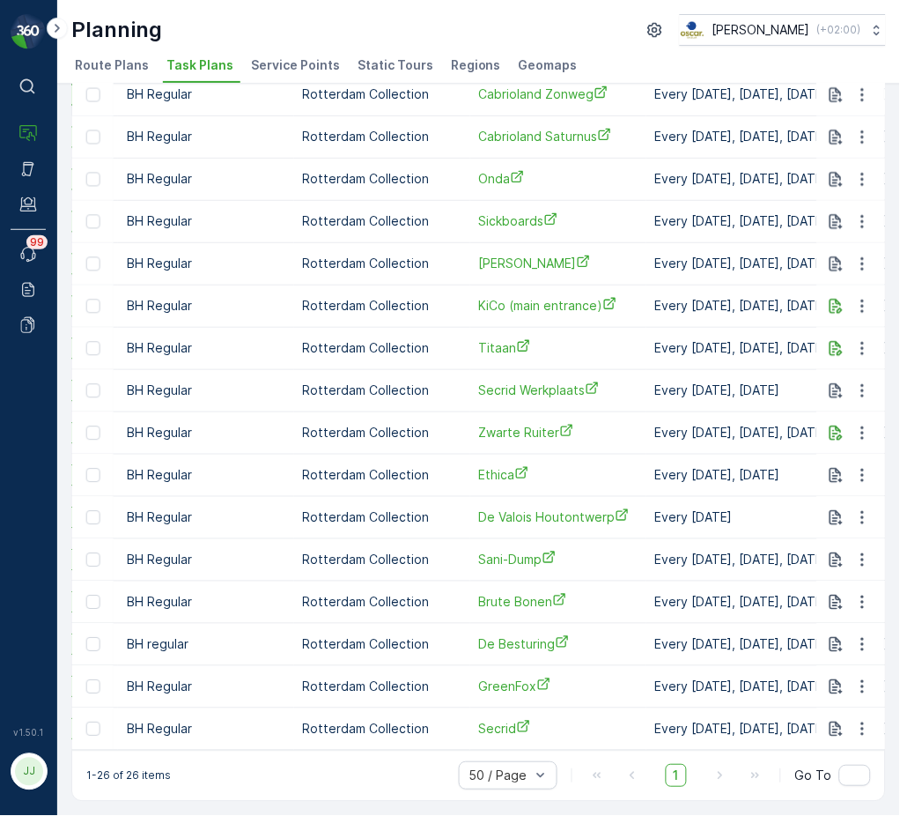
scroll to position [0, 352]
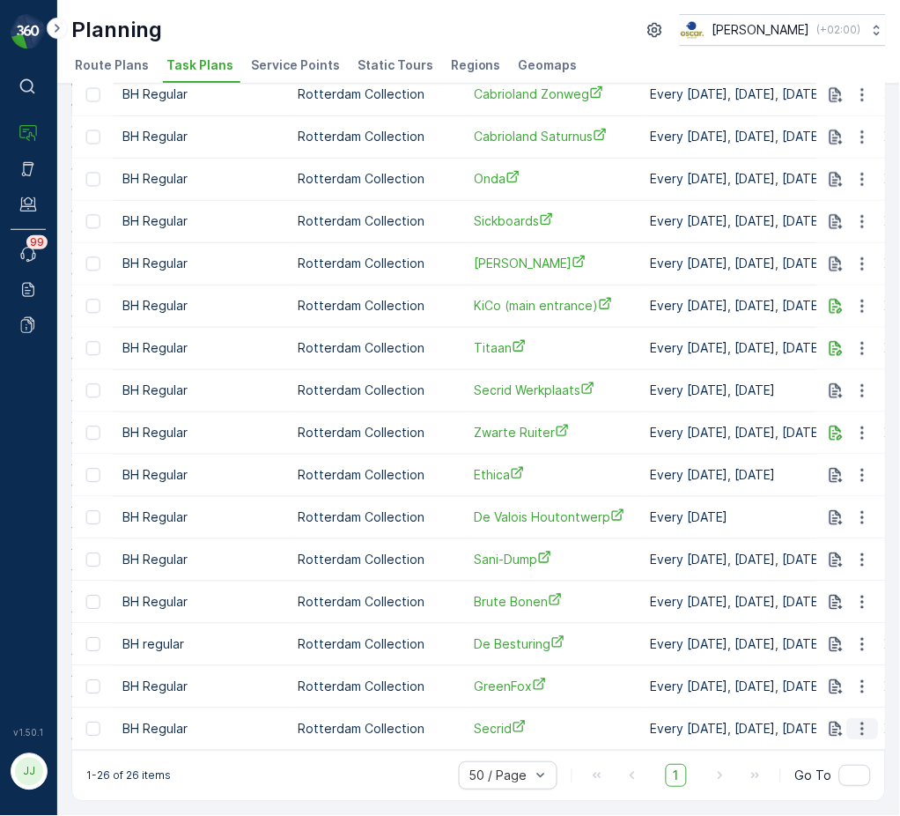
click at [860, 727] on icon "button" at bounding box center [863, 730] width 18 height 18
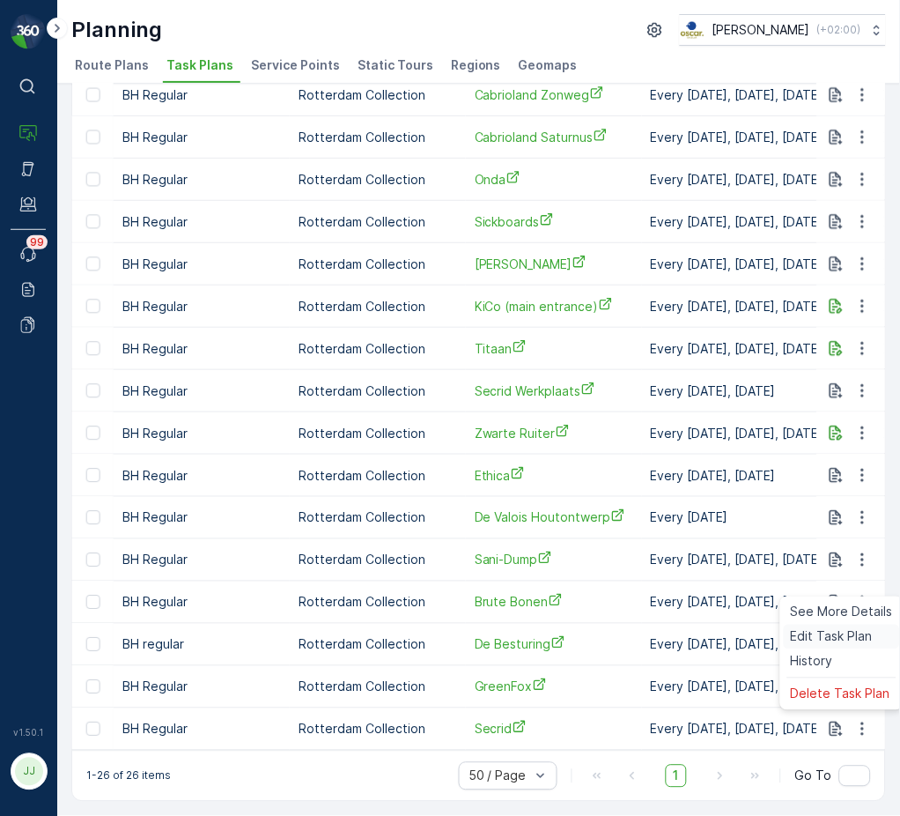
click at [807, 640] on span "Edit Task Plan" at bounding box center [832, 637] width 82 height 18
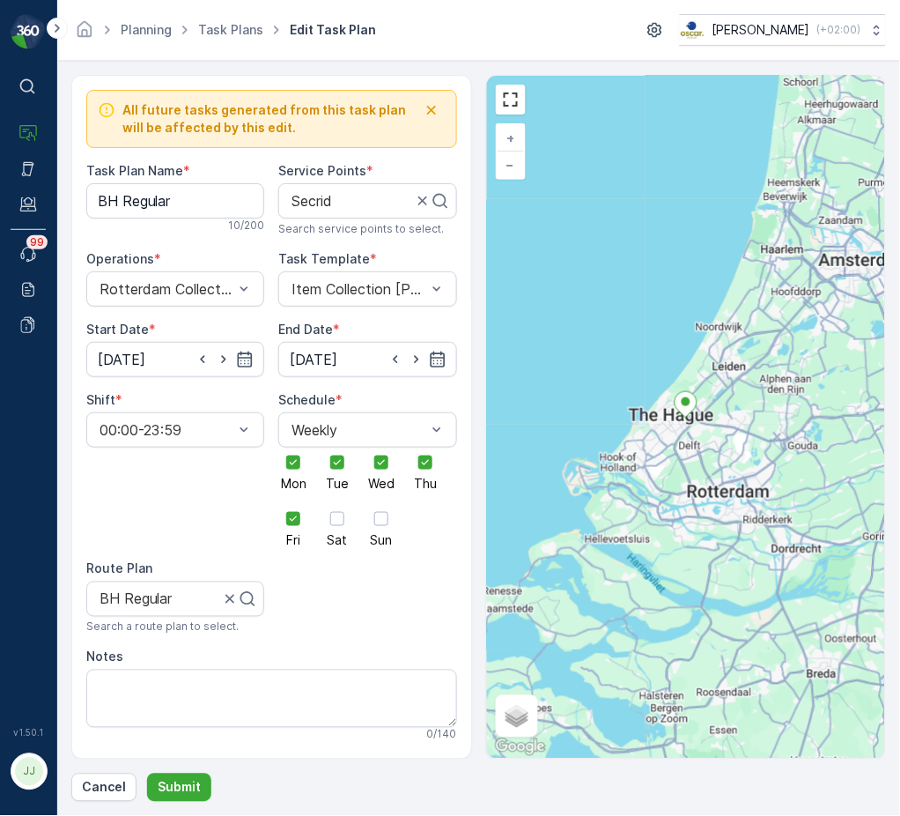
click at [385, 7] on div "Planning Task Plans Edit Task Plan Oscar Circulair ( +02:00 )" at bounding box center [478, 30] width 843 height 61
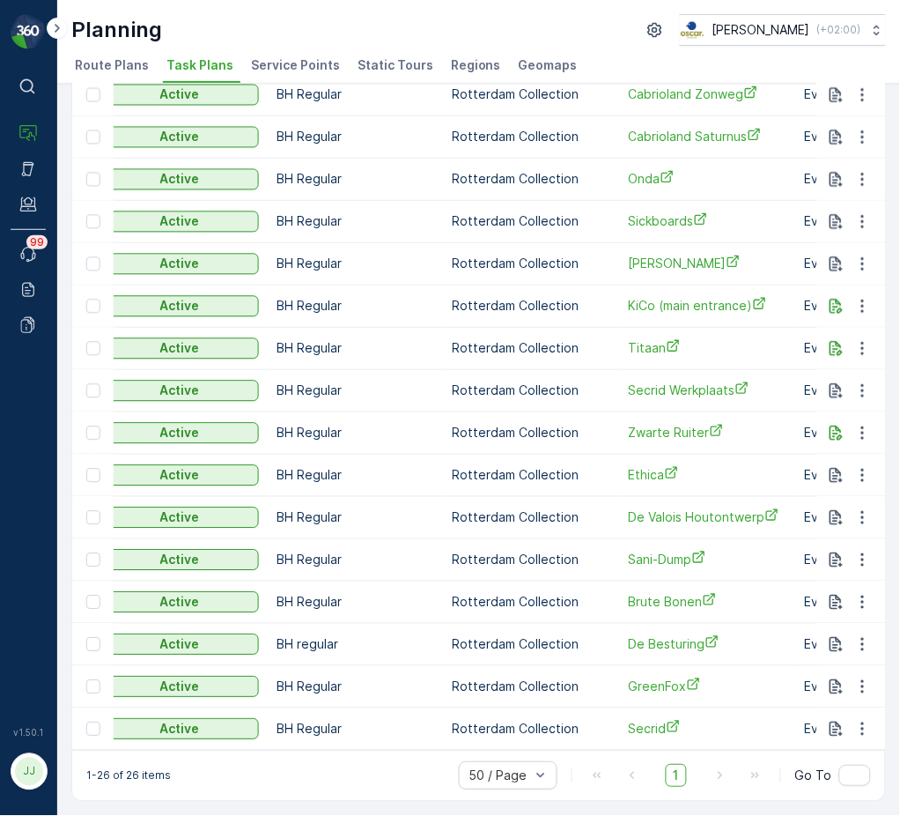
scroll to position [0, 469]
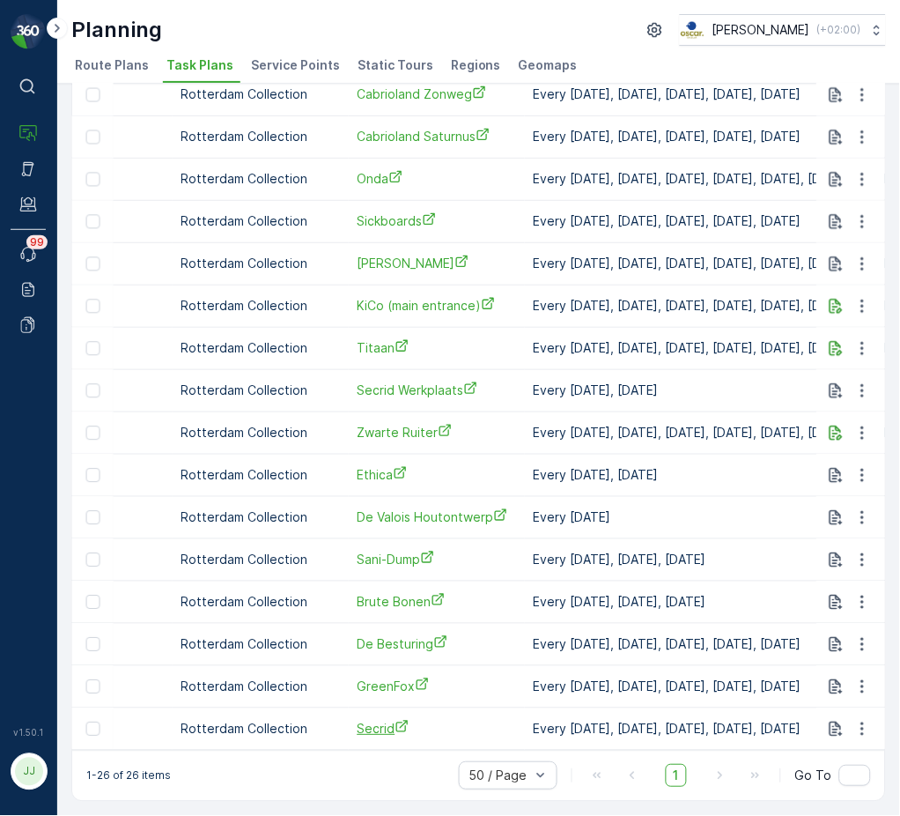
click at [379, 727] on span "Secrid" at bounding box center [437, 729] width 159 height 18
click at [382, 677] on span "GreenFox" at bounding box center [437, 686] width 159 height 18
click at [403, 635] on span "De Besturing" at bounding box center [437, 644] width 159 height 18
click at [417, 593] on span "Brute Bonen" at bounding box center [437, 602] width 159 height 18
click at [392, 556] on span "Sani-Dump" at bounding box center [437, 560] width 159 height 18
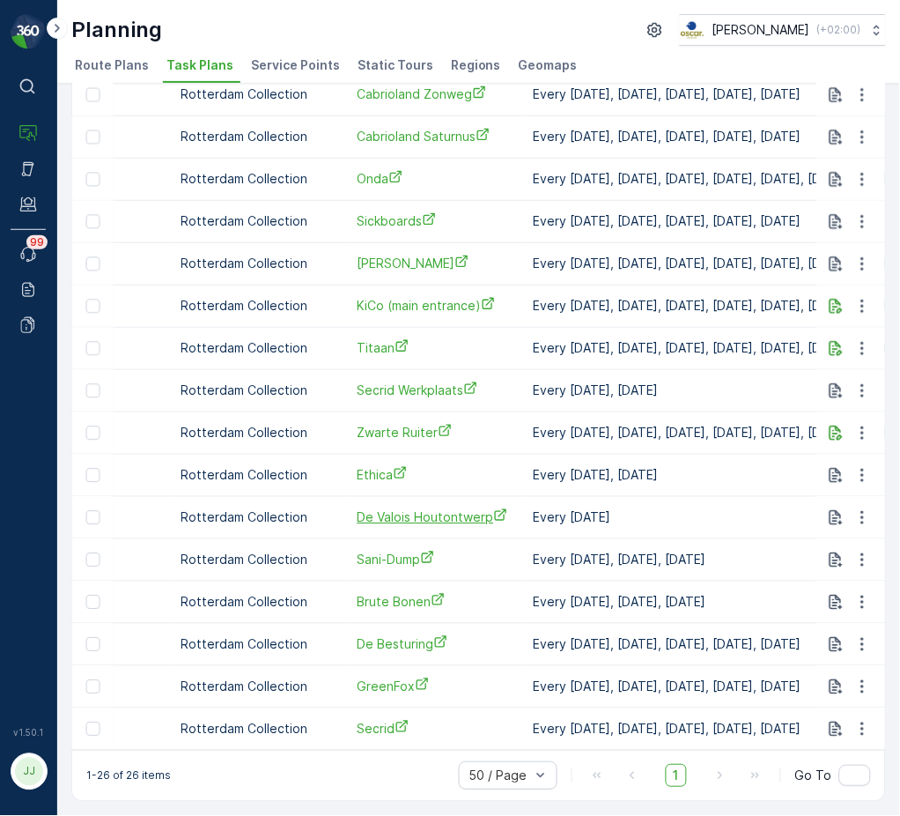
click at [381, 515] on span "De Valois Houtontwerp" at bounding box center [437, 517] width 159 height 18
click at [388, 466] on span "Ethica" at bounding box center [437, 475] width 159 height 18
click at [397, 425] on span "Zwarte Ruiter" at bounding box center [437, 433] width 159 height 18
click at [401, 384] on span "Secrid Werkplaats" at bounding box center [437, 390] width 159 height 18
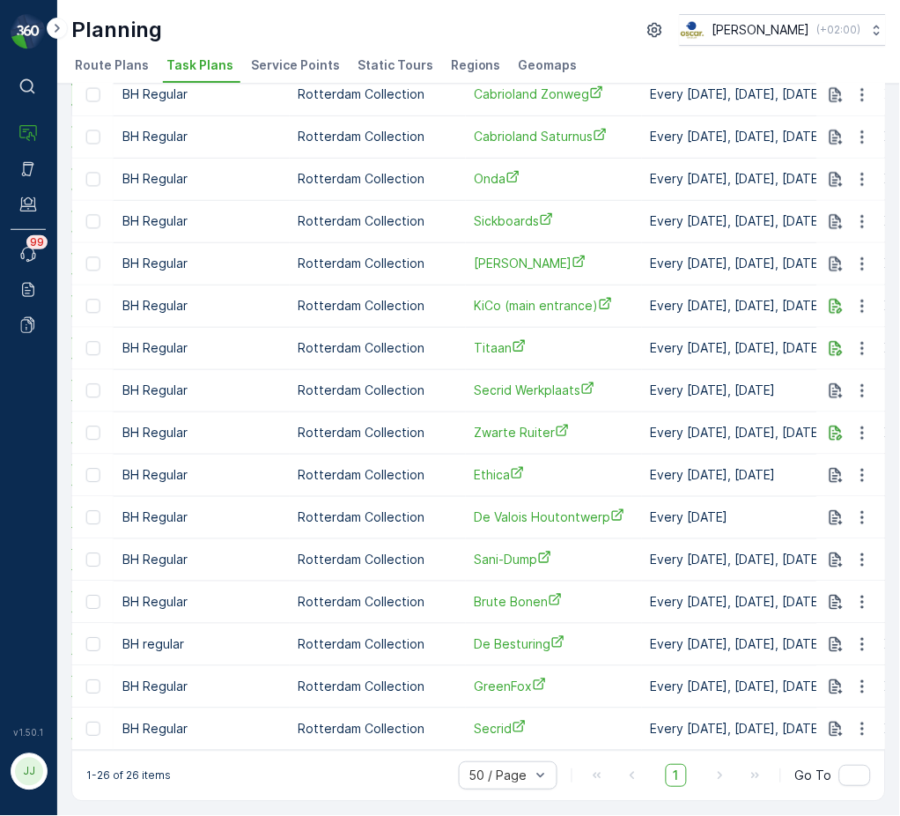
scroll to position [0, 403]
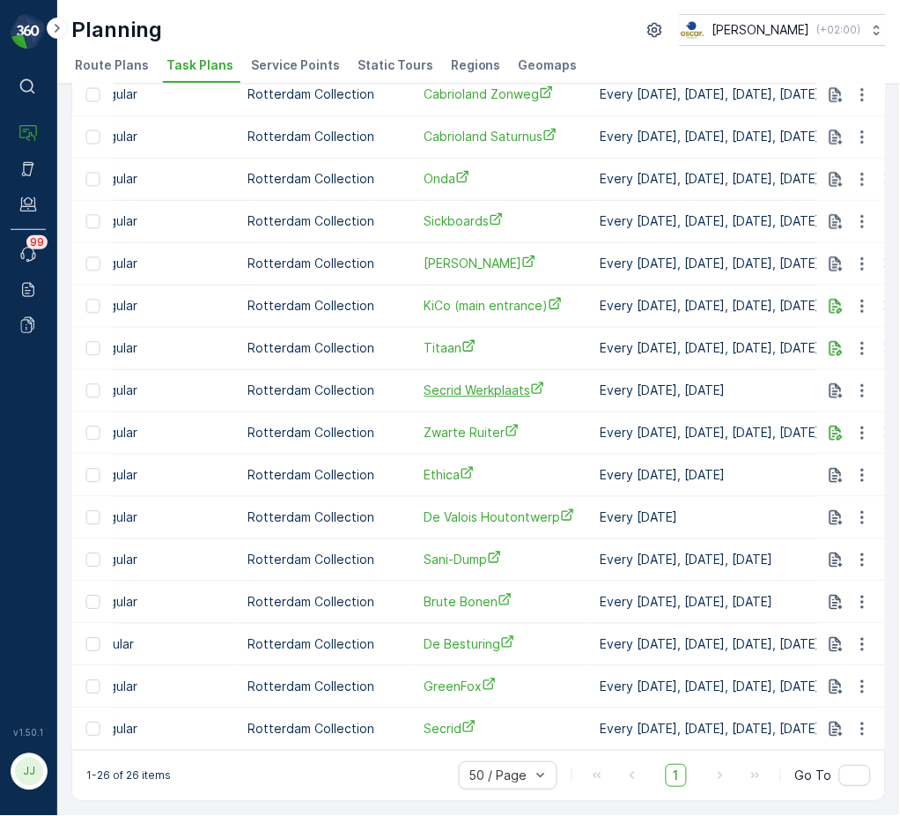
click at [460, 381] on span "Secrid Werkplaats" at bounding box center [504, 390] width 159 height 18
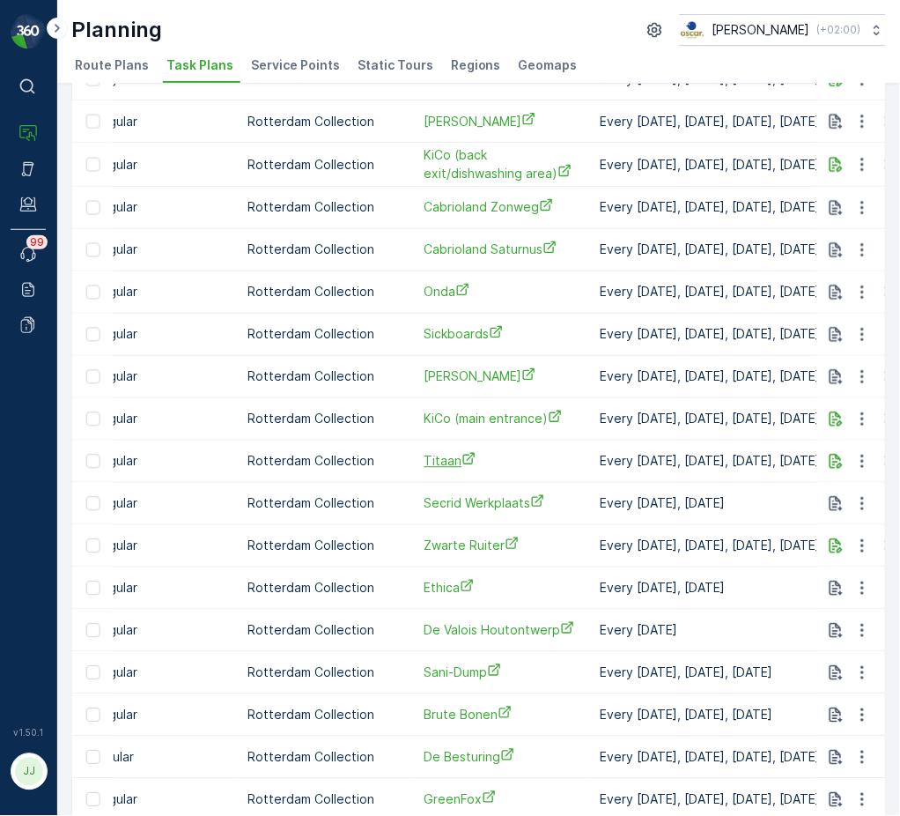
click at [440, 462] on span "Titaan" at bounding box center [504, 461] width 159 height 18
click at [446, 368] on span "Giorgio Rosa" at bounding box center [504, 376] width 159 height 18
click at [447, 330] on span "Sickboards" at bounding box center [504, 334] width 159 height 18
click at [437, 292] on span "Onda" at bounding box center [504, 292] width 159 height 18
click at [491, 240] on span "Cabrioland Saturnus" at bounding box center [504, 249] width 159 height 18
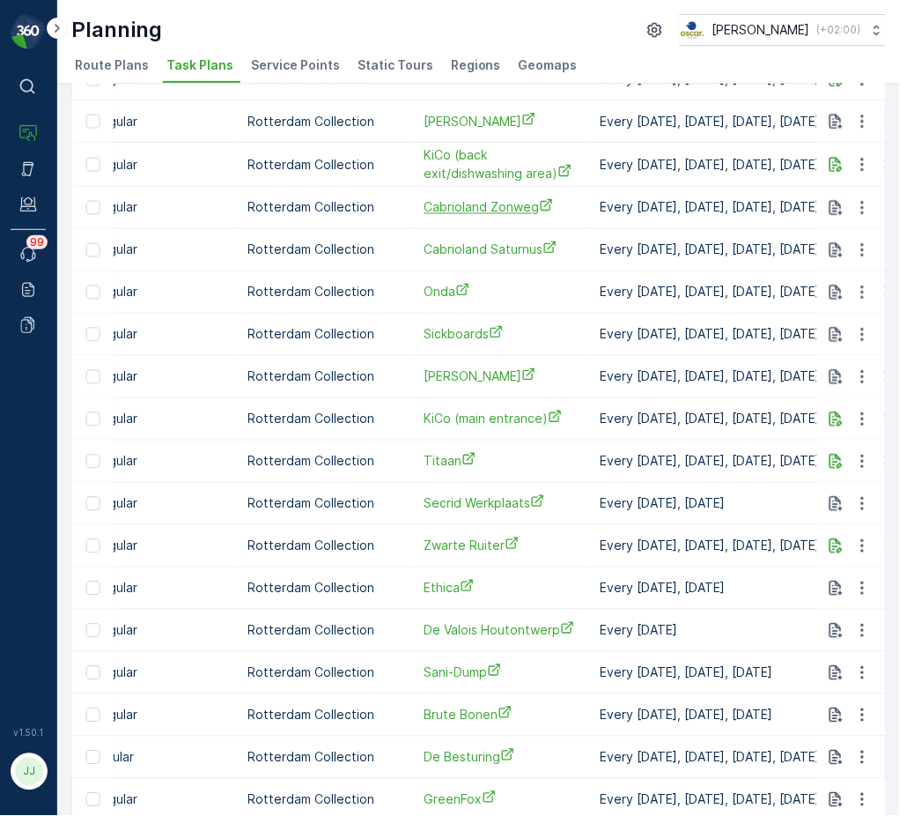
click at [506, 206] on span "Cabrioland Zonweg" at bounding box center [504, 207] width 159 height 18
click at [487, 207] on span "Cabrioland Zonweg" at bounding box center [504, 207] width 159 height 18
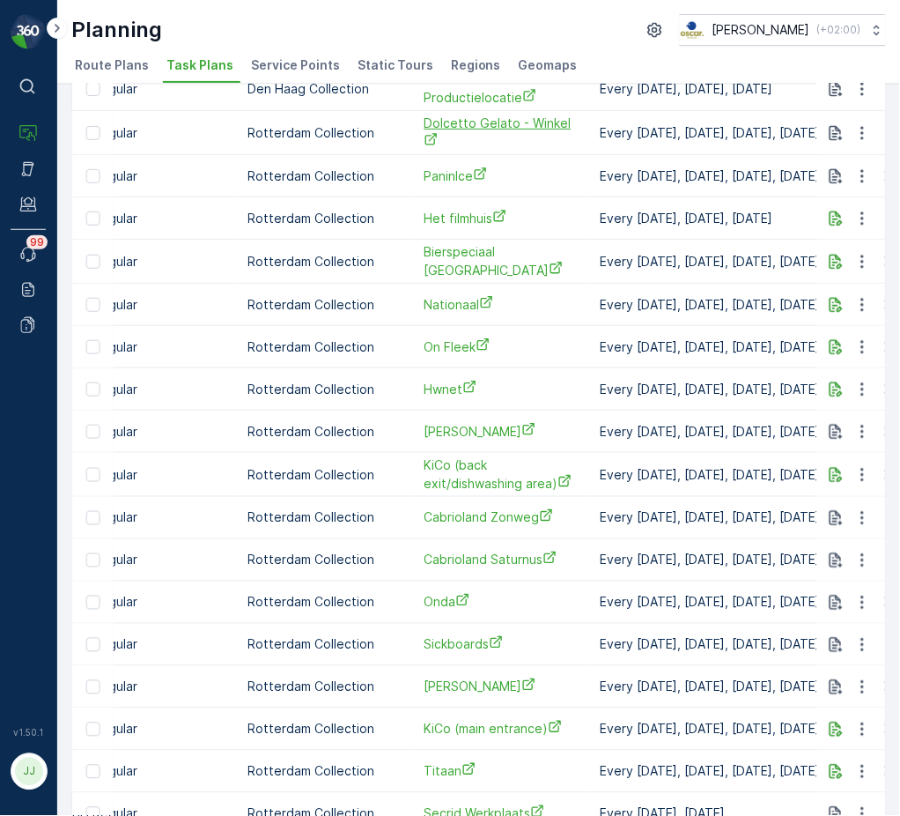
scroll to position [95, 0]
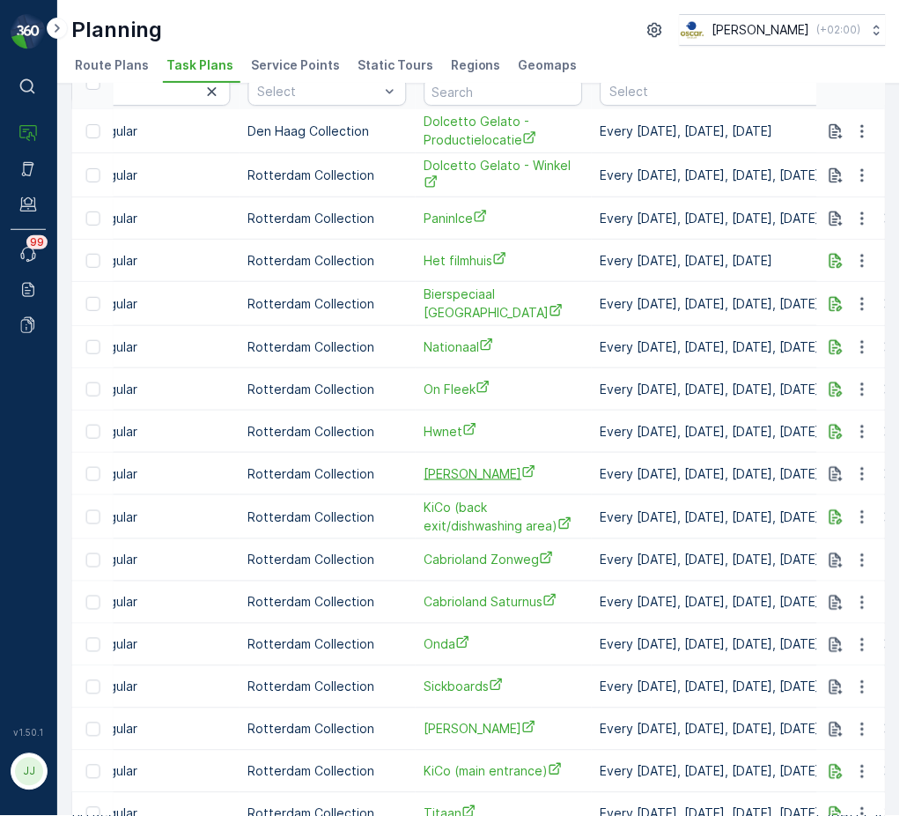
click at [448, 470] on span "De Ooievaart" at bounding box center [504, 473] width 159 height 18
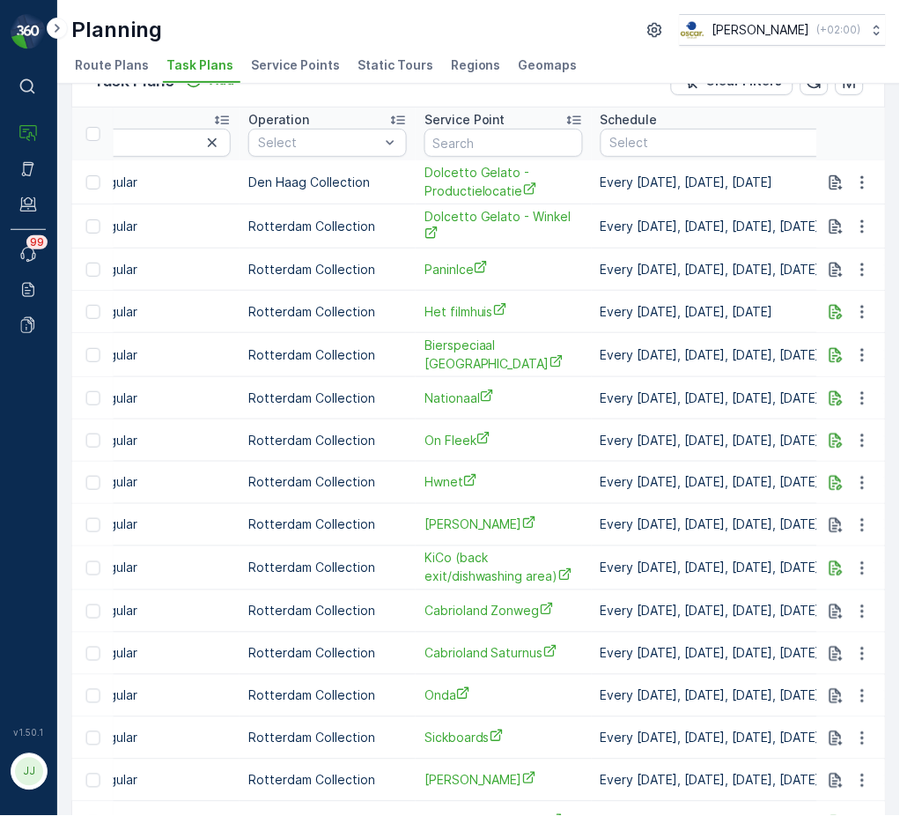
scroll to position [0, 0]
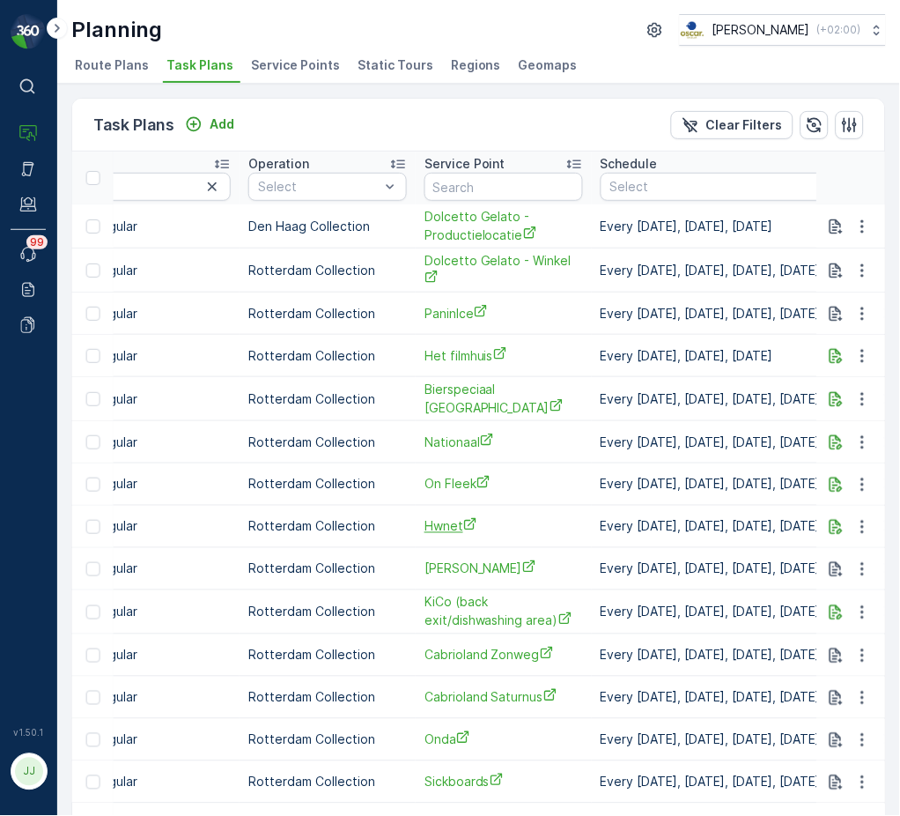
drag, startPoint x: 449, startPoint y: 509, endPoint x: 451, endPoint y: 530, distance: 21.2
click at [449, 512] on td "Hwnet" at bounding box center [504, 527] width 176 height 42
click at [451, 531] on span "Hwnet" at bounding box center [504, 526] width 159 height 18
click at [455, 307] on span "PaninIce" at bounding box center [504, 313] width 159 height 18
click at [469, 270] on span "Dolcetto Gelato - Winkel" at bounding box center [504, 270] width 159 height 36
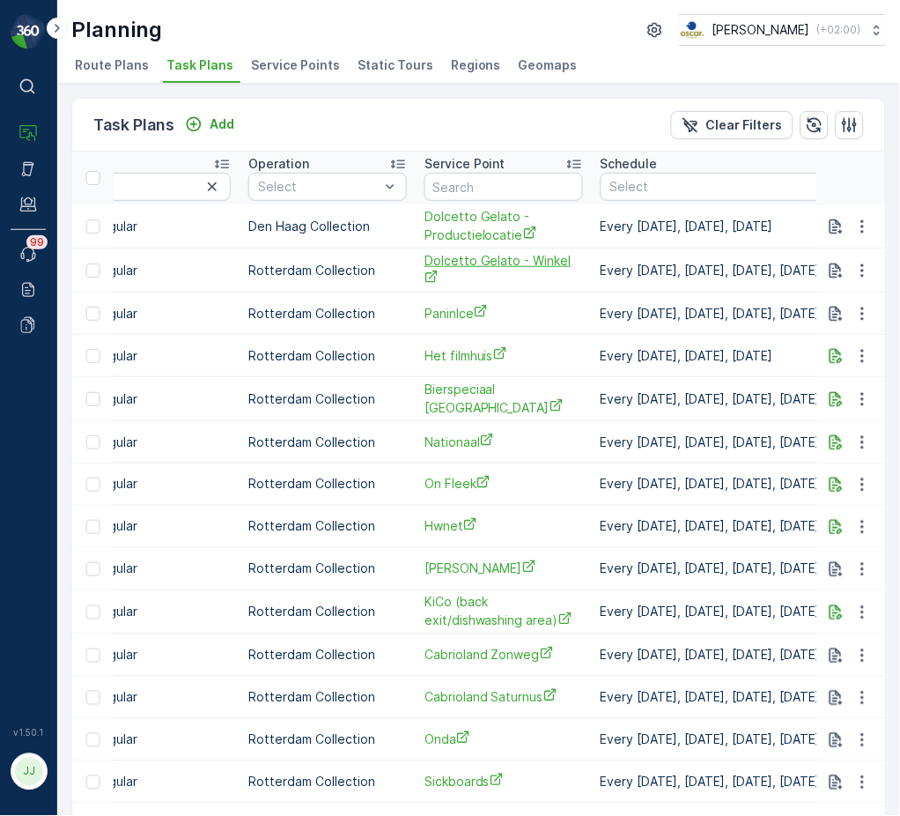
click at [465, 268] on span "Dolcetto Gelato - Winkel" at bounding box center [504, 270] width 159 height 36
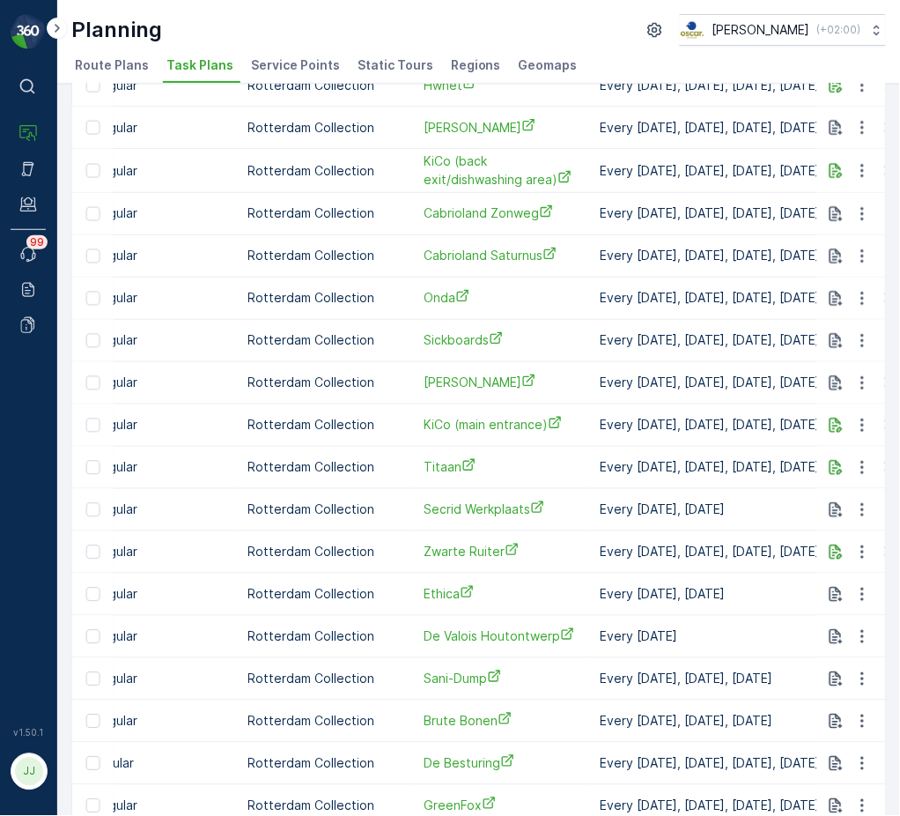
scroll to position [565, 0]
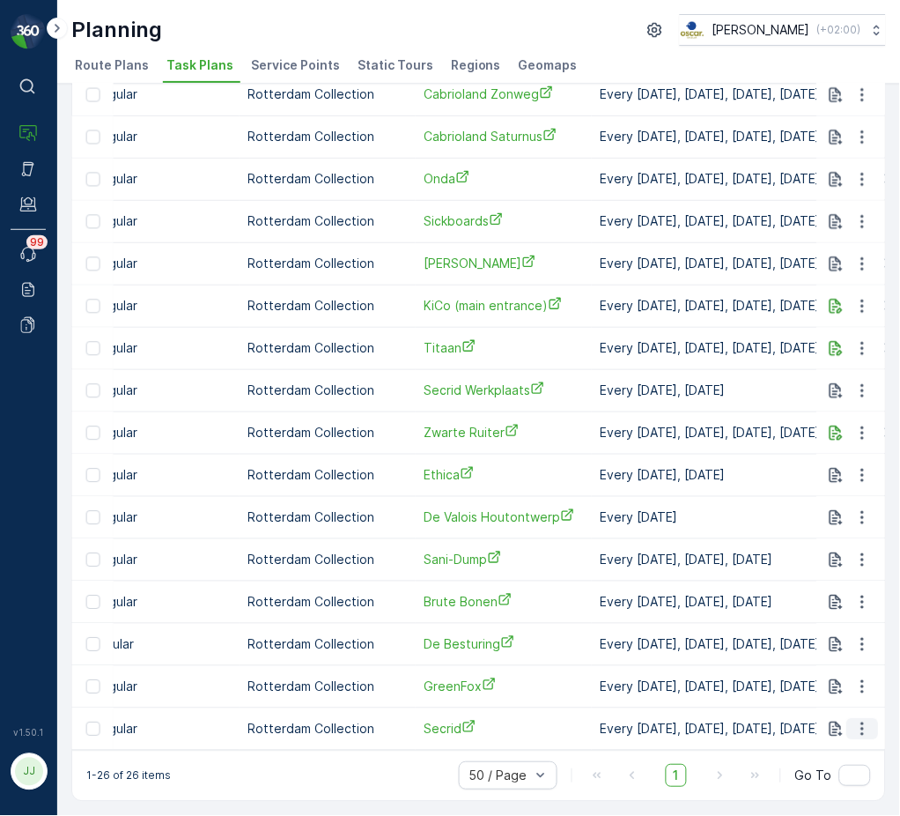
click at [861, 725] on icon "button" at bounding box center [863, 730] width 18 height 18
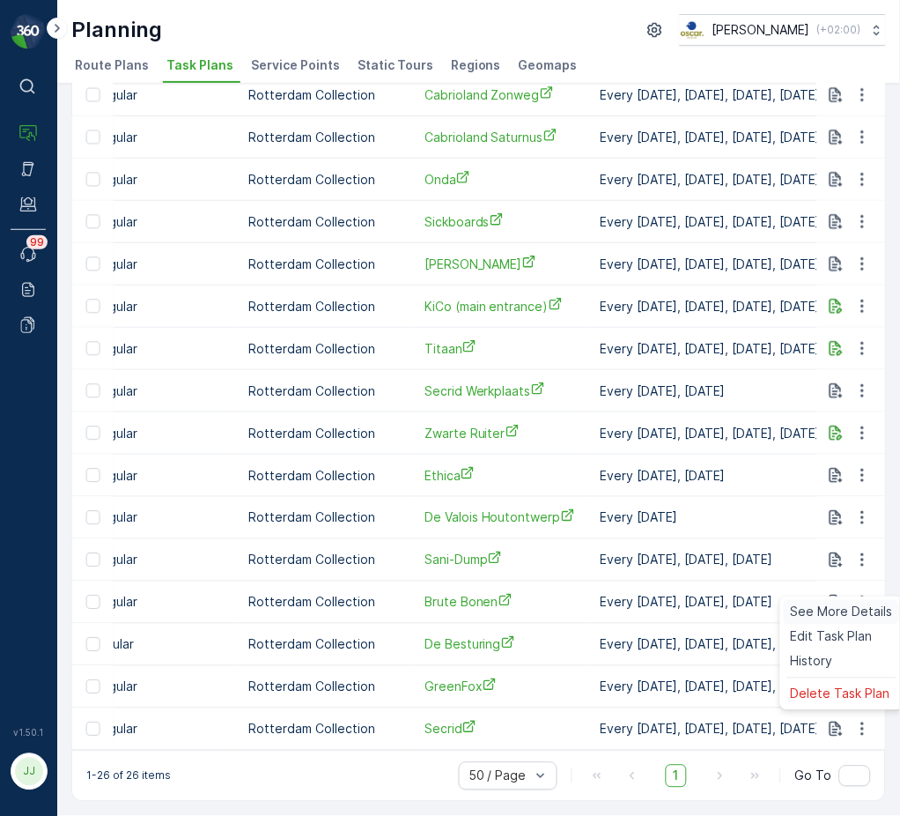
click at [812, 621] on span "See More Details" at bounding box center [842, 612] width 102 height 18
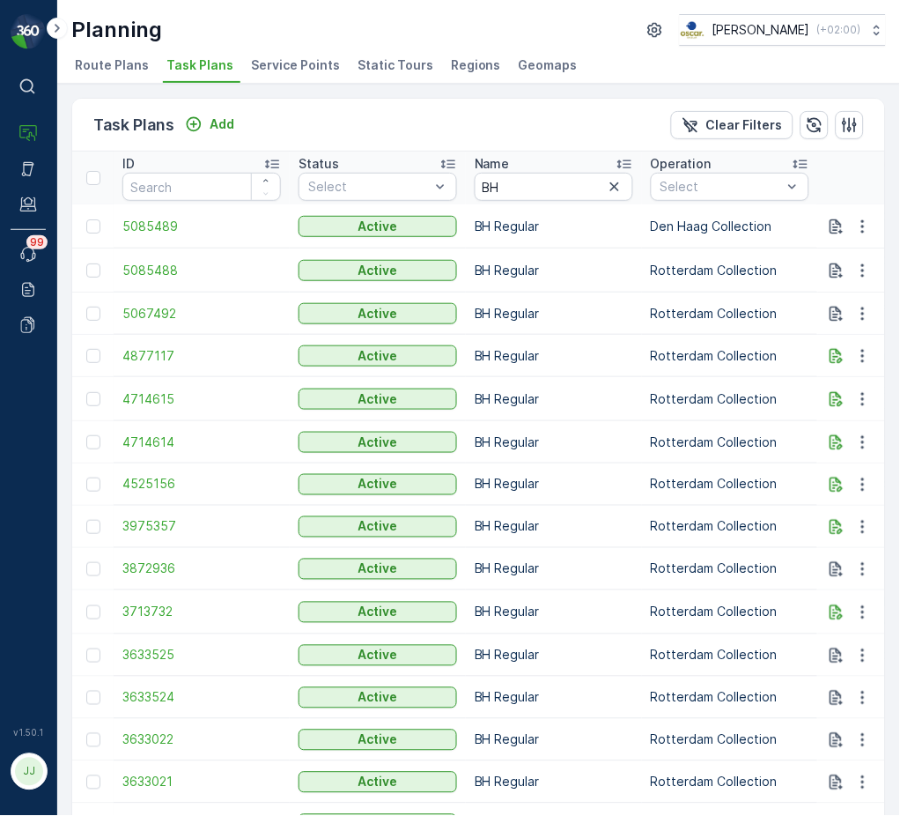
scroll to position [565, 0]
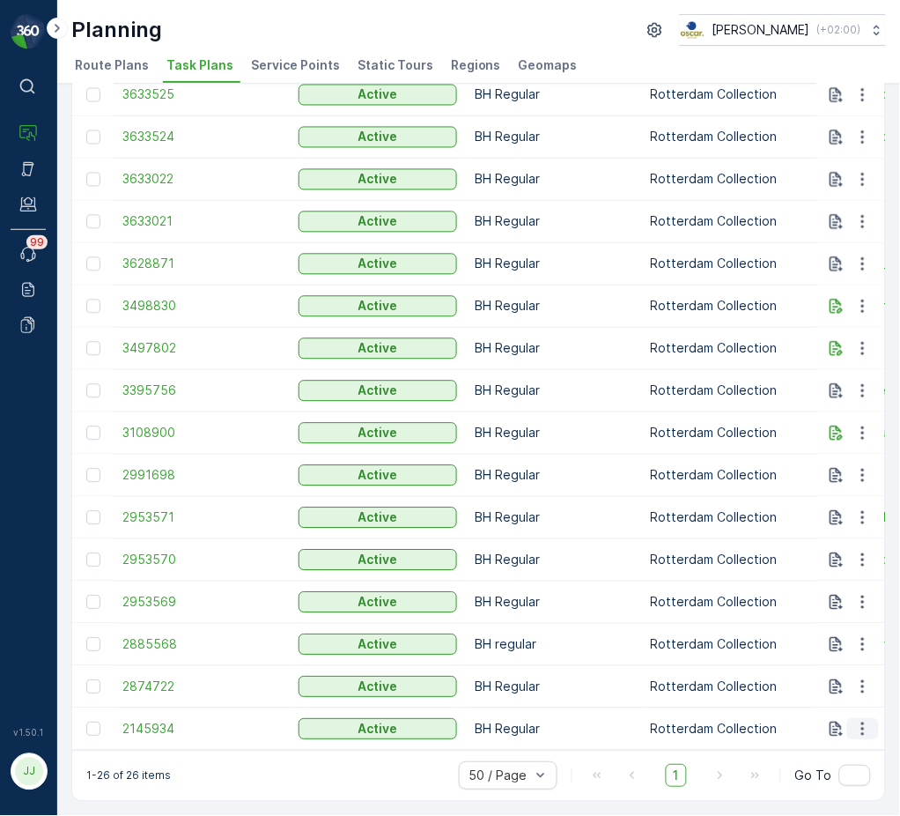
click at [866, 722] on icon "button" at bounding box center [863, 730] width 18 height 18
click at [808, 629] on span "Edit Task Plan" at bounding box center [832, 637] width 82 height 18
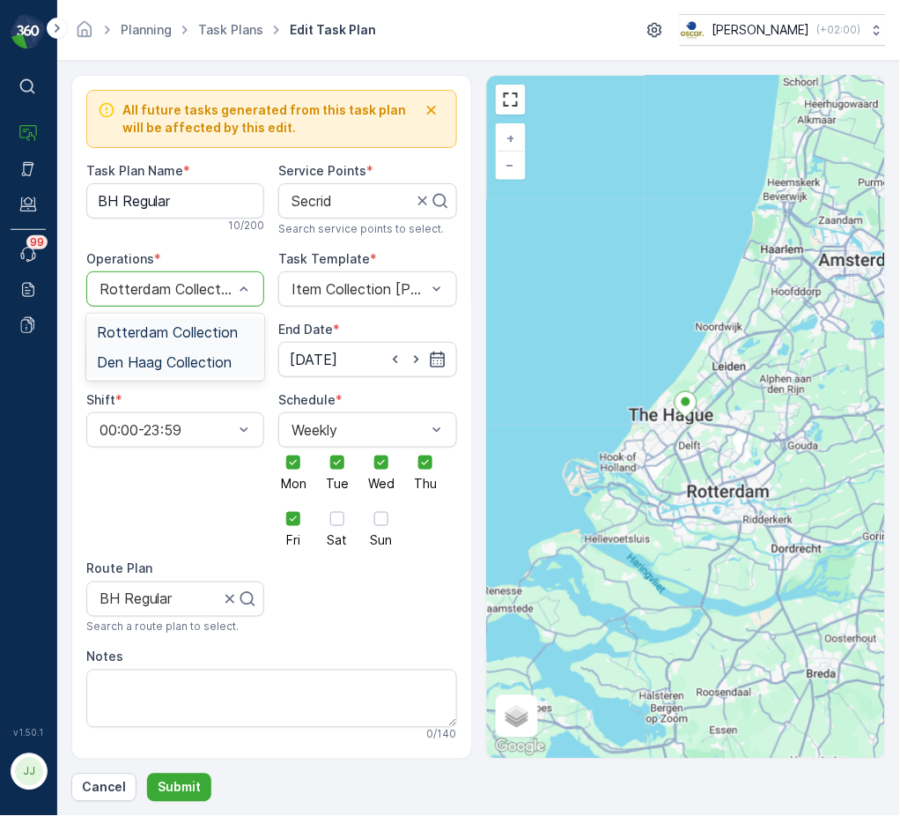
click at [188, 354] on span "Den Haag Collection" at bounding box center [164, 362] width 135 height 16
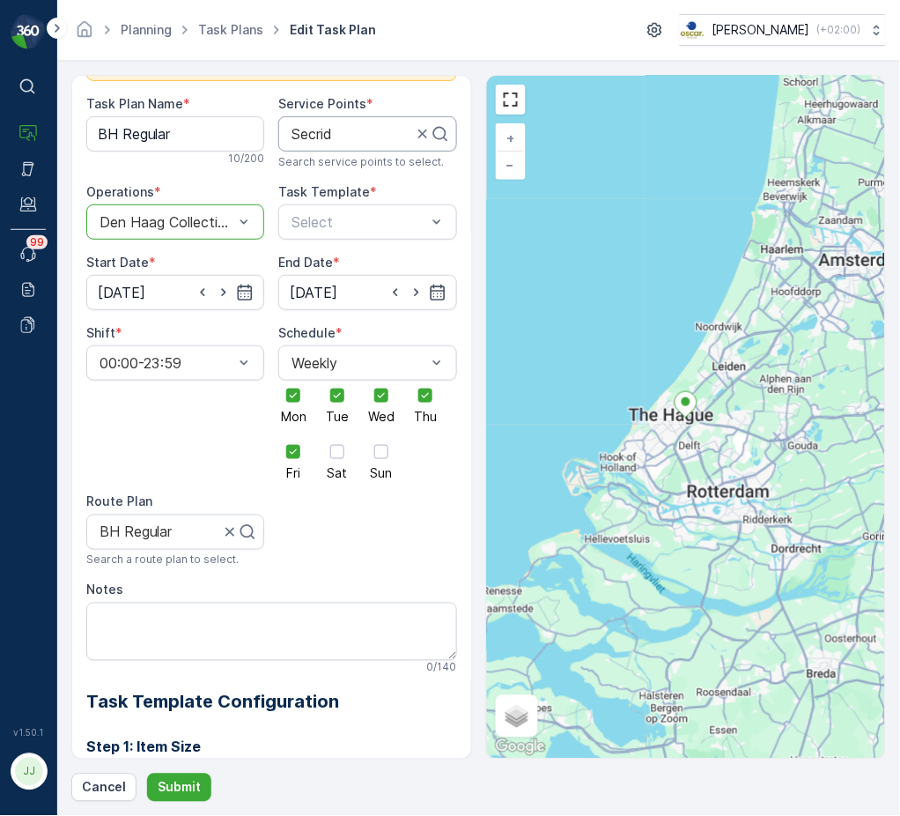
scroll to position [17, 0]
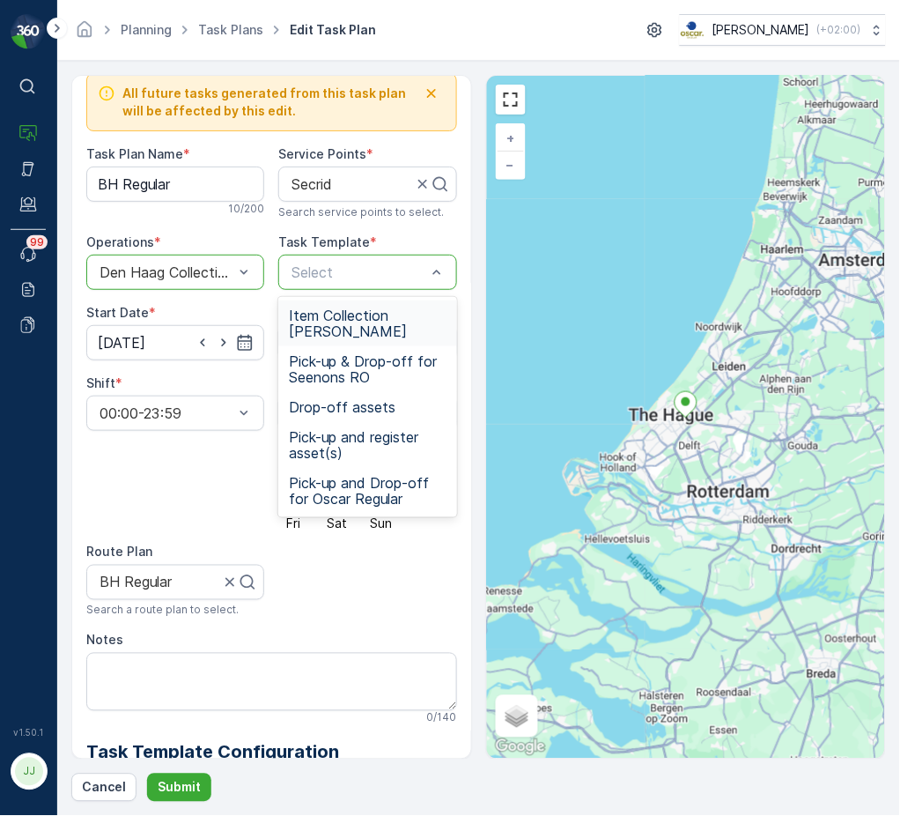
click at [328, 328] on span "Item Collection [PERSON_NAME]" at bounding box center [367, 323] width 157 height 32
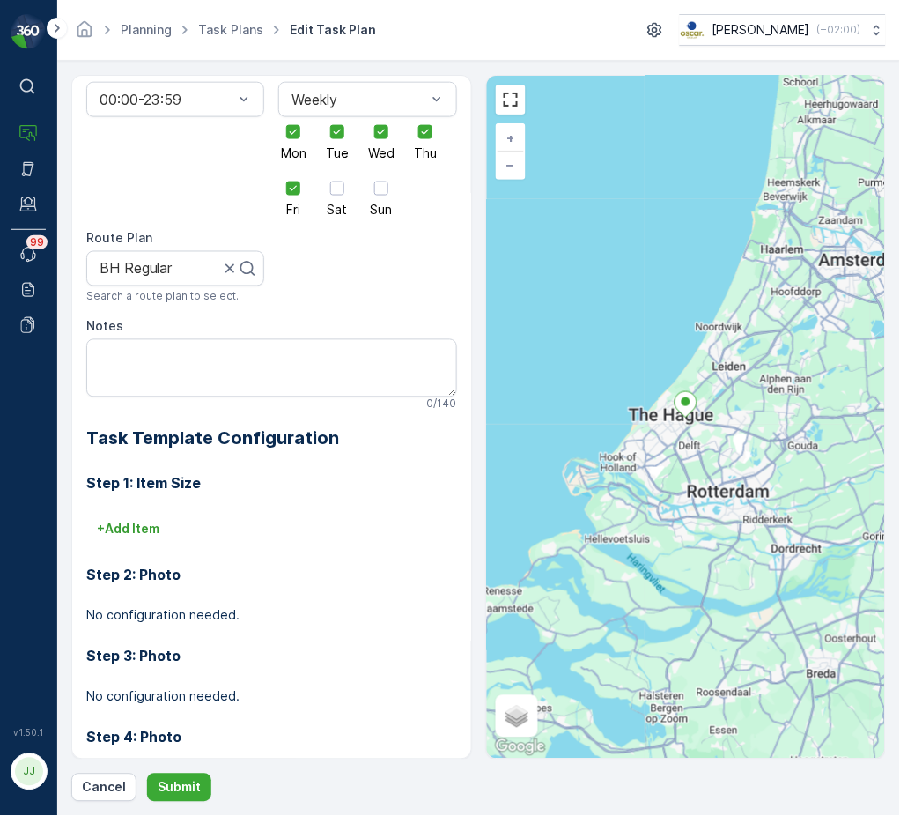
scroll to position [369, 0]
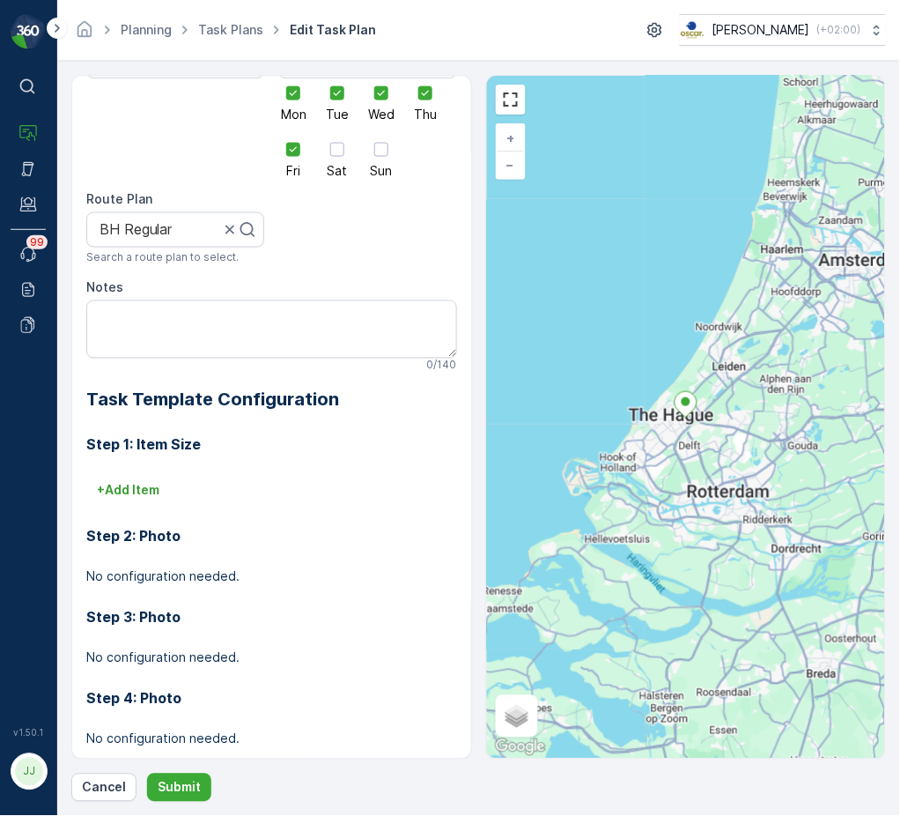
click at [147, 469] on div "Step 1: Item Size + Add Item Step 2: Photo No configuration needed. Step 3: Pho…" at bounding box center [271, 594] width 371 height 363
click at [146, 486] on p "+ Add Item" at bounding box center [128, 491] width 63 height 18
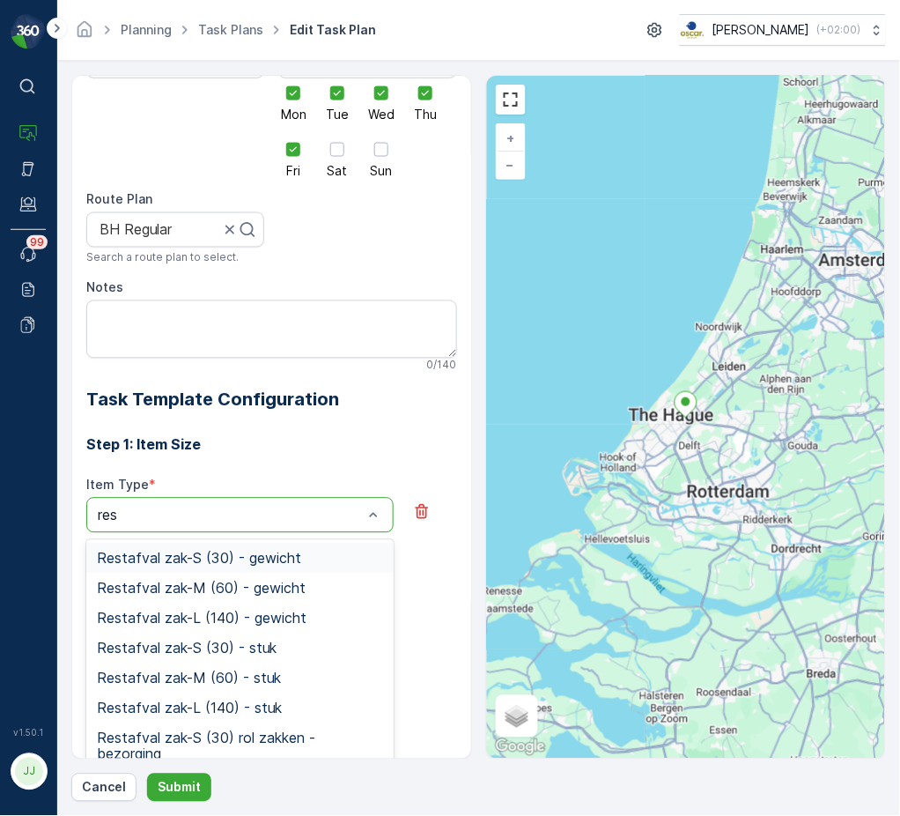
type input "rest"
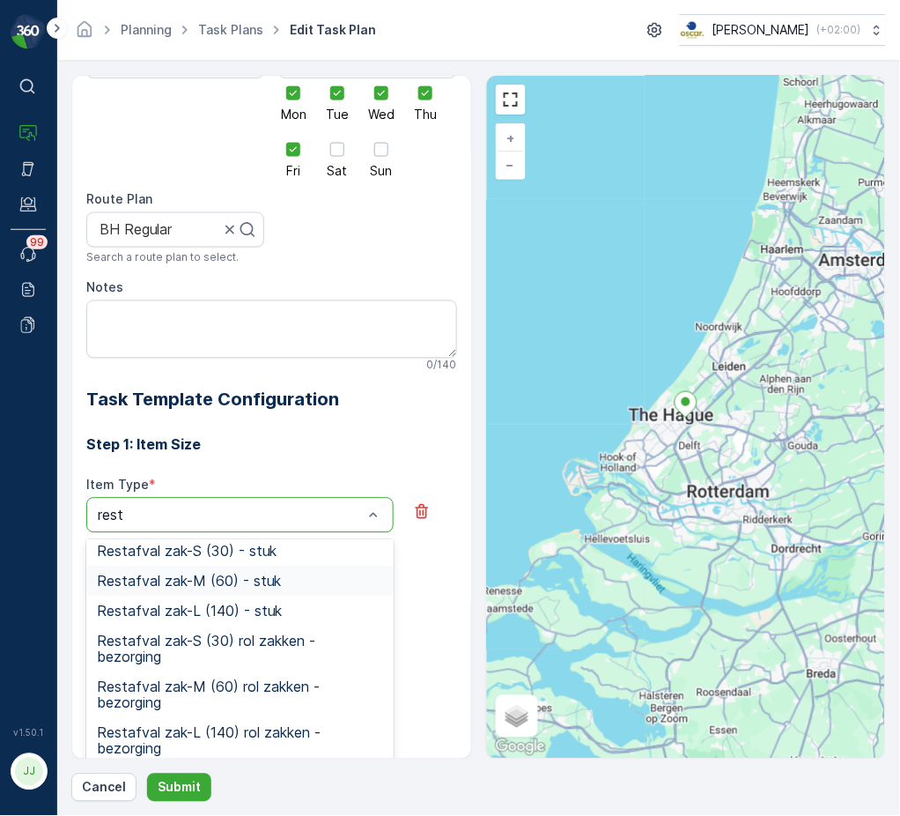
scroll to position [234, 0]
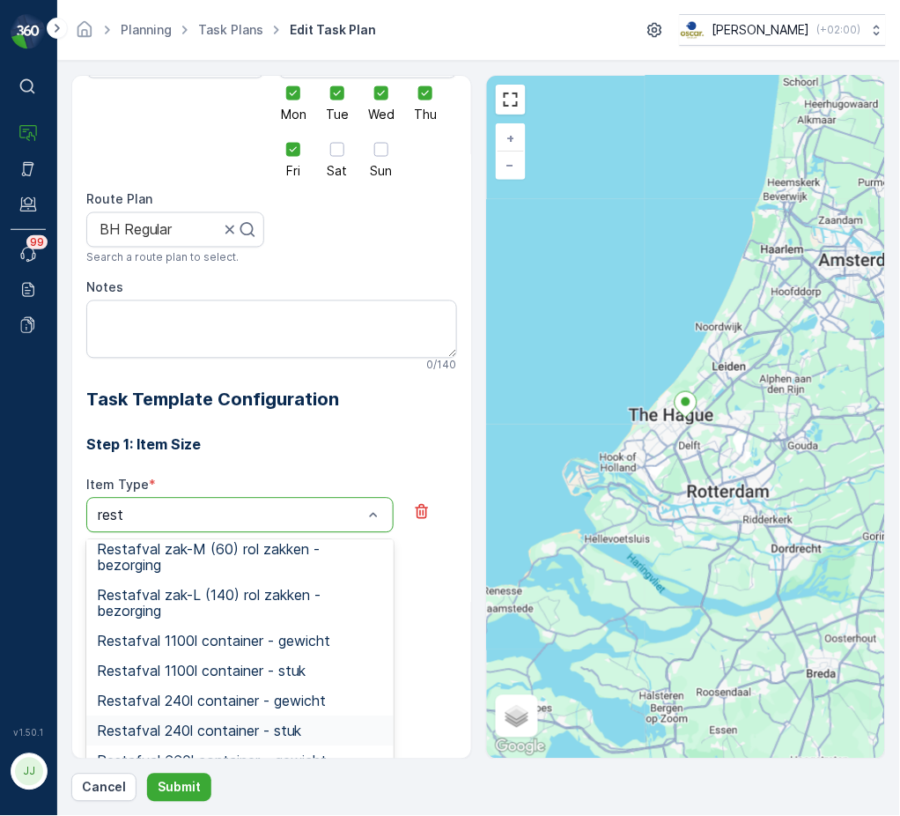
click at [211, 731] on span "Restafval 240l container - stuk" at bounding box center [199, 731] width 204 height 16
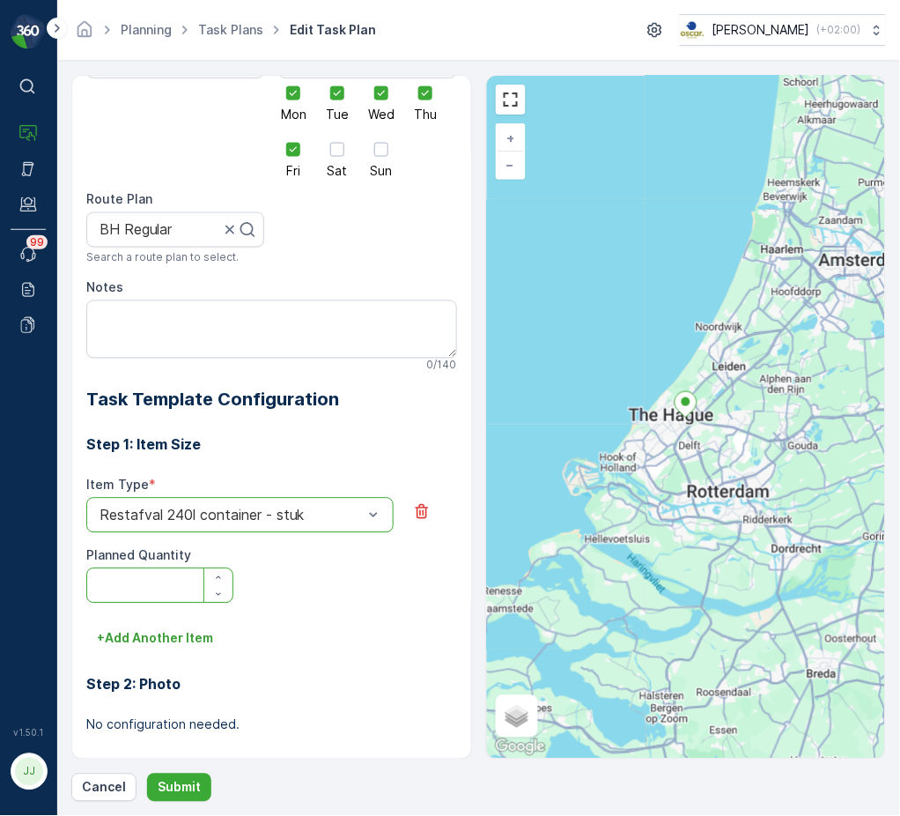
click at [175, 581] on Quantity "Planned Quantity" at bounding box center [159, 585] width 147 height 35
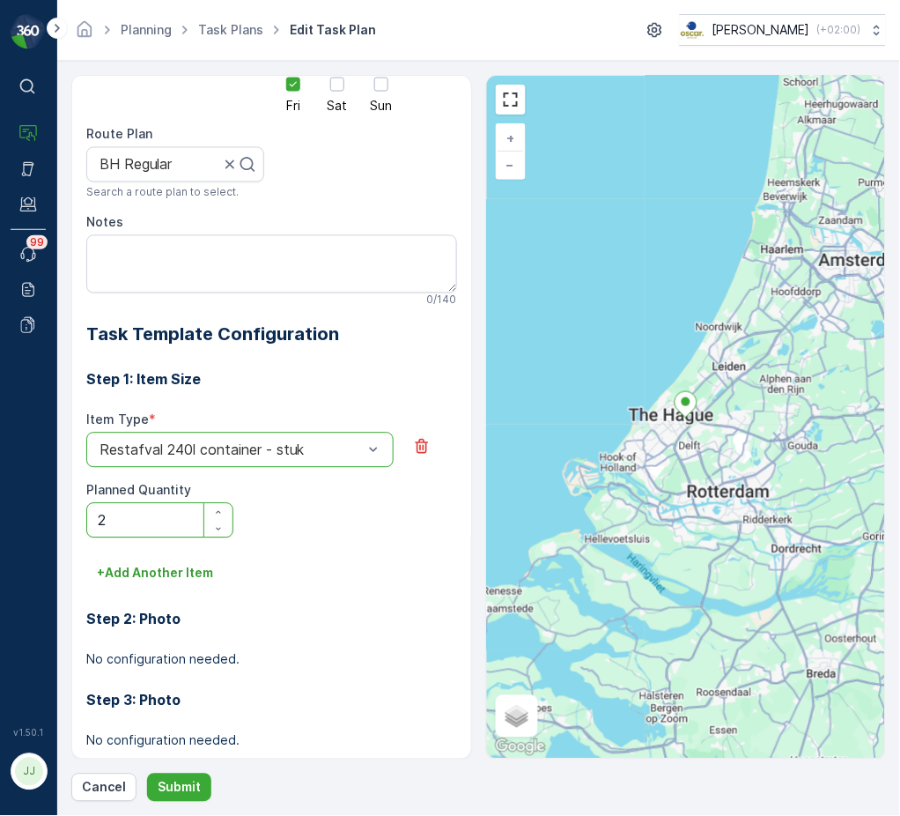
scroll to position [486, 0]
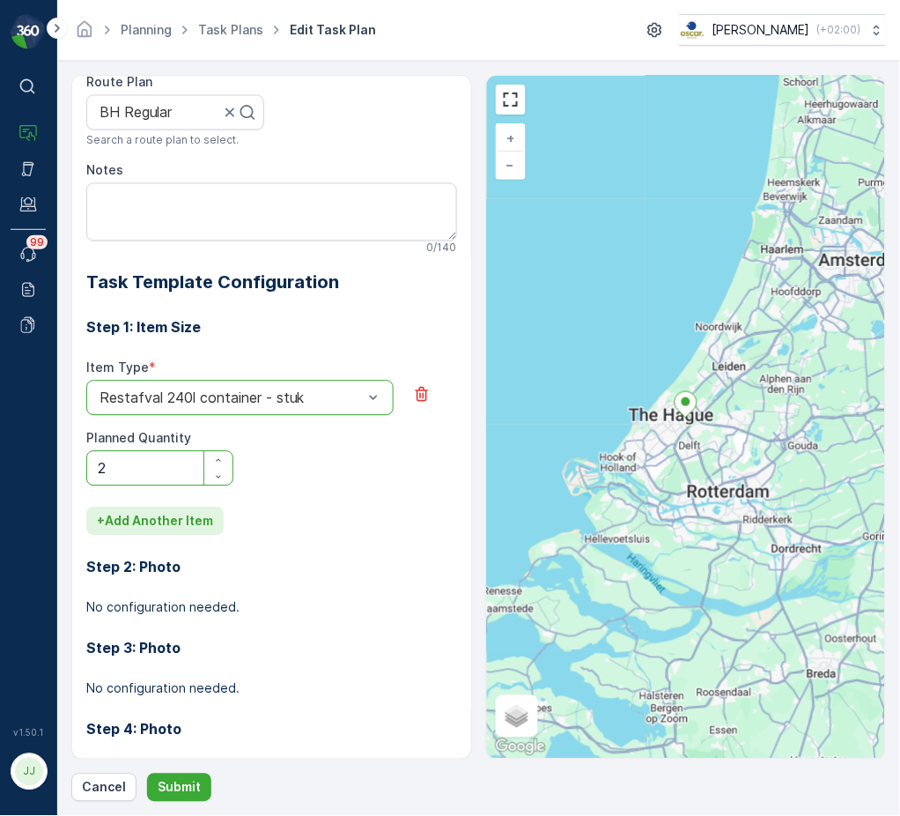
type Quantity "2"
click at [159, 518] on p "+ Add Another Item" at bounding box center [155, 522] width 116 height 18
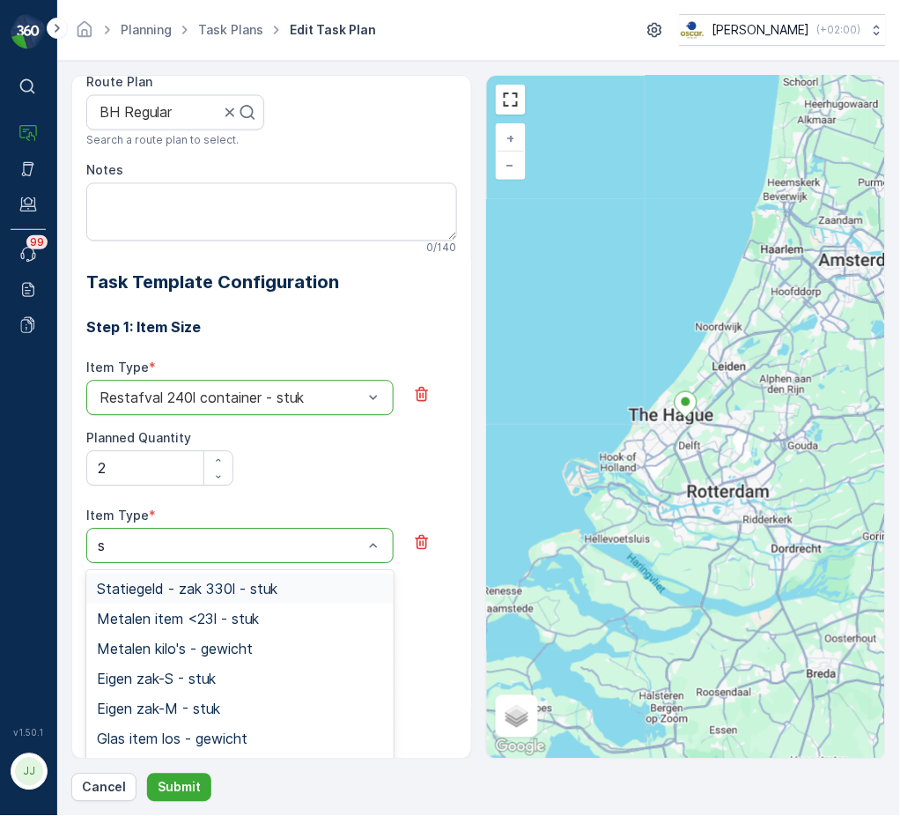
type input "sw"
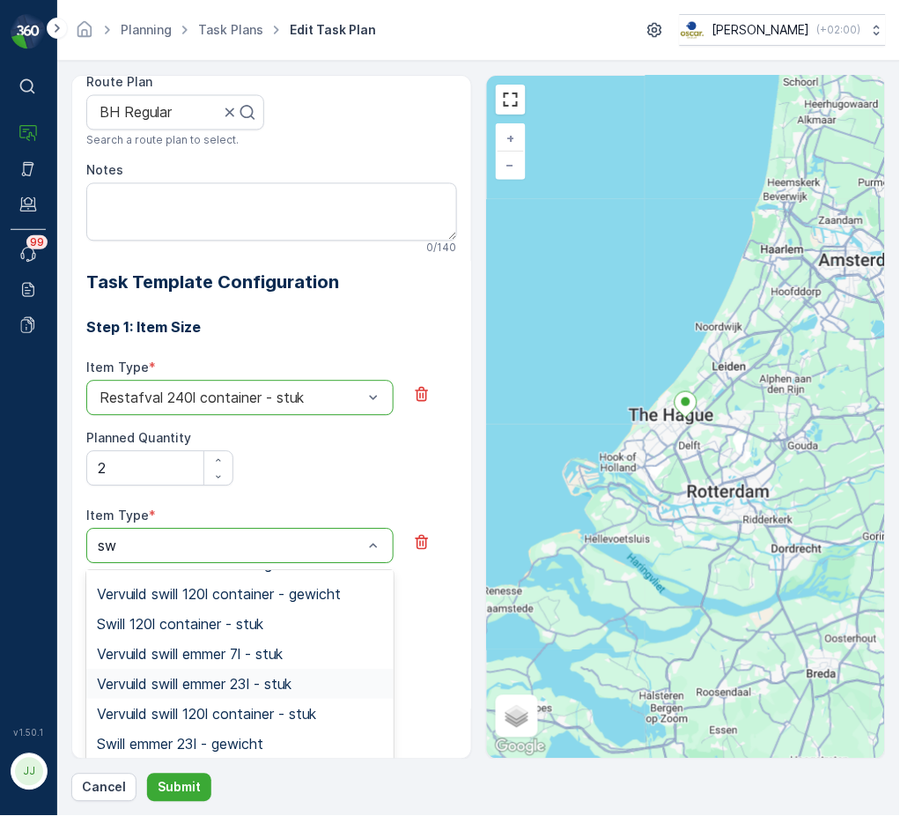
scroll to position [117, 0]
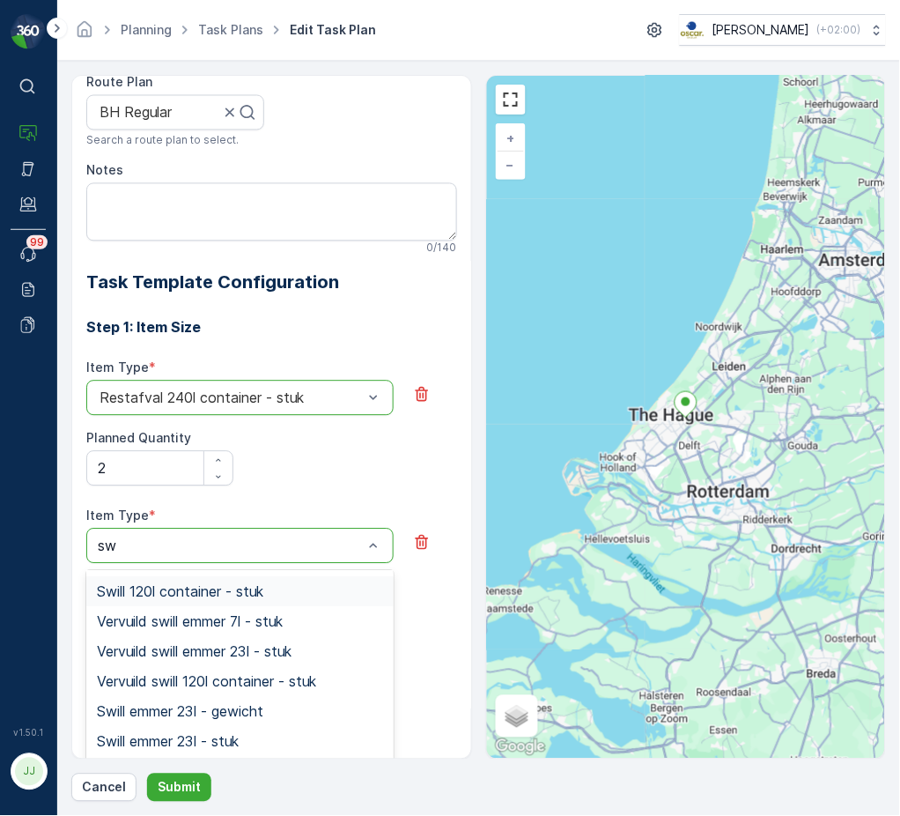
click at [175, 594] on span "Swill 120l container - stuk" at bounding box center [180, 592] width 166 height 16
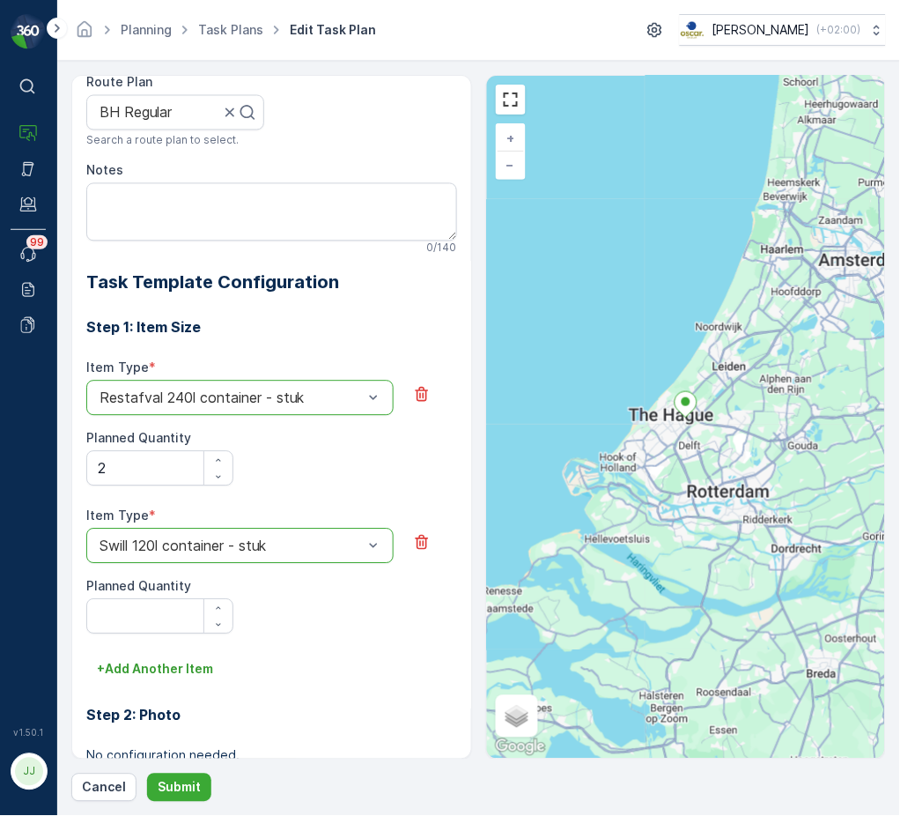
click at [166, 579] on label "Planned Quantity" at bounding box center [138, 586] width 105 height 15
click at [166, 486] on Quantity "2" at bounding box center [159, 468] width 147 height 35
click at [166, 615] on Quantity "Planned Quantity" at bounding box center [159, 616] width 147 height 35
type Quantity "1"
click at [162, 677] on p "+ Add Another Item" at bounding box center [155, 670] width 116 height 18
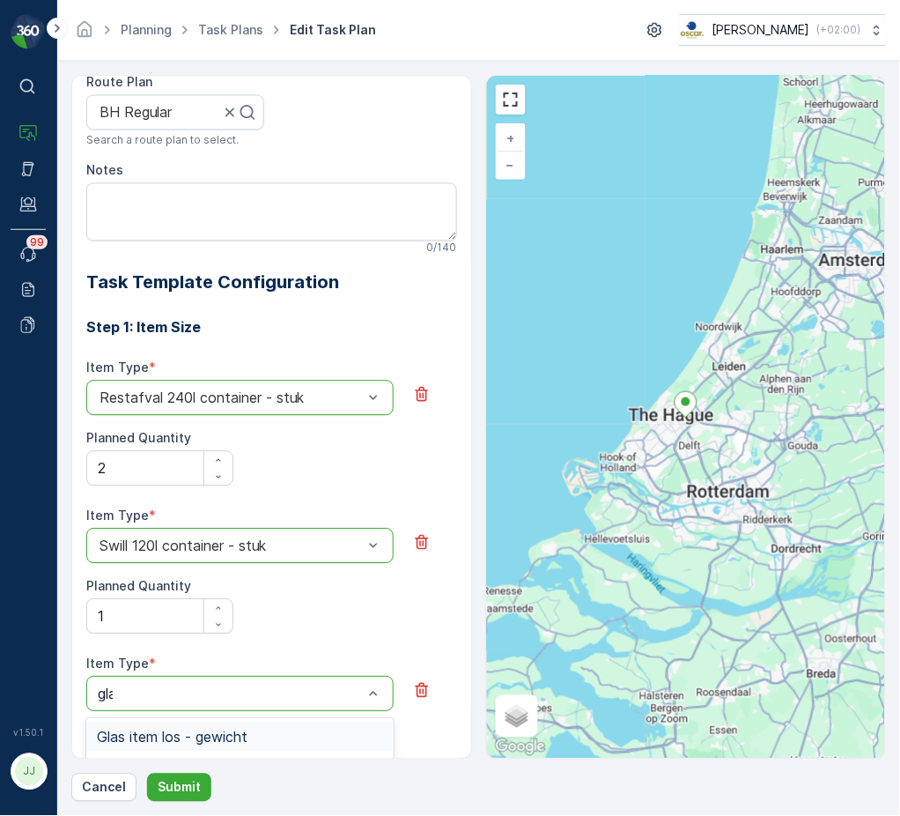
type input "glaS"
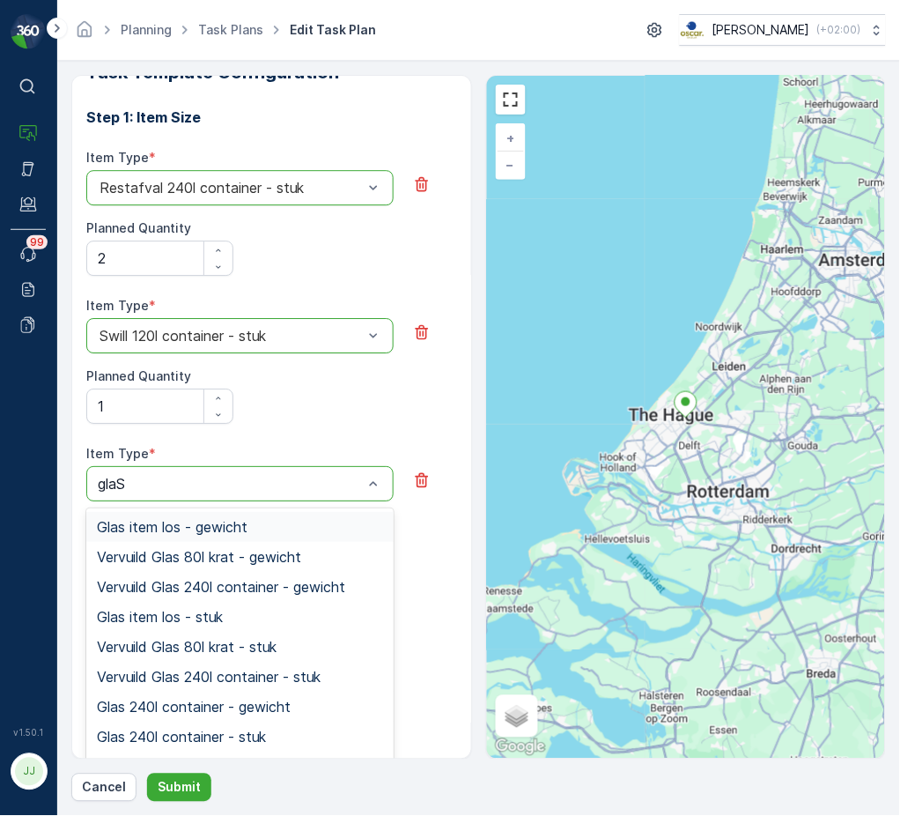
scroll to position [721, 0]
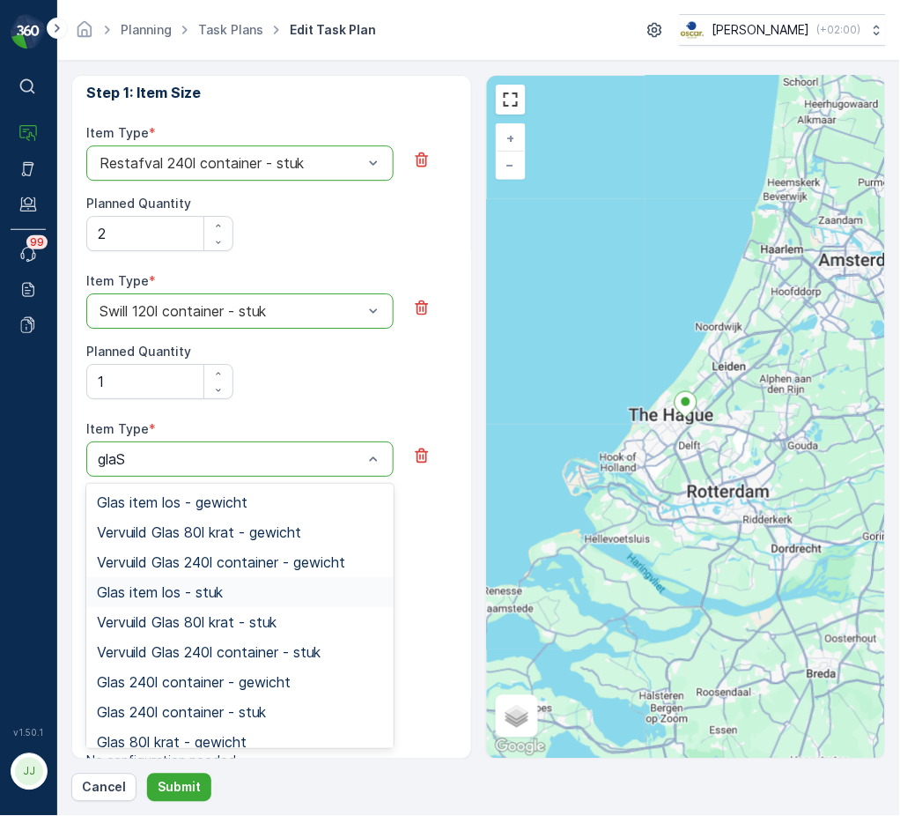
click at [167, 602] on div "Glas item los - stuk" at bounding box center [239, 592] width 307 height 30
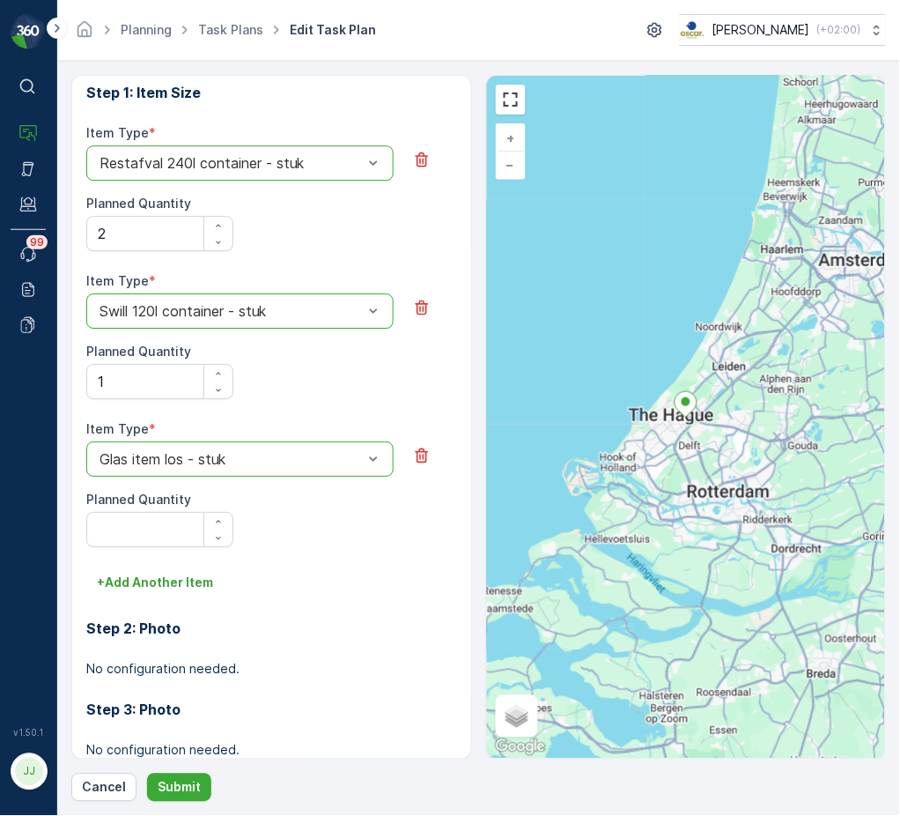
click at [166, 466] on div at bounding box center [231, 459] width 267 height 16
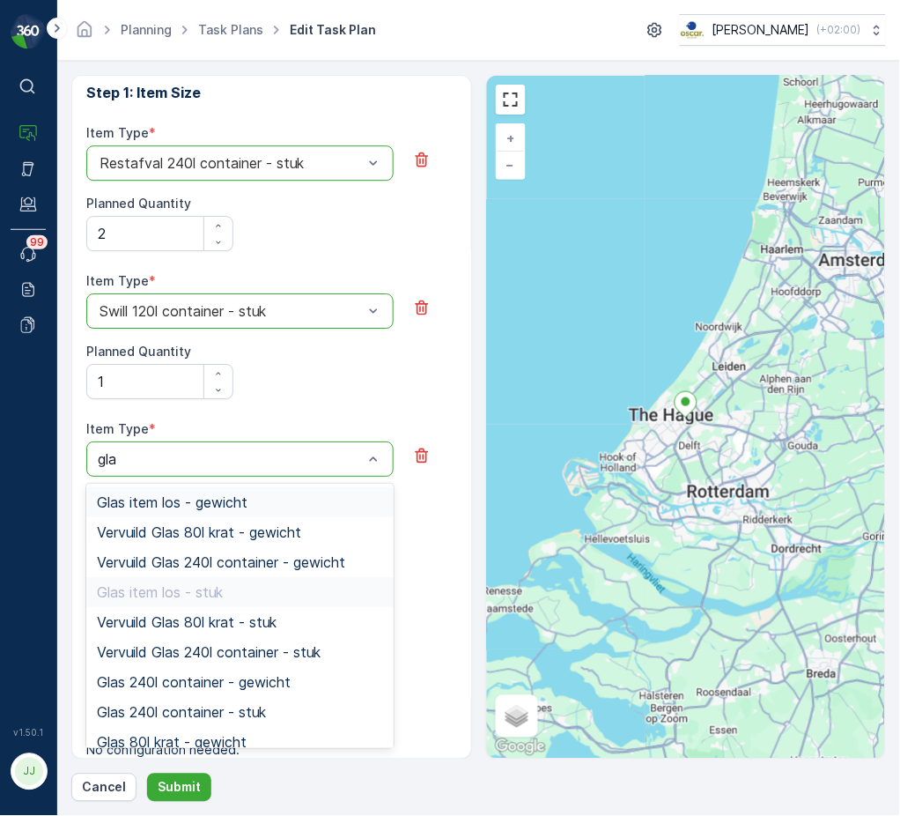
type input "glas"
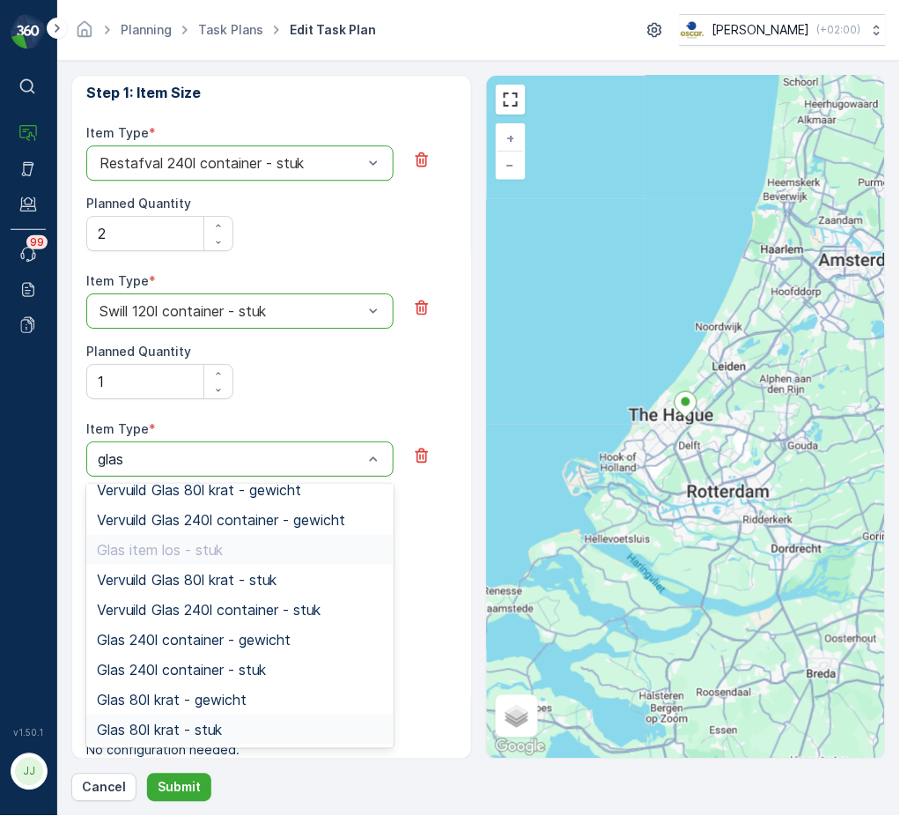
click at [190, 723] on span "Glas 80l krat - stuk" at bounding box center [159, 729] width 125 height 16
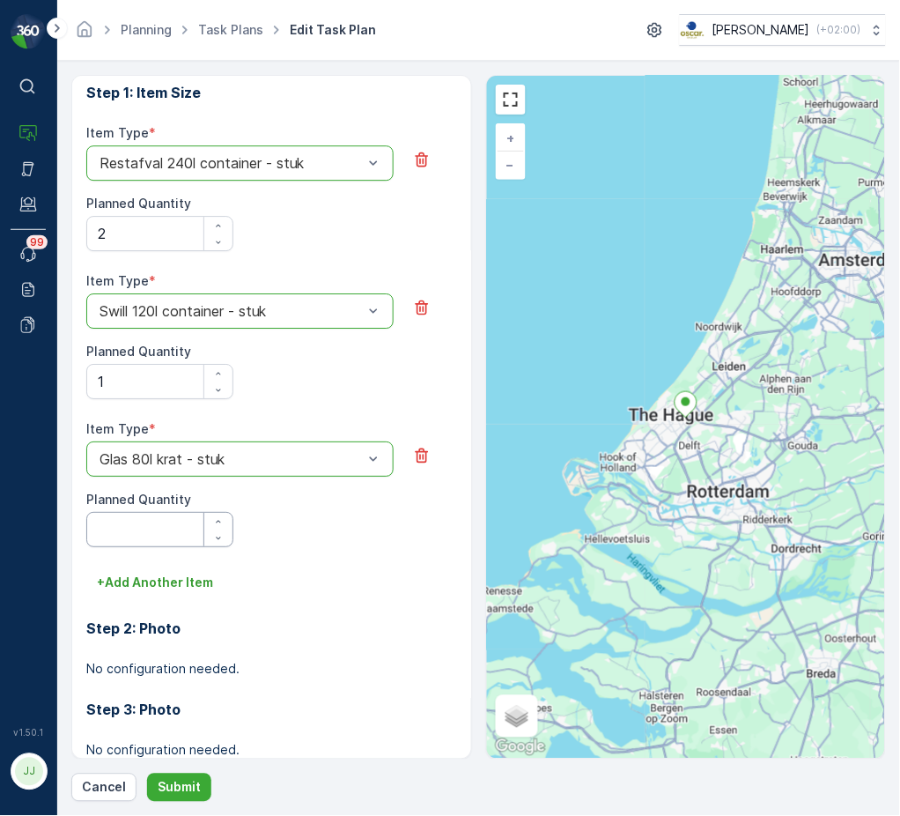
click at [157, 531] on Quantity "Planned Quantity" at bounding box center [159, 529] width 147 height 35
type Quantity "1"
click at [133, 580] on p "+ Add Another Item" at bounding box center [155, 582] width 116 height 18
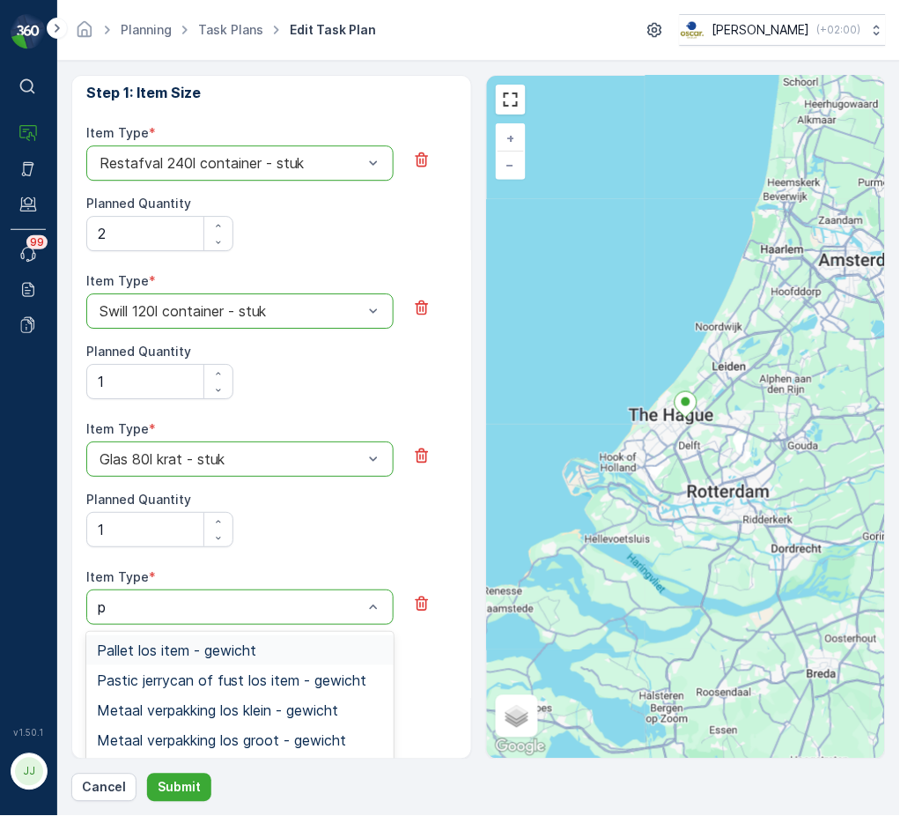
type input "pd"
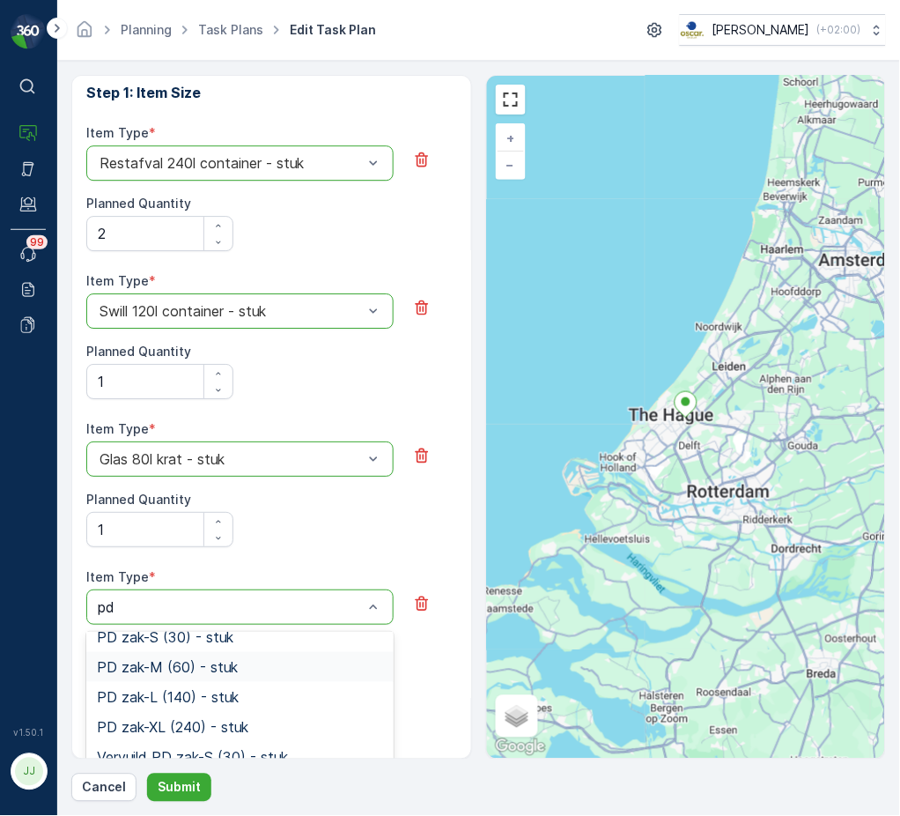
scroll to position [352, 0]
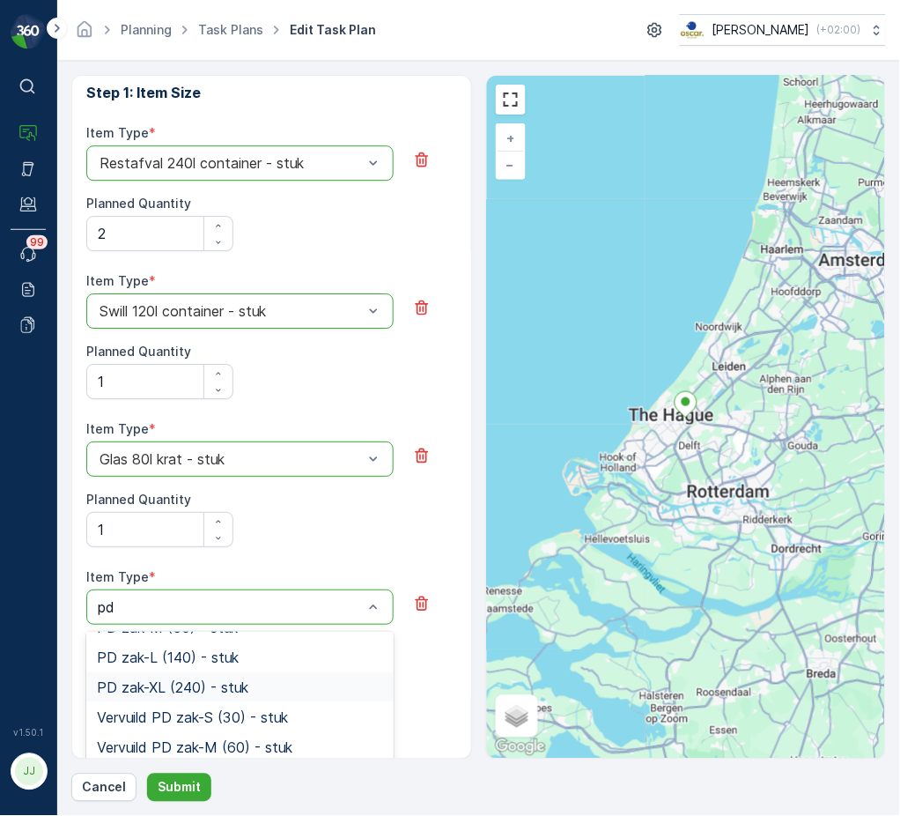
click at [206, 689] on span "PD zak-XL (240) - stuk" at bounding box center [172, 687] width 151 height 16
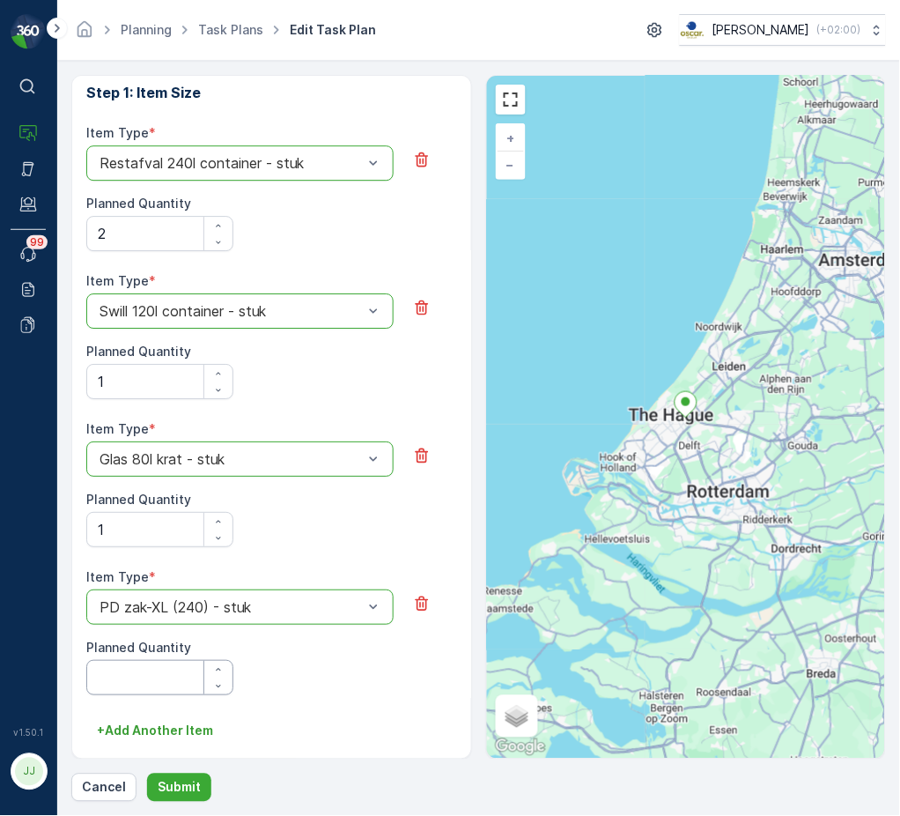
click at [159, 675] on Quantity "Planned Quantity" at bounding box center [159, 677] width 147 height 35
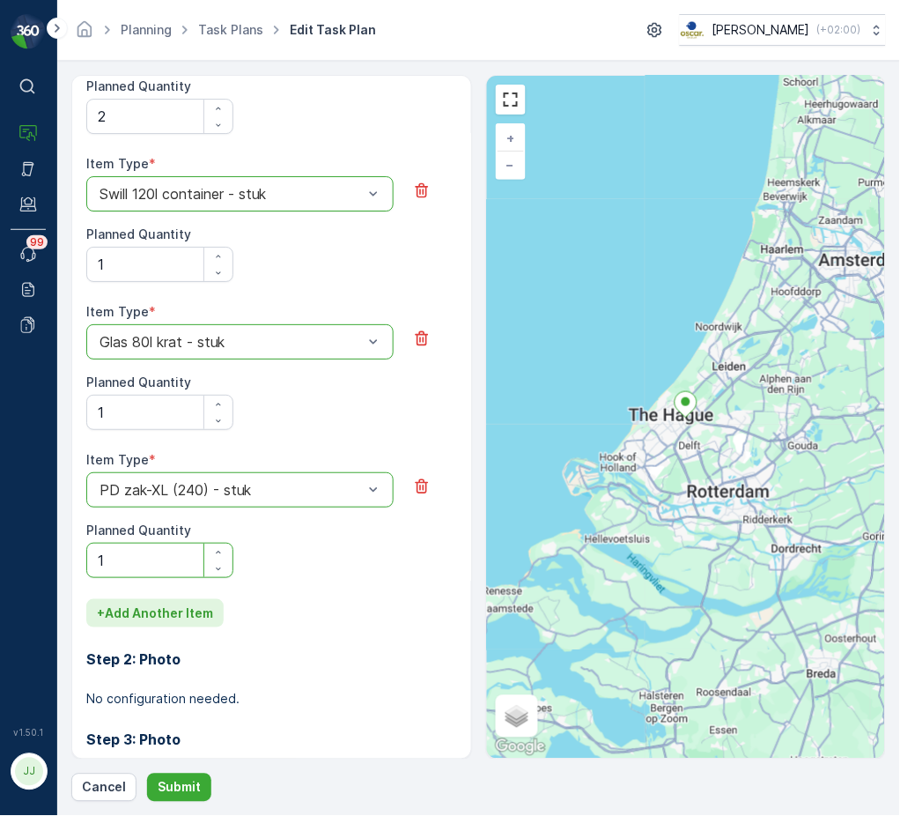
type Quantity "1"
click at [159, 615] on p "+ Add Another Item" at bounding box center [155, 613] width 116 height 18
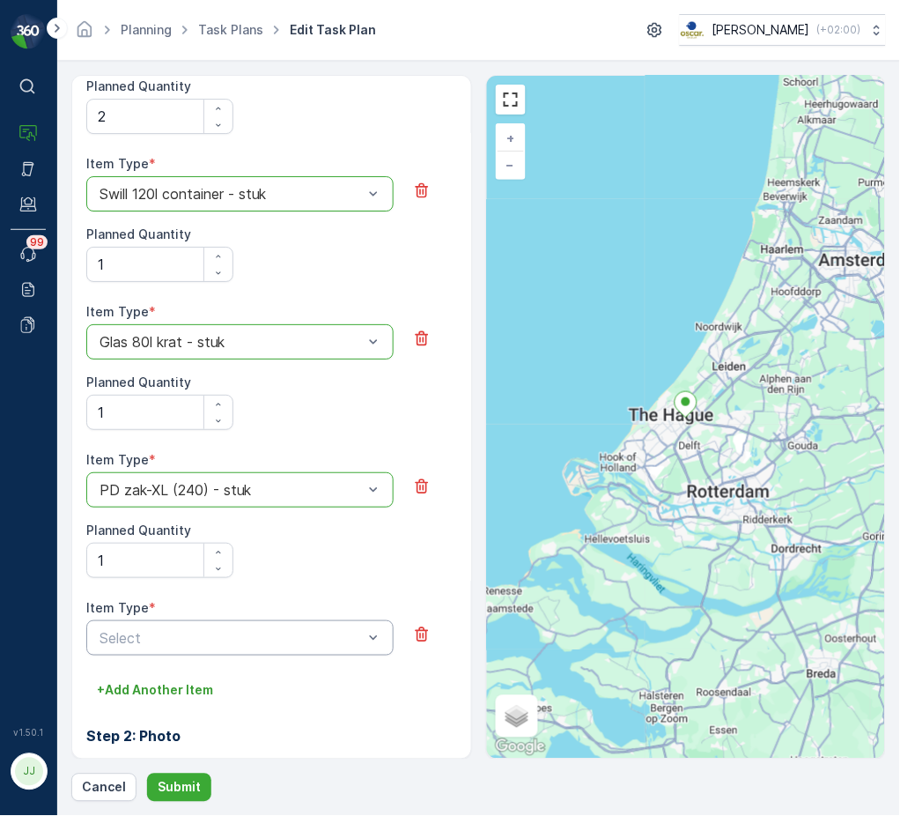
click at [156, 624] on div "Select" at bounding box center [239, 637] width 307 height 35
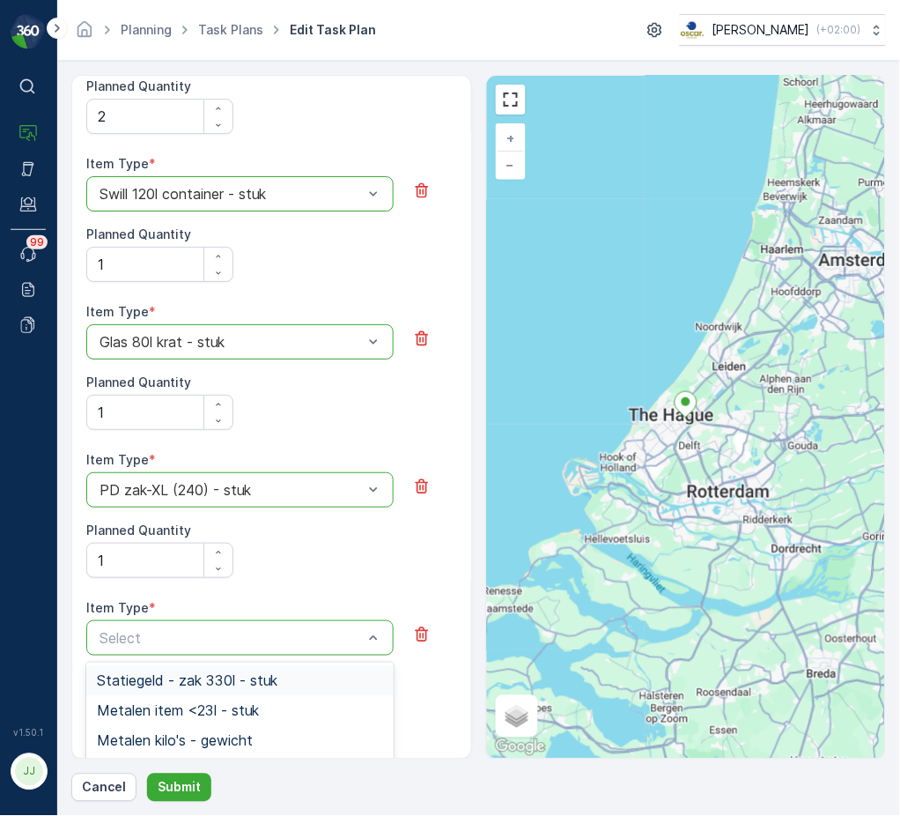
click at [156, 641] on div at bounding box center [231, 638] width 267 height 16
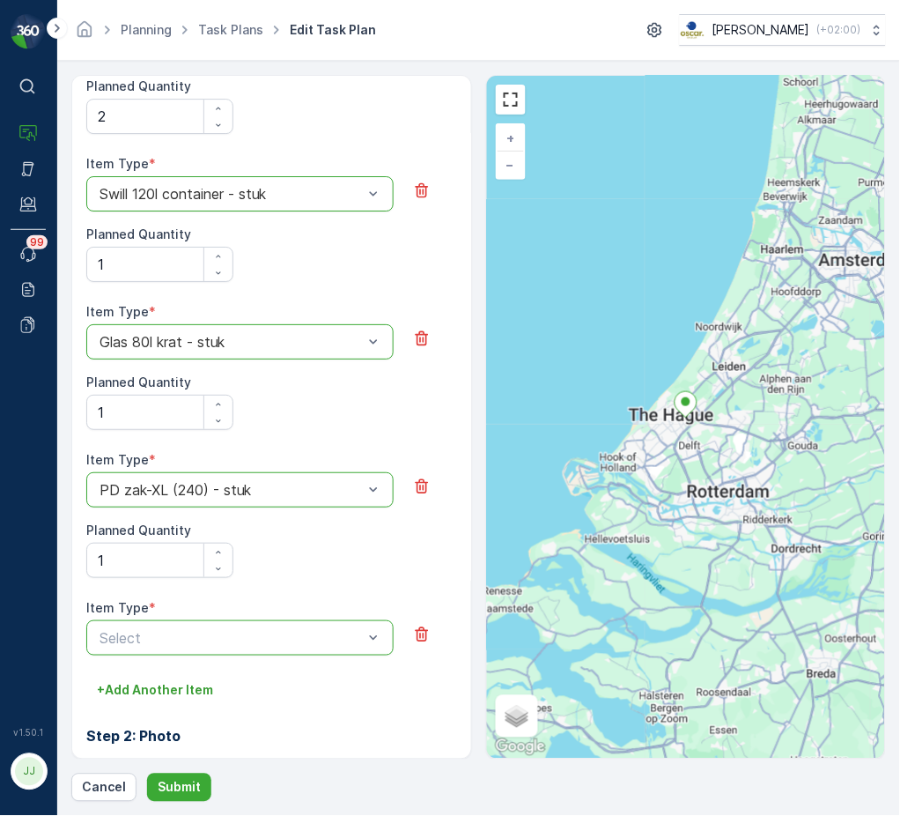
click at [156, 641] on div at bounding box center [231, 638] width 267 height 16
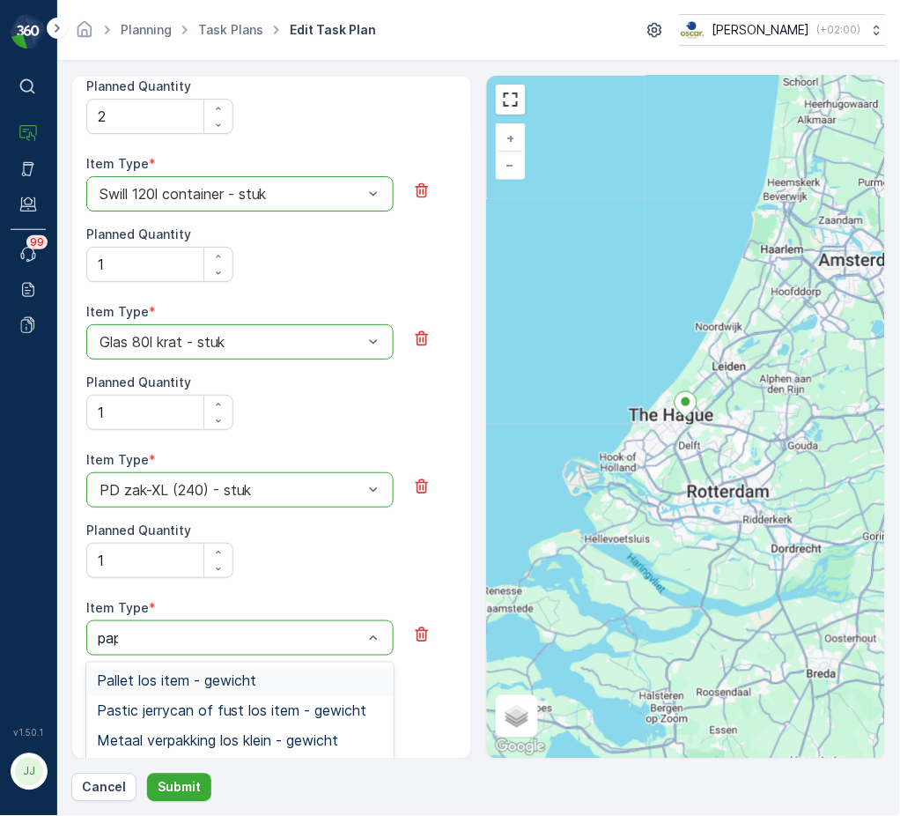
type input "papi"
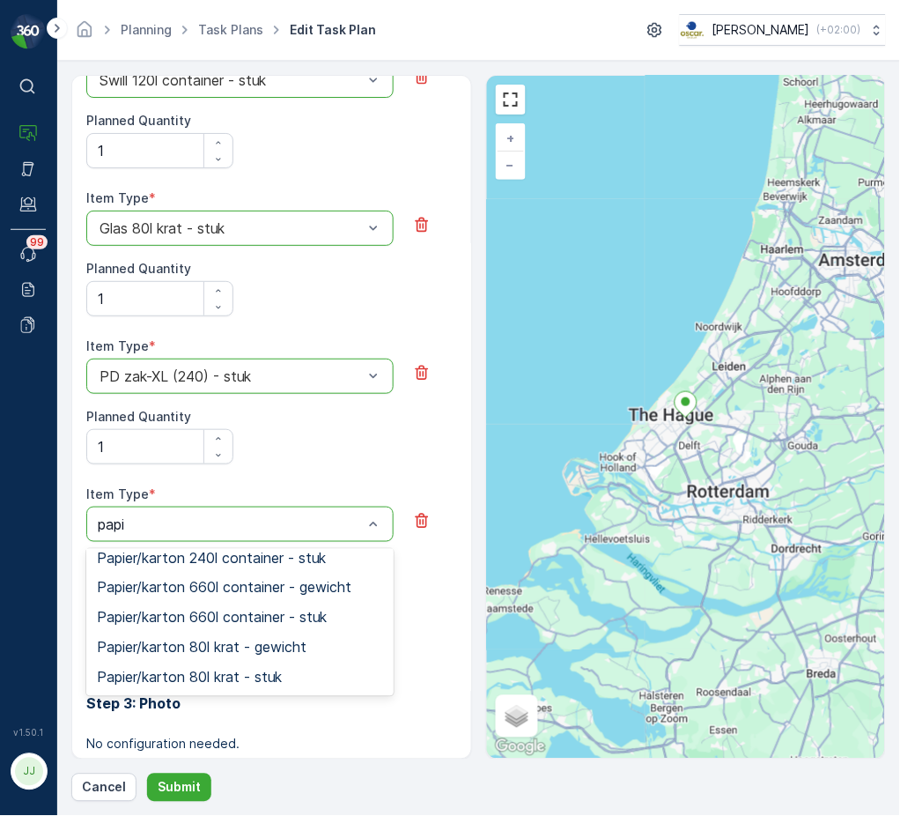
scroll to position [629, 0]
click at [222, 618] on span "Papier/karton 660l container - stuk" at bounding box center [212, 618] width 230 height 16
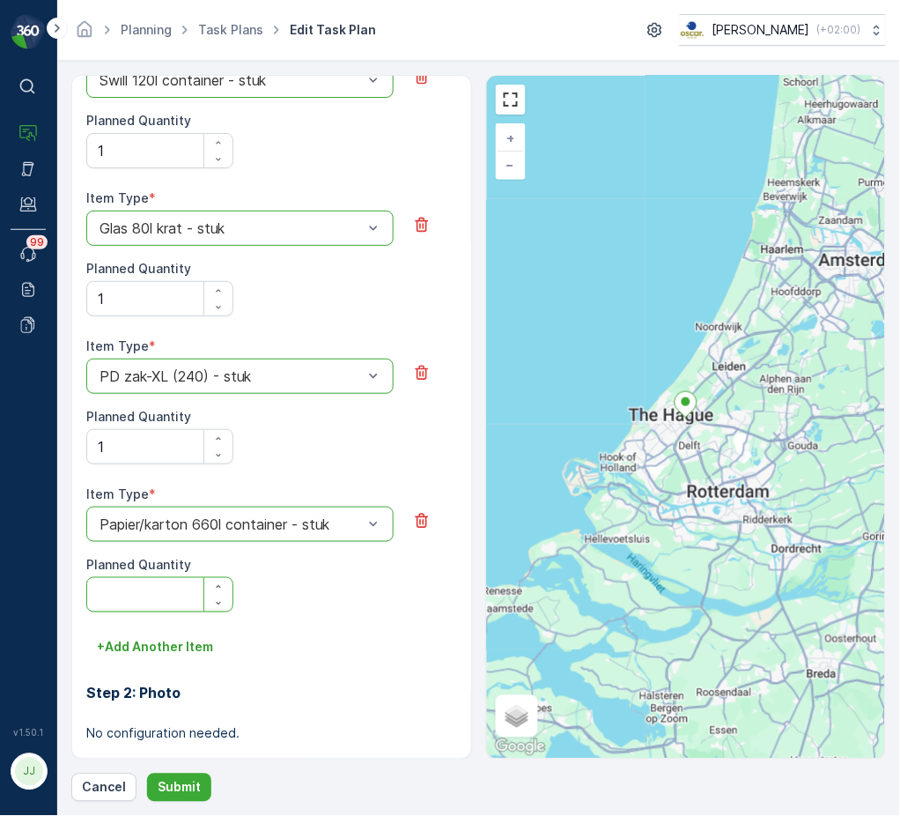
click at [175, 590] on Quantity "Planned Quantity" at bounding box center [159, 594] width 147 height 35
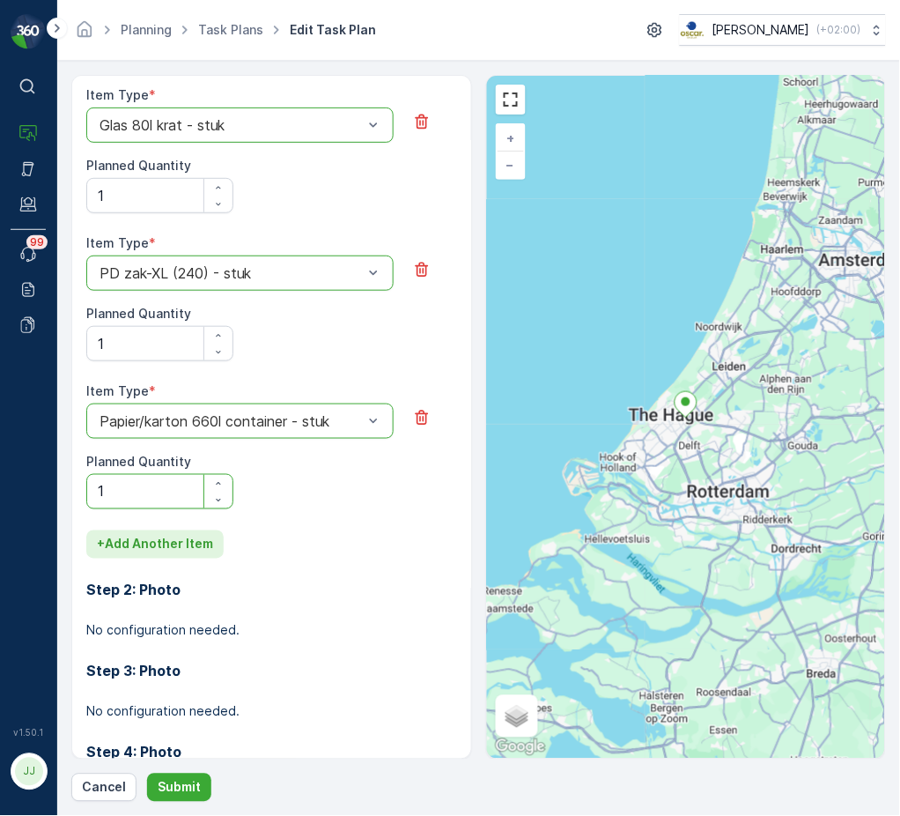
type Quantity "1"
click at [191, 543] on p "+ Add Another Item" at bounding box center [155, 545] width 116 height 18
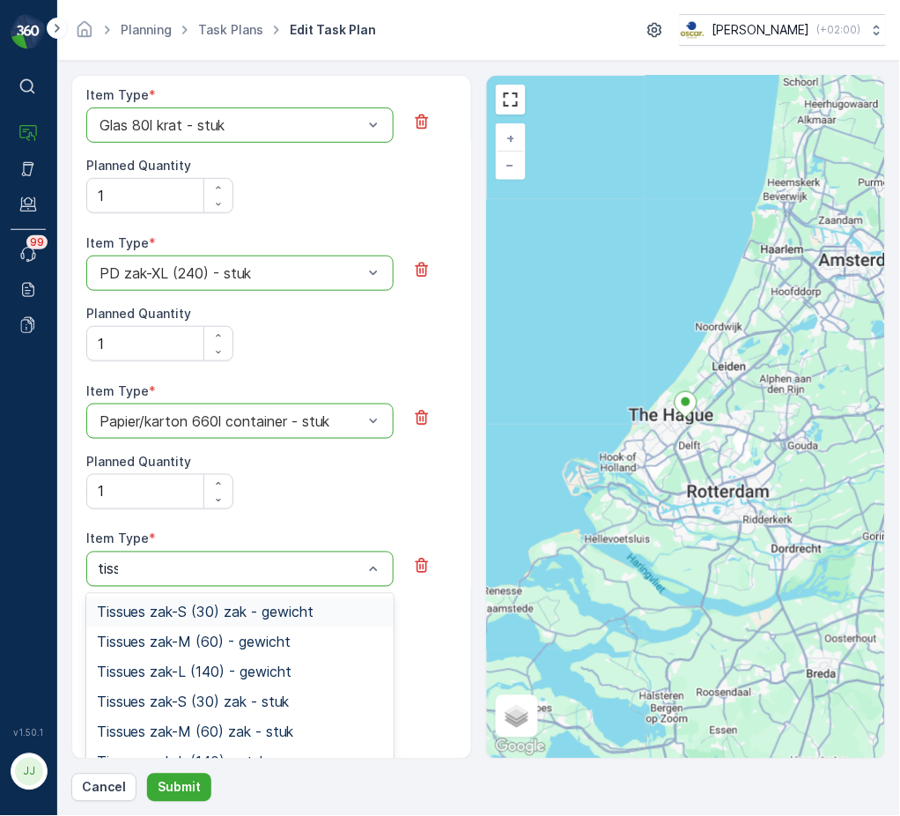
type input "tissue"
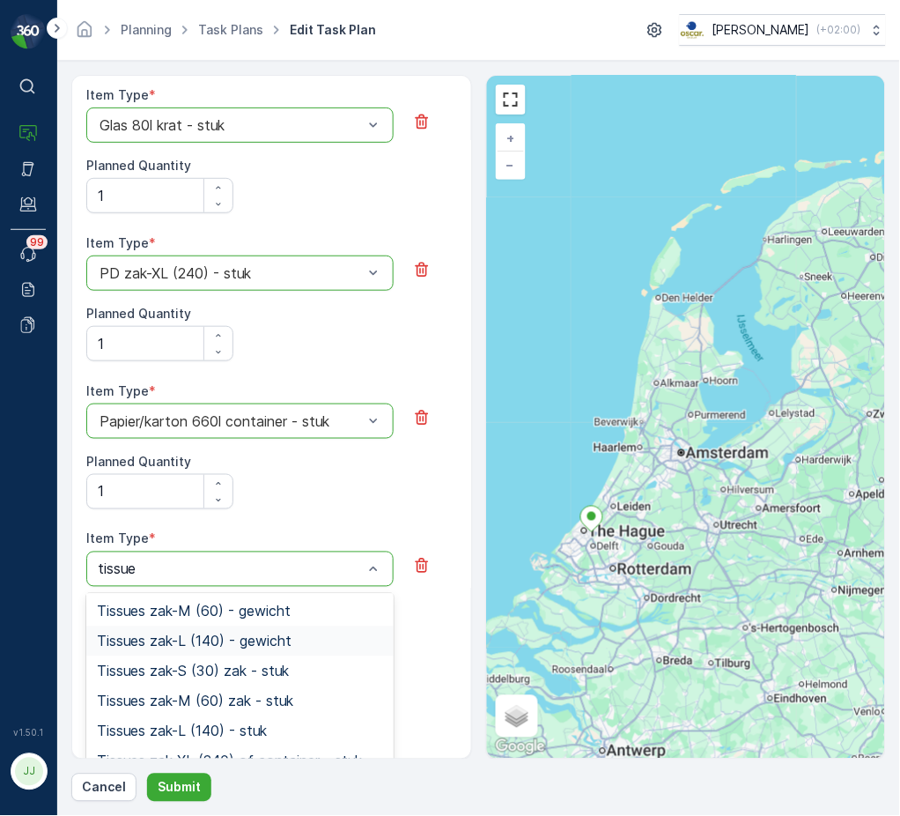
scroll to position [1218, 0]
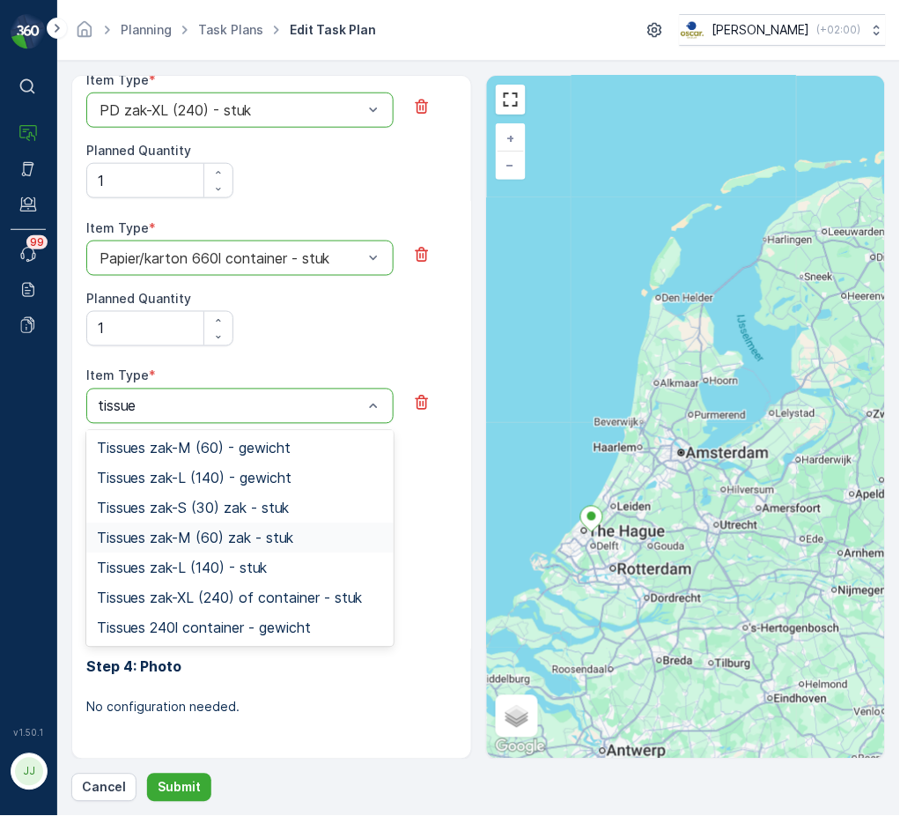
click at [218, 543] on span "Tissues zak-M (60) zak - stuk" at bounding box center [195, 538] width 196 height 16
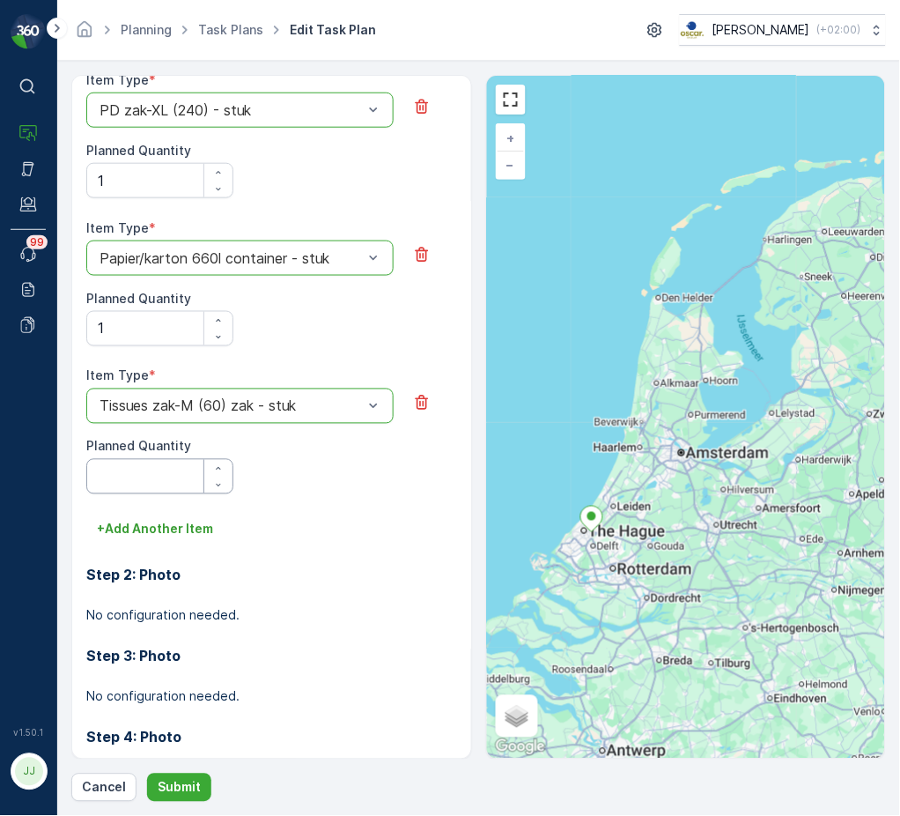
click at [147, 461] on Quantity "Planned Quantity" at bounding box center [159, 476] width 147 height 35
type Quantity "1"
click at [142, 522] on p "+ Add Another Item" at bounding box center [155, 530] width 116 height 18
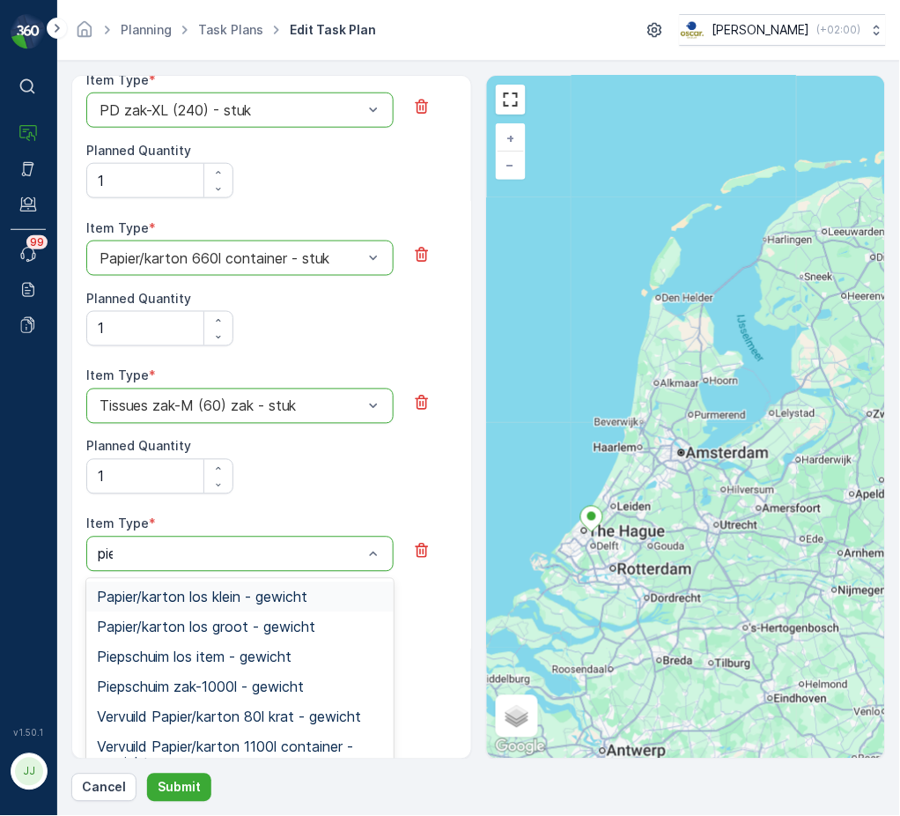
type input "piep"
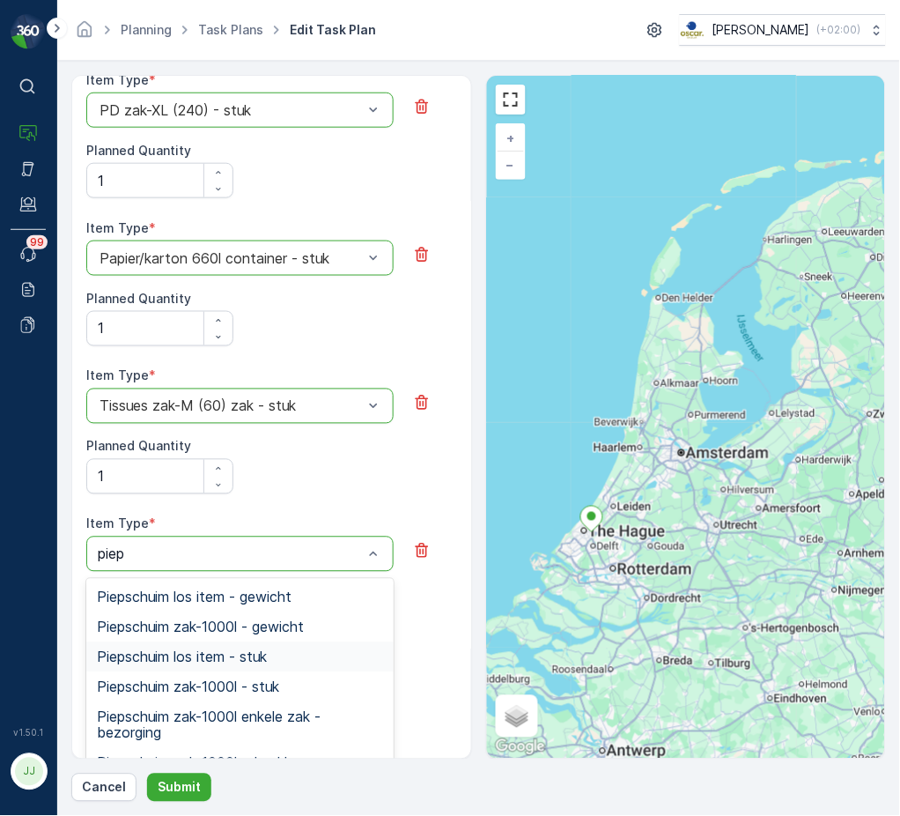
click at [219, 655] on span "Piepschuim los item - stuk" at bounding box center [182, 657] width 170 height 16
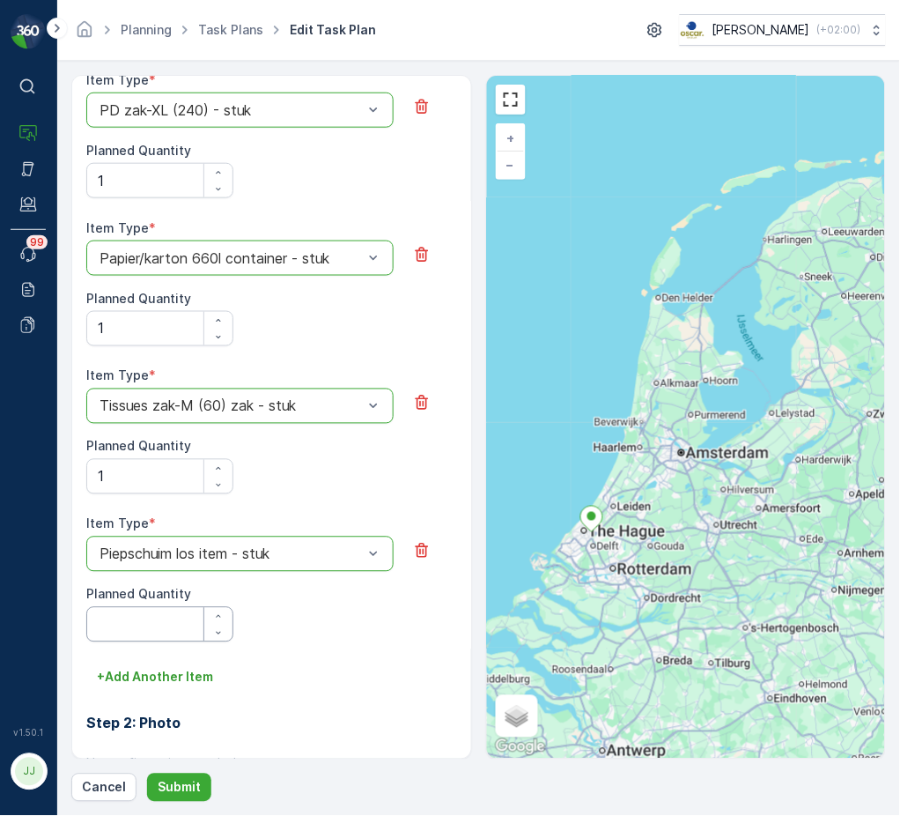
click at [135, 633] on Quantity "Planned Quantity" at bounding box center [159, 624] width 147 height 35
type Quantity "1"
click at [187, 796] on p "Submit" at bounding box center [179, 788] width 43 height 18
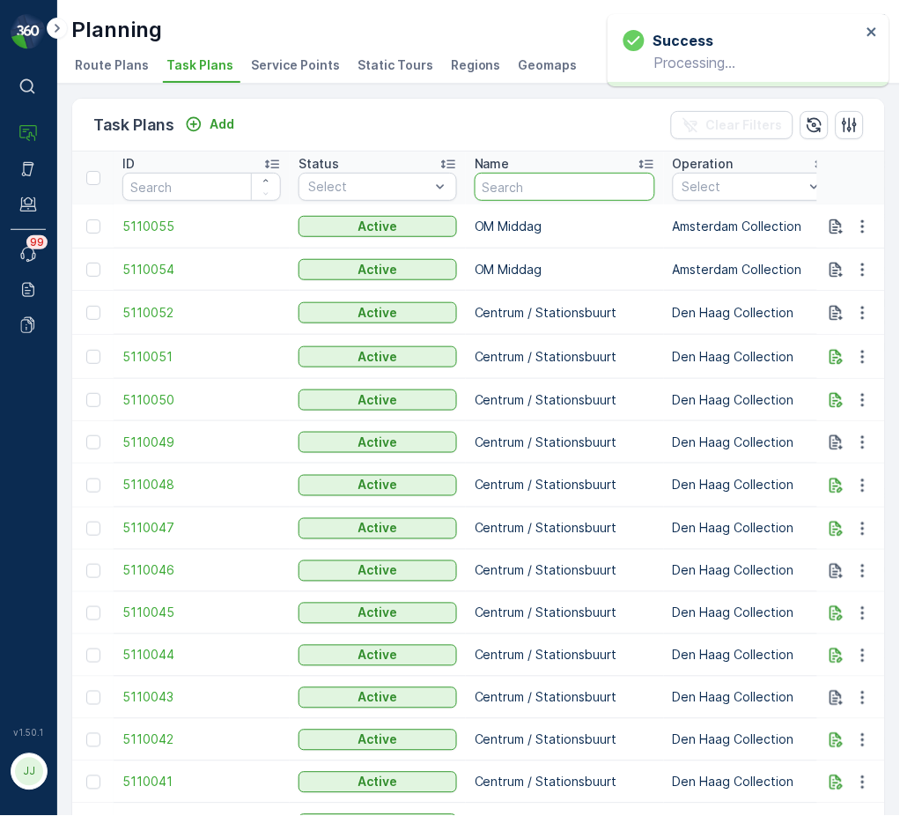
click at [507, 193] on input "text" at bounding box center [565, 187] width 181 height 28
type input "BH"
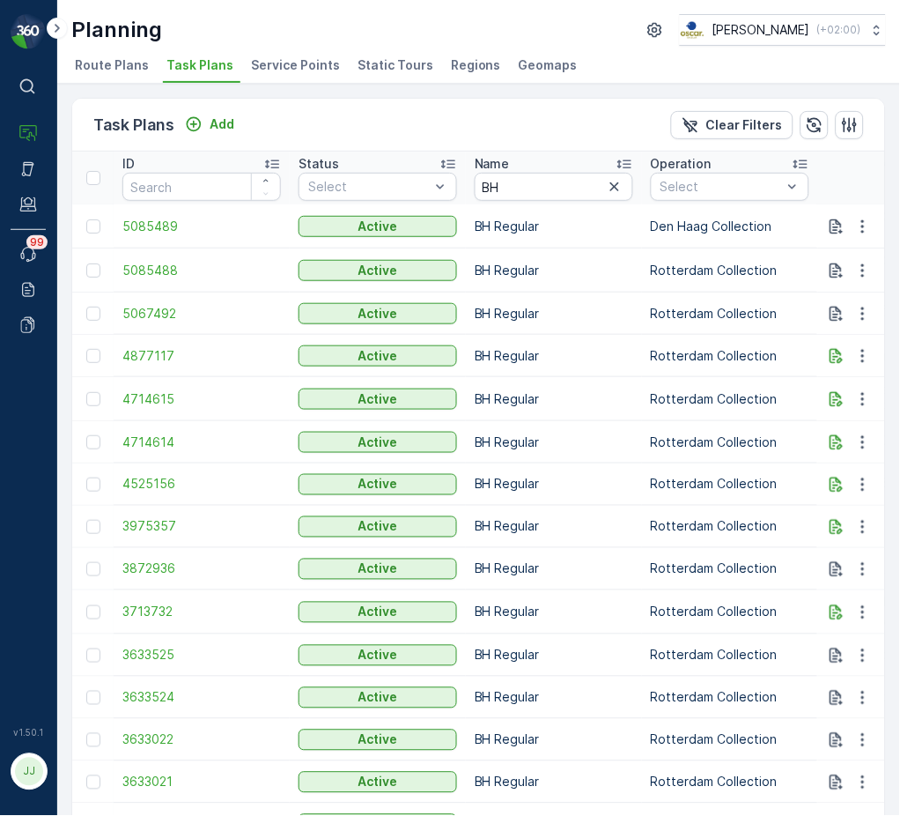
scroll to position [0, 50]
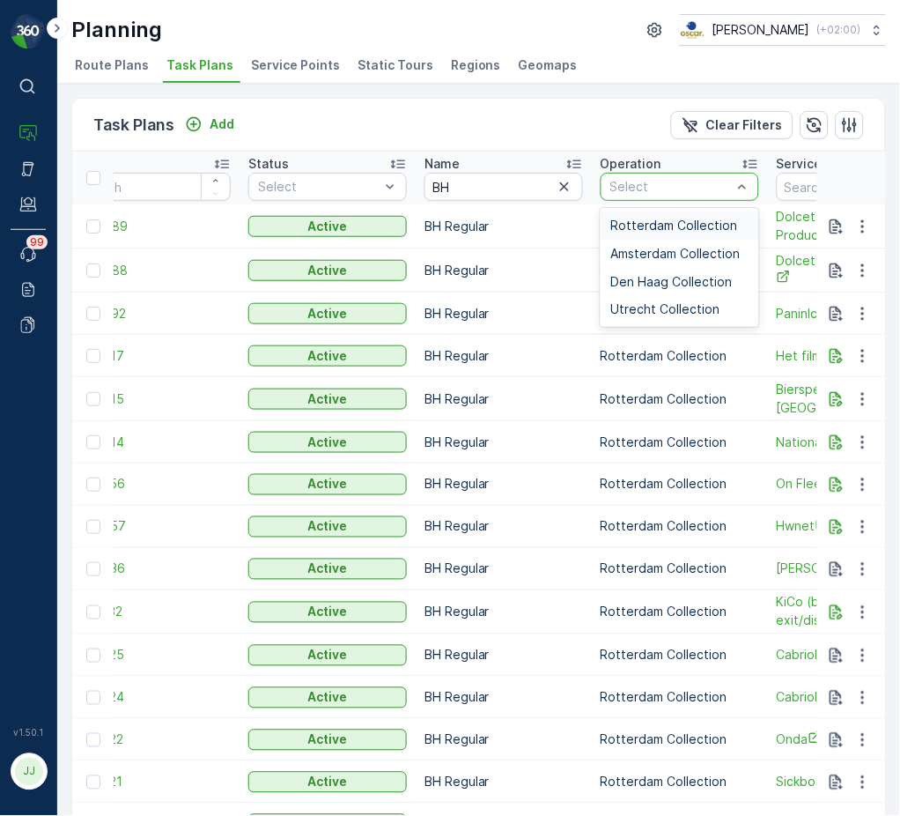
click at [651, 226] on span "Rotterdam Collection" at bounding box center [674, 225] width 127 height 14
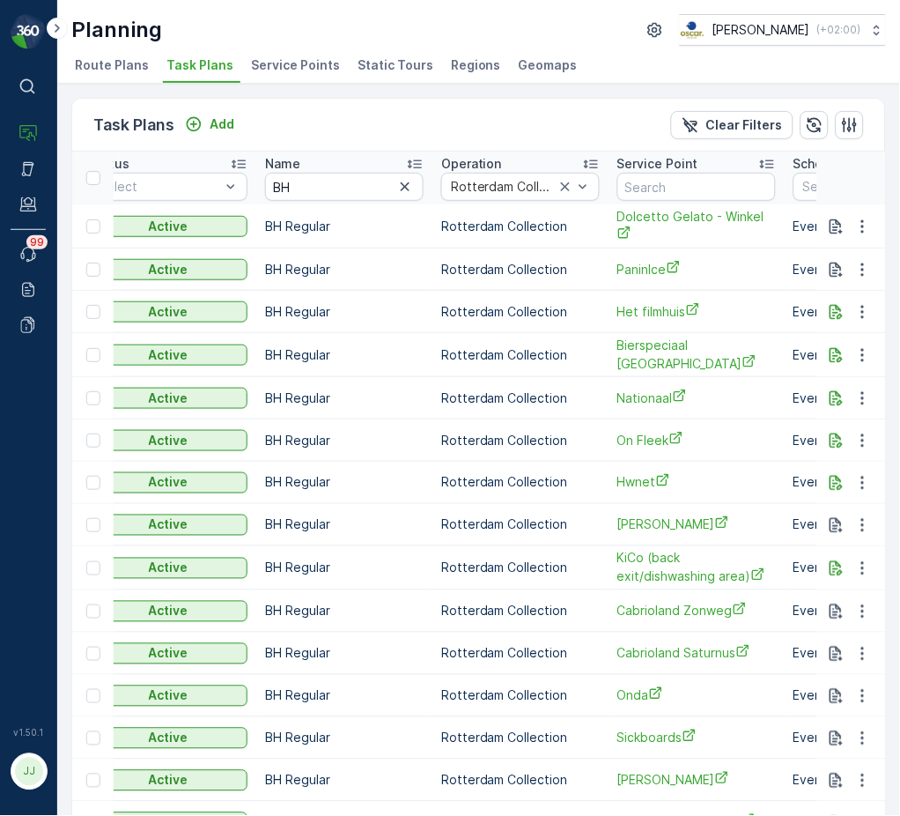
scroll to position [480, 0]
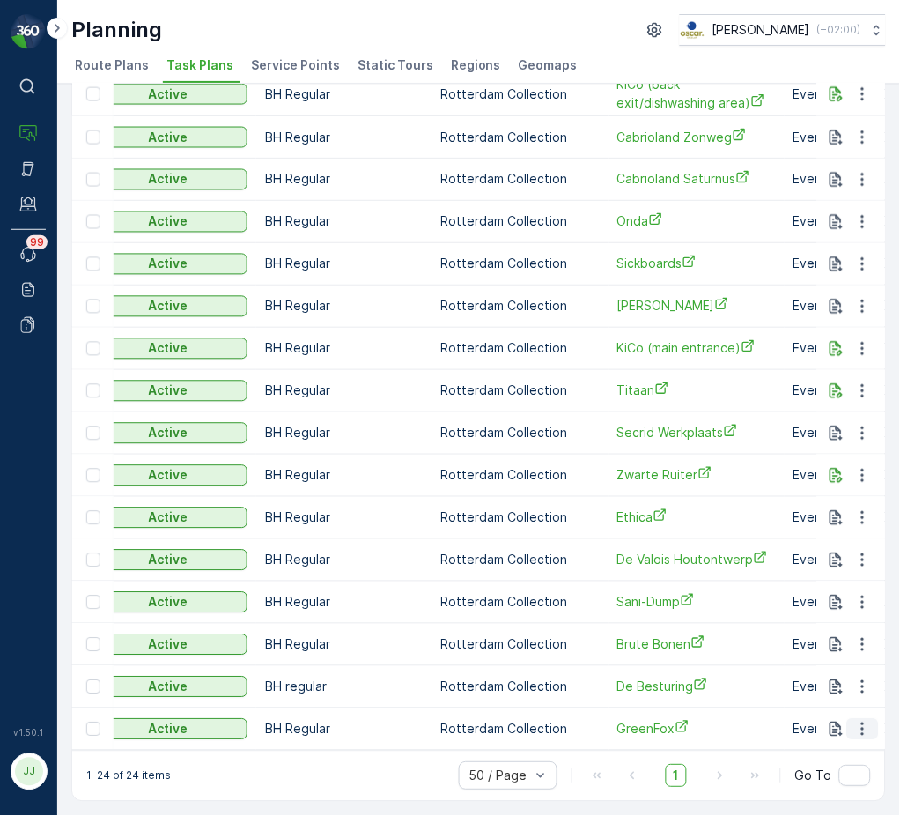
click at [863, 721] on icon "button" at bounding box center [863, 730] width 18 height 18
click at [846, 644] on span "Edit Task Plan" at bounding box center [832, 637] width 82 height 18
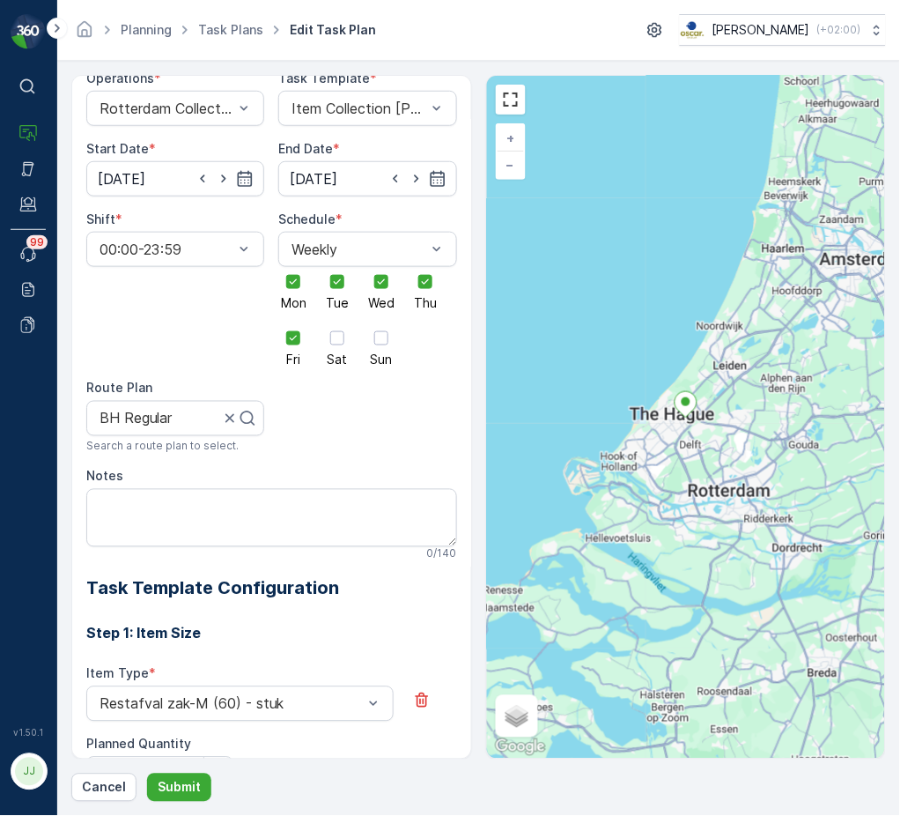
scroll to position [179, 0]
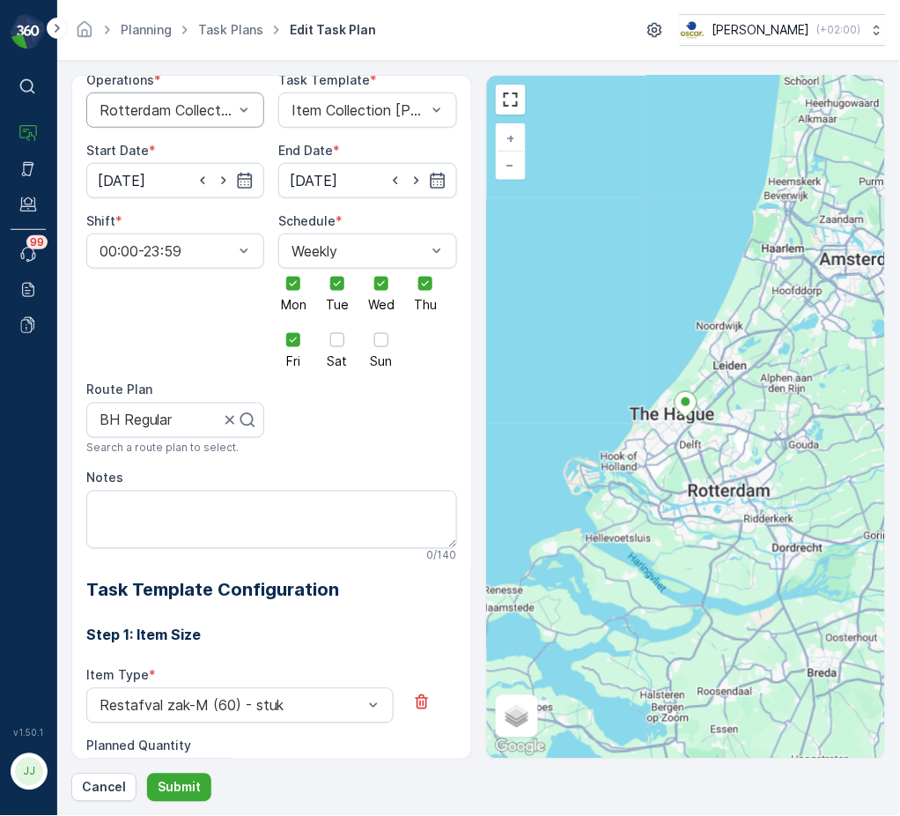
click at [149, 99] on div "Rotterdam Collection" at bounding box center [175, 109] width 178 height 35
click at [130, 194] on div "Den Haag Collection" at bounding box center [175, 183] width 178 height 30
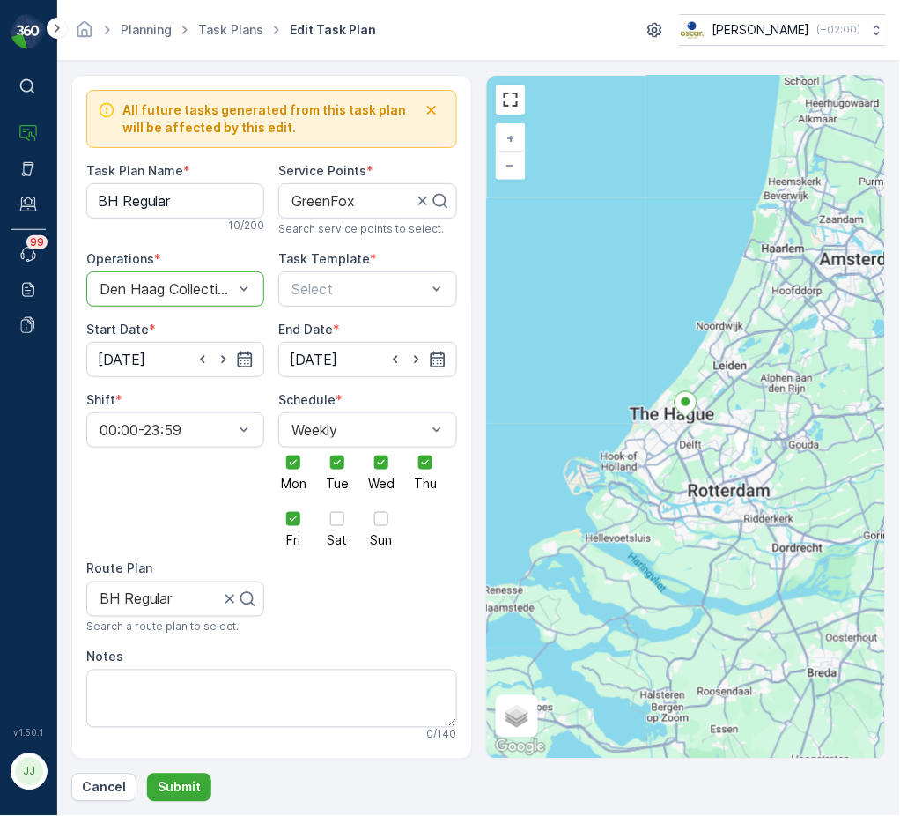
scroll to position [0, 0]
click at [313, 274] on div "Select" at bounding box center [367, 288] width 178 height 35
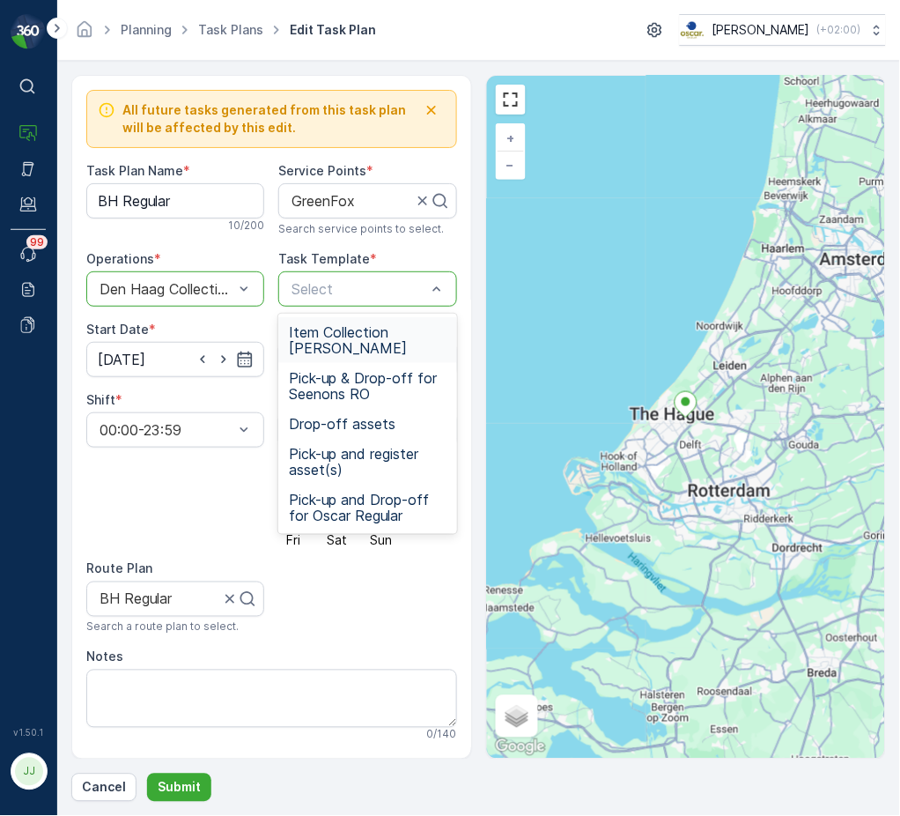
click at [321, 342] on span "Item Collection [PERSON_NAME]" at bounding box center [367, 340] width 157 height 32
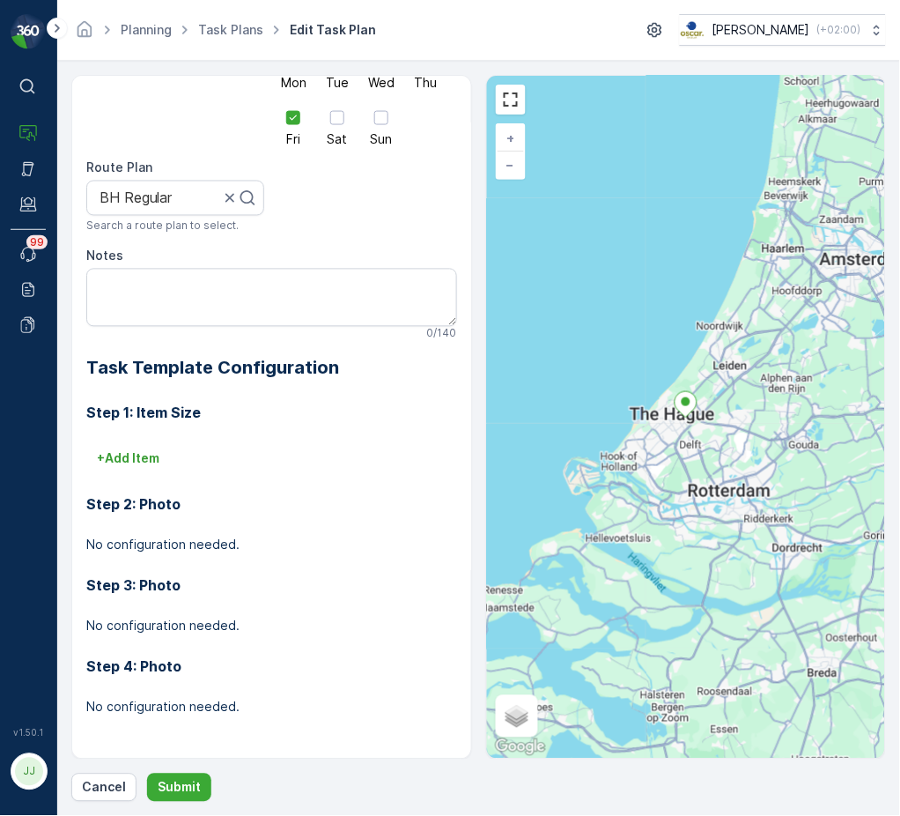
scroll to position [401, 0]
click at [127, 469] on button "+ Add Item" at bounding box center [128, 459] width 84 height 28
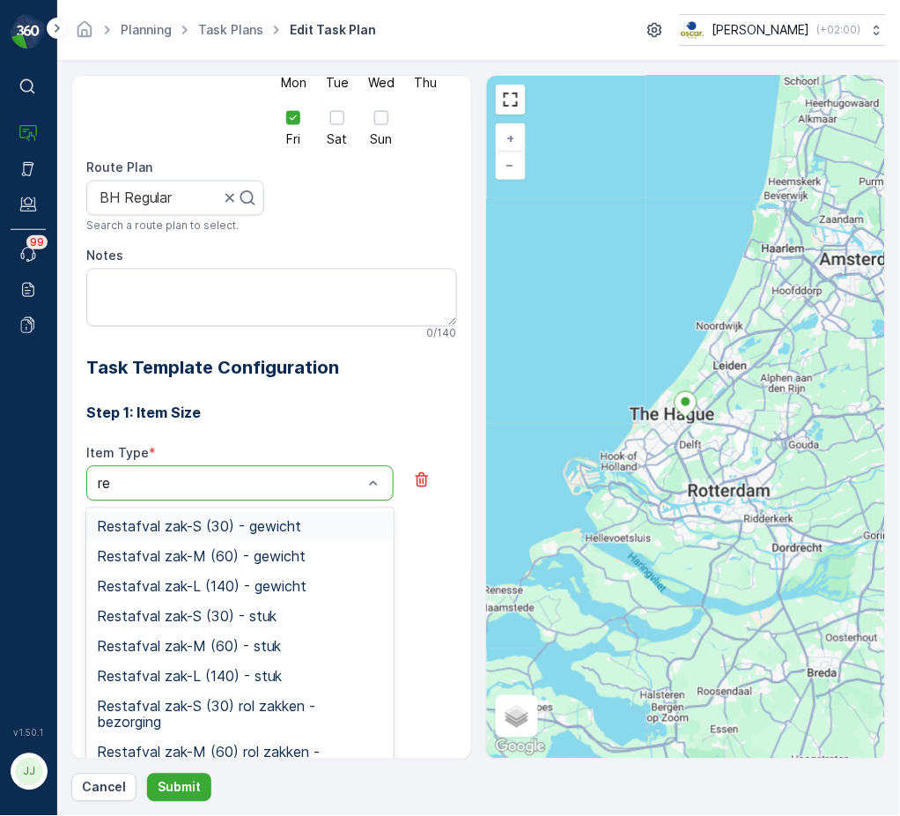
type input "res"
click at [201, 643] on span "Restafval zak-M (60) - stuk" at bounding box center [189, 647] width 184 height 16
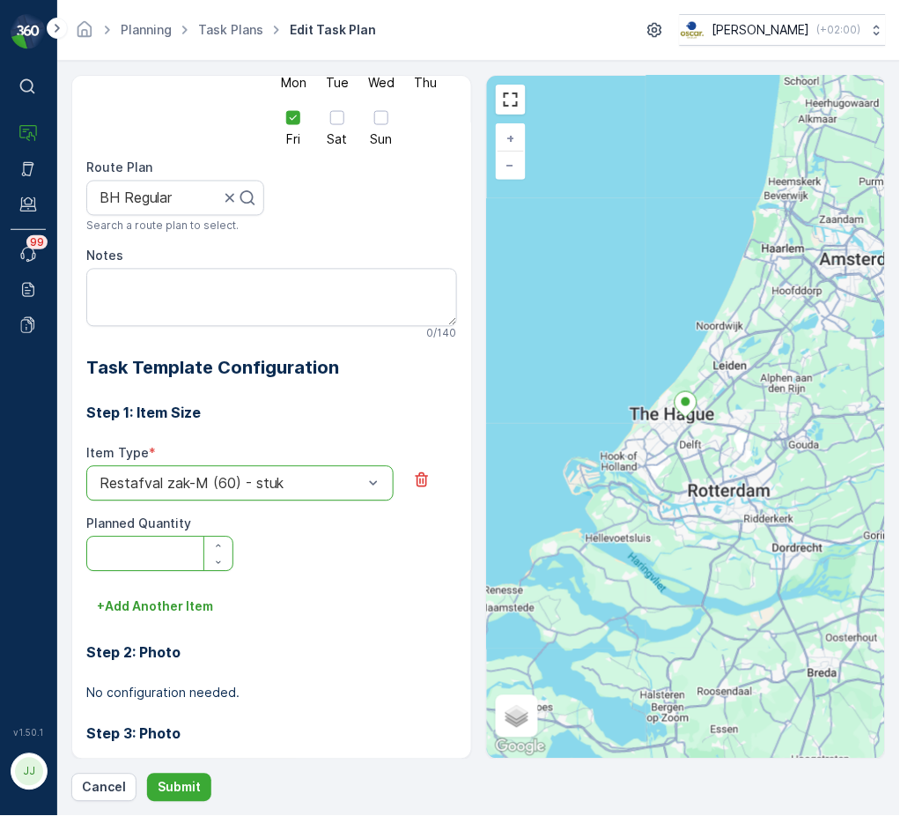
click at [166, 551] on Quantity "Planned Quantity" at bounding box center [159, 553] width 147 height 35
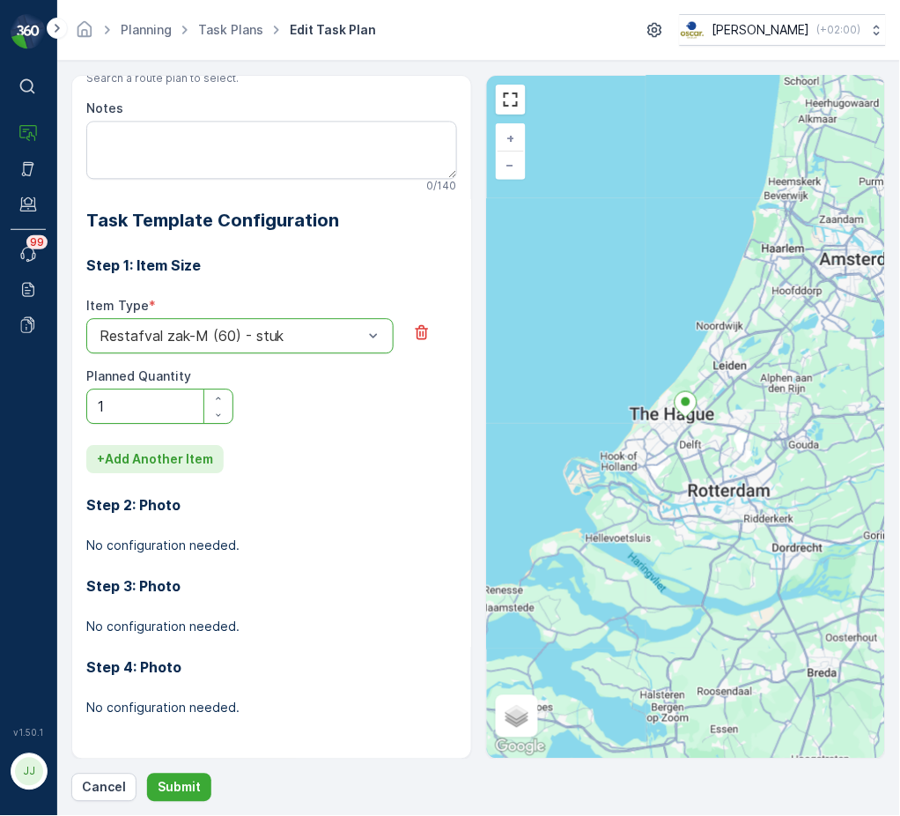
type Quantity "1"
click at [166, 466] on p "+ Add Another Item" at bounding box center [155, 460] width 116 height 18
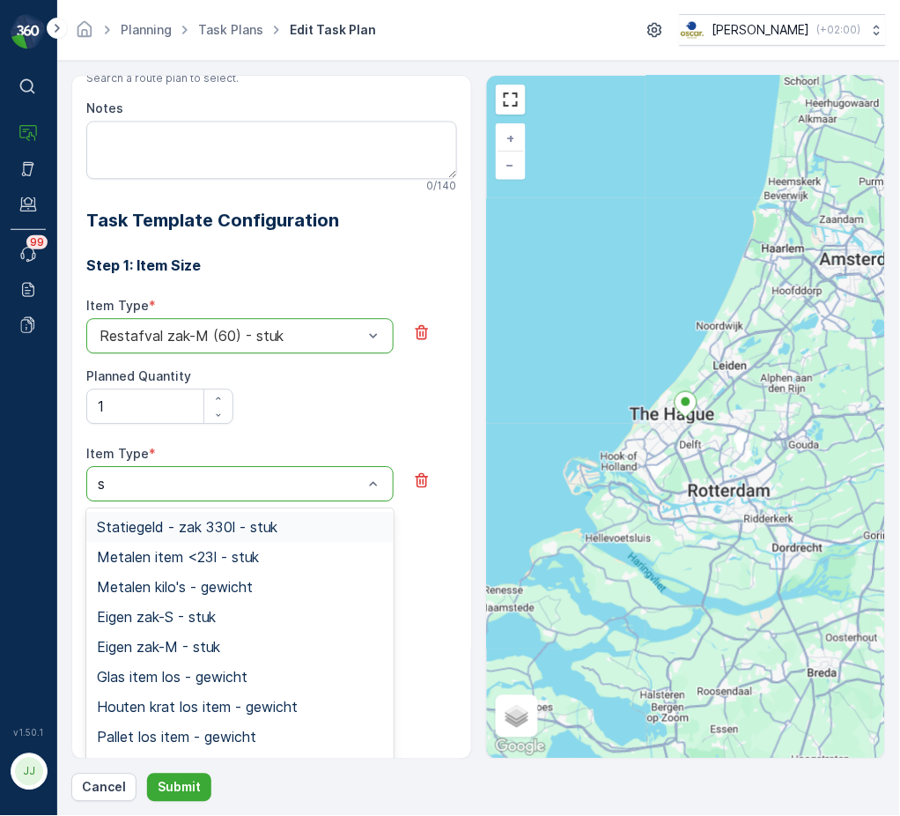
type input "sw"
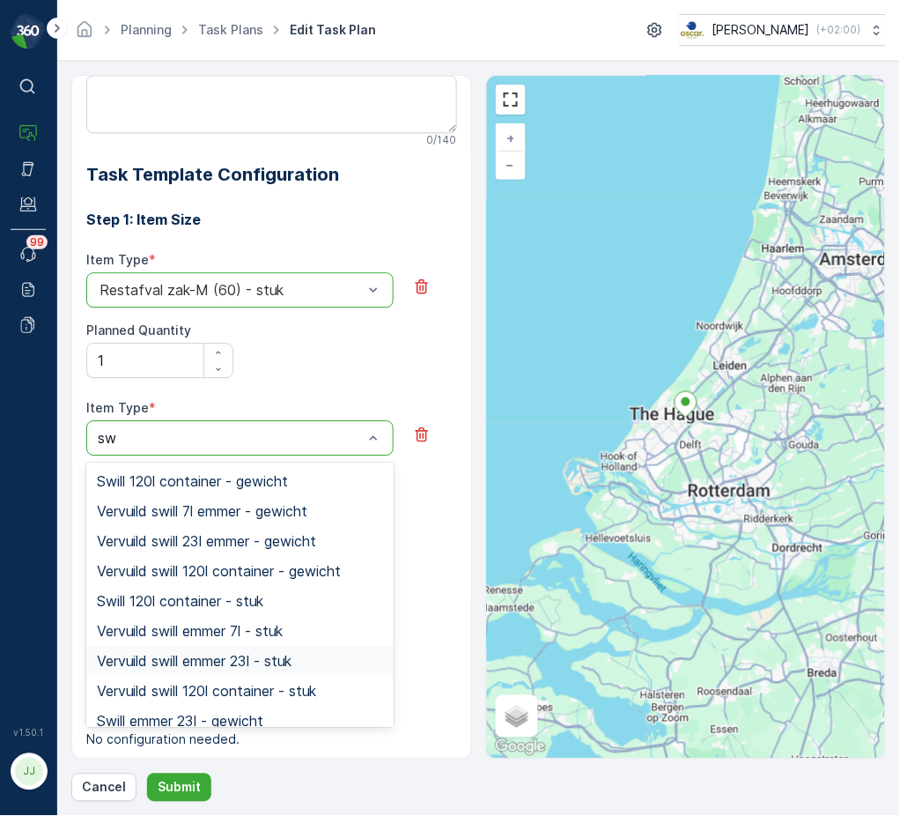
scroll to position [54, 0]
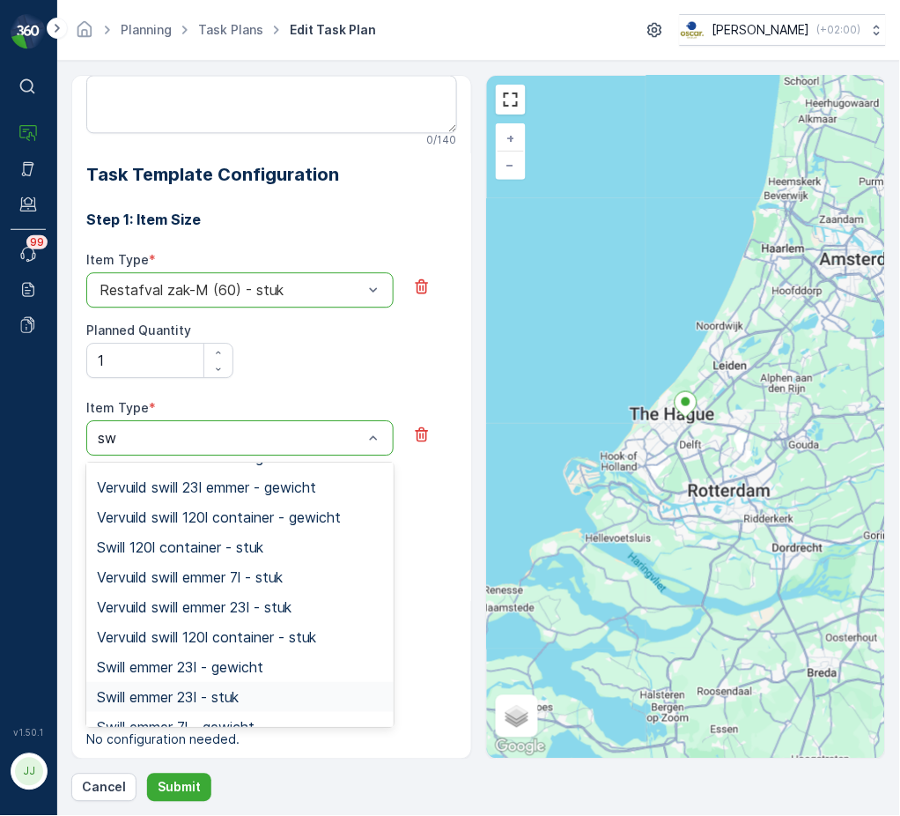
click at [179, 691] on span "Swill emmer 23l - stuk" at bounding box center [168, 697] width 142 height 16
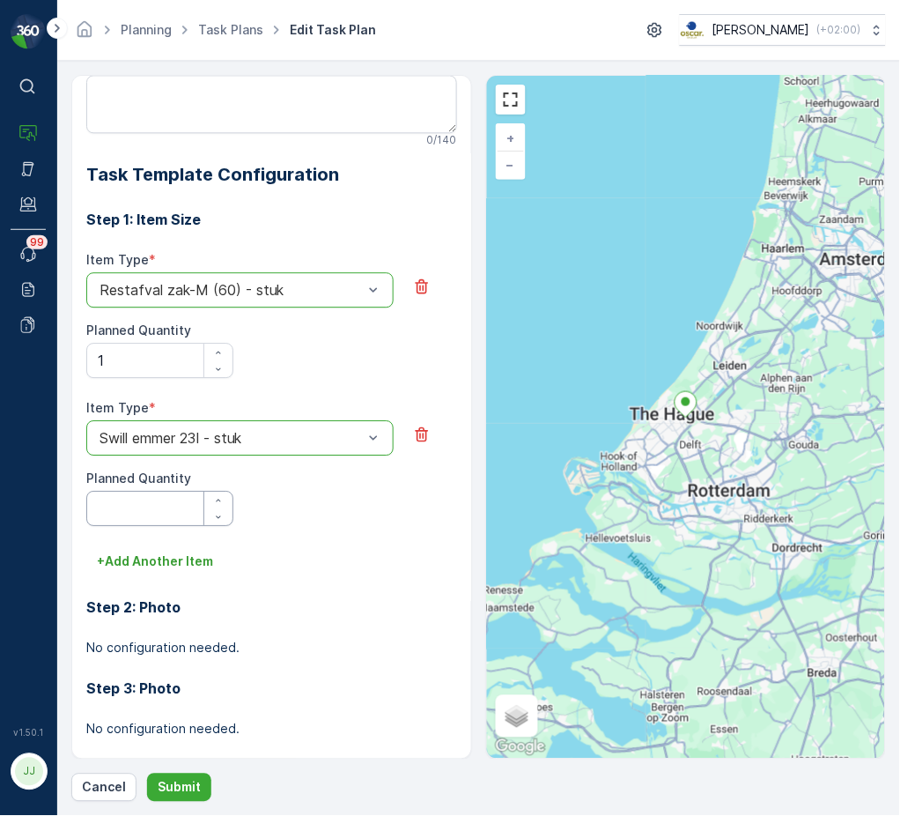
click at [159, 514] on Quantity "Planned Quantity" at bounding box center [159, 508] width 147 height 35
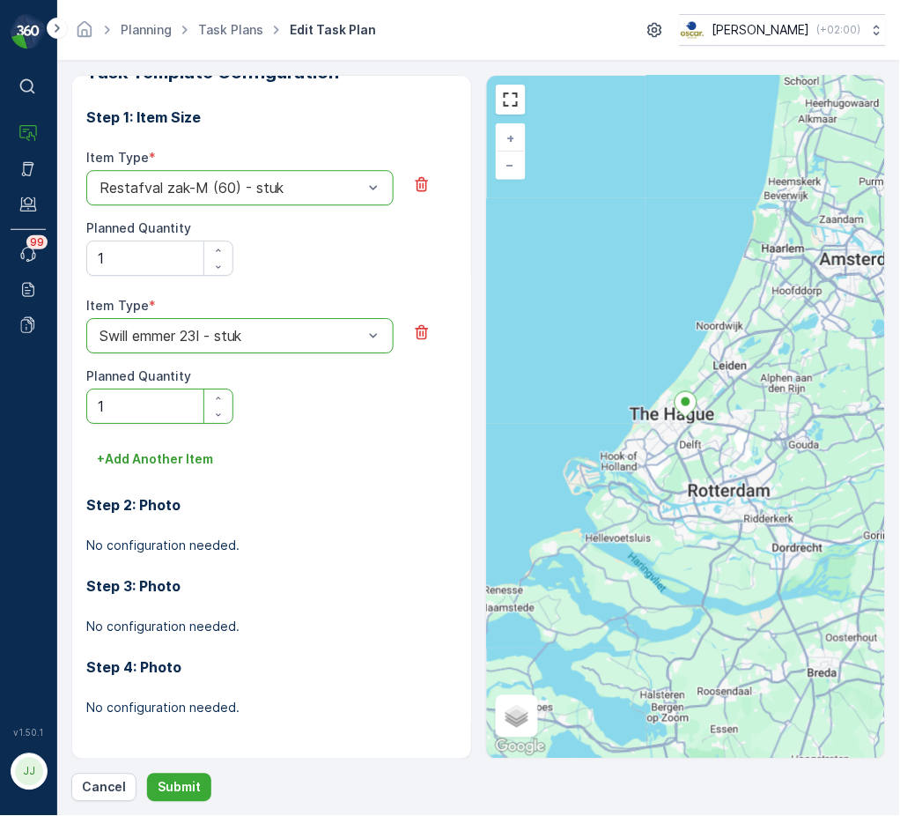
scroll to position [696, 0]
type Quantity "1"
click at [159, 454] on p "+ Add Another Item" at bounding box center [155, 460] width 116 height 18
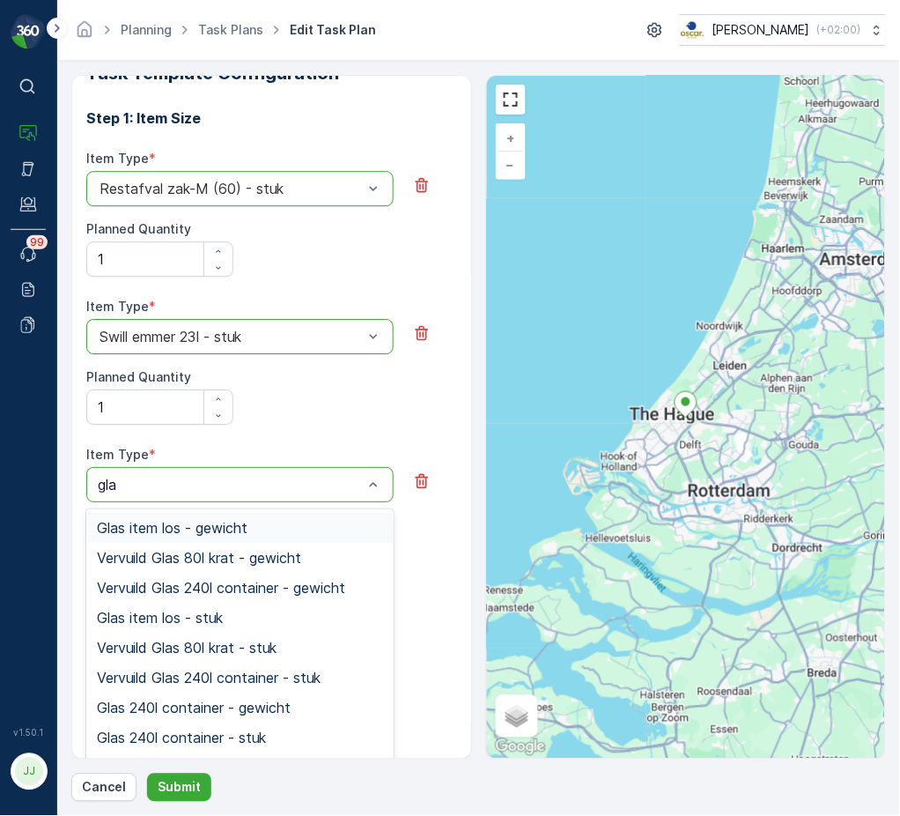
type input "glas"
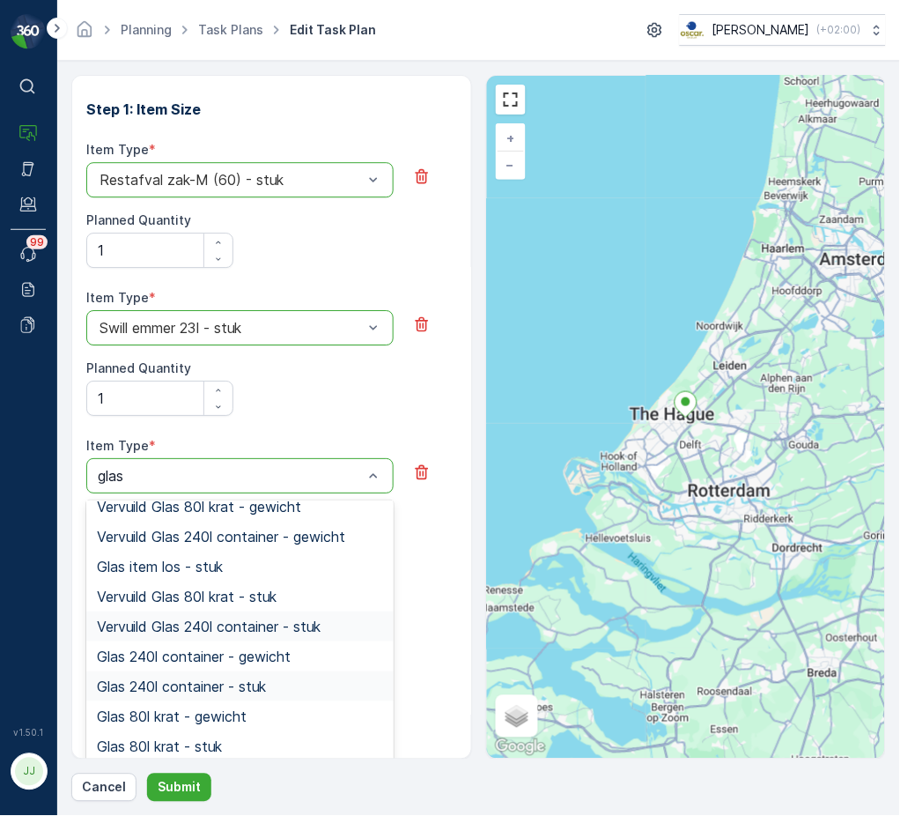
scroll to position [41, 0]
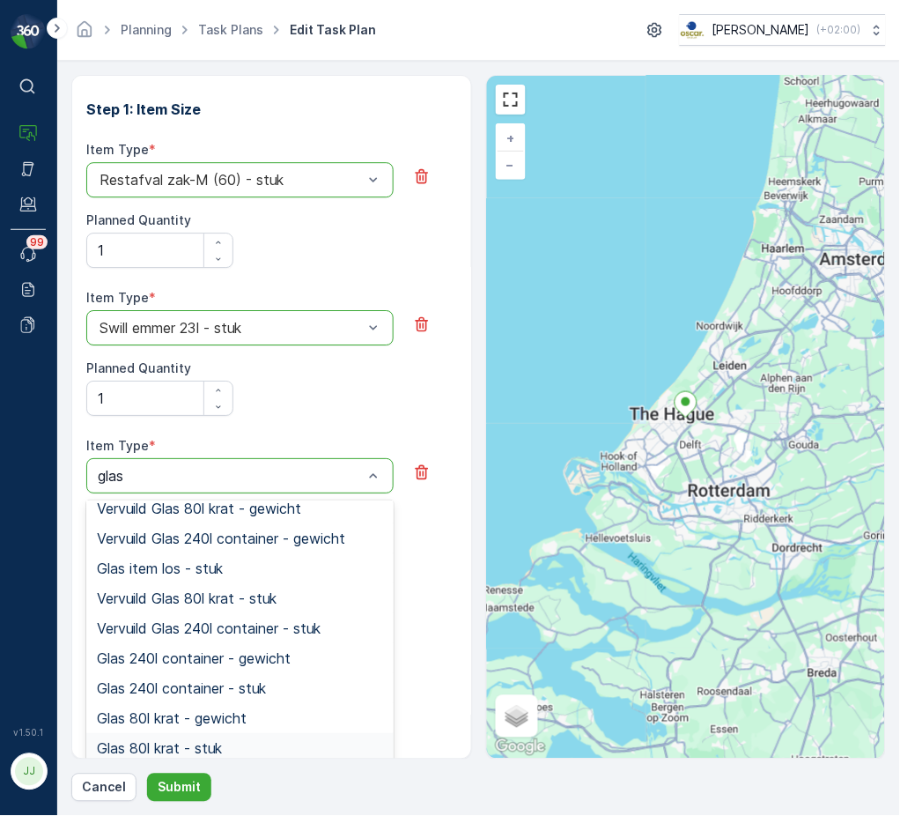
click at [159, 751] on span "Glas 80l krat - stuk" at bounding box center [159, 748] width 125 height 16
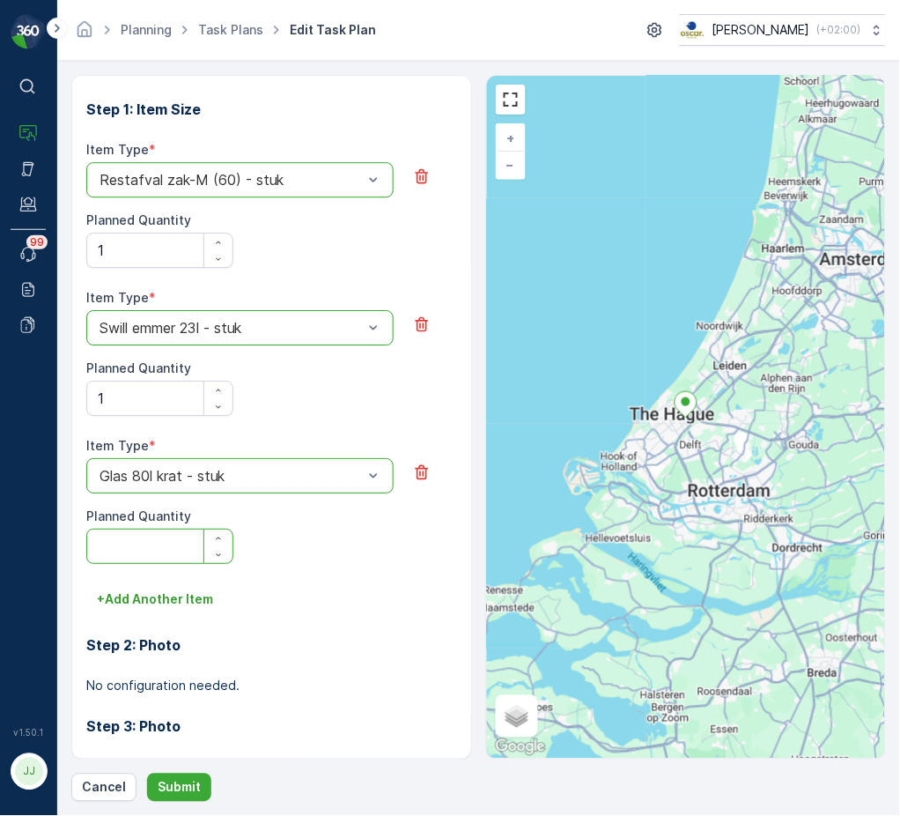
click at [157, 534] on Quantity "Planned Quantity" at bounding box center [159, 545] width 147 height 35
type Quantity "1"
click at [142, 617] on div "Step 2: Photo No configuration needed." at bounding box center [271, 653] width 371 height 81
click at [144, 608] on button "+ Add Another Item" at bounding box center [154, 599] width 137 height 28
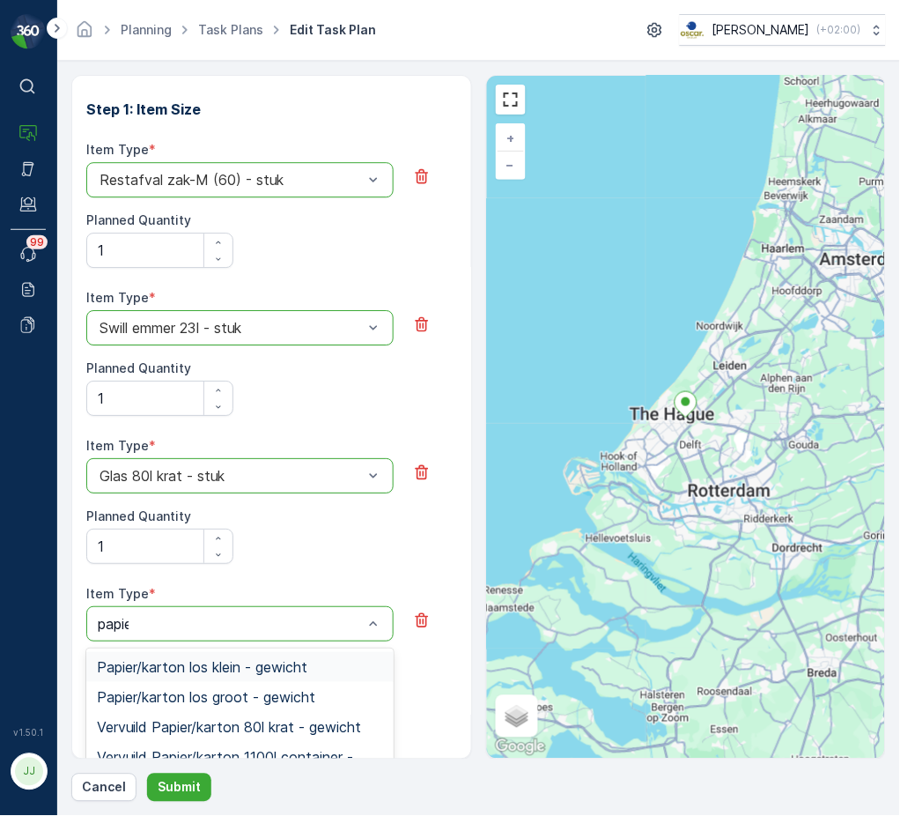
type input "papier"
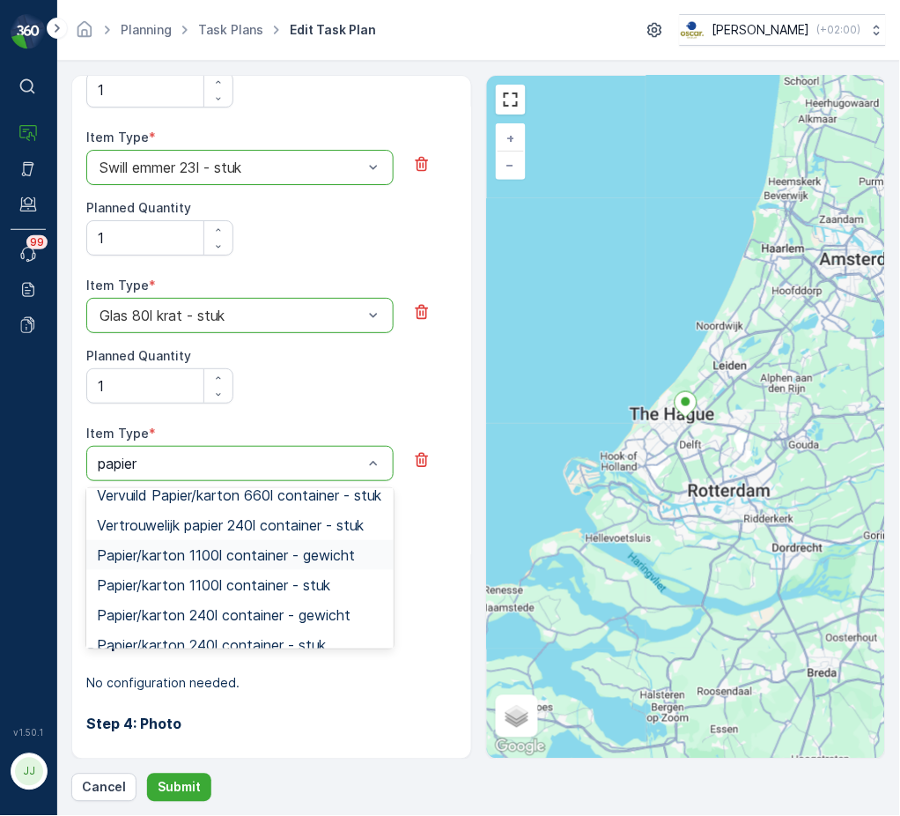
scroll to position [616, 0]
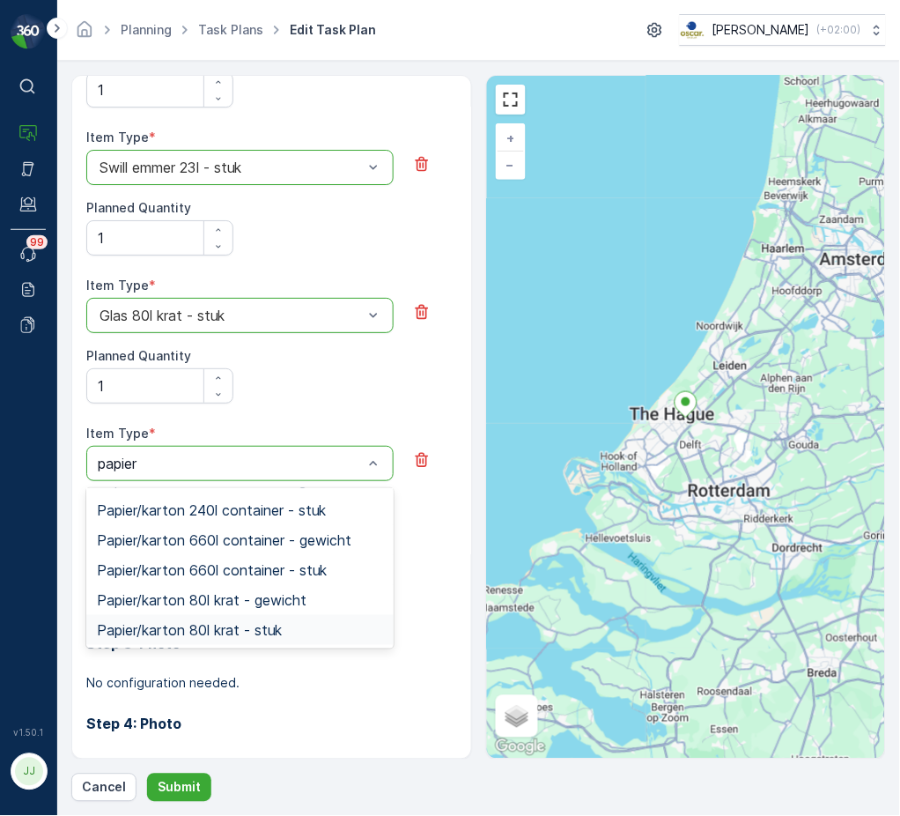
click at [151, 638] on span "Papier/karton 80l krat - stuk" at bounding box center [189, 630] width 185 height 16
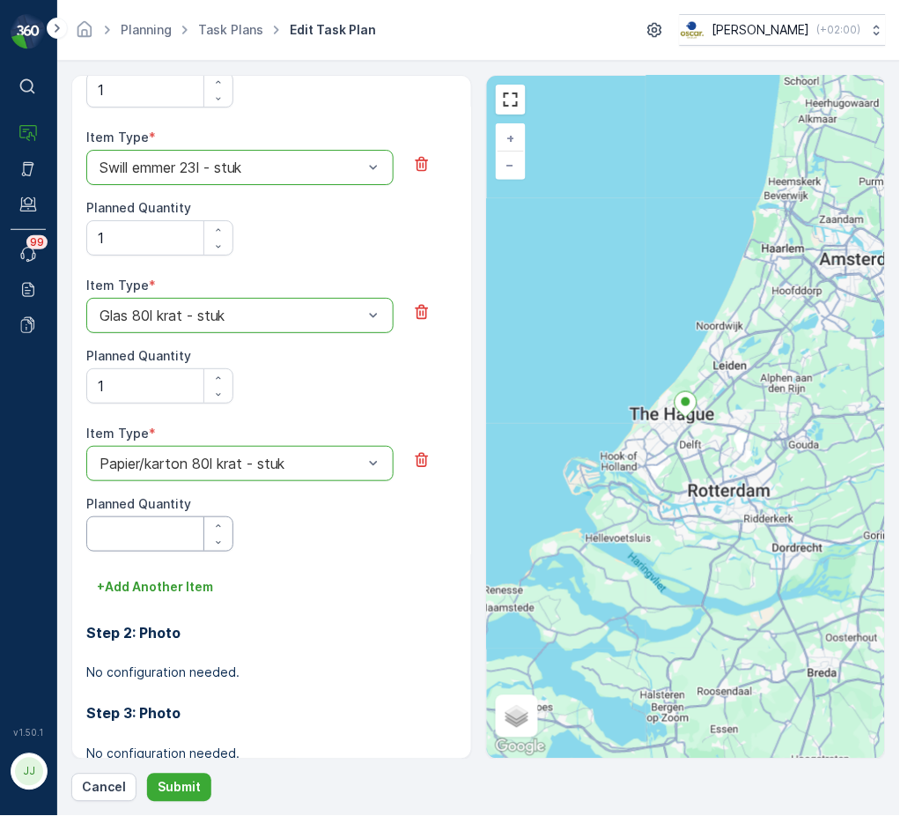
click at [142, 533] on Quantity "Planned Quantity" at bounding box center [159, 533] width 147 height 35
type Quantity "1"
click at [150, 589] on p "+ Add Another Item" at bounding box center [155, 587] width 116 height 18
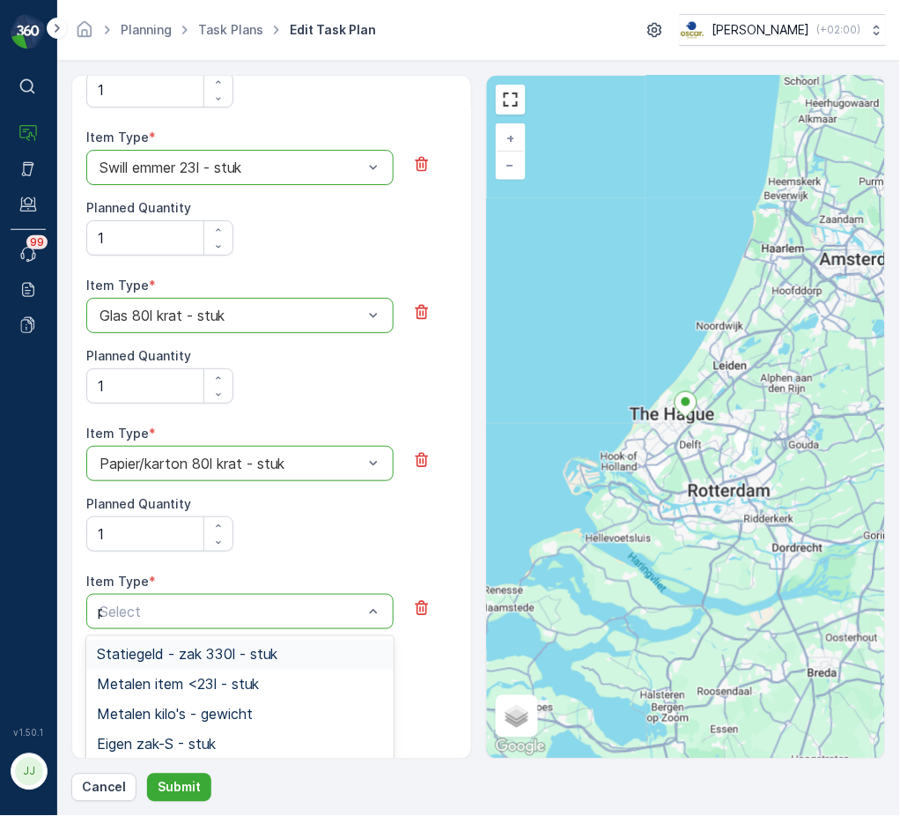
type input "pd"
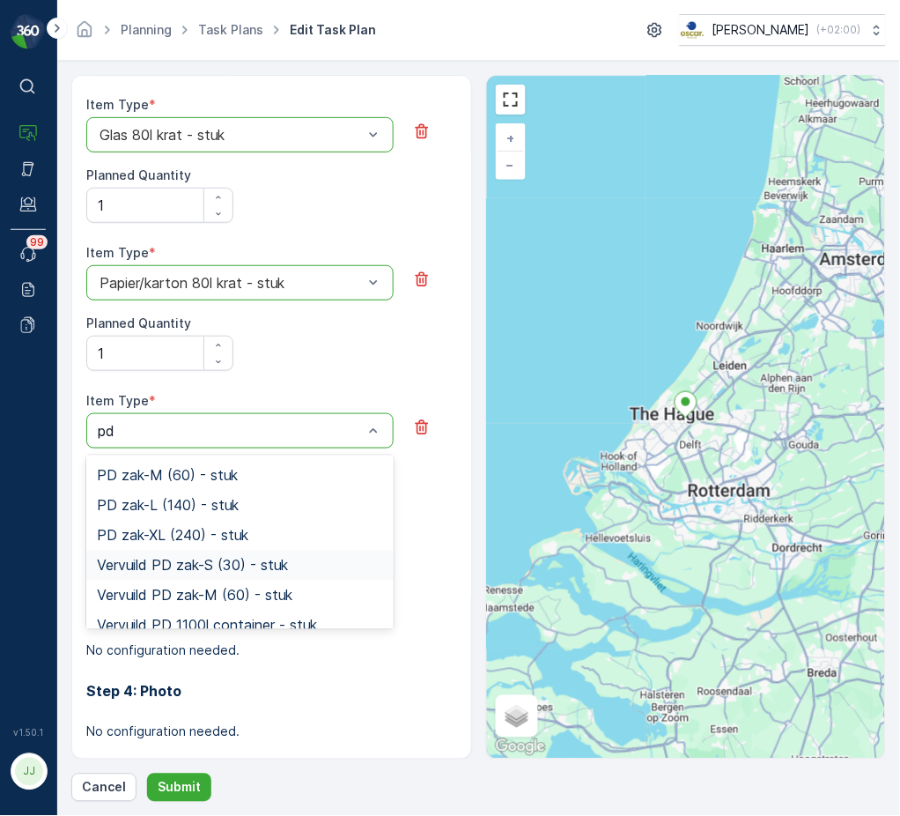
scroll to position [270, 0]
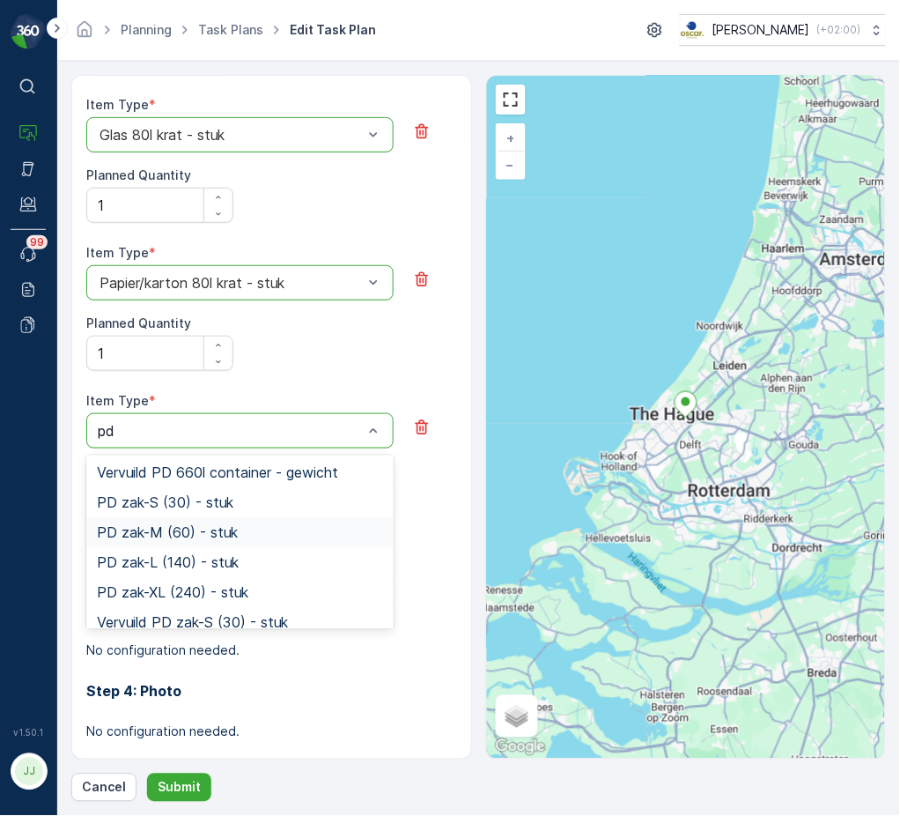
click at [192, 536] on span "PD zak-M (60) - stuk" at bounding box center [167, 533] width 141 height 16
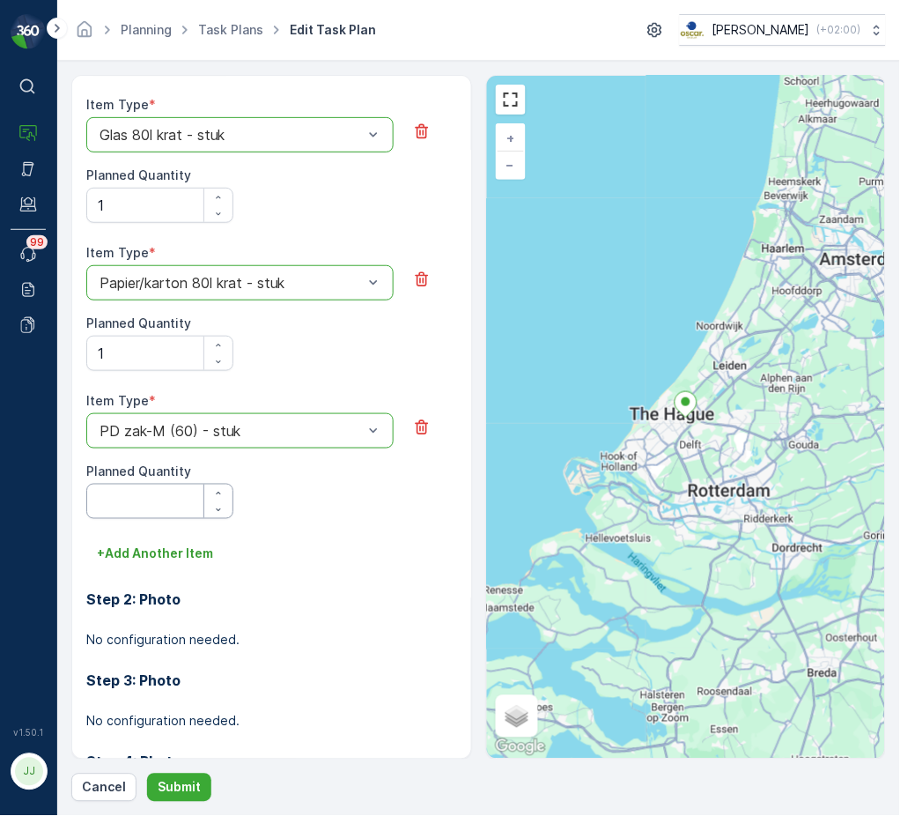
click at [169, 511] on Quantity "Planned Quantity" at bounding box center [159, 501] width 147 height 35
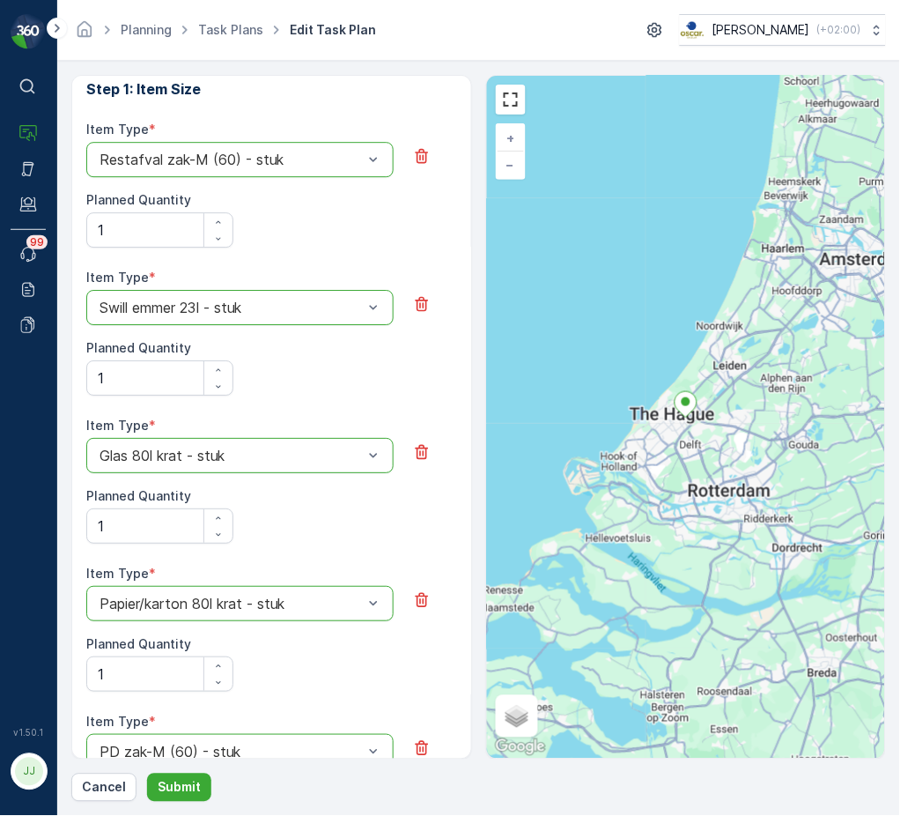
scroll to position [723, 0]
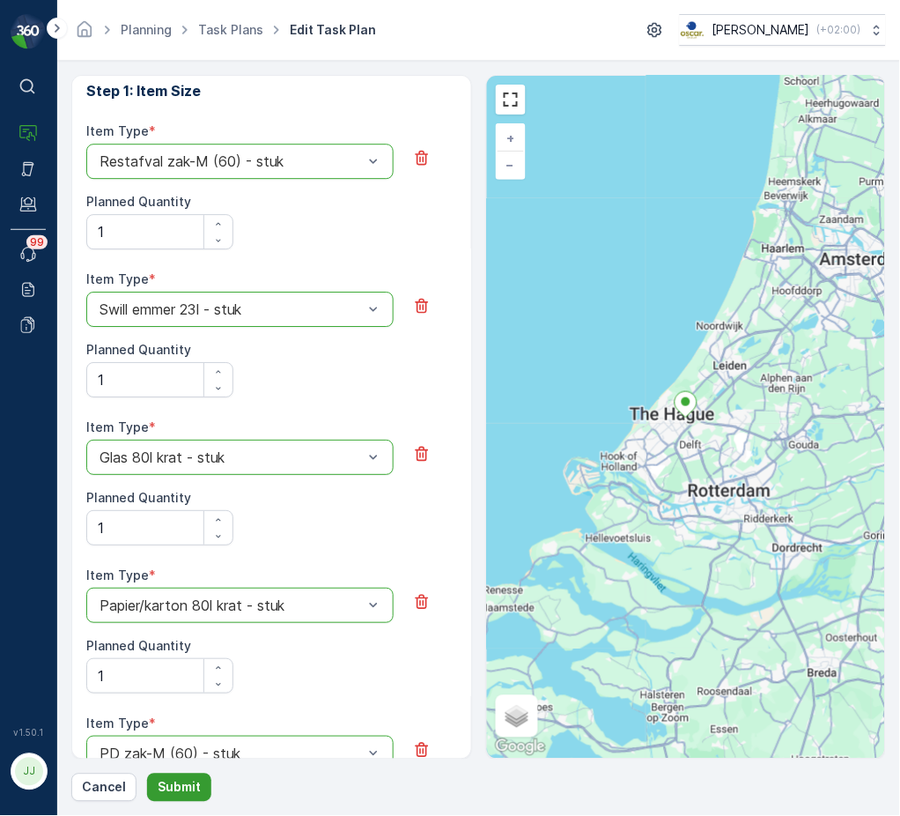
type Quantity "1"
click at [180, 791] on p "Submit" at bounding box center [179, 788] width 43 height 18
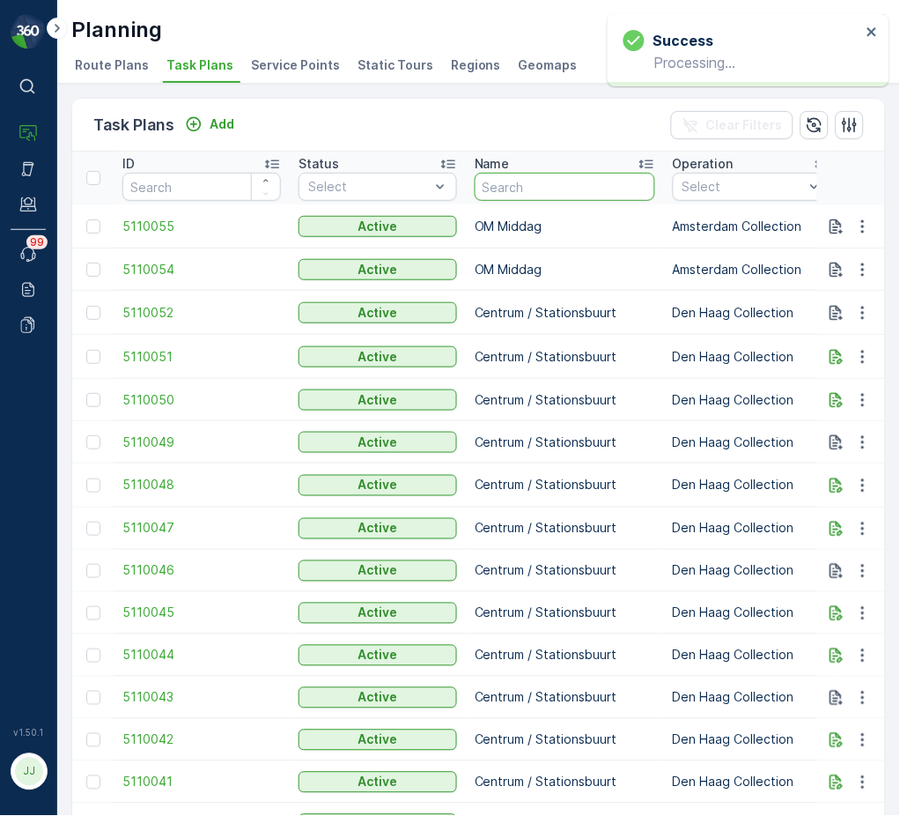
click at [512, 183] on input "text" at bounding box center [565, 187] width 181 height 28
type input "BH"
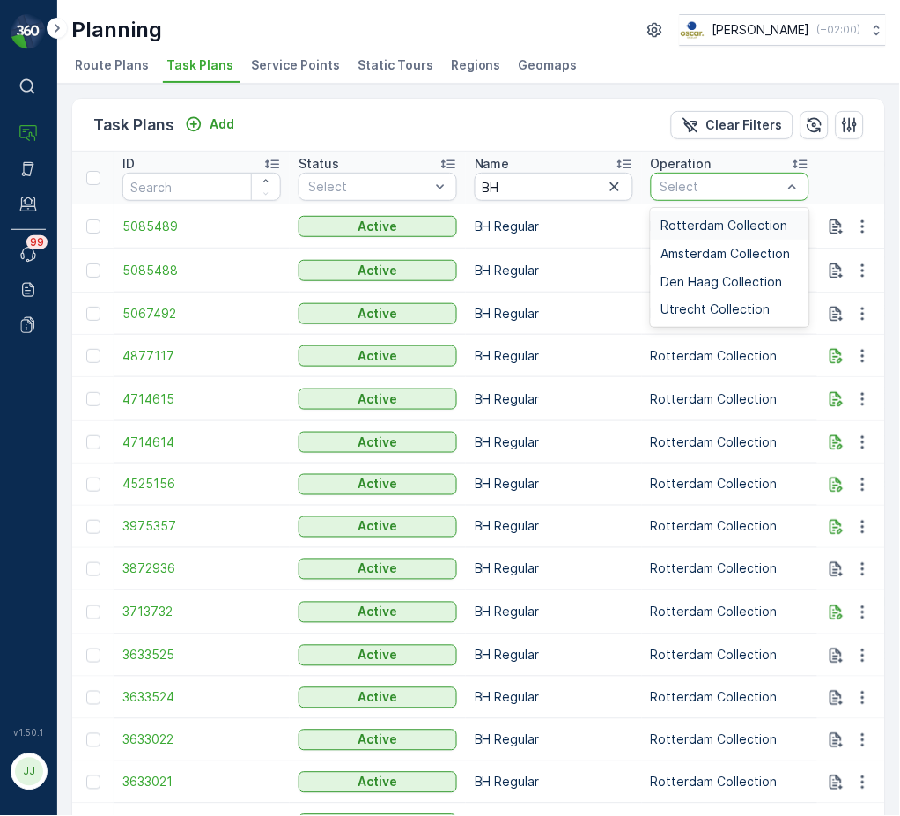
click at [709, 232] on span "Rotterdam Collection" at bounding box center [724, 225] width 127 height 14
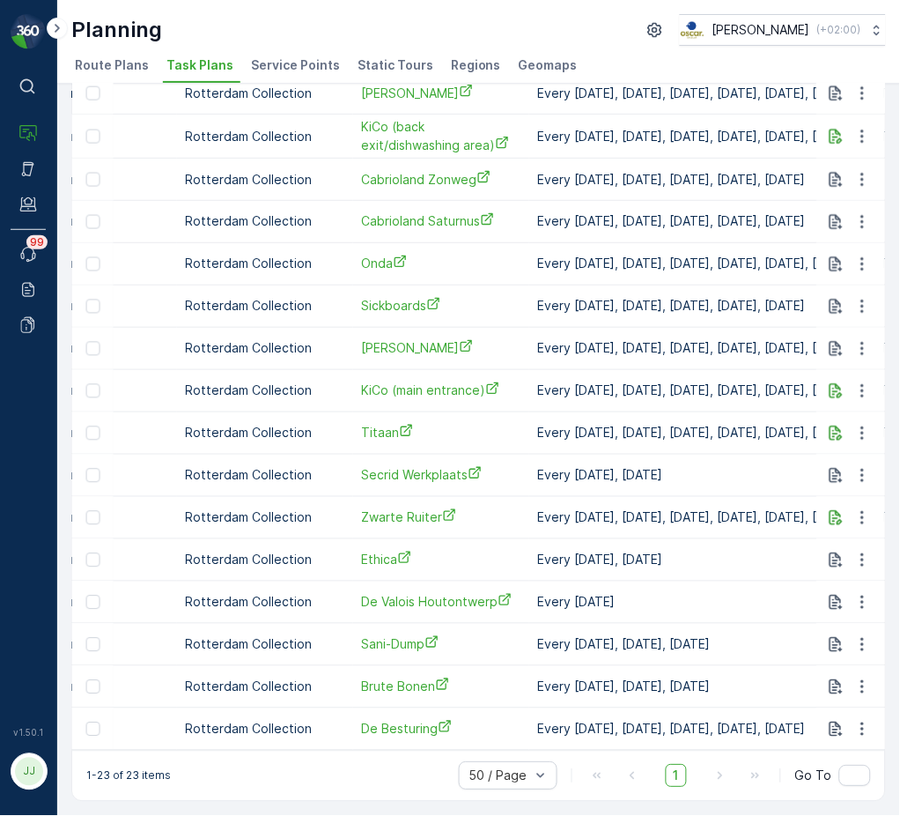
scroll to position [0, 469]
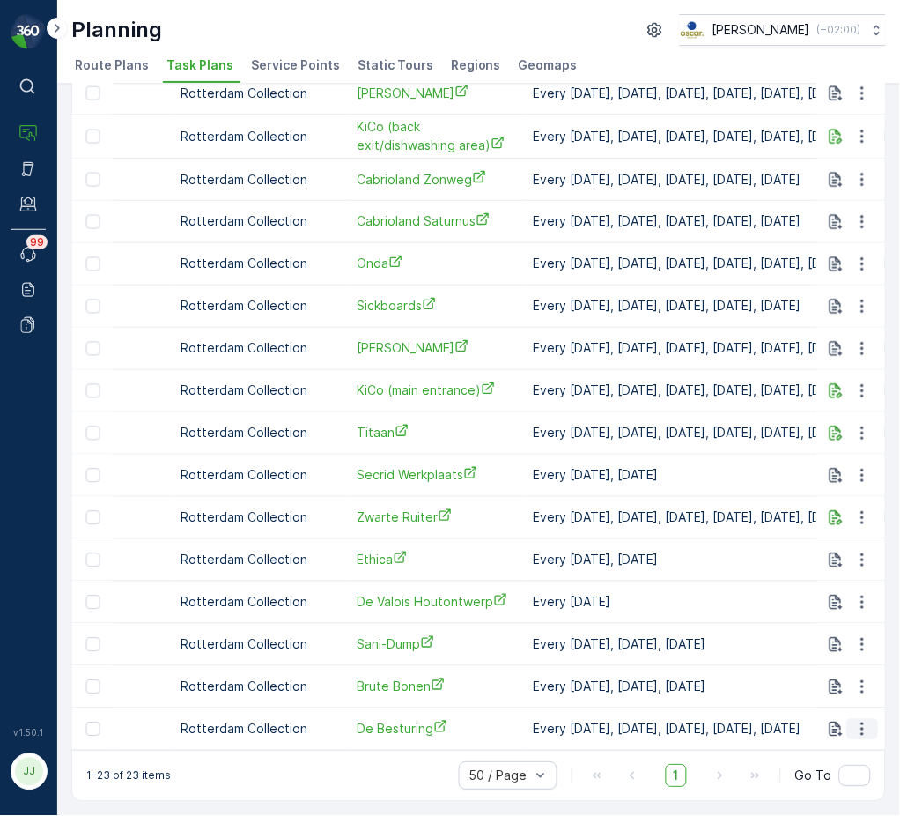
click at [864, 721] on icon "button" at bounding box center [863, 730] width 18 height 18
click at [851, 636] on span "Edit Task Plan" at bounding box center [832, 637] width 82 height 18
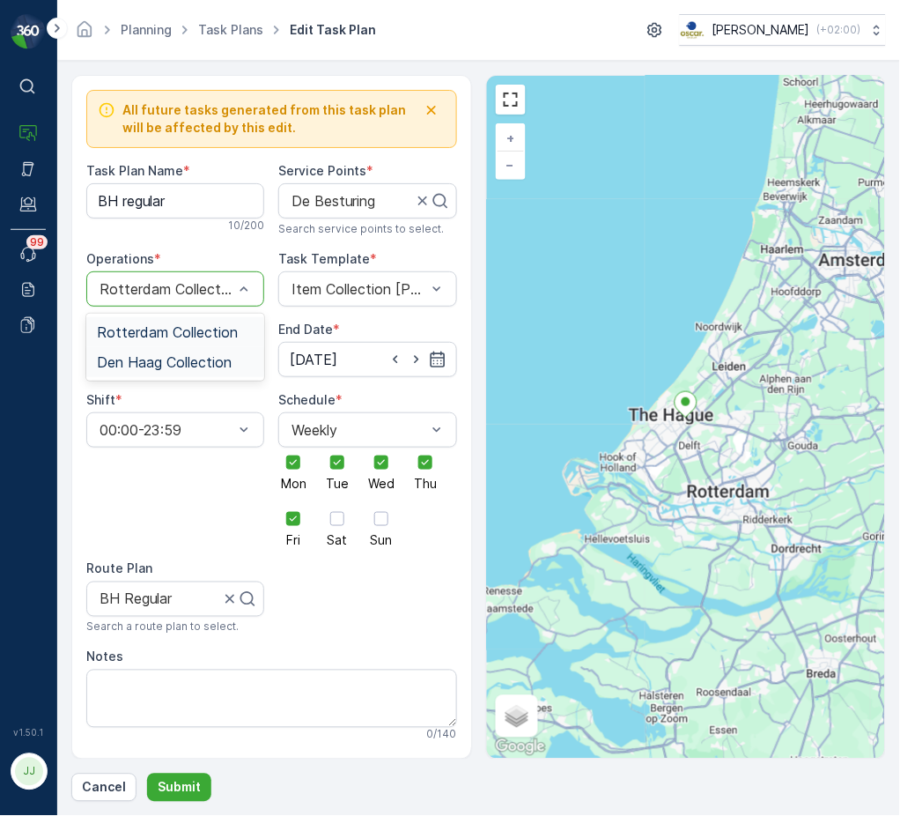
click at [173, 361] on span "Den Haag Collection" at bounding box center [164, 362] width 135 height 16
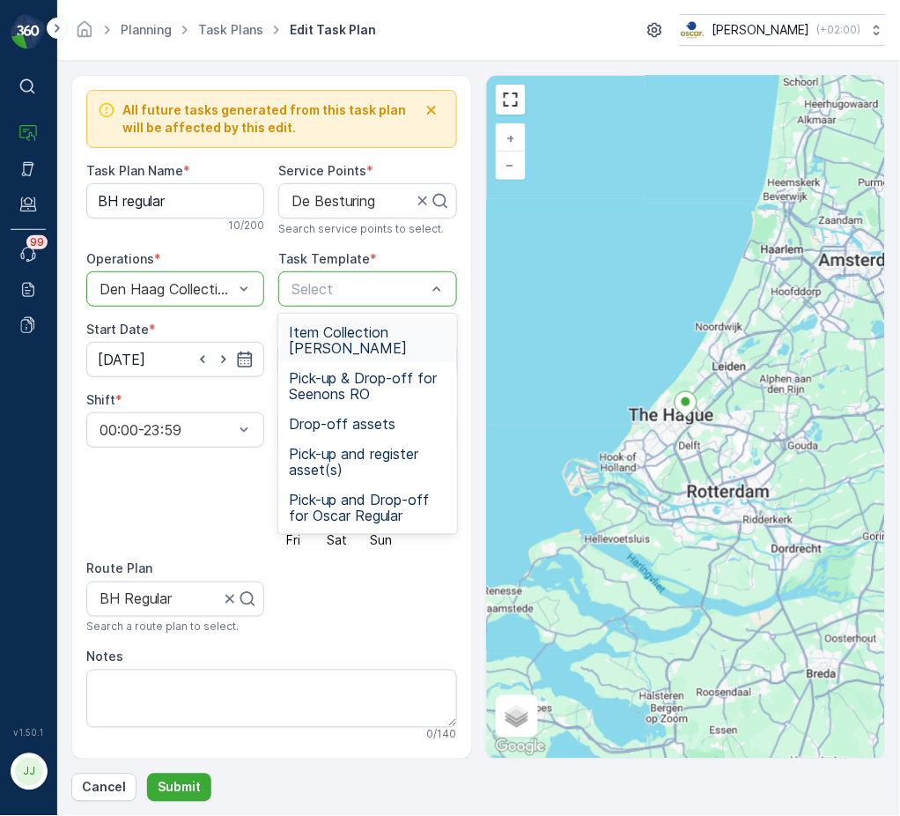
click at [328, 339] on span "Item Collection [PERSON_NAME]" at bounding box center [367, 340] width 157 height 32
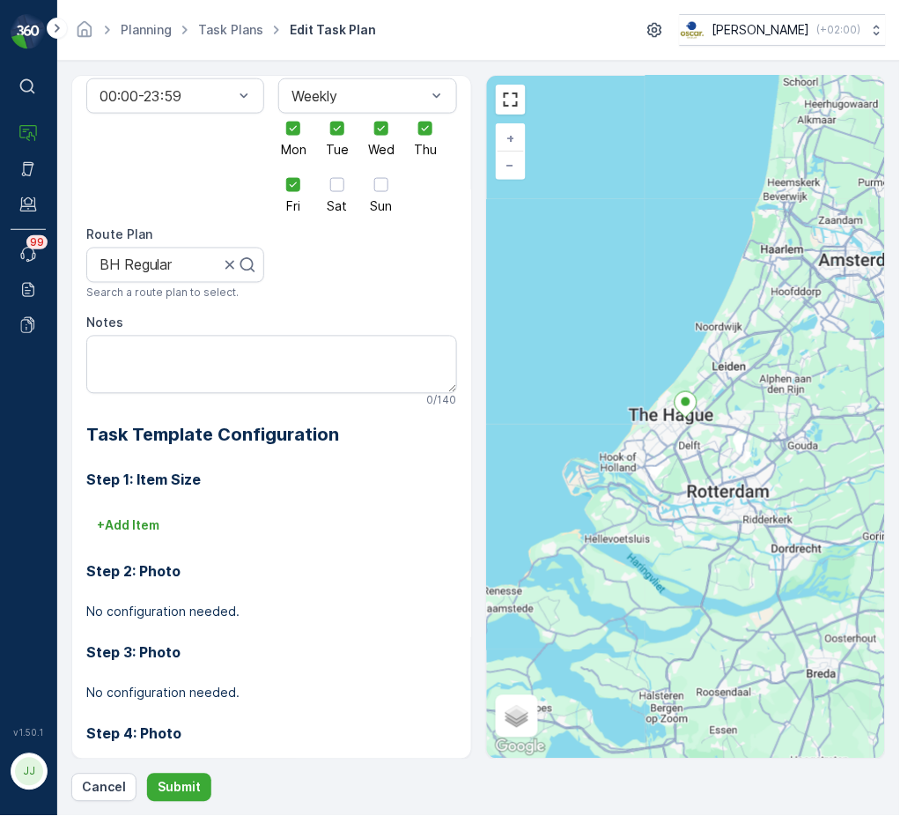
scroll to position [345, 0]
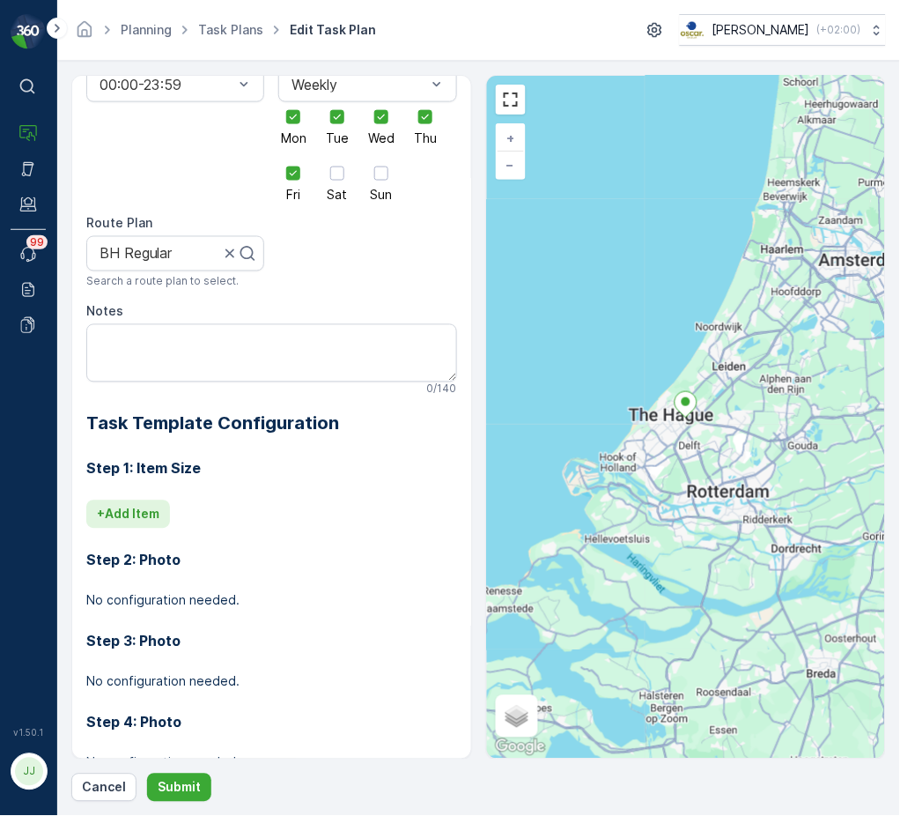
click at [99, 504] on button "+ Add Item" at bounding box center [128, 514] width 84 height 28
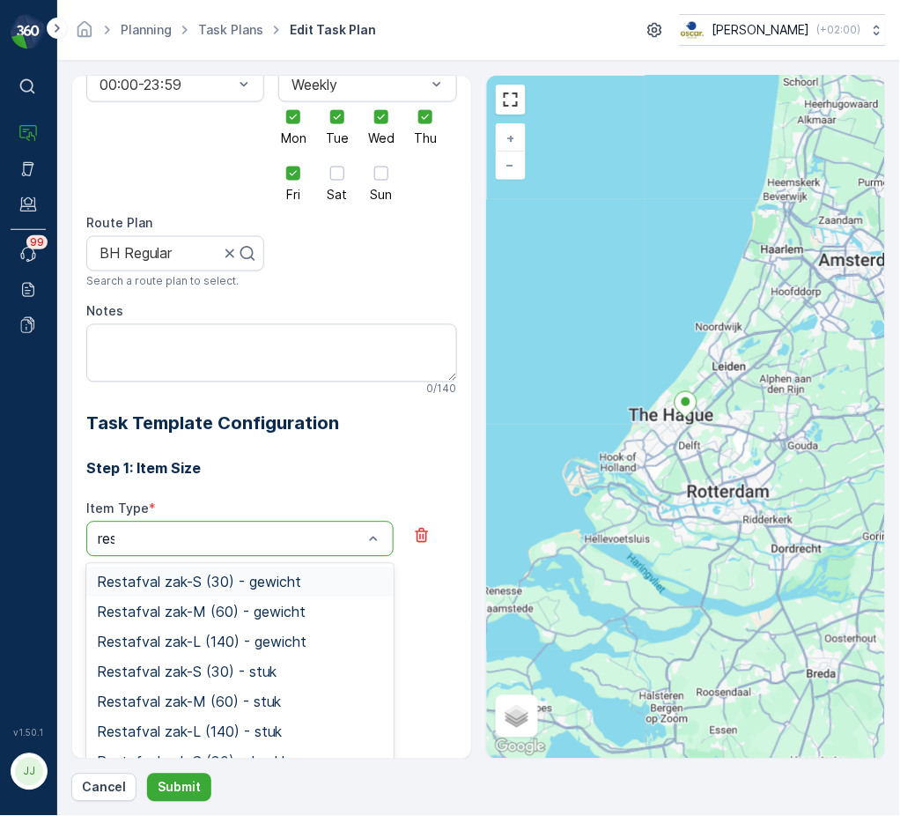
type input "rest"
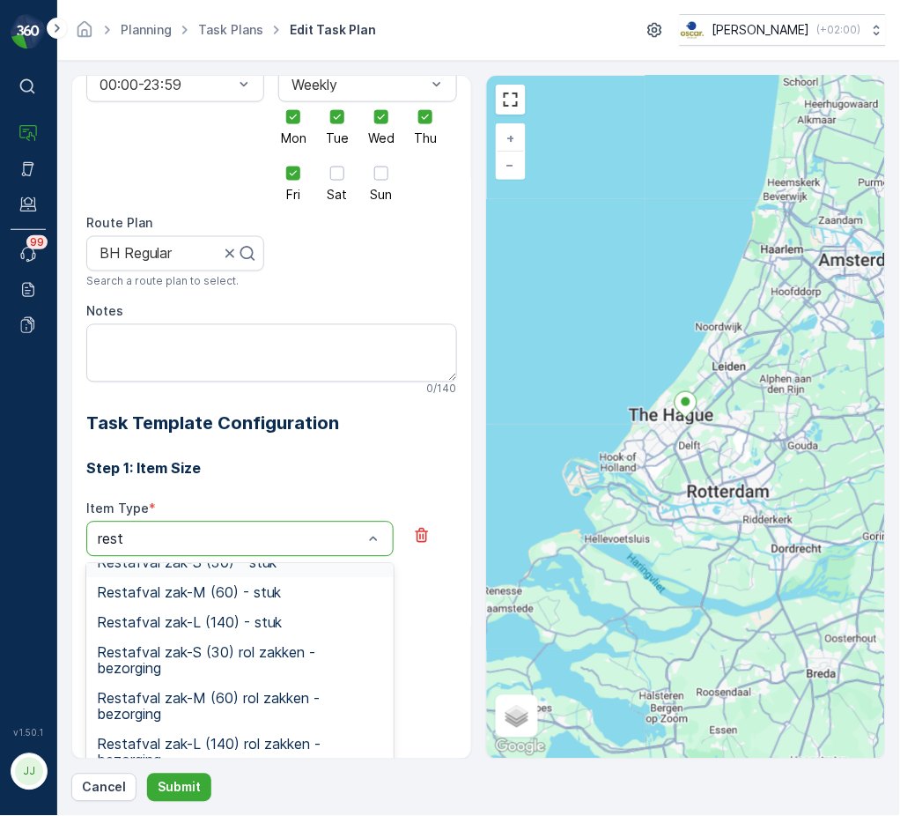
scroll to position [258, 0]
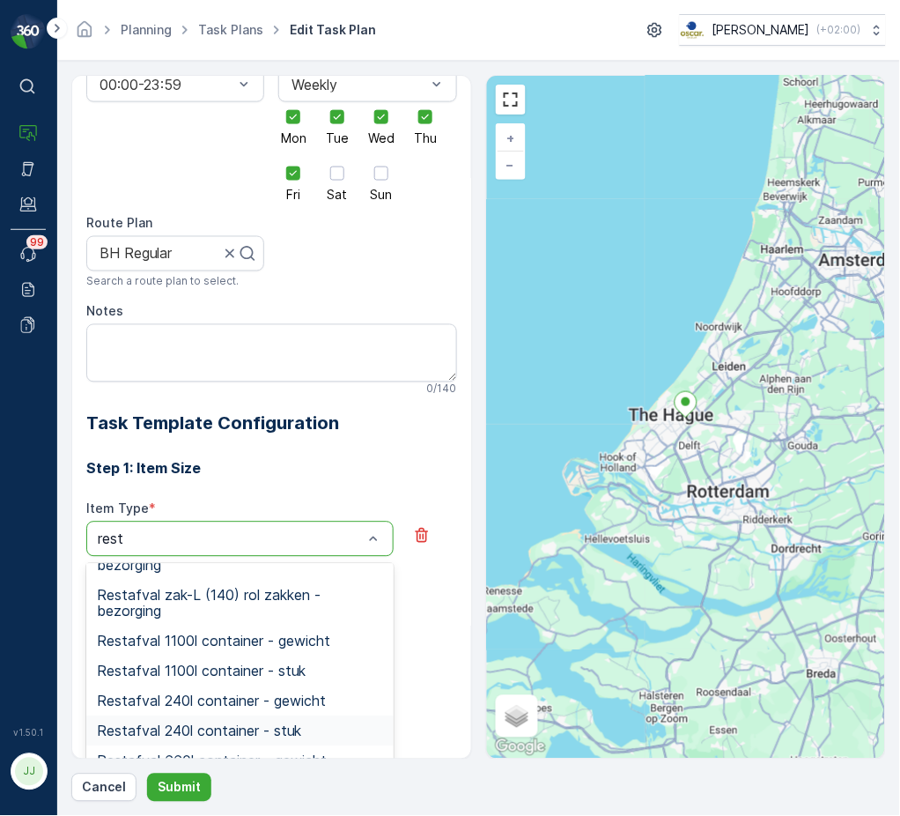
click at [221, 728] on span "Restafval 240l container - stuk" at bounding box center [199, 731] width 204 height 16
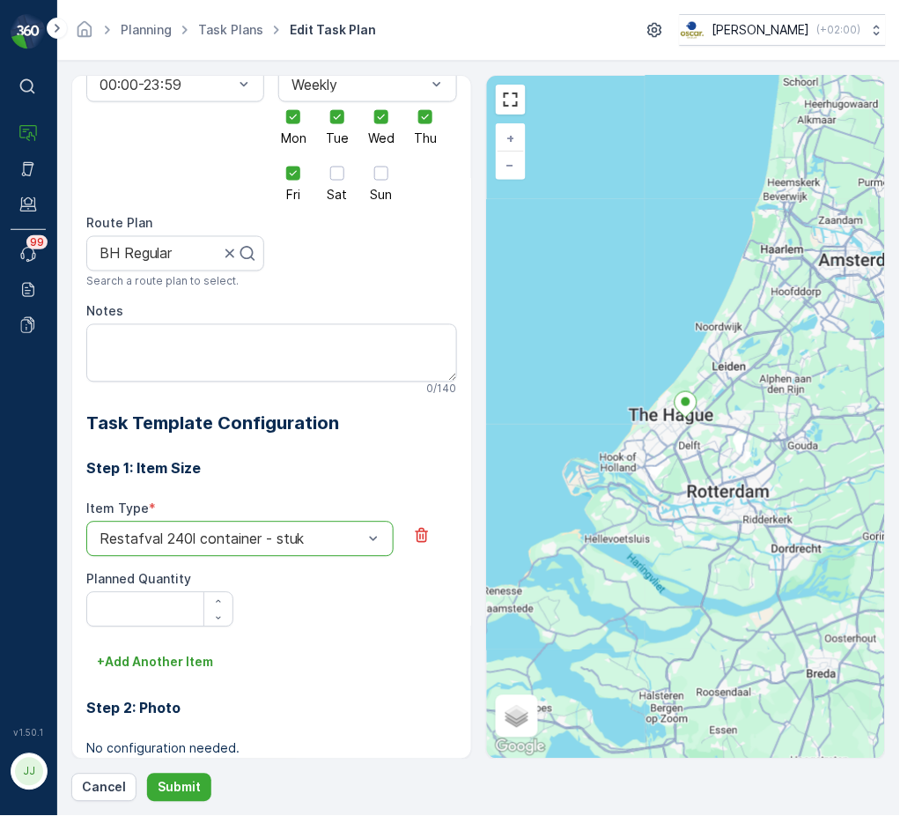
click at [193, 611] on div at bounding box center [213, 609] width 41 height 33
click at [185, 605] on Quantity "Planned Quantity" at bounding box center [159, 609] width 147 height 35
type Quantity "1"
click at [174, 666] on p "+ Add Another Item" at bounding box center [155, 663] width 116 height 18
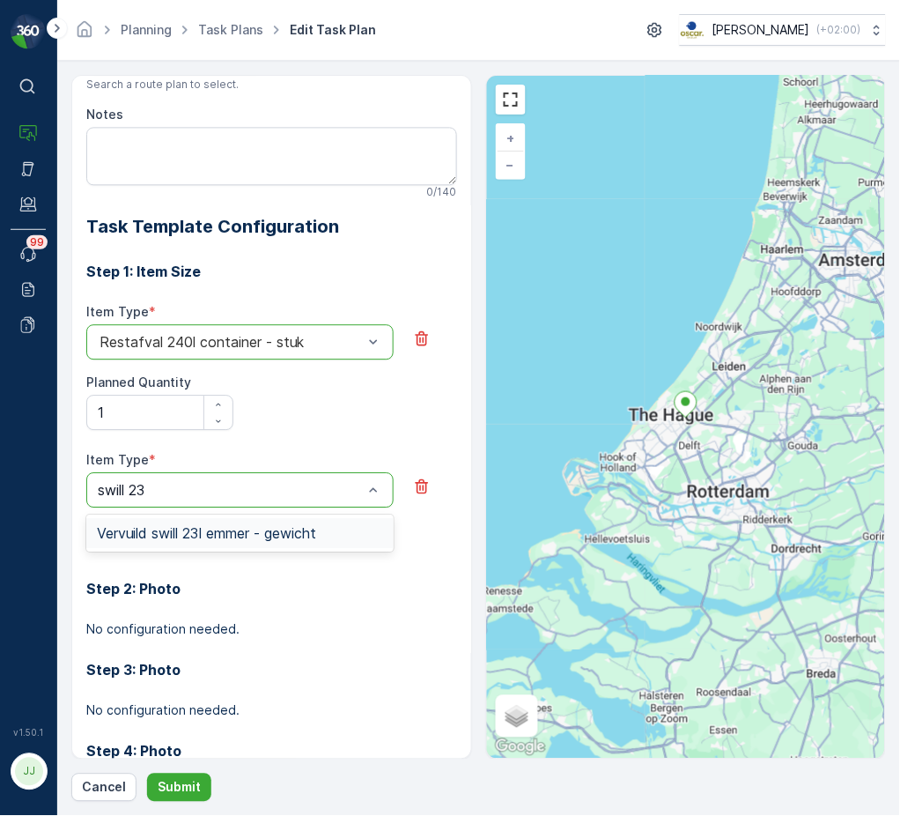
scroll to position [580, 0]
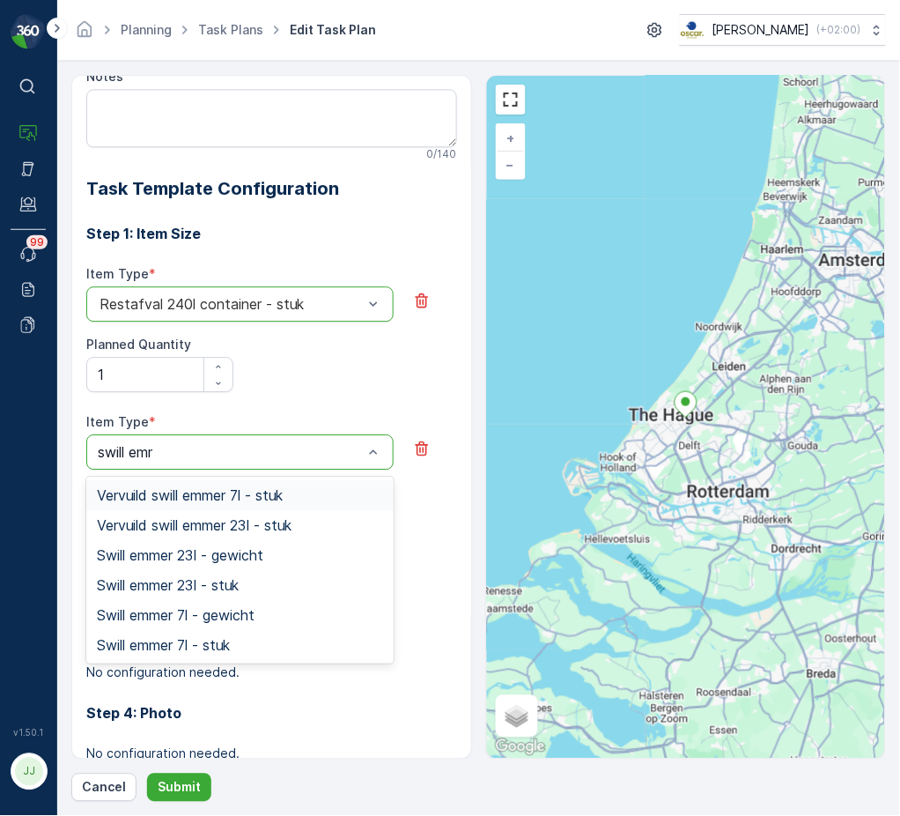
type input "swill emme"
click at [288, 585] on div "Swill emmer 23l - stuk" at bounding box center [240, 585] width 286 height 16
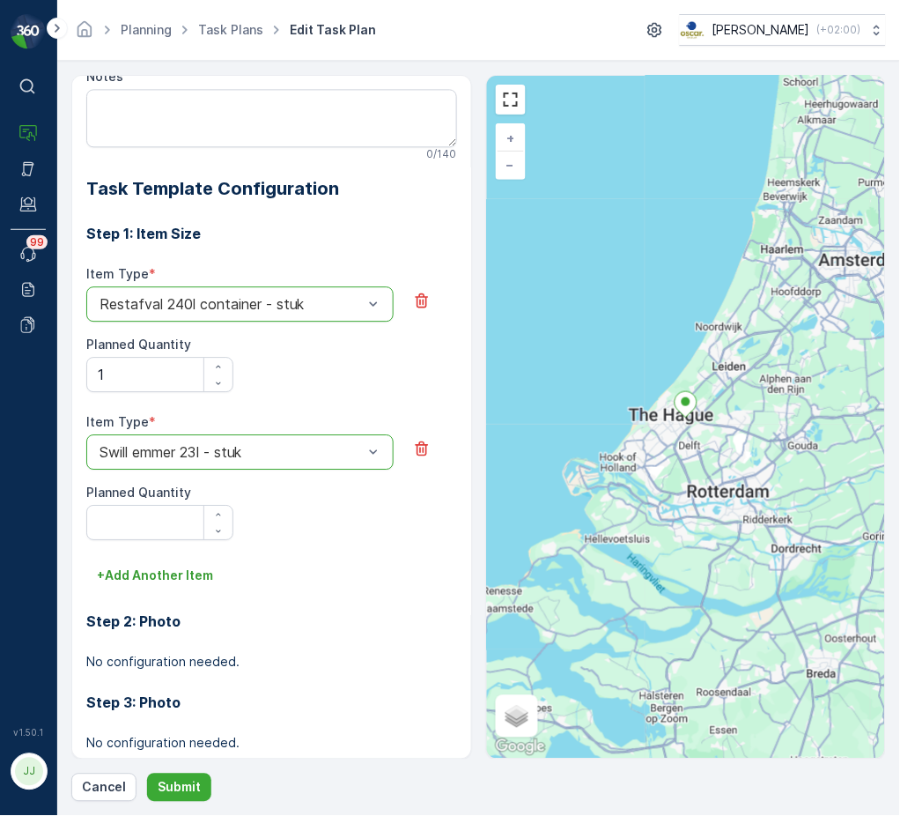
click at [185, 520] on Quantity "Planned Quantity" at bounding box center [159, 522] width 147 height 35
type Quantity "1"
click at [134, 589] on div "Step 2: Photo No configuration needed." at bounding box center [271, 629] width 371 height 81
click at [151, 575] on p "+ Add Another Item" at bounding box center [155, 575] width 116 height 18
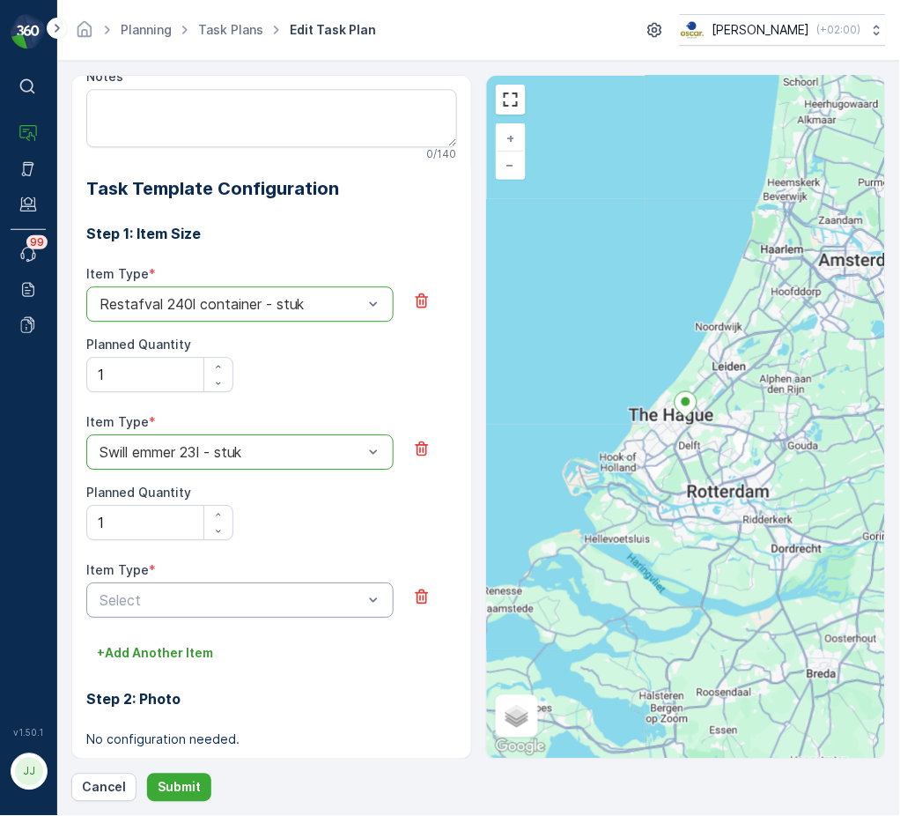
click at [141, 586] on div "Select" at bounding box center [239, 599] width 307 height 35
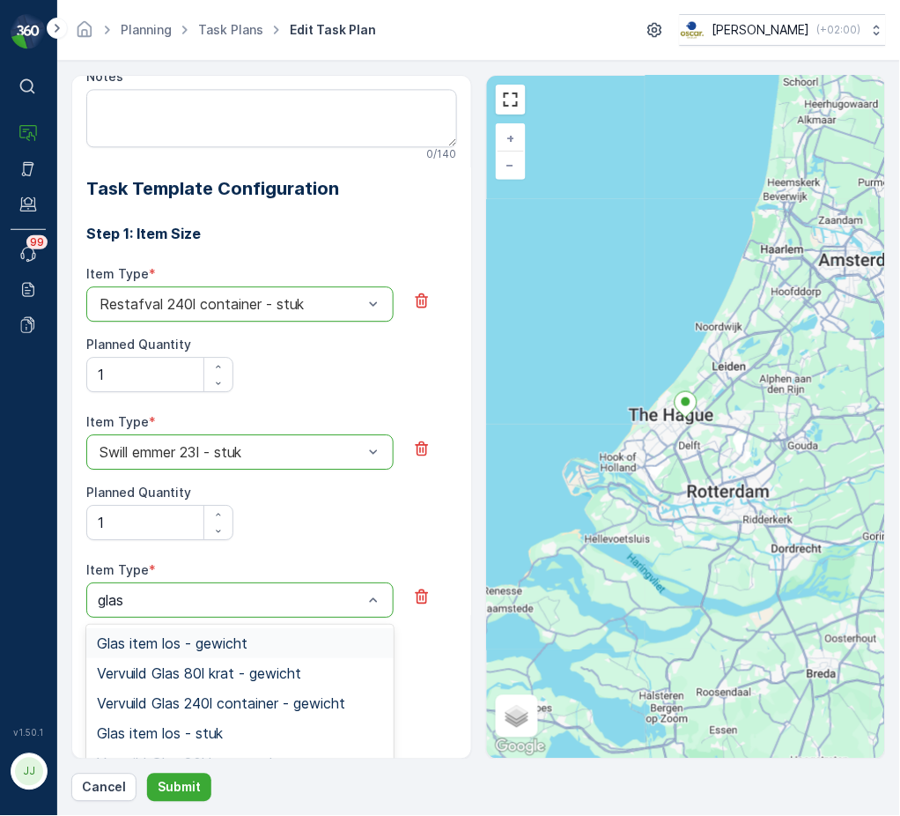
type input "glas 8"
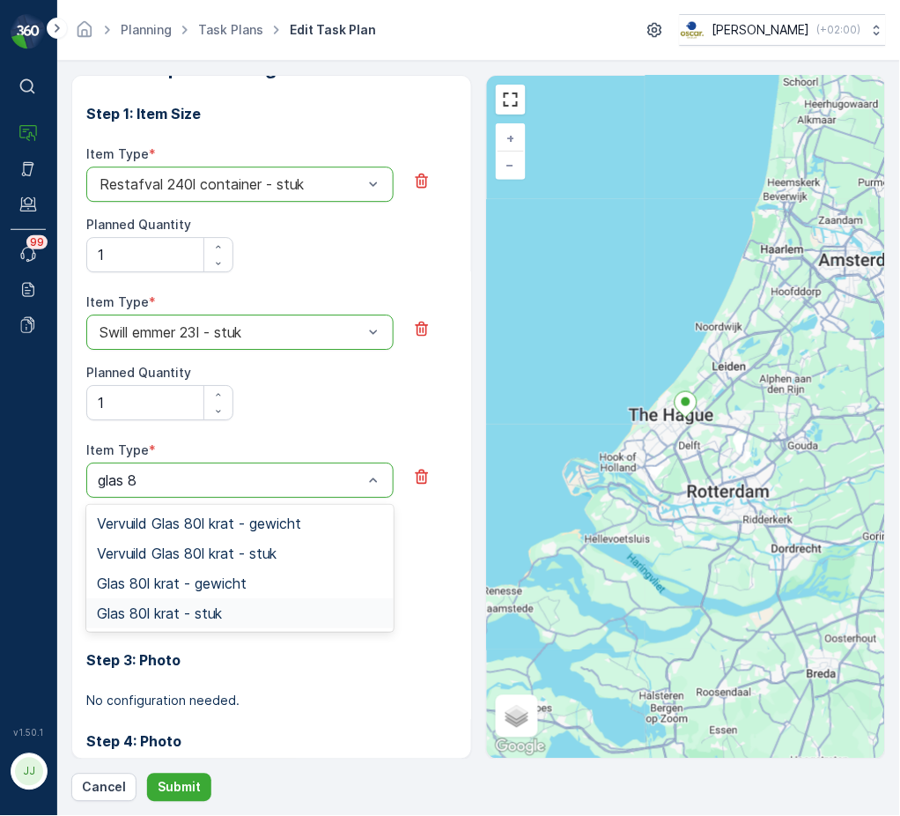
click at [162, 613] on span "Glas 80l krat - stuk" at bounding box center [159, 613] width 125 height 16
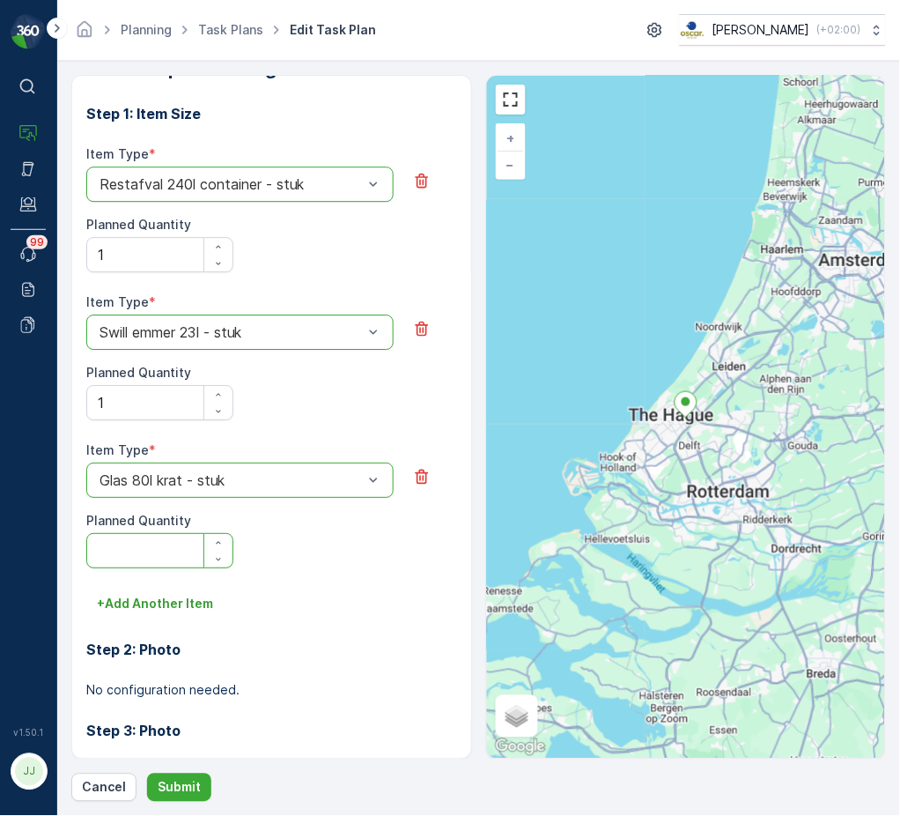
click at [113, 550] on Quantity "Planned Quantity" at bounding box center [159, 550] width 147 height 35
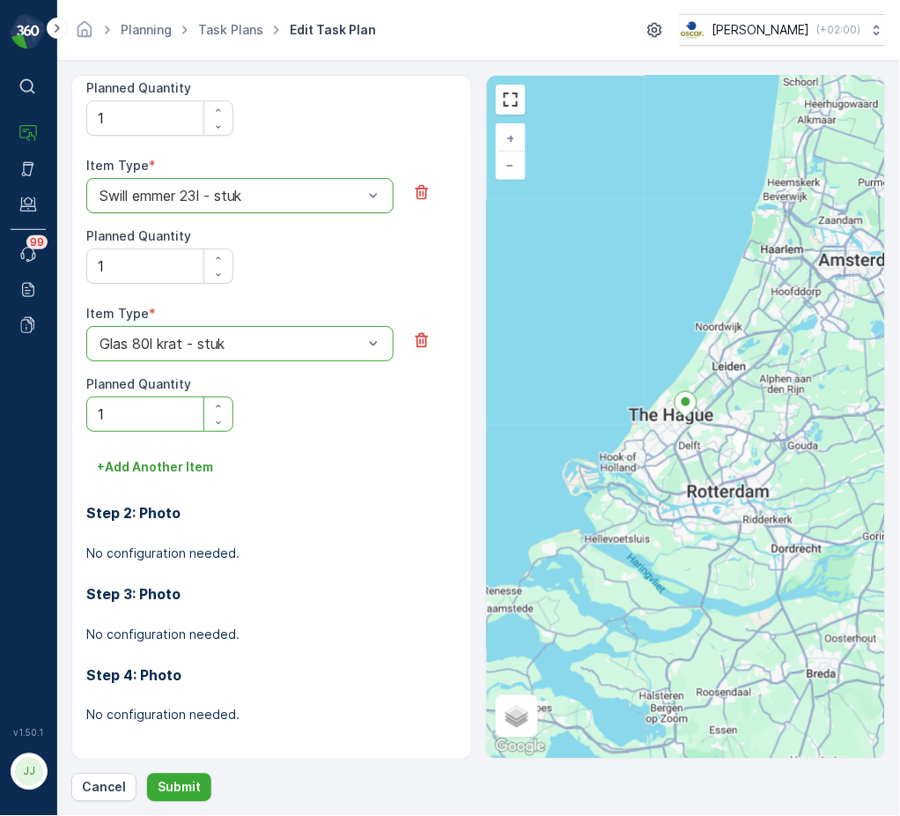
scroll to position [844, 0]
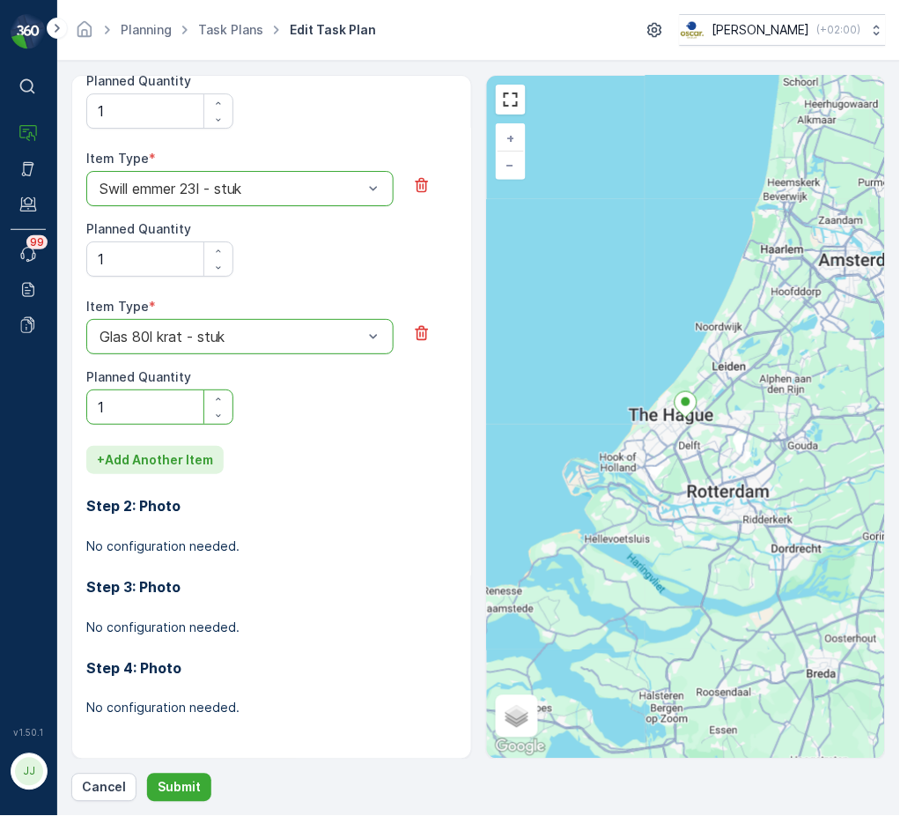
type Quantity "1"
click at [174, 457] on p "+ Add Another Item" at bounding box center [155, 460] width 116 height 18
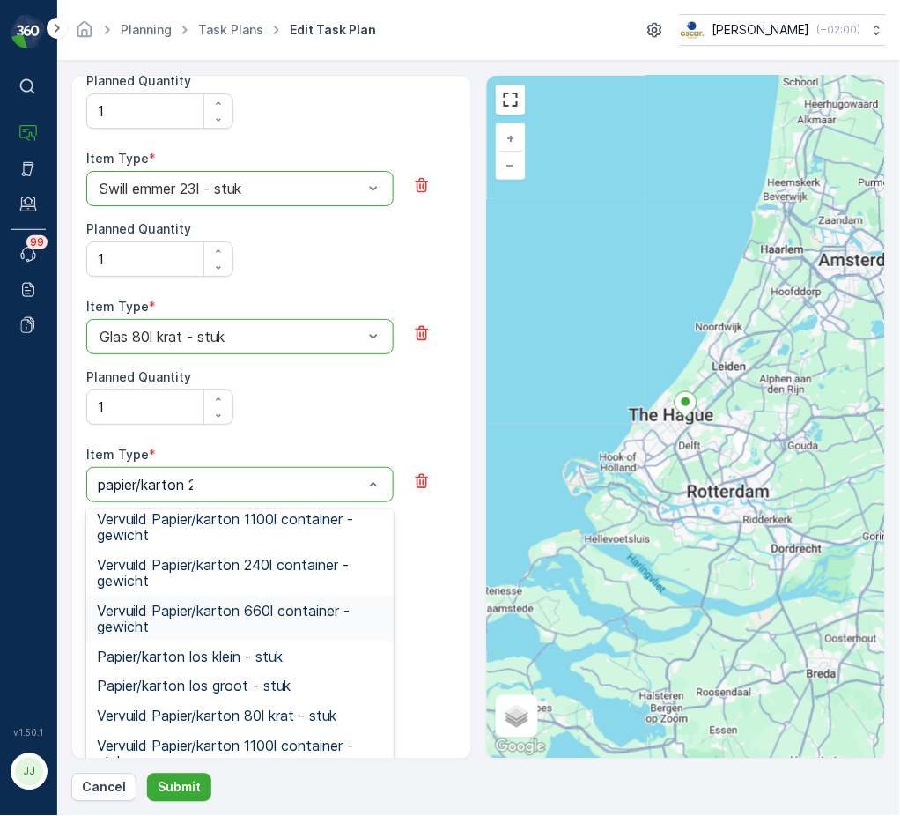
scroll to position [0, 0]
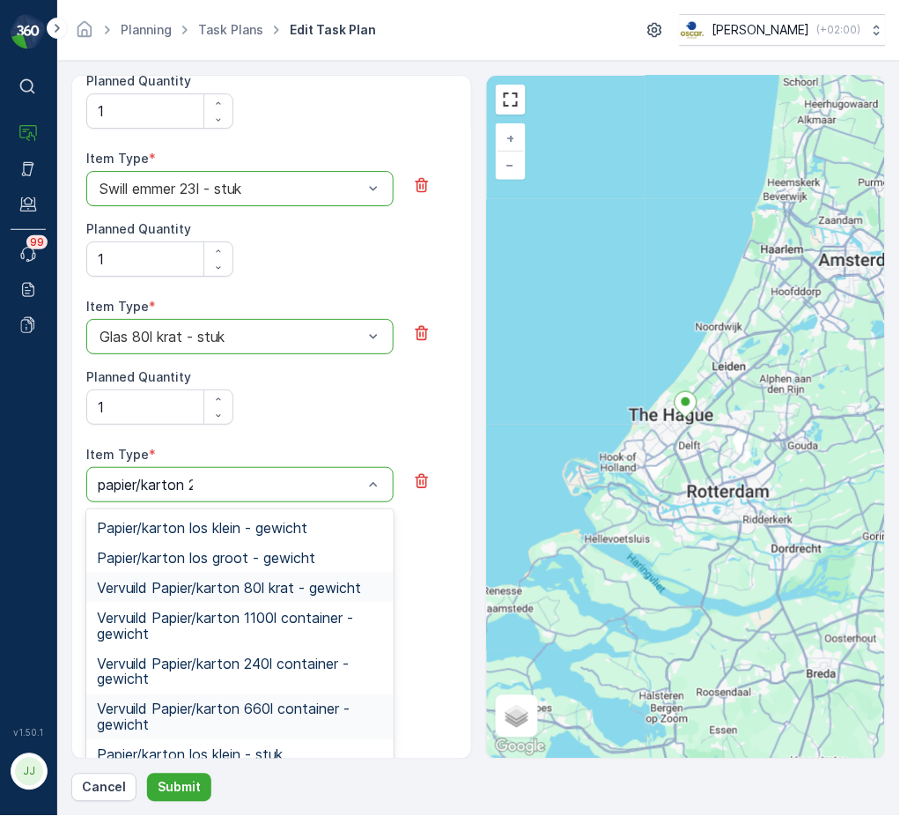
type input "papier/karton 24"
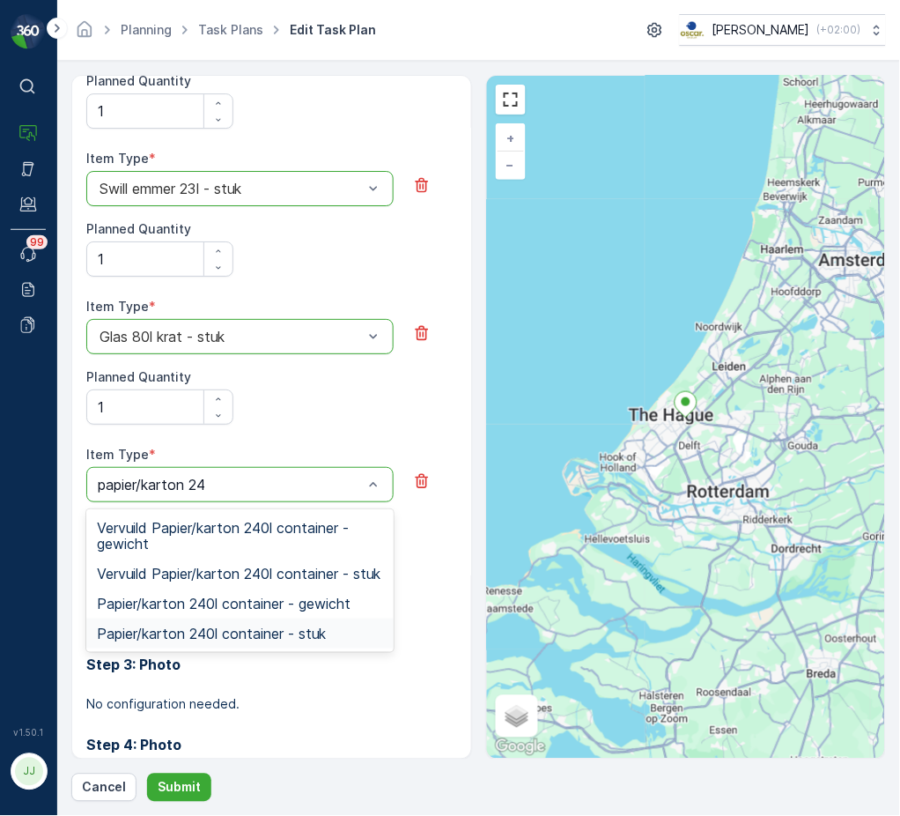
click at [223, 641] on span "Papier/karton 240l container - stuk" at bounding box center [211, 633] width 229 height 16
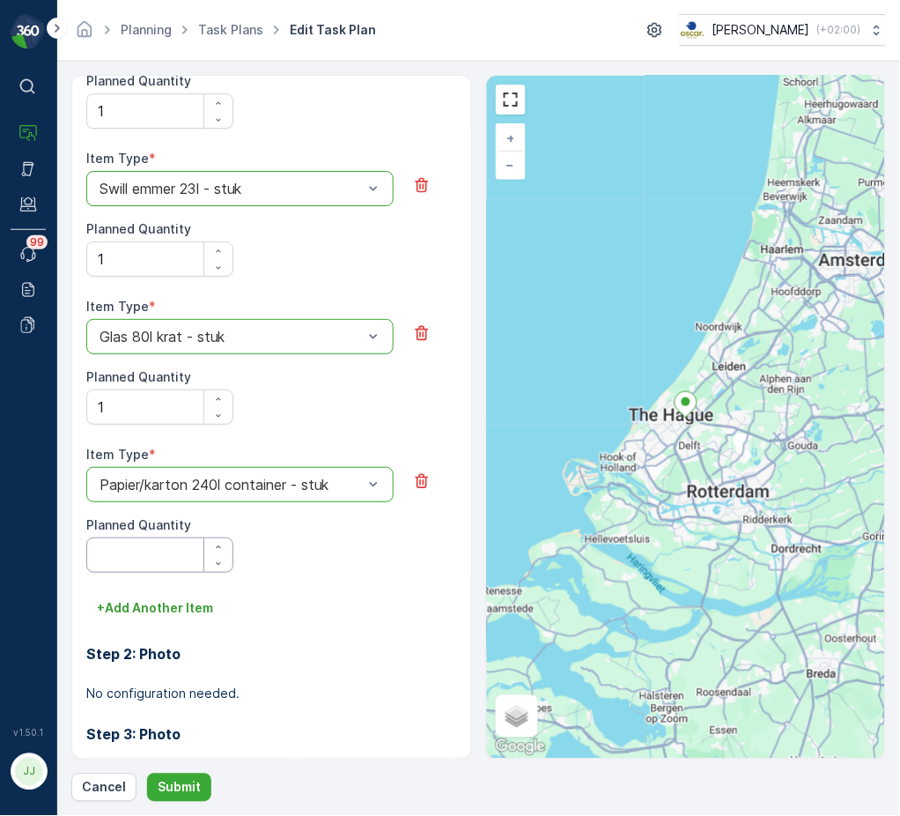
click at [137, 553] on Quantity "Planned Quantity" at bounding box center [159, 554] width 147 height 35
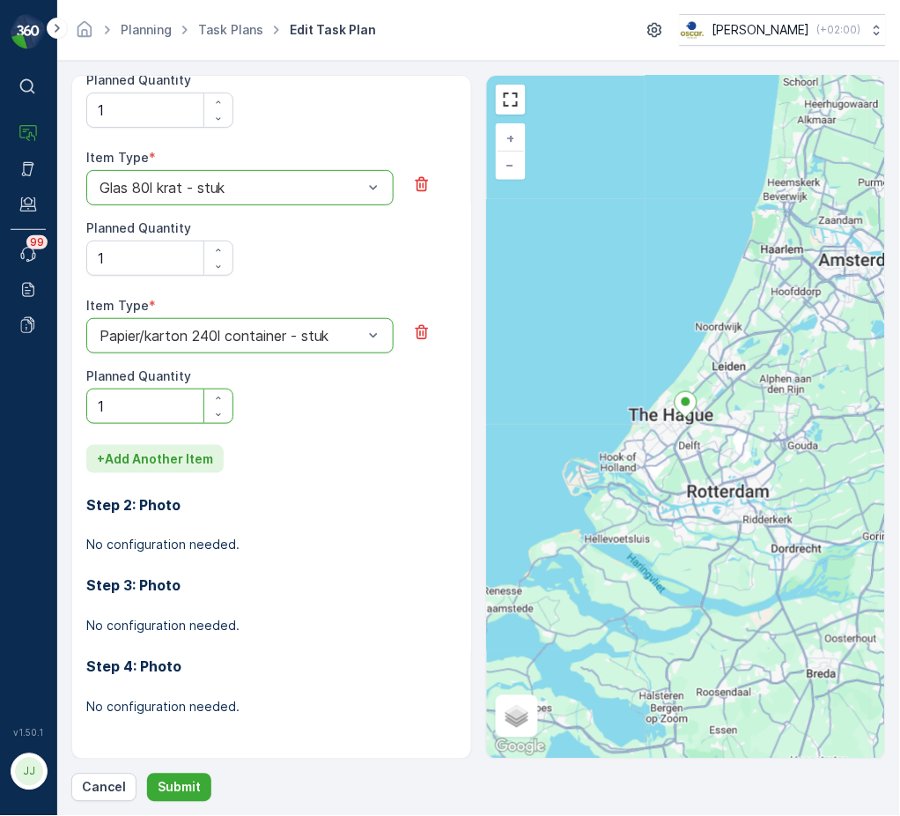
type Quantity "1"
click at [173, 450] on p "+ Add Another Item" at bounding box center [155, 459] width 116 height 18
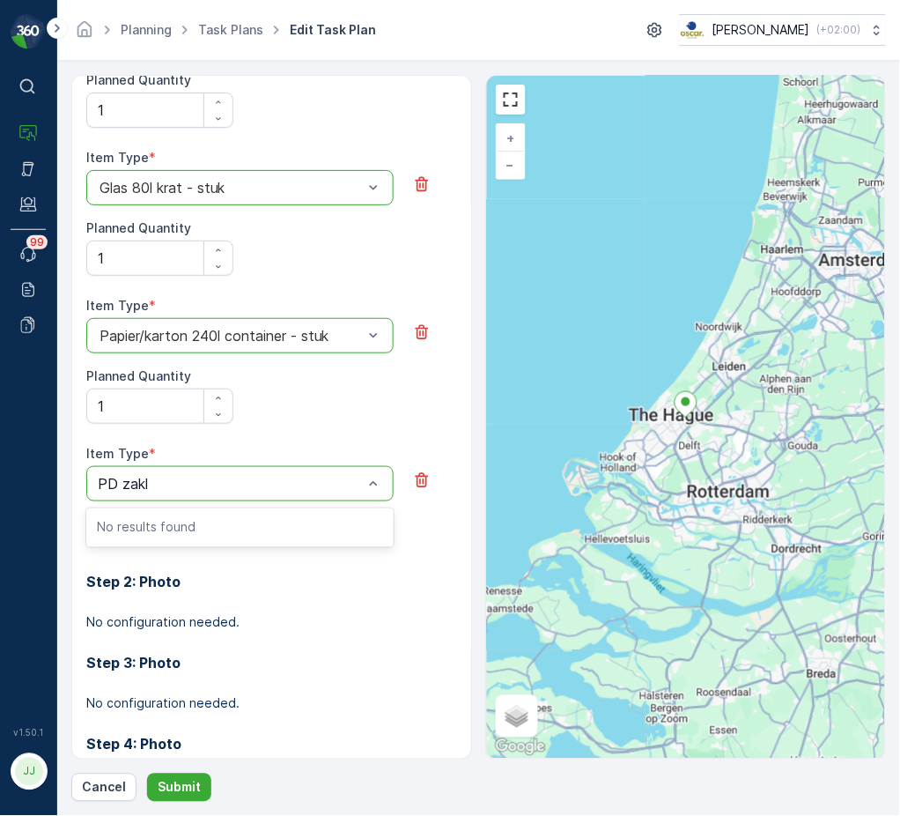
type input "PD zak"
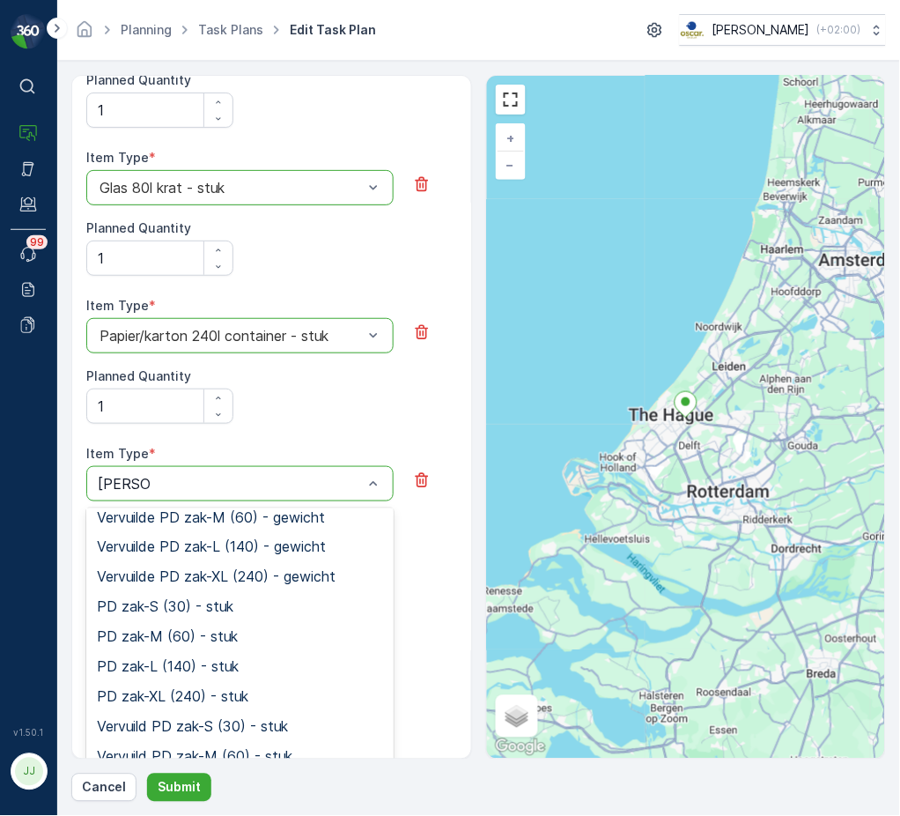
scroll to position [162, 0]
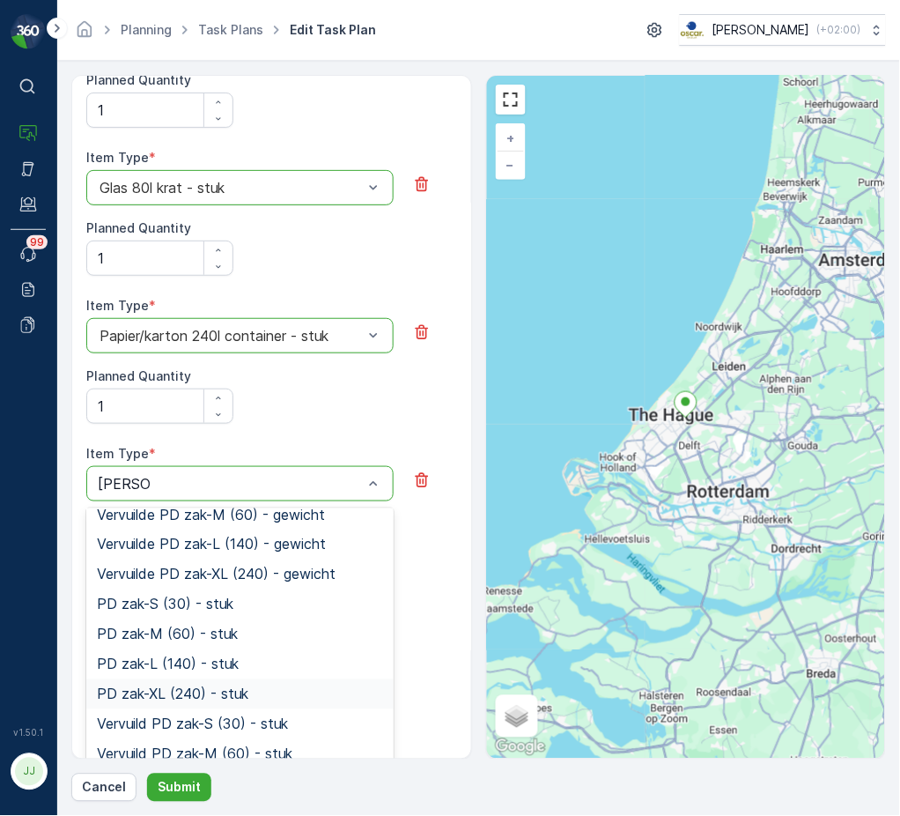
click at [166, 699] on span "PD zak-XL (240) - stuk" at bounding box center [172, 694] width 151 height 16
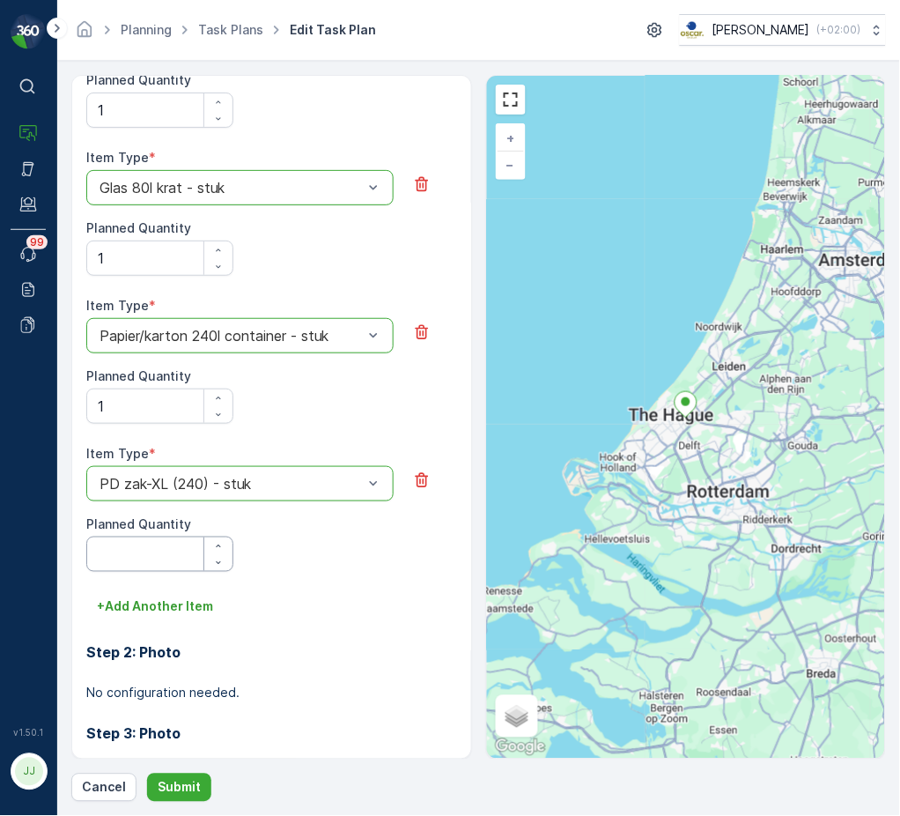
click at [137, 558] on Quantity "Planned Quantity" at bounding box center [159, 553] width 147 height 35
type Quantity "1"
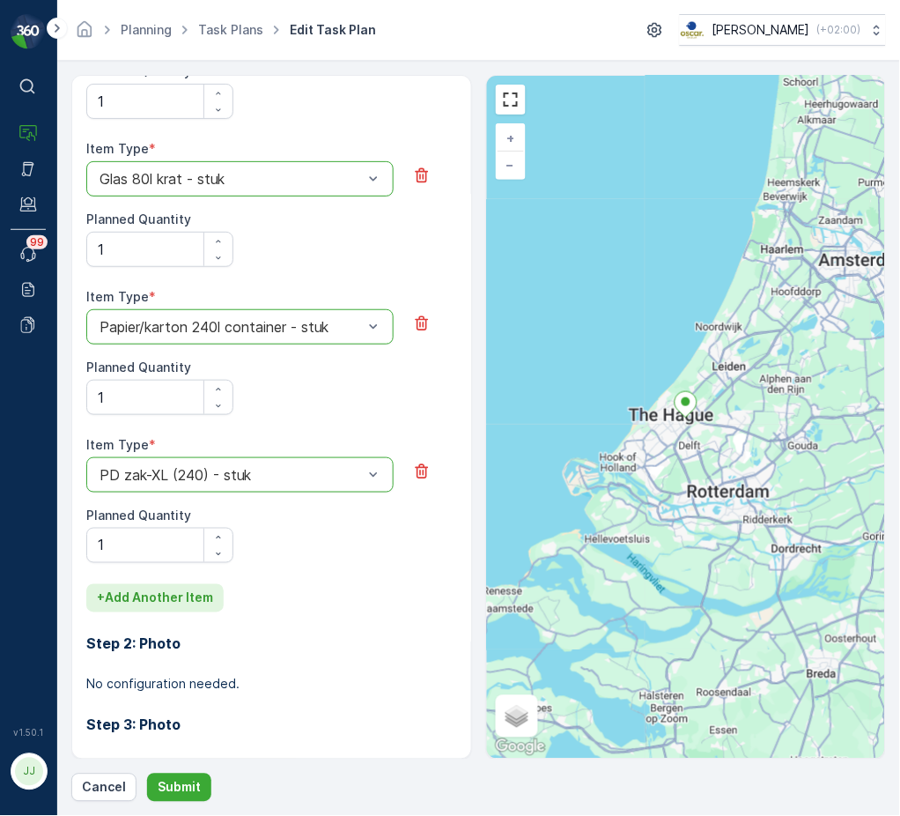
click at [131, 588] on button "+ Add Another Item" at bounding box center [154, 598] width 137 height 28
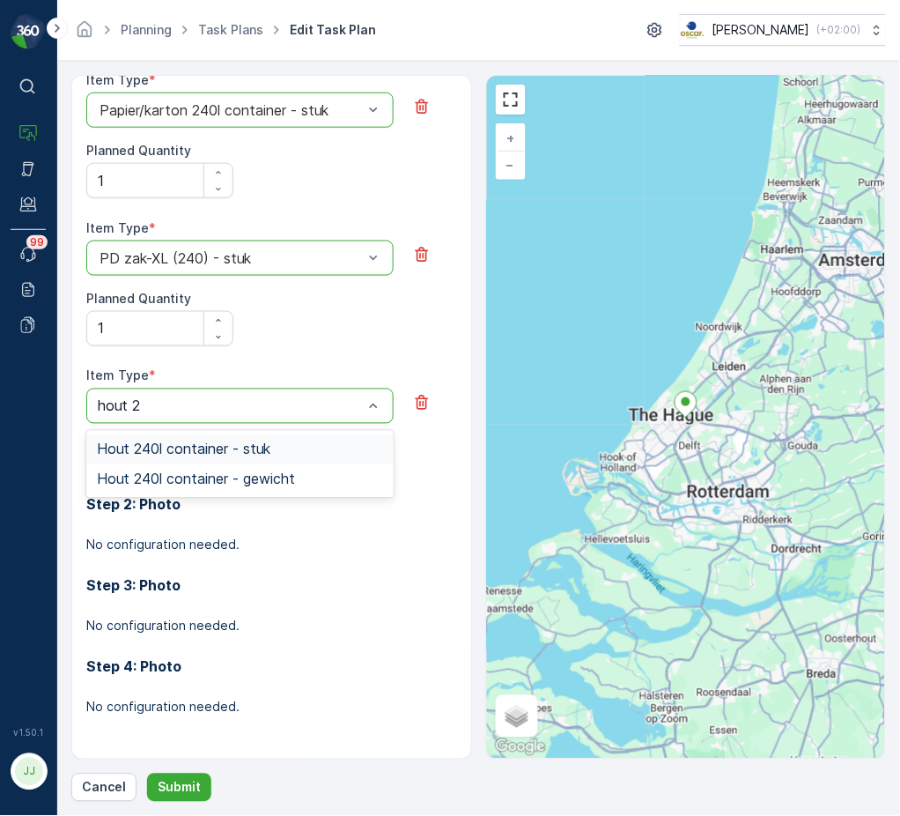
scroll to position [0, 0]
type input "hout 24"
click at [169, 453] on span "Hout 240l container - stuk" at bounding box center [184, 449] width 174 height 16
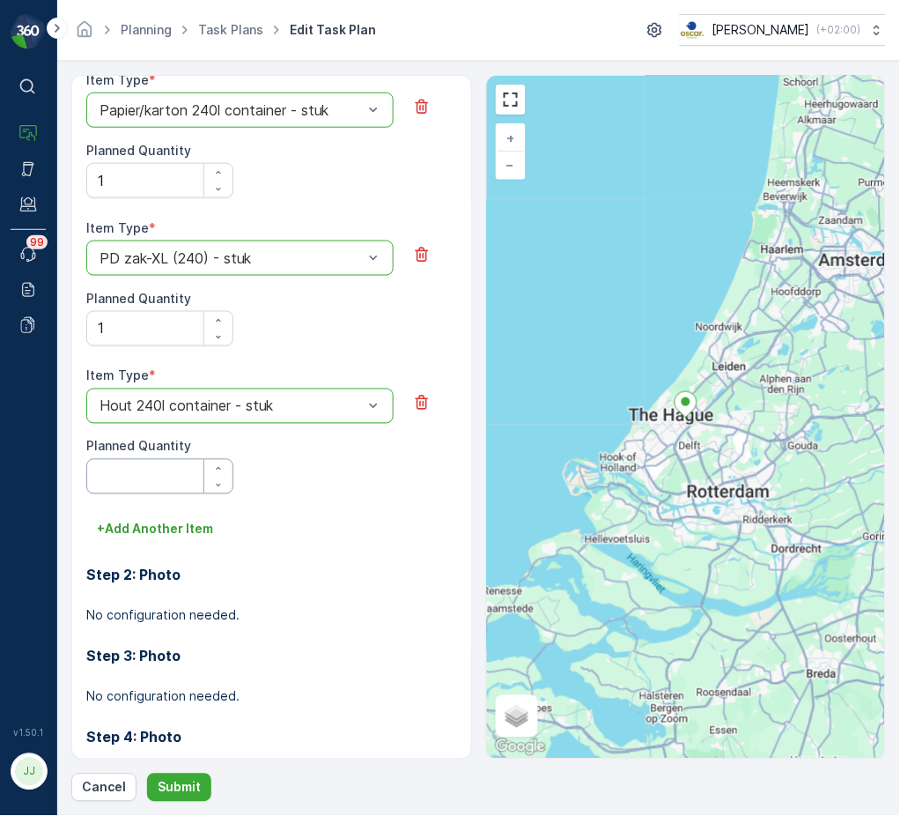
click at [144, 486] on Quantity "Planned Quantity" at bounding box center [159, 476] width 147 height 35
type Quantity "1"
click at [162, 786] on p "Submit" at bounding box center [179, 788] width 43 height 18
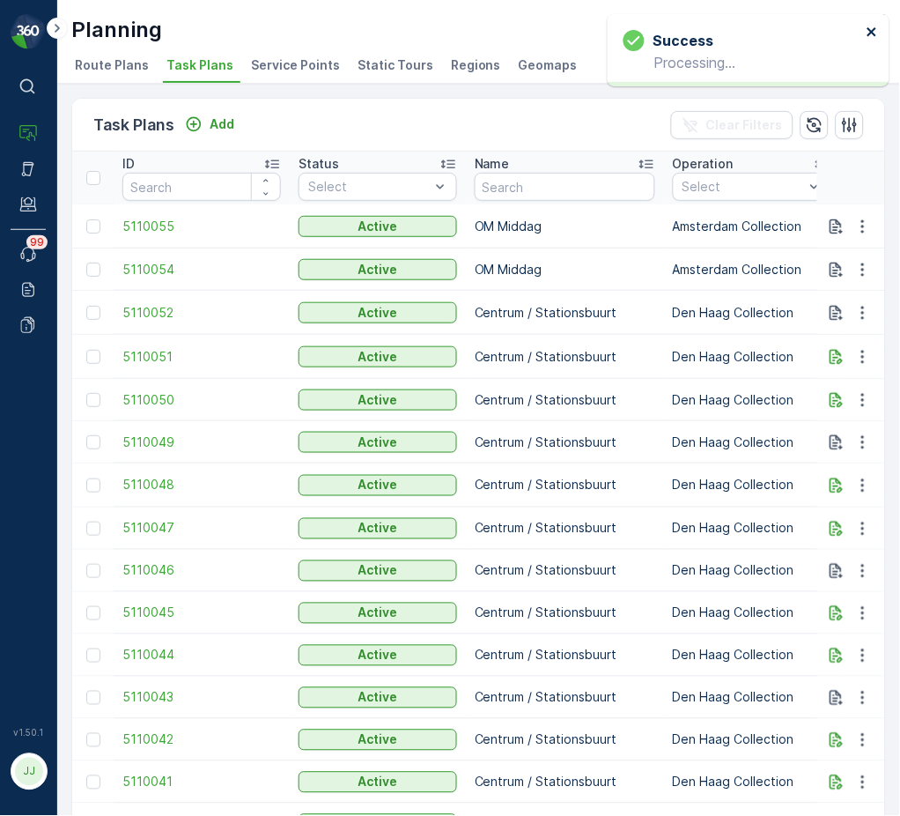
click at [876, 28] on icon "close" at bounding box center [872, 31] width 9 height 9
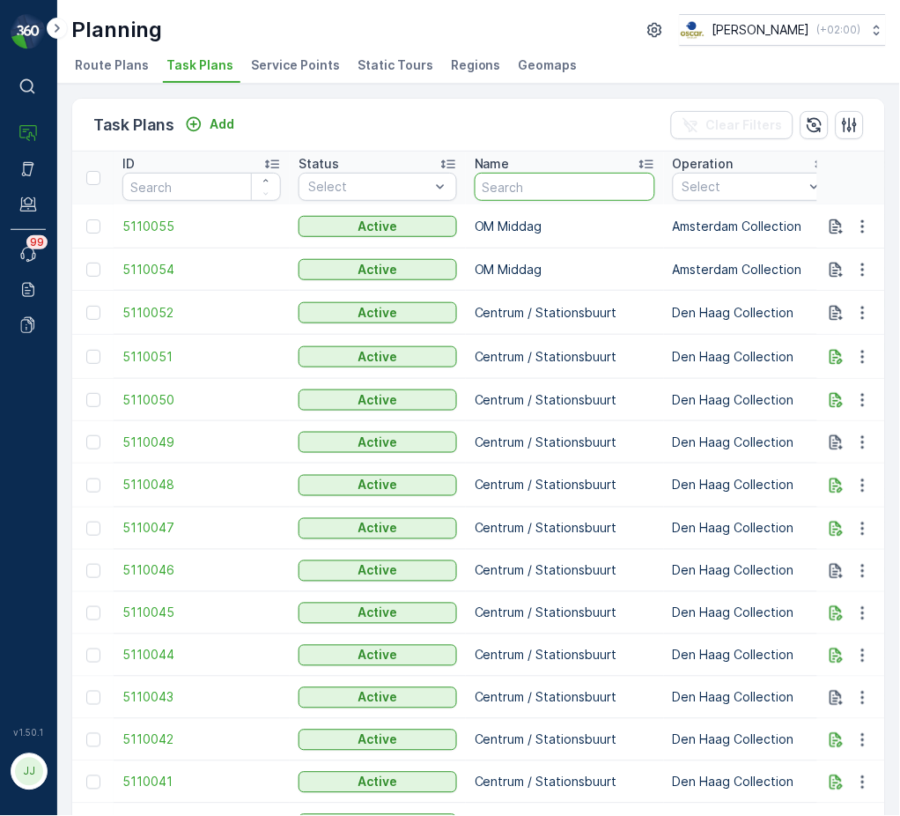
click at [541, 179] on input "text" at bounding box center [565, 187] width 181 height 28
type input "b"
type input "BH regu"
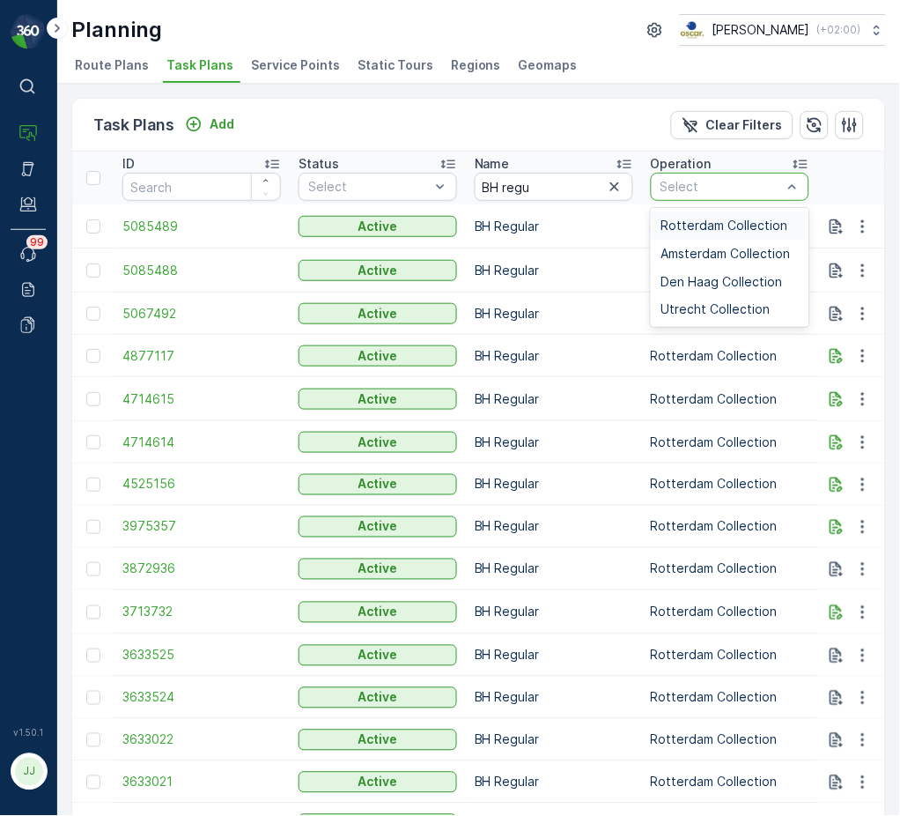
click at [713, 219] on span "Rotterdam Collection" at bounding box center [724, 225] width 127 height 14
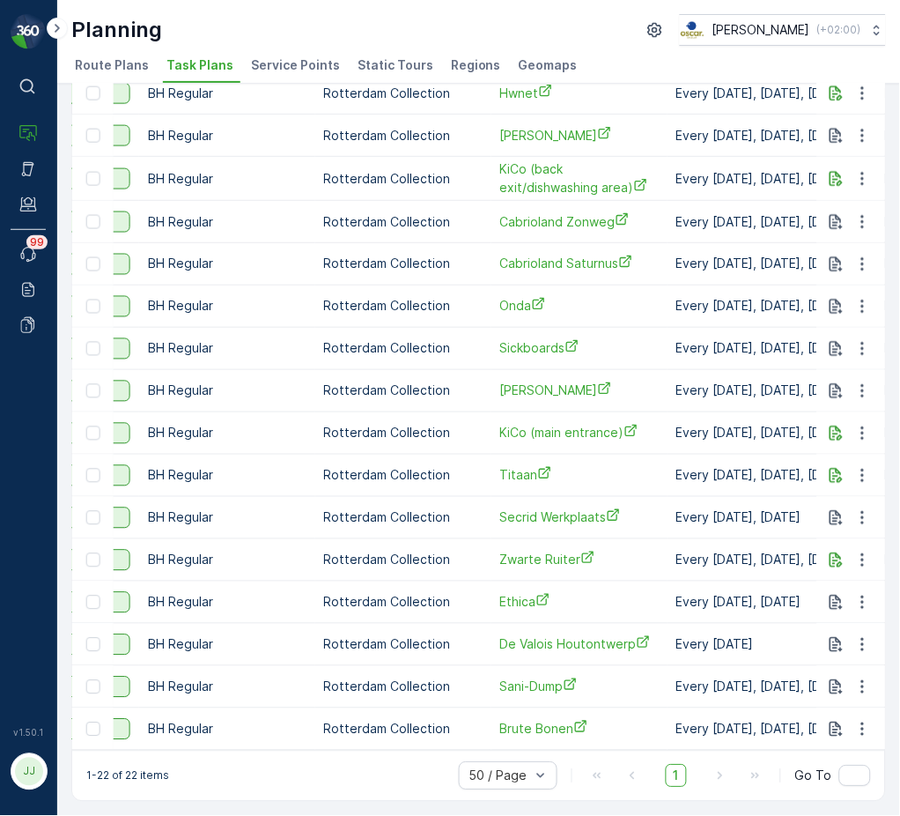
scroll to position [0, 325]
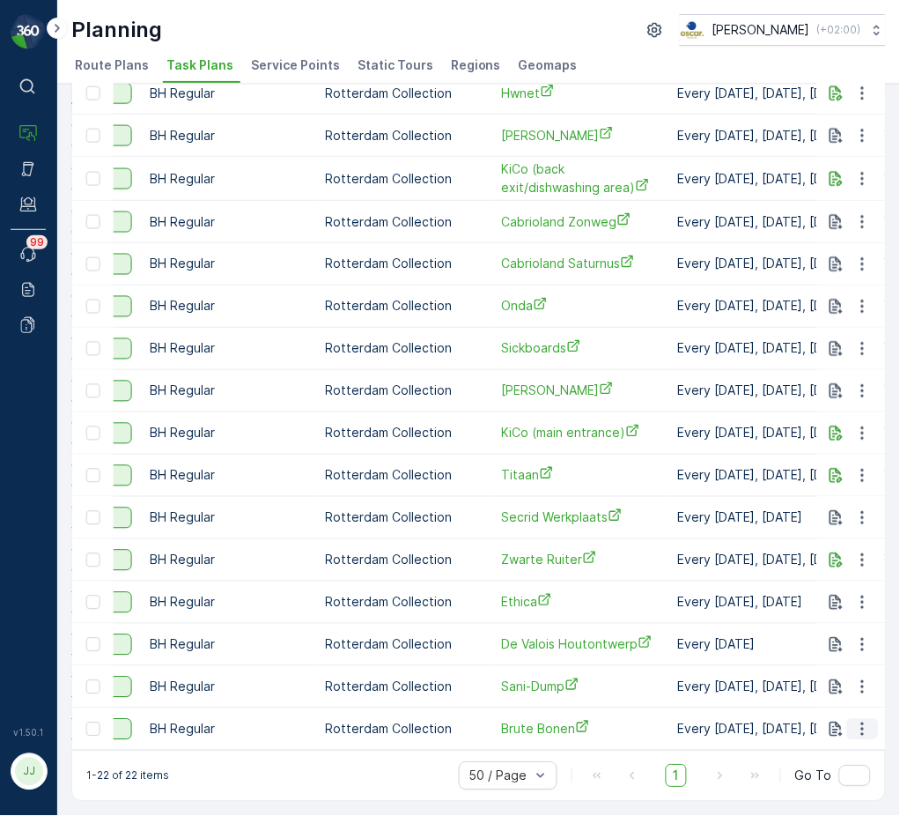
click at [858, 721] on icon "button" at bounding box center [863, 730] width 18 height 18
click at [832, 639] on span "Edit Task Plan" at bounding box center [832, 637] width 82 height 18
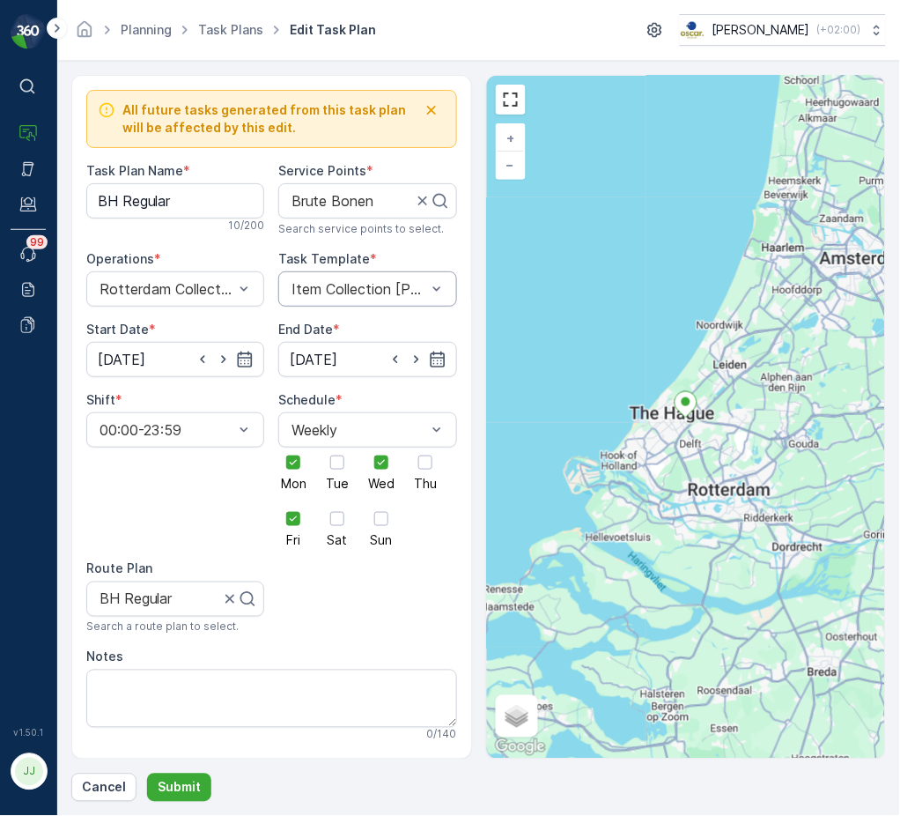
scroll to position [1, 0]
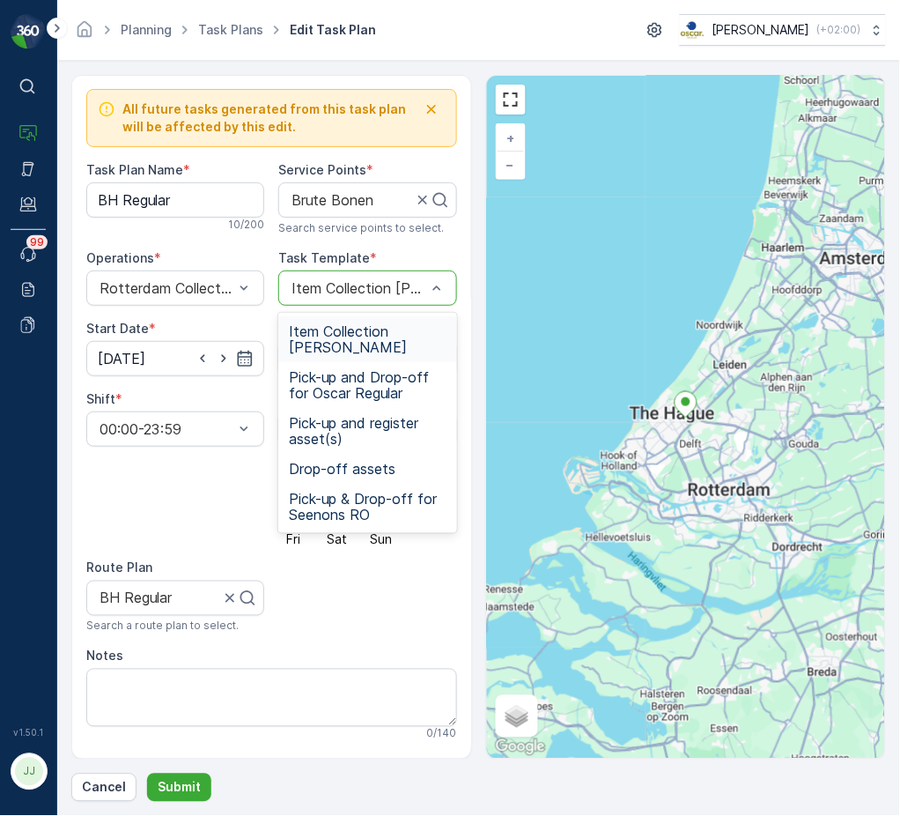
click at [321, 297] on div "Item Collection [PERSON_NAME]" at bounding box center [367, 287] width 178 height 35
click at [327, 349] on span "Item Collection [PERSON_NAME]" at bounding box center [367, 339] width 157 height 32
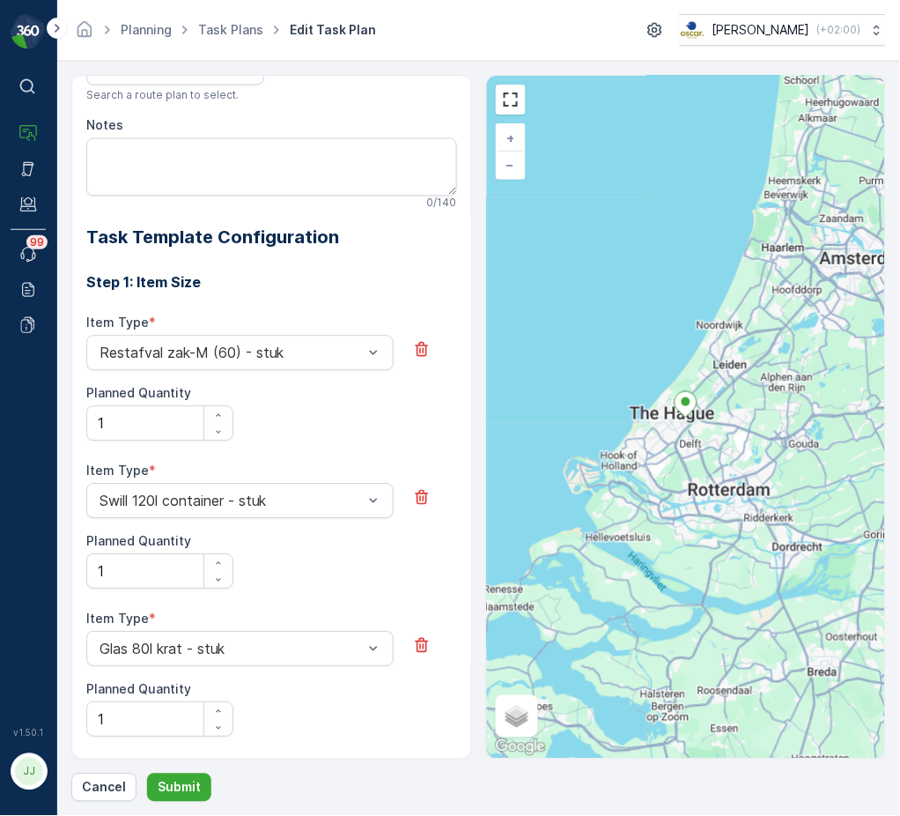
scroll to position [0, 0]
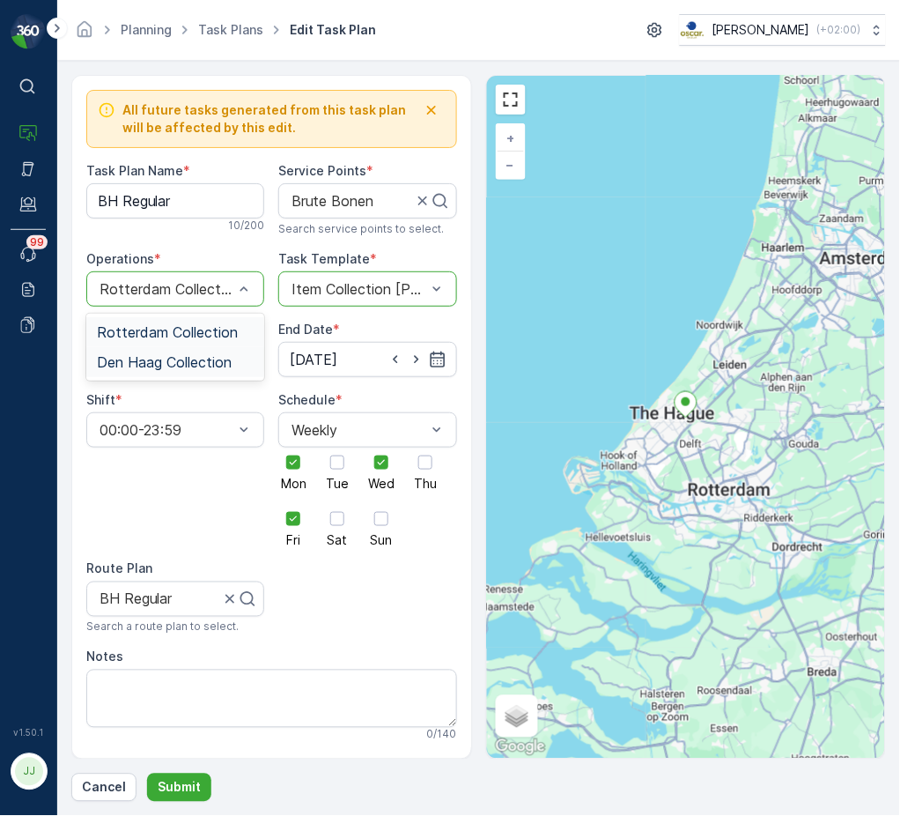
click at [160, 360] on span "Den Haag Collection" at bounding box center [164, 362] width 135 height 16
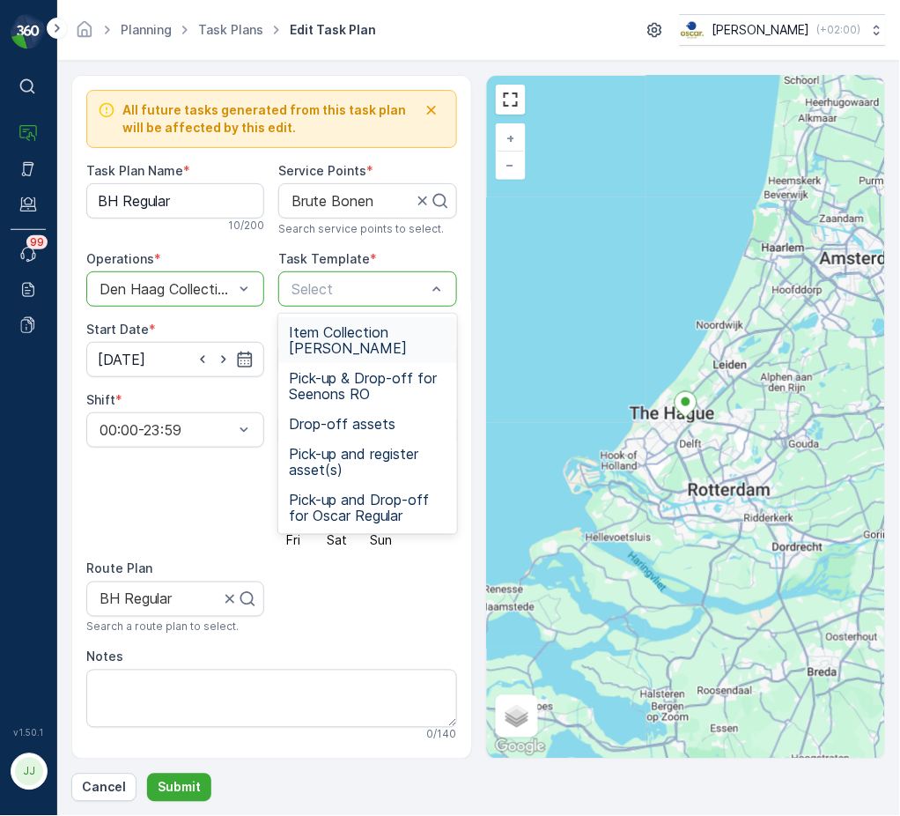
click at [354, 294] on div at bounding box center [358, 289] width 137 height 16
click at [345, 326] on span "Item Collection [PERSON_NAME]" at bounding box center [367, 340] width 157 height 32
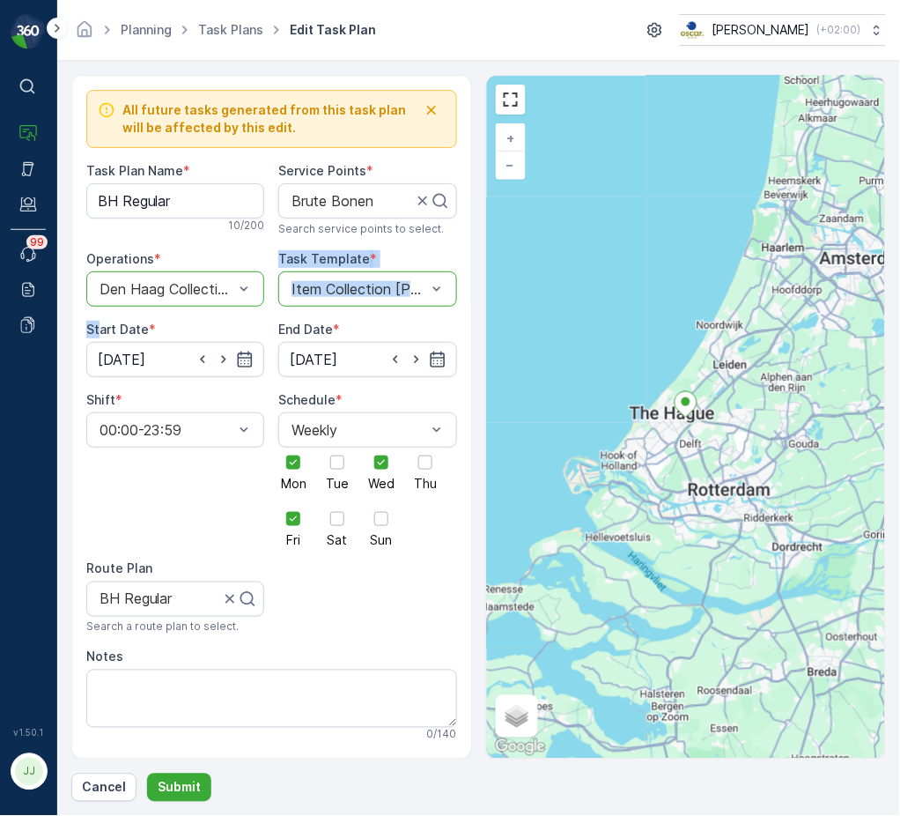
click at [0, 311] on html "⌘B Operations Asset Engagement Events 99 Reports Documents v 1.50.1 JJ Jens jen…" at bounding box center [450, 408] width 900 height 816
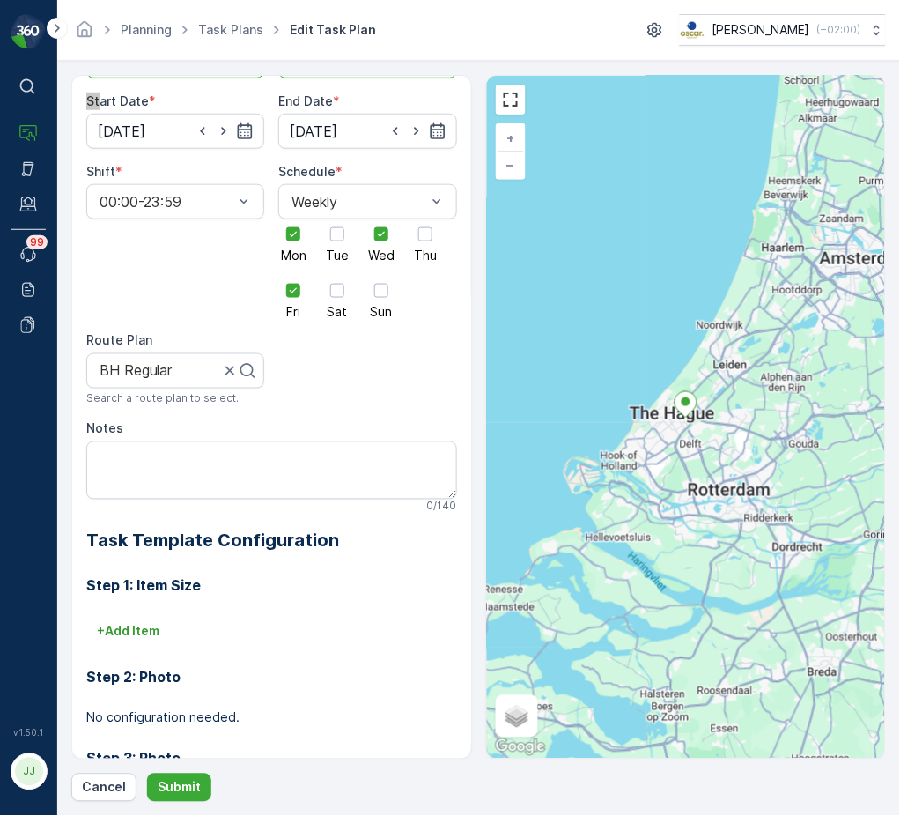
scroll to position [352, 0]
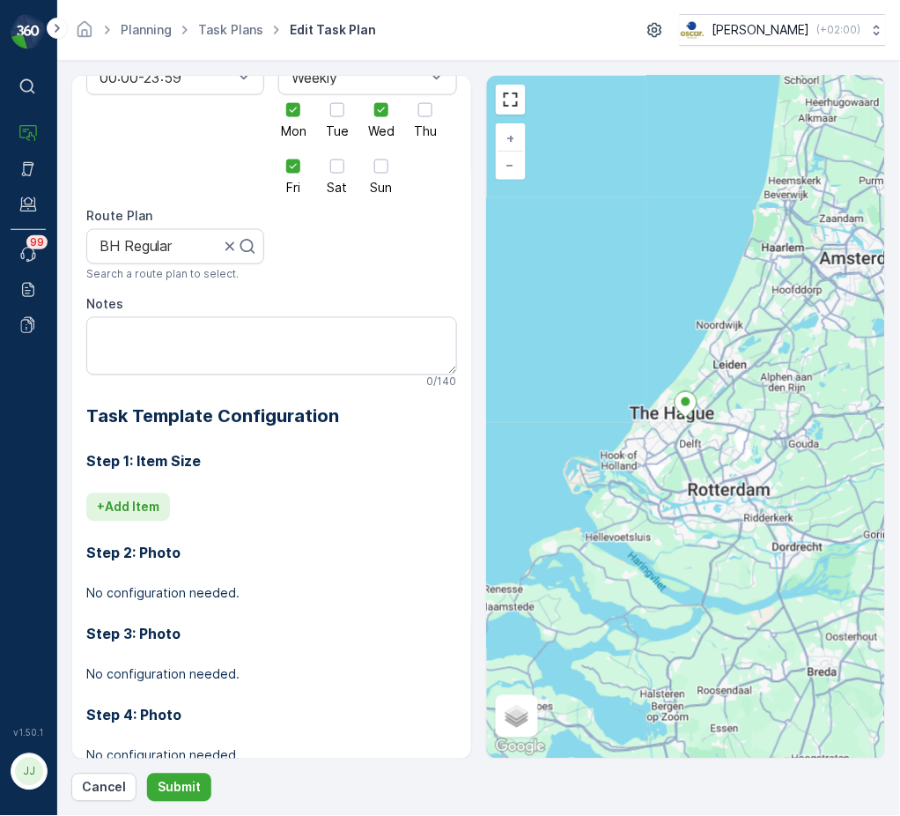
click at [159, 512] on p "+ Add Item" at bounding box center [128, 508] width 63 height 18
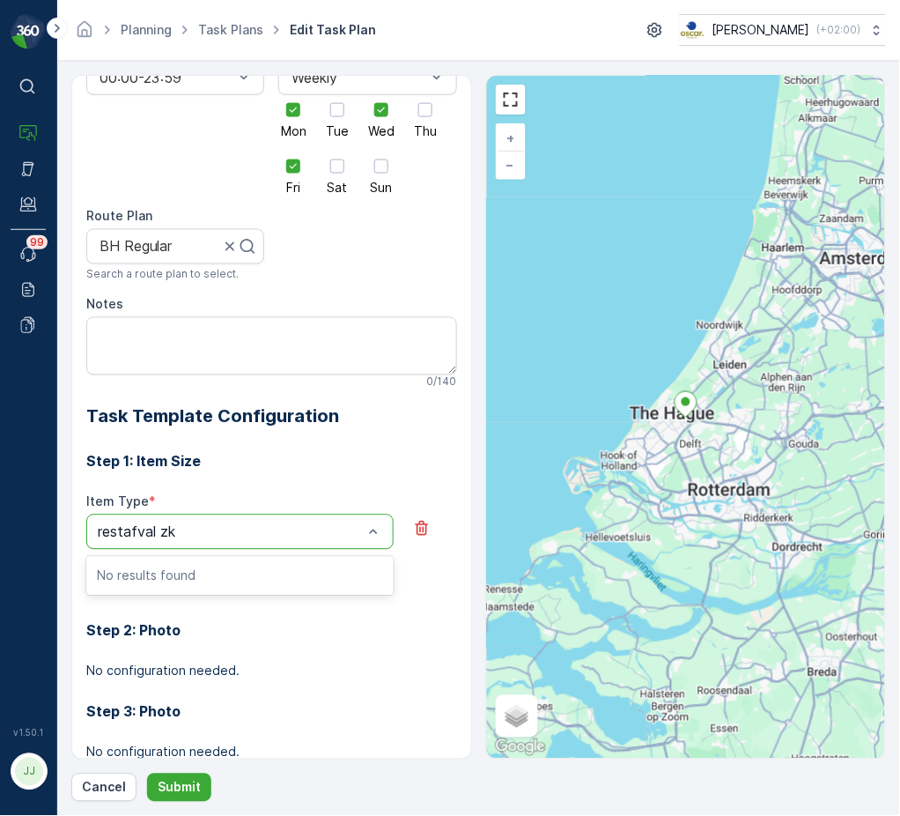
scroll to position [0, 0]
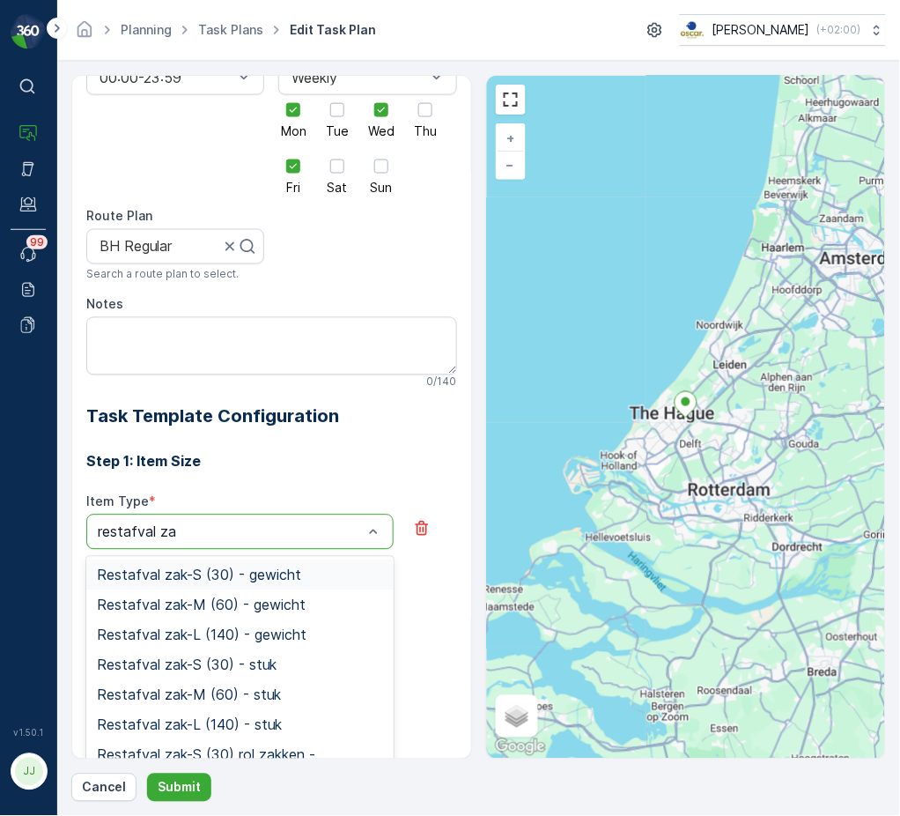
type input "restafval zak"
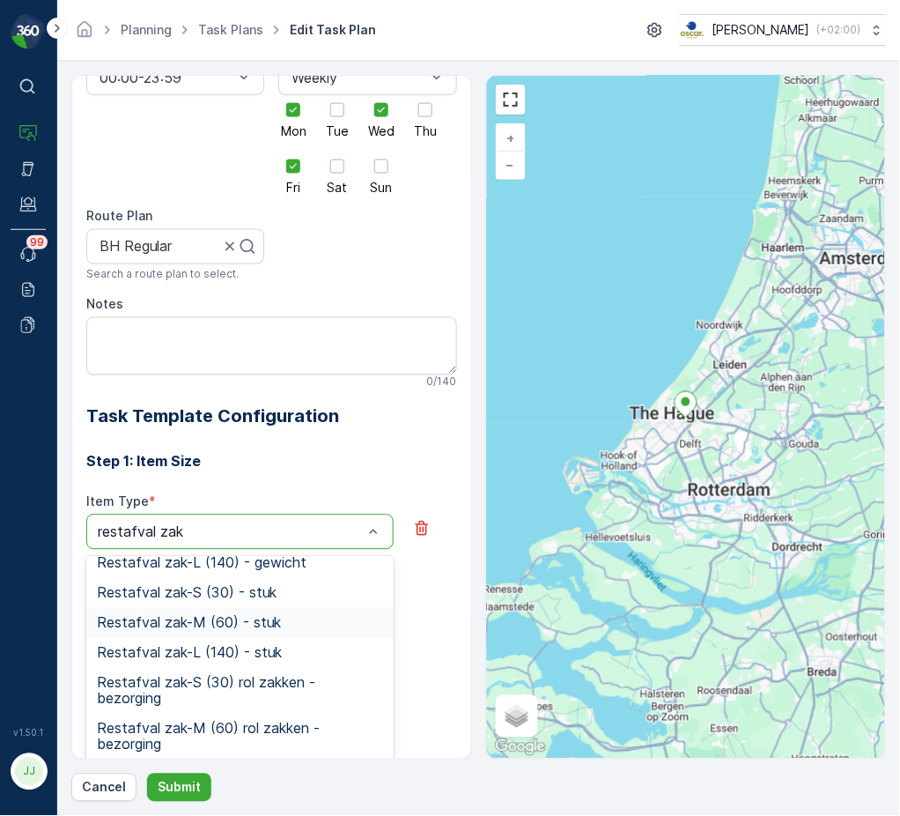
click at [194, 624] on span "Restafval zak-M (60) - stuk" at bounding box center [189, 623] width 184 height 16
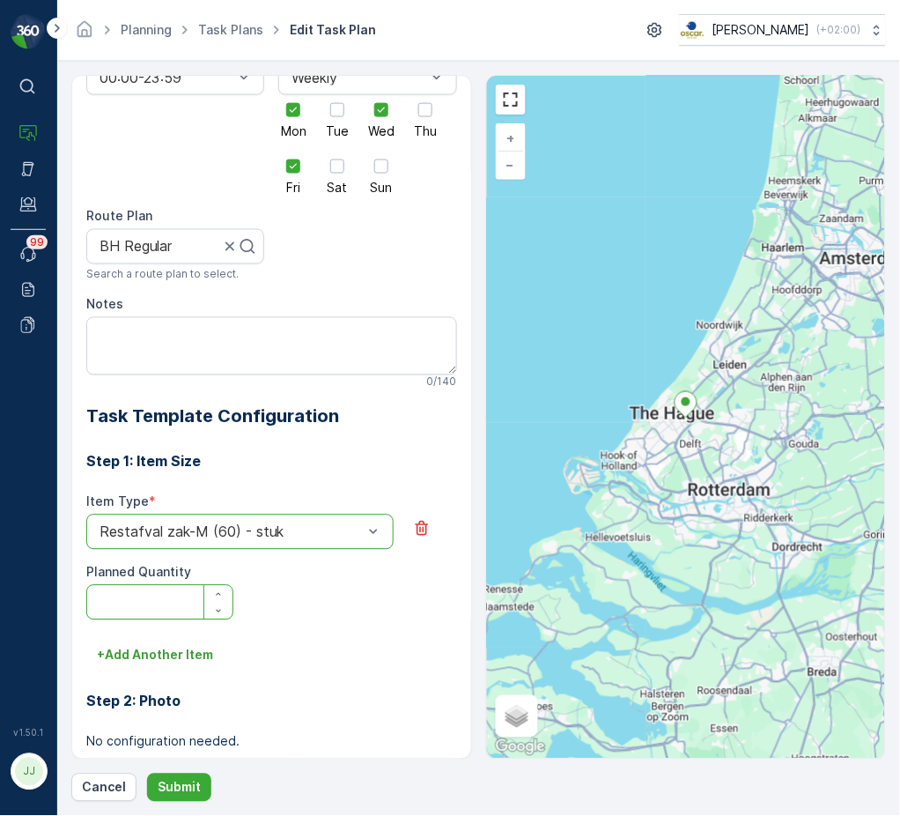
click at [177, 606] on Quantity "Planned Quantity" at bounding box center [159, 602] width 147 height 35
type Quantity "1"
click at [163, 640] on div "Item Type * option Restafval zak-M (60) - stuk is disabled. Select another opti…" at bounding box center [271, 567] width 371 height 148
click at [159, 658] on p "+ Add Another Item" at bounding box center [155, 656] width 116 height 18
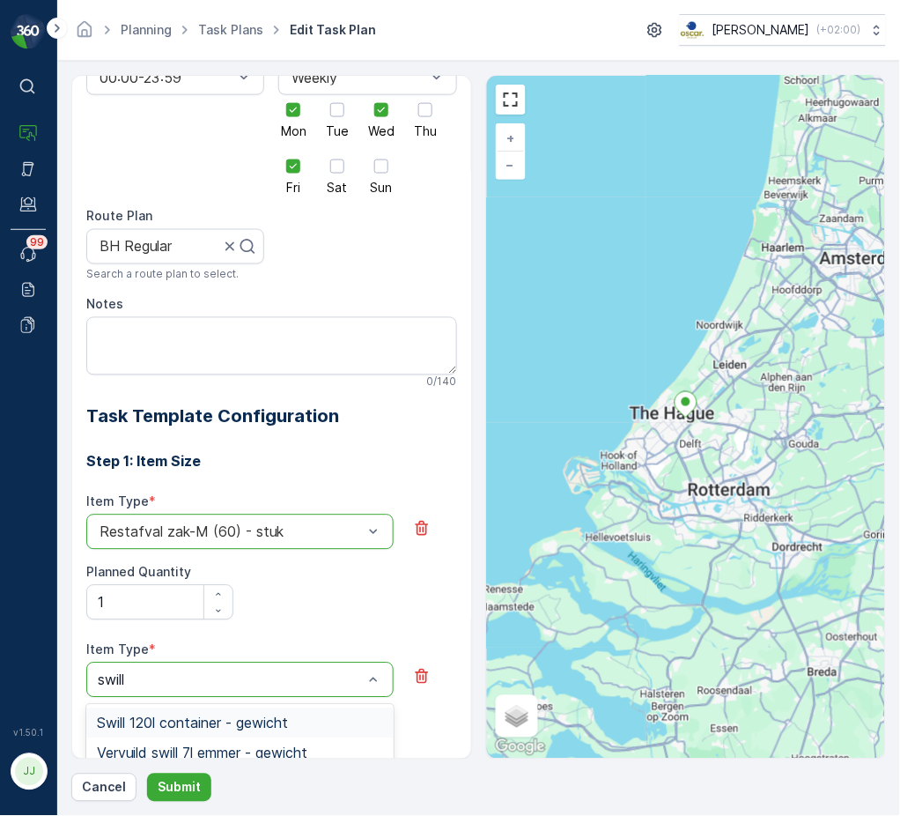
type input "swill 1"
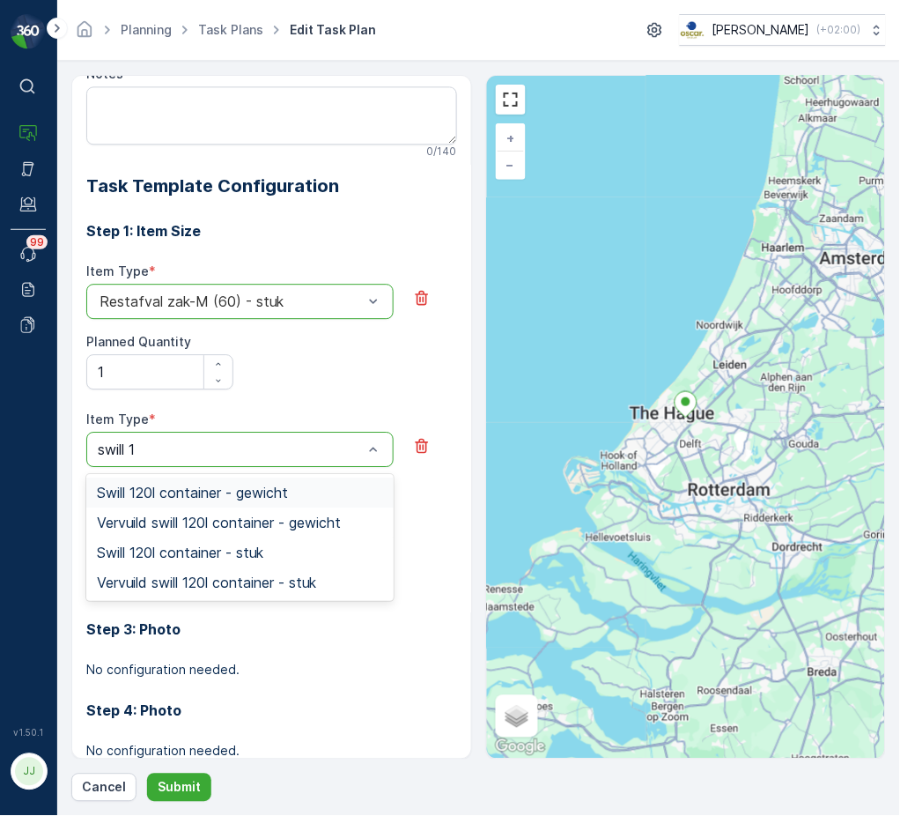
scroll to position [582, 0]
click at [178, 558] on span "Swill 120l container - stuk" at bounding box center [180, 553] width 166 height 16
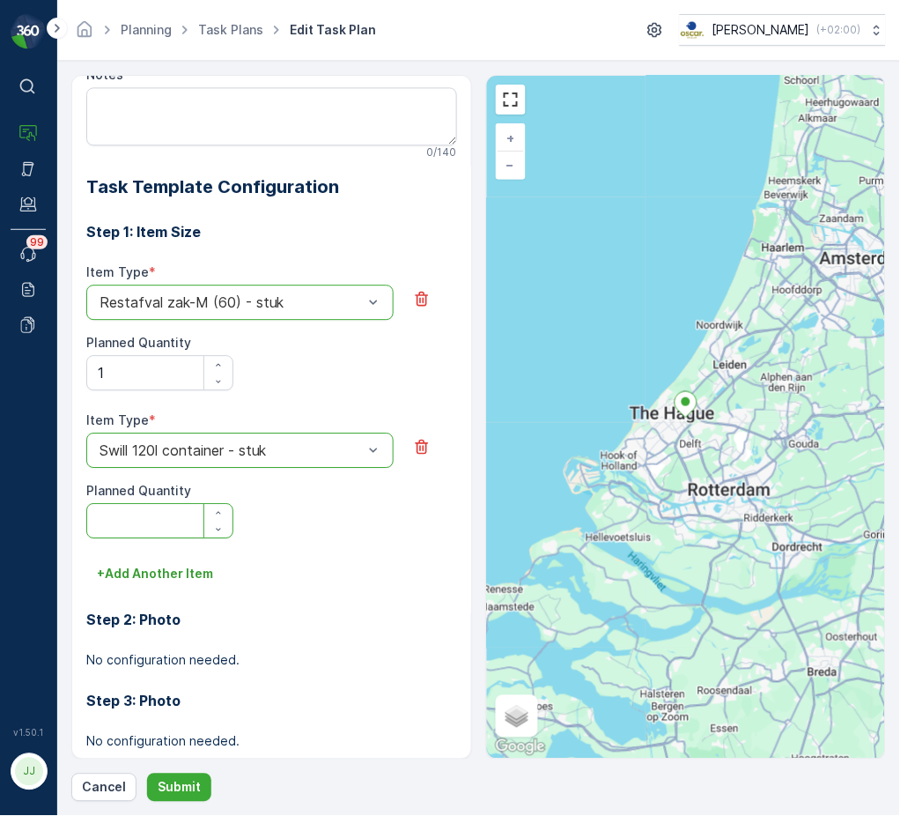
click at [152, 517] on Quantity "Planned Quantity" at bounding box center [159, 520] width 147 height 35
type Quantity "1"
click at [139, 569] on p "+ Add Another Item" at bounding box center [155, 574] width 116 height 18
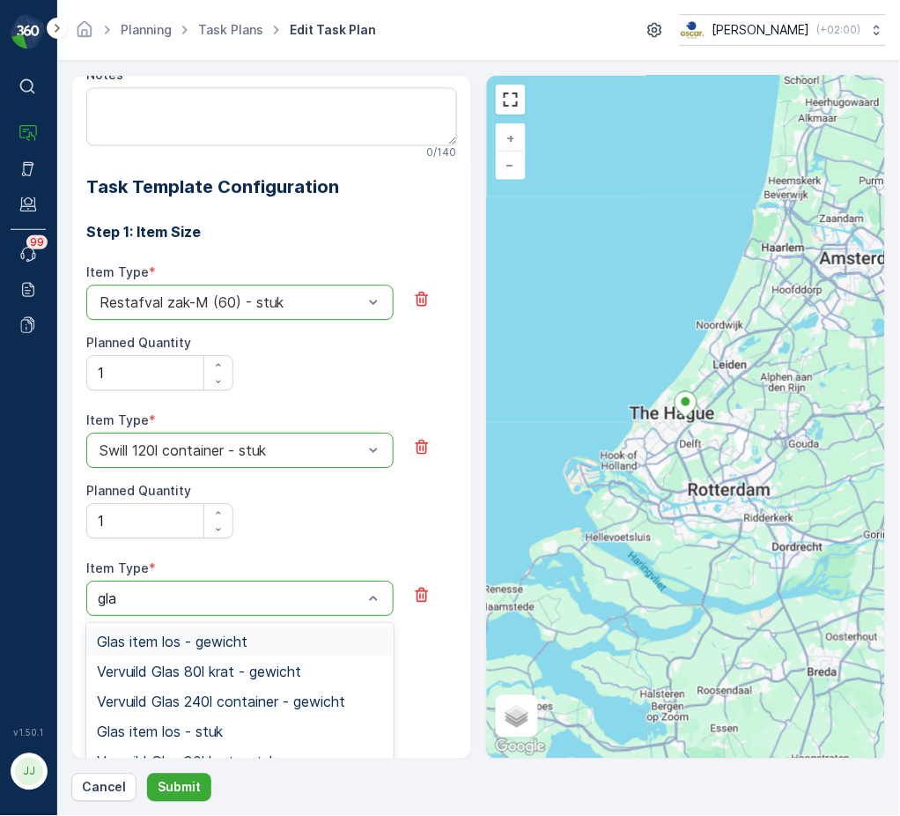
type input "glas"
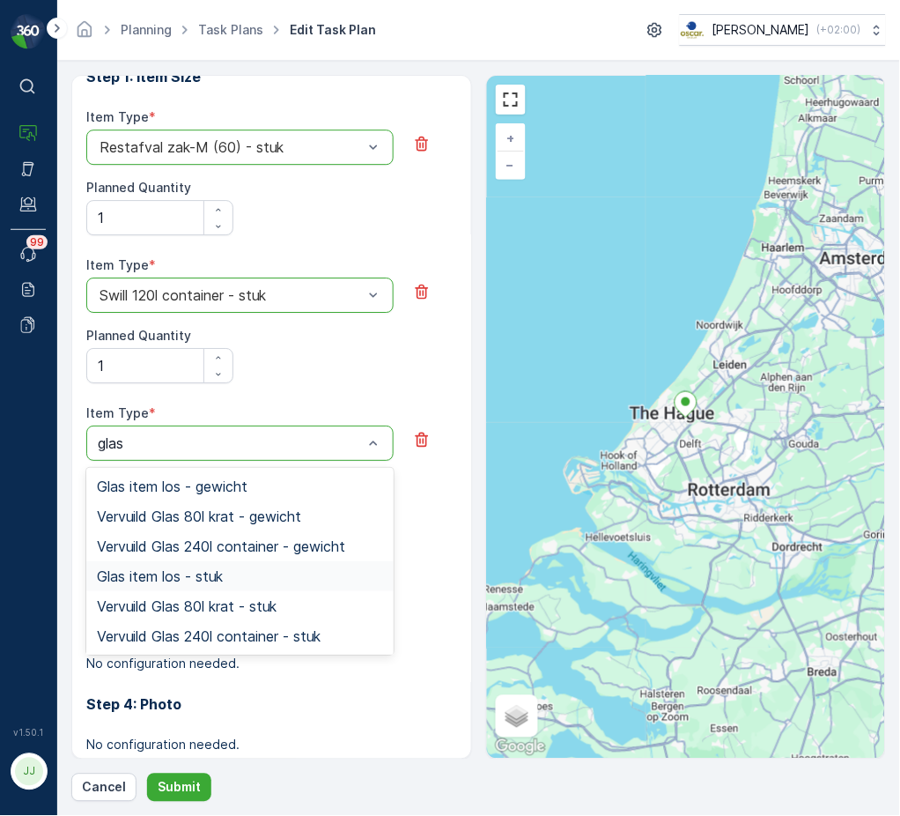
scroll to position [120, 0]
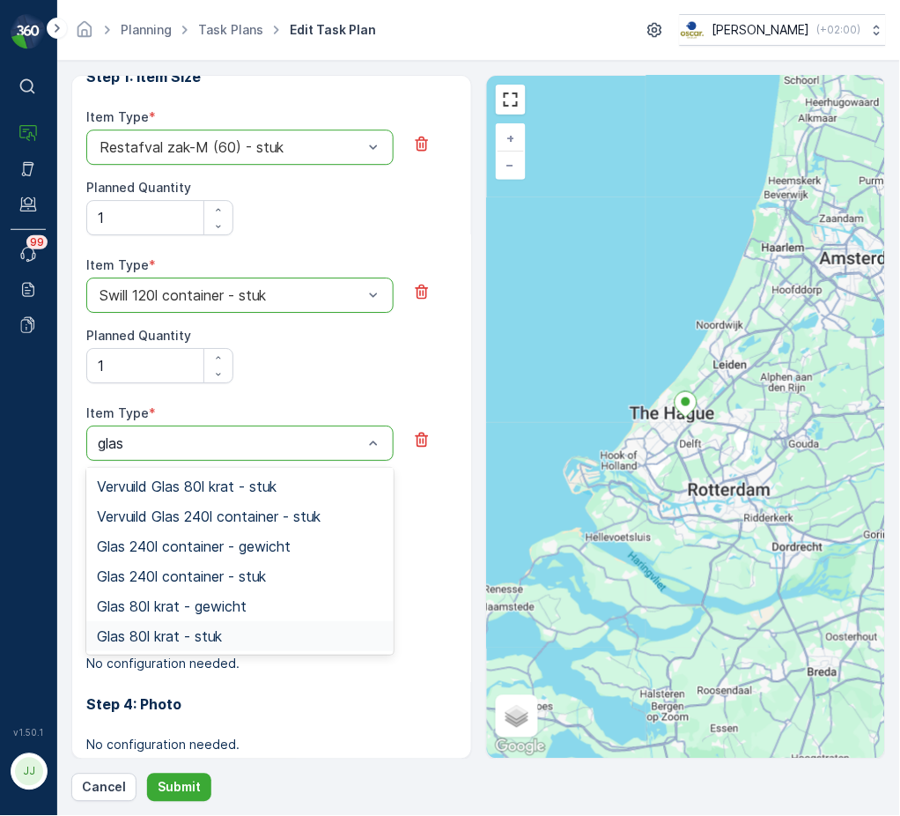
click at [162, 629] on span "Glas 80l krat - stuk" at bounding box center [159, 636] width 125 height 16
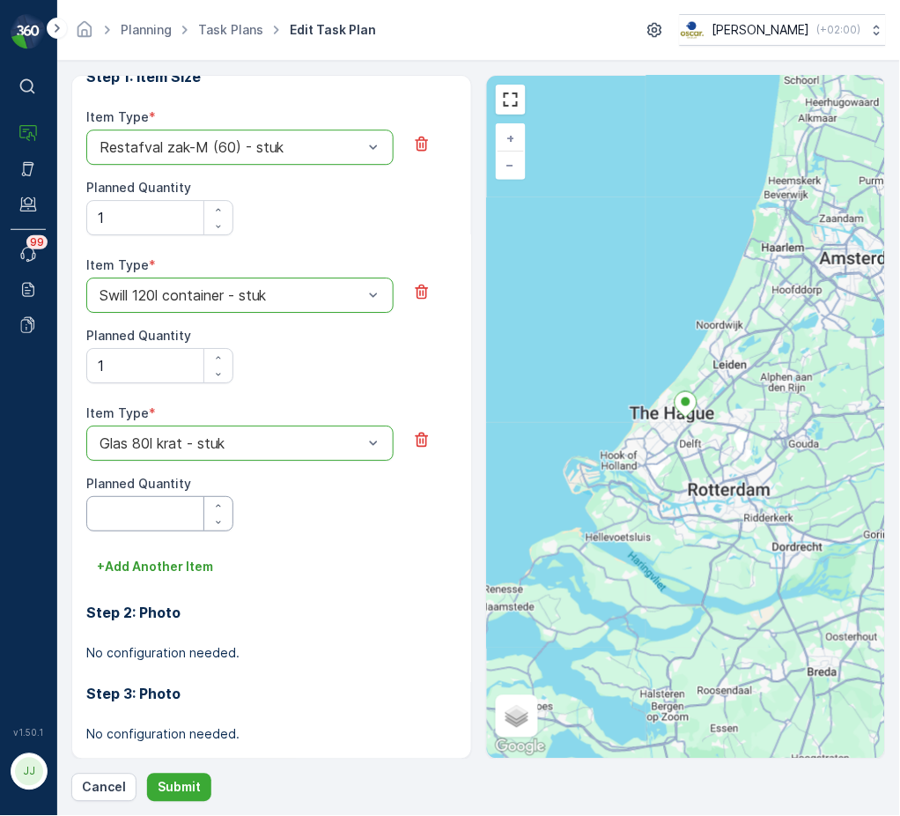
click at [129, 511] on Quantity "Planned Quantity" at bounding box center [159, 513] width 147 height 35
type Quantity "1"
click at [132, 573] on p "+ Add Another Item" at bounding box center [155, 567] width 116 height 18
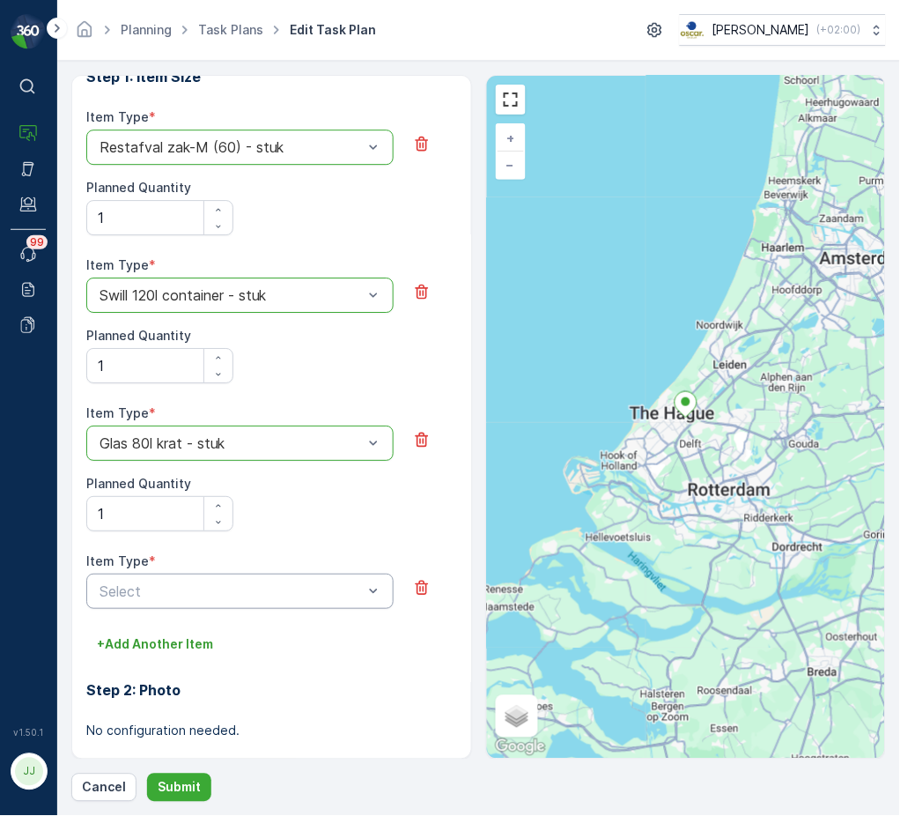
click at [115, 576] on div "Select" at bounding box center [239, 590] width 307 height 35
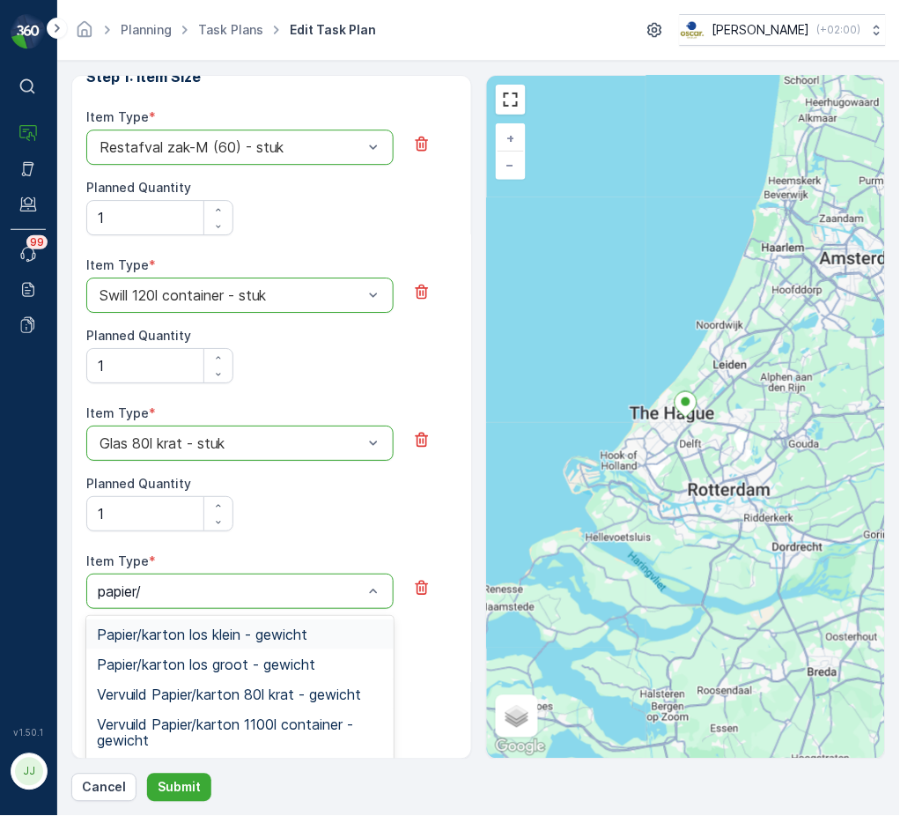
type input "papier/k"
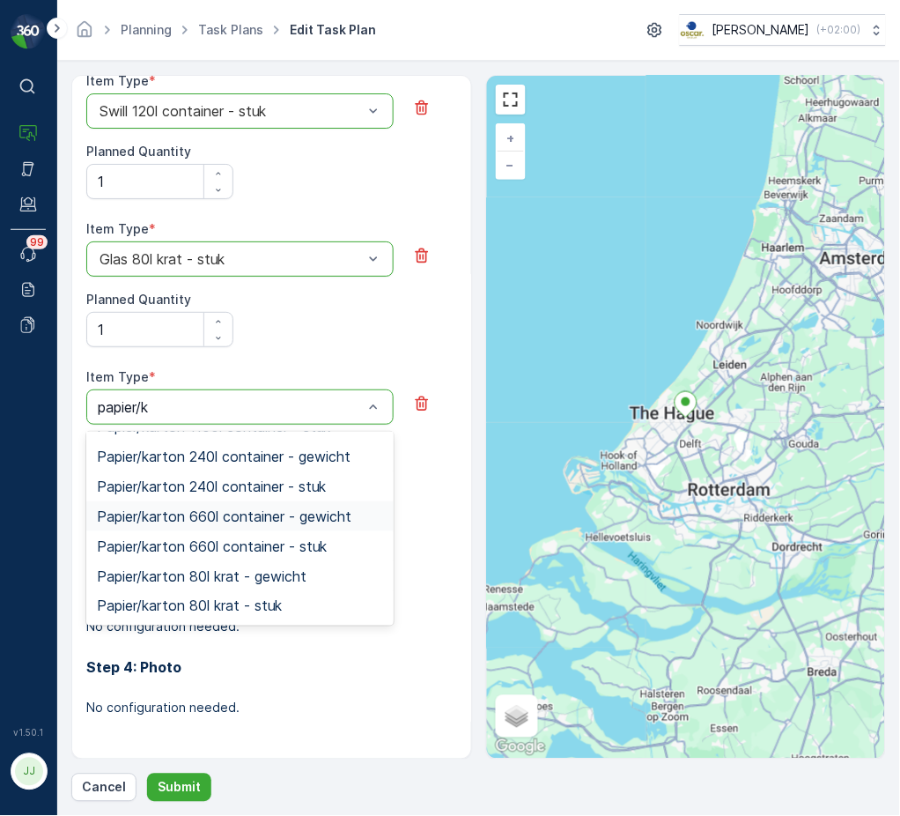
scroll to position [507, 0]
click at [207, 478] on span "Papier/karton 240l container - stuk" at bounding box center [211, 486] width 229 height 16
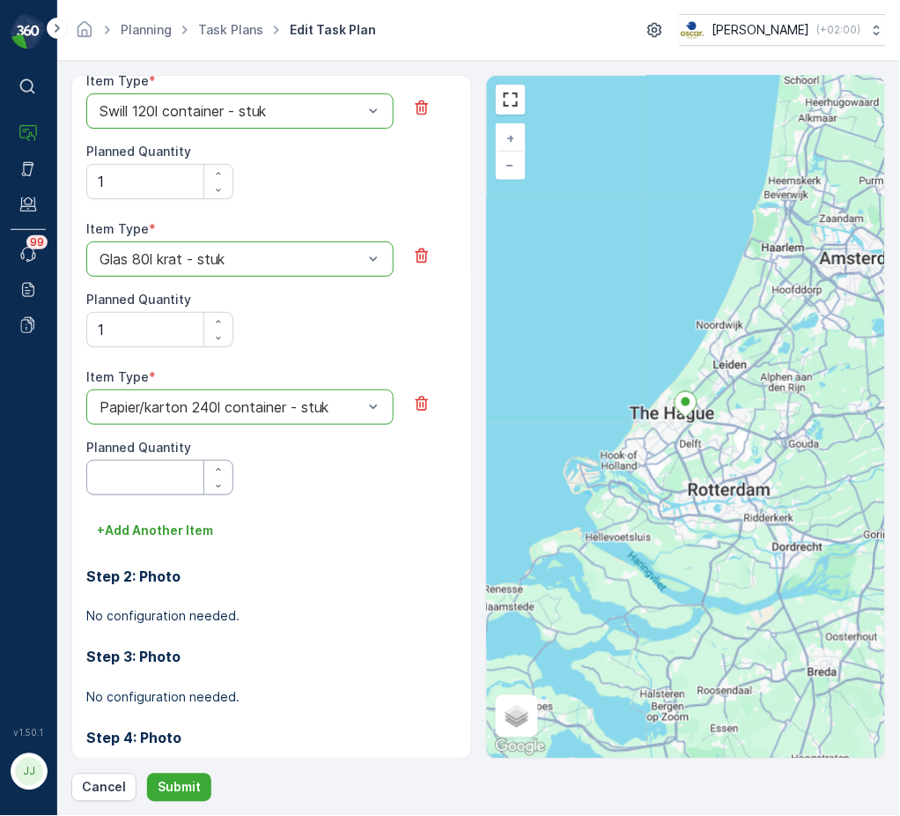
click at [177, 478] on Quantity "Planned Quantity" at bounding box center [159, 477] width 147 height 35
type Quantity "1"
click at [164, 534] on p "+ Add Another Item" at bounding box center [155, 530] width 116 height 18
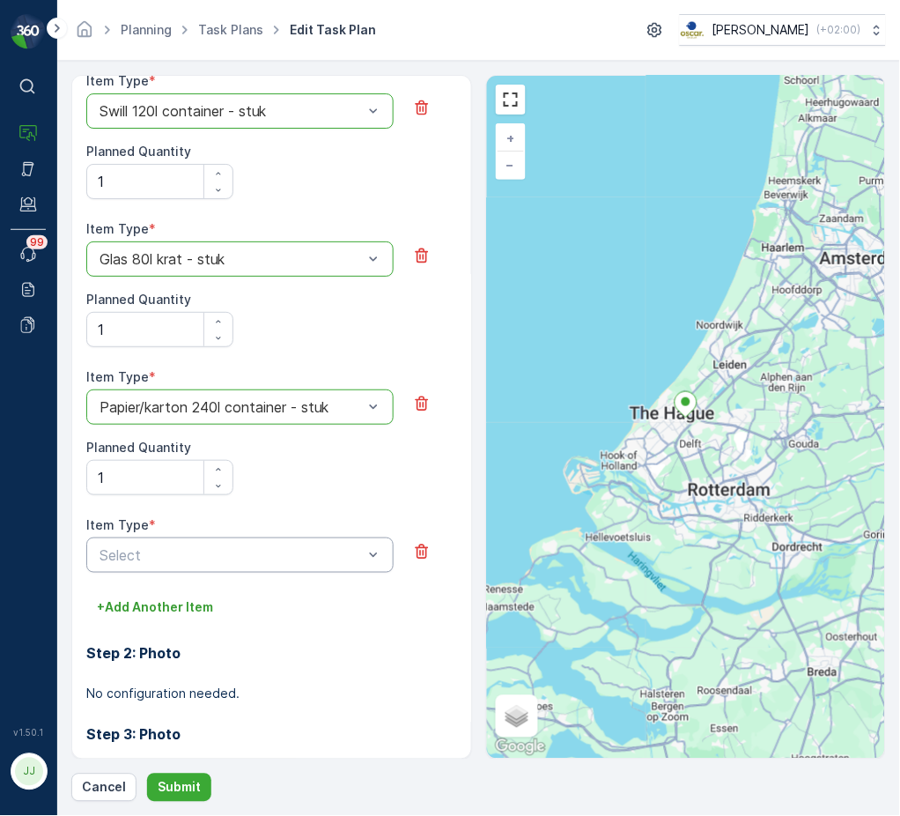
click at [162, 537] on div "Select" at bounding box center [239, 554] width 307 height 35
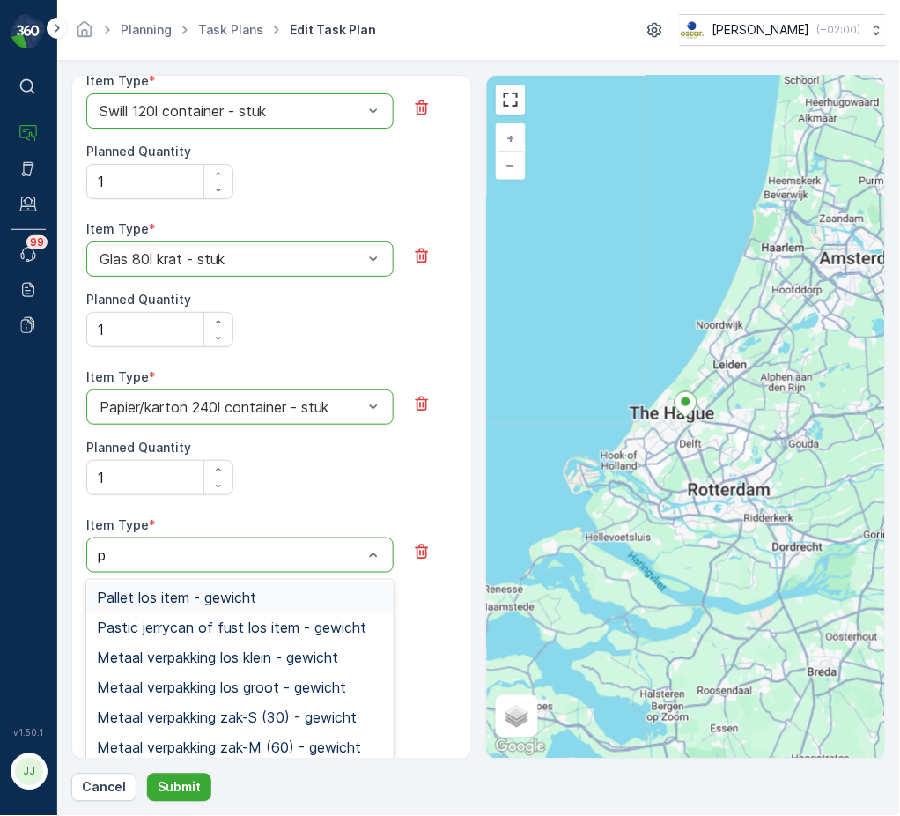
type input "pd"
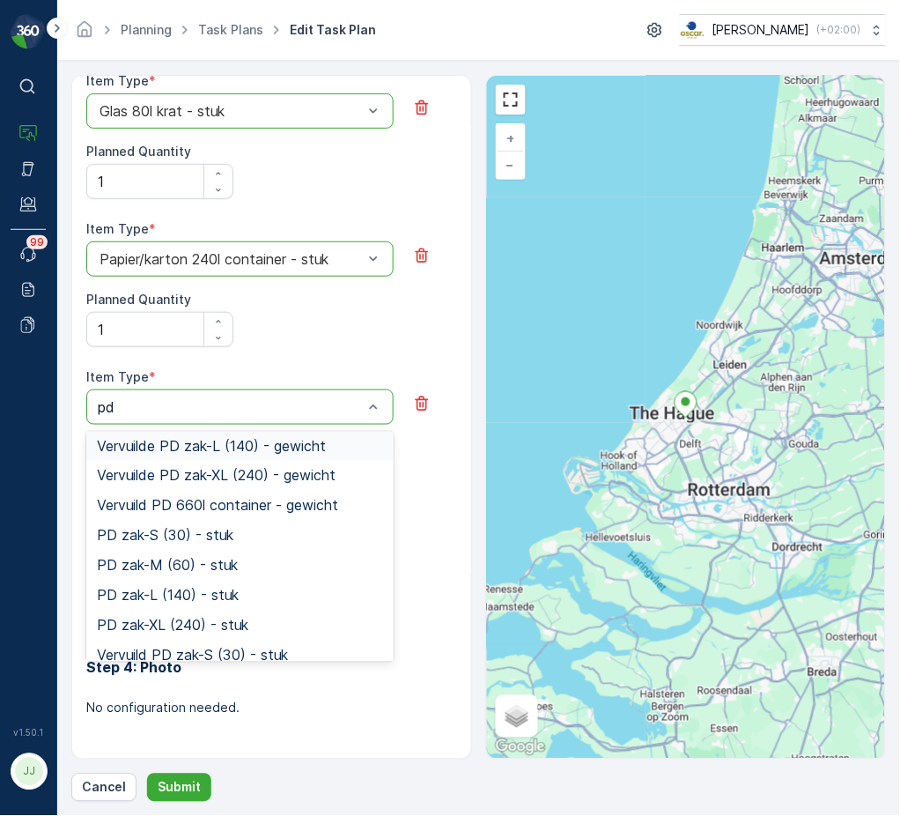
scroll to position [262, 0]
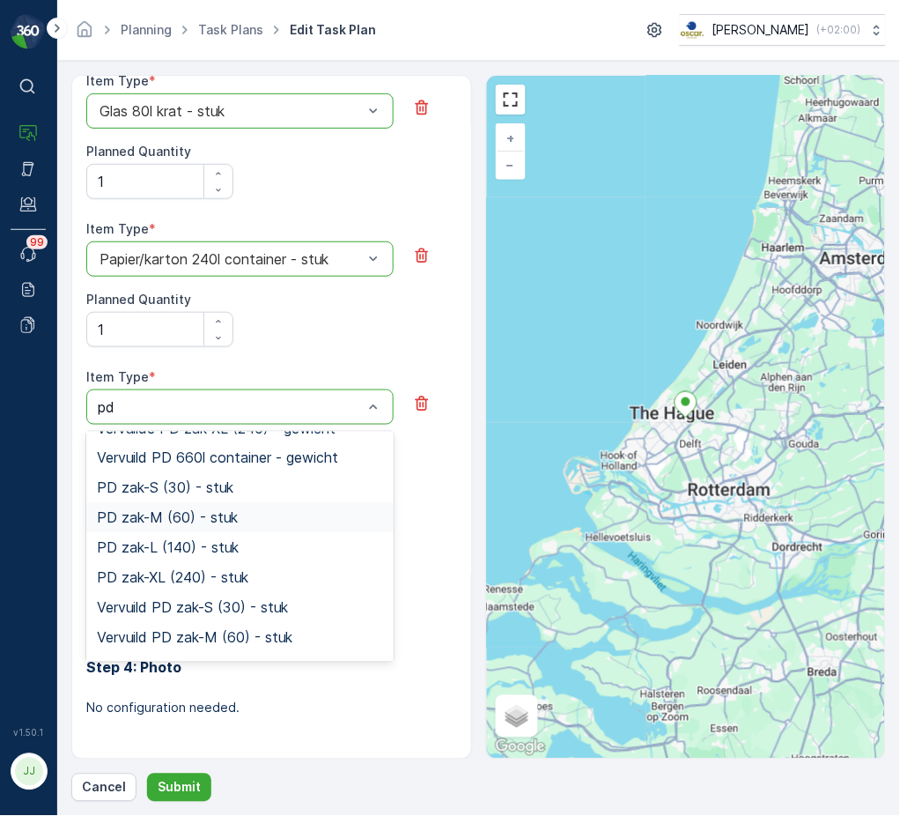
click at [188, 513] on span "PD zak-M (60) - stuk" at bounding box center [167, 518] width 141 height 16
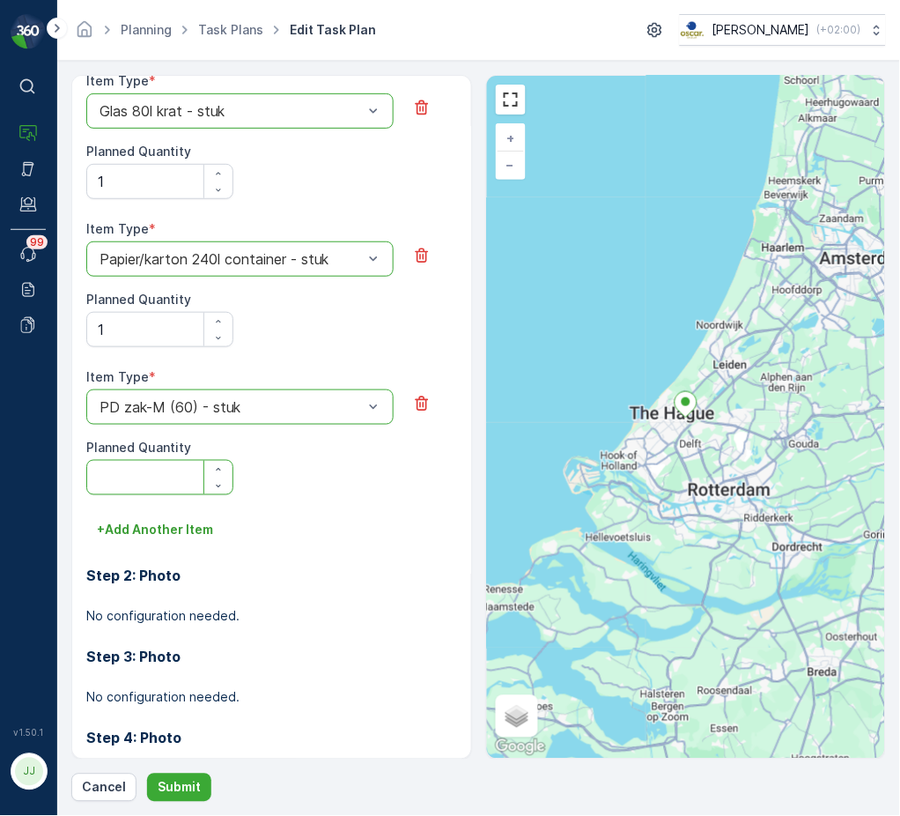
click at [136, 489] on Quantity "Planned Quantity" at bounding box center [159, 477] width 147 height 35
type Quantity "1"
click at [193, 786] on p "Submit" at bounding box center [179, 788] width 43 height 18
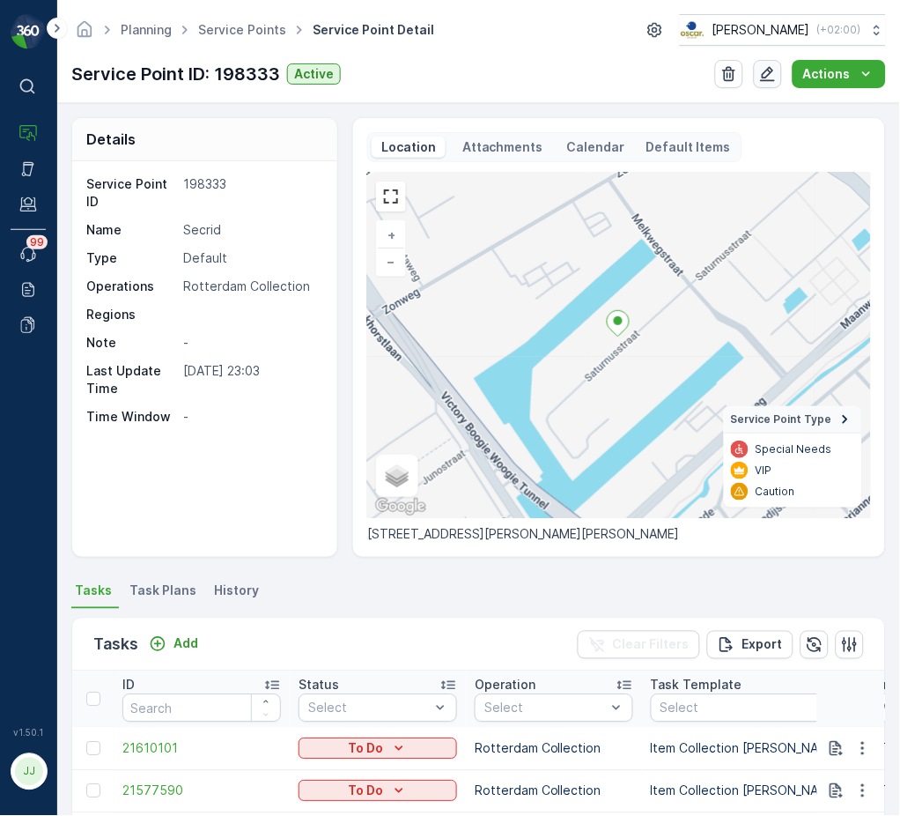
click at [768, 78] on icon "button" at bounding box center [768, 74] width 15 height 15
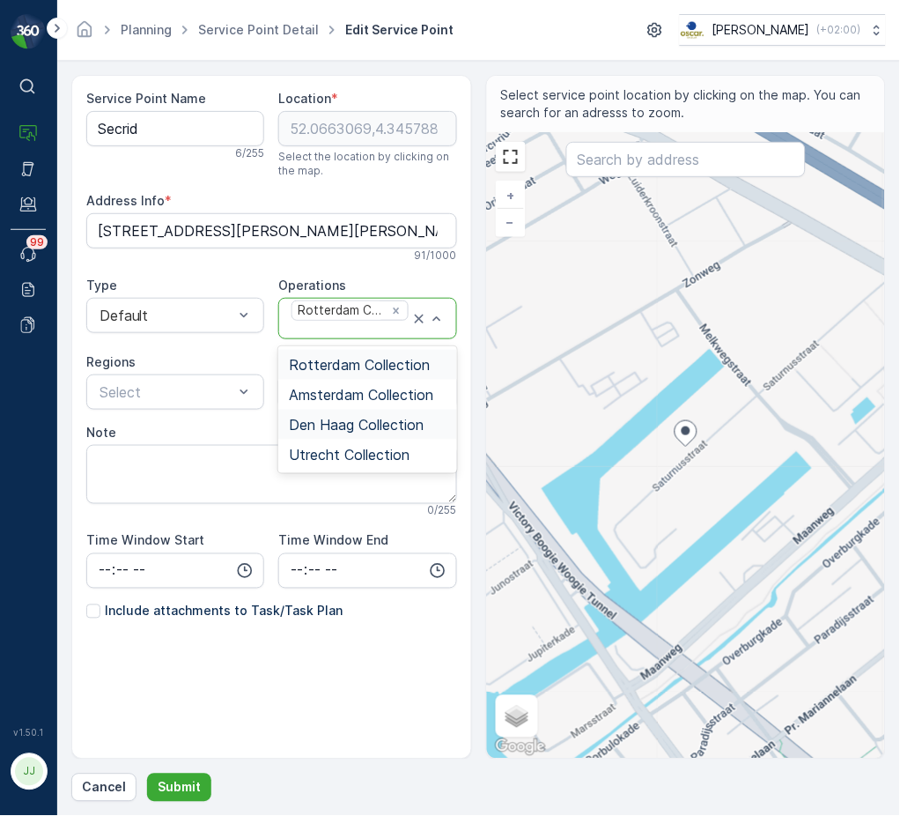
click at [358, 426] on span "Den Haag Collection" at bounding box center [356, 425] width 135 height 16
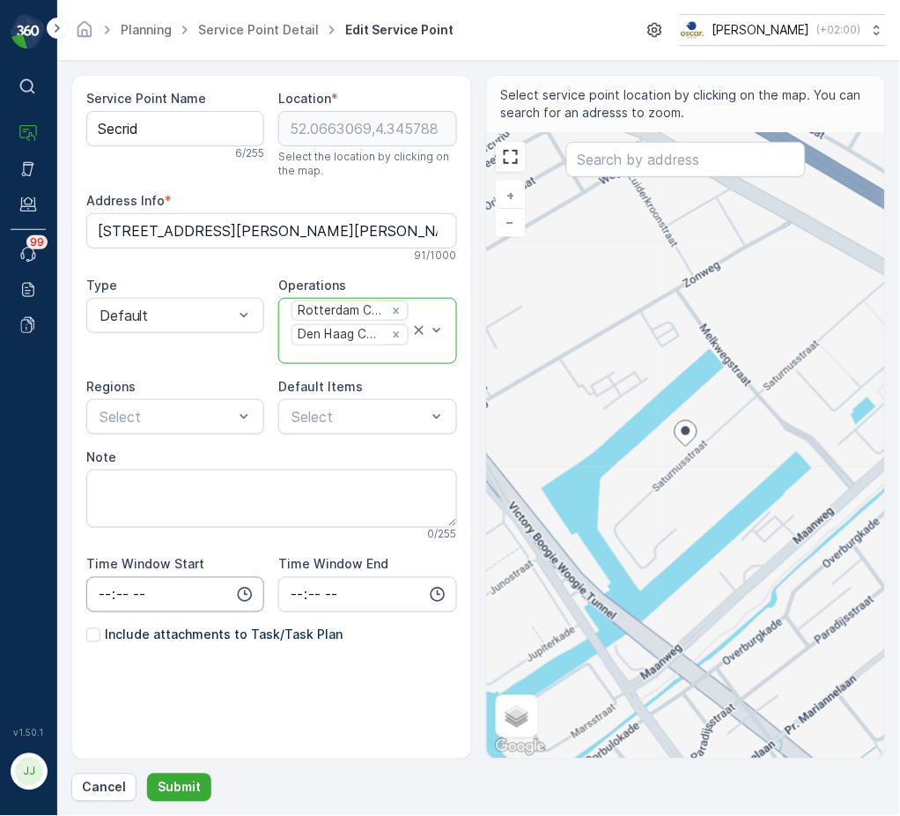
drag, startPoint x: 115, startPoint y: 632, endPoint x: 143, endPoint y: 605, distance: 38.0
click at [115, 632] on p "Include attachments to Task/Task Plan" at bounding box center [224, 635] width 238 height 18
click at [86, 626] on input "Include attachments to Task/Task Plan" at bounding box center [86, 626] width 0 height 0
click at [162, 781] on p "Submit" at bounding box center [179, 788] width 43 height 18
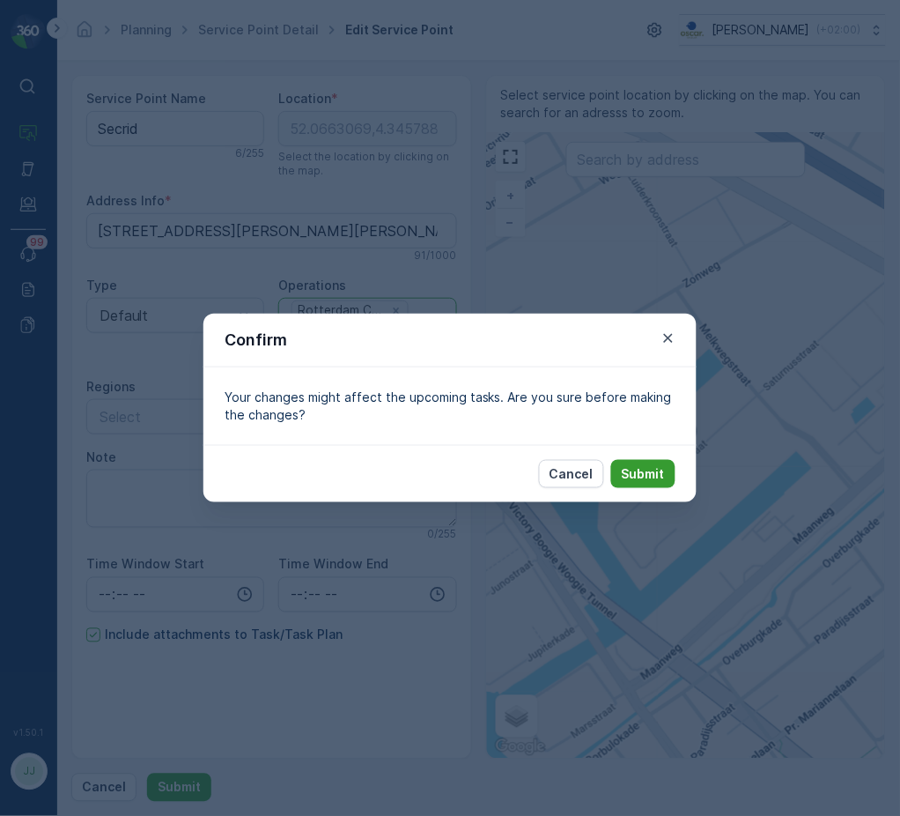
click at [650, 483] on p "Submit" at bounding box center [643, 474] width 43 height 18
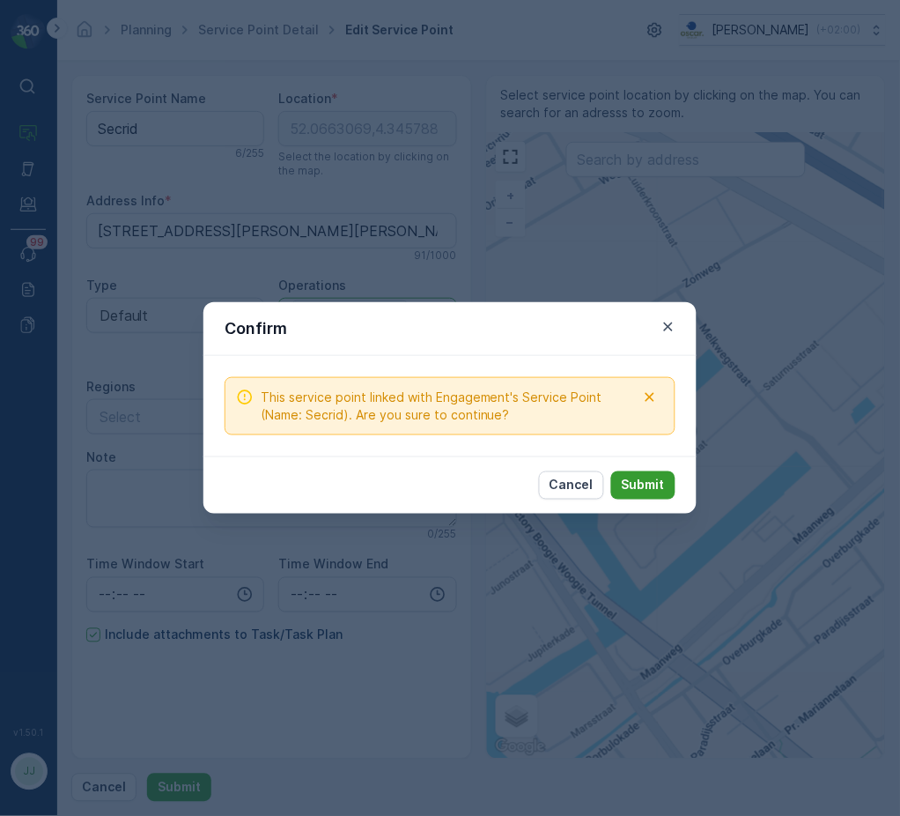
click at [632, 485] on p "Submit" at bounding box center [643, 486] width 43 height 18
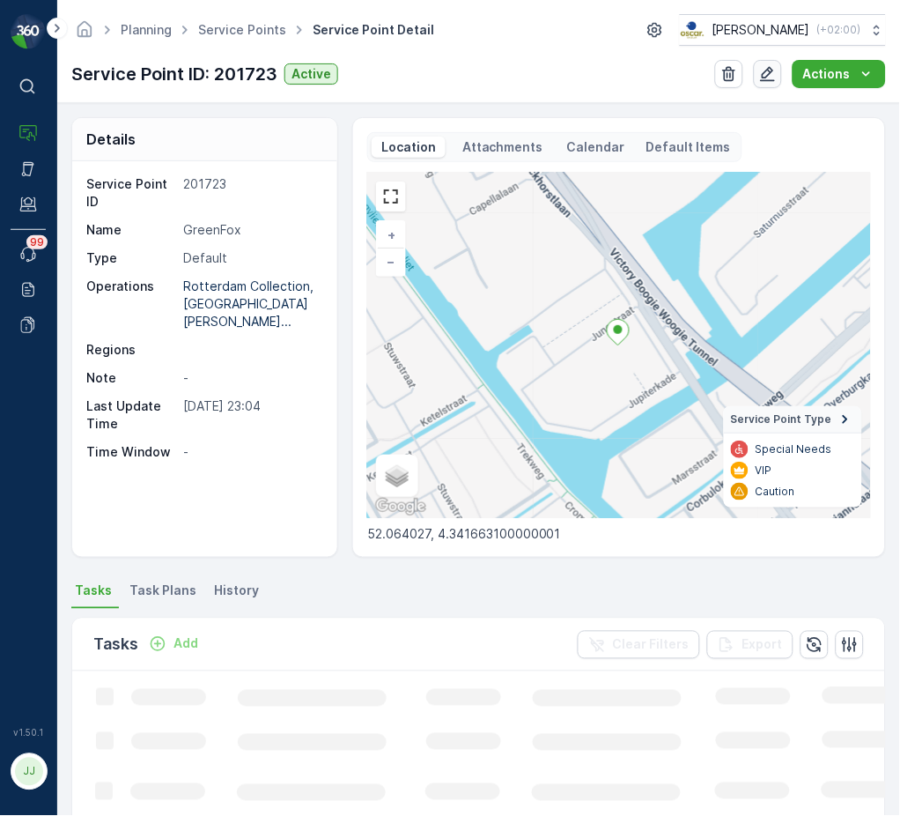
click at [776, 70] on icon "button" at bounding box center [768, 74] width 18 height 18
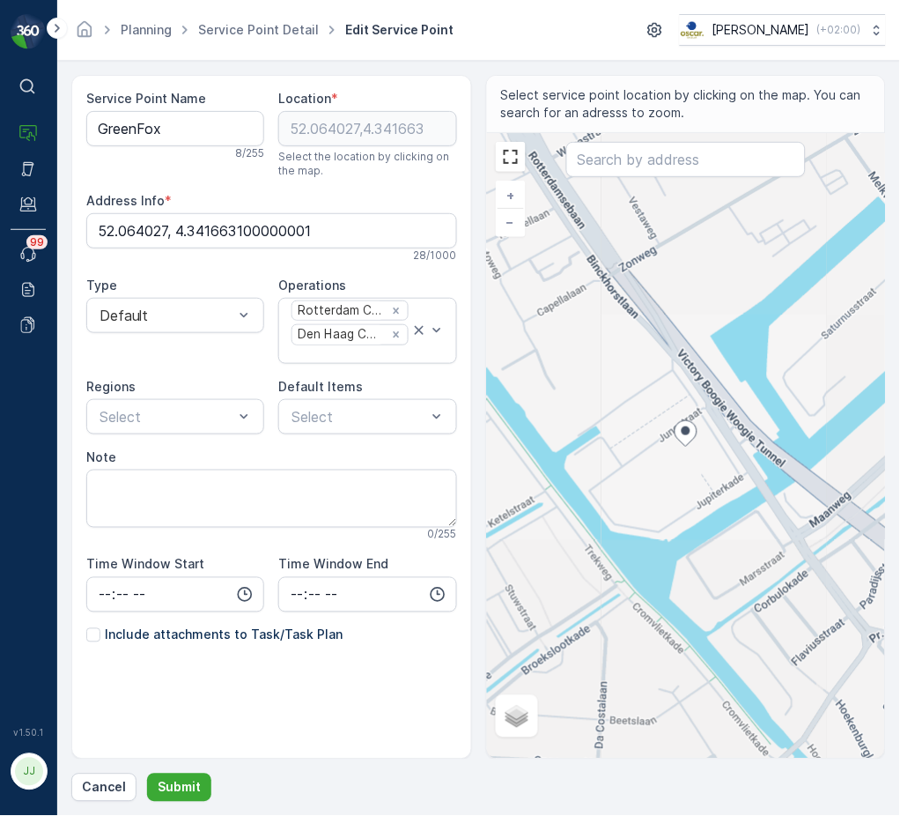
click at [143, 635] on p "Include attachments to Task/Task Plan" at bounding box center [224, 635] width 238 height 18
click at [86, 626] on input "Include attachments to Task/Task Plan" at bounding box center [86, 626] width 0 height 0
click at [160, 783] on p "Submit" at bounding box center [179, 788] width 43 height 18
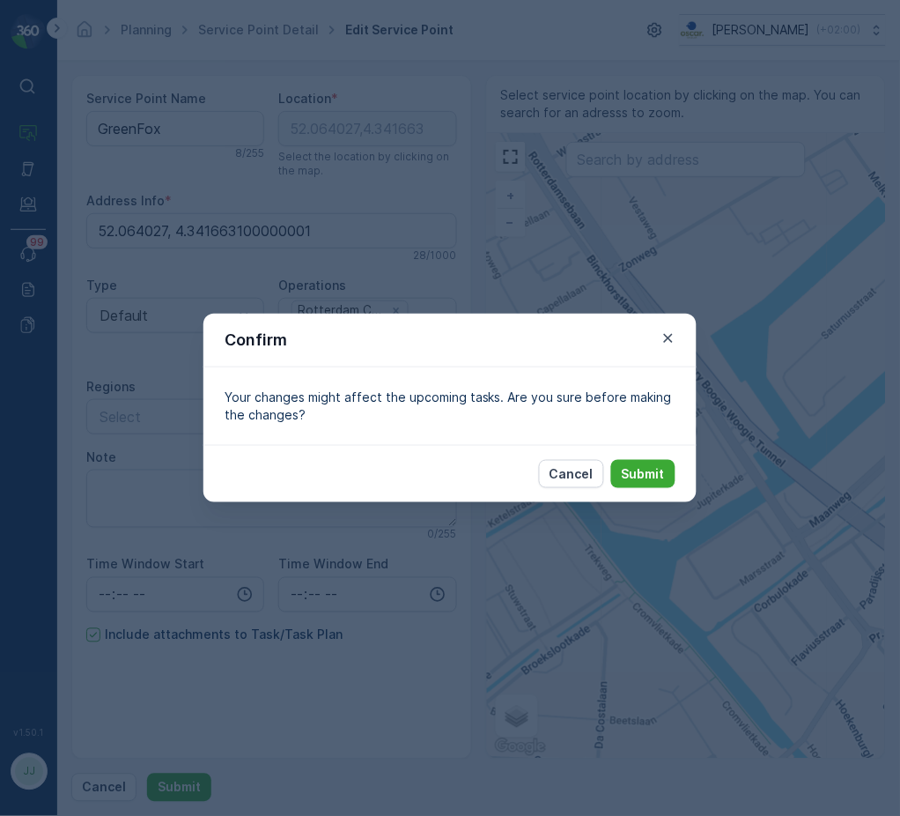
drag, startPoint x: 144, startPoint y: 615, endPoint x: 237, endPoint y: 558, distance: 108.8
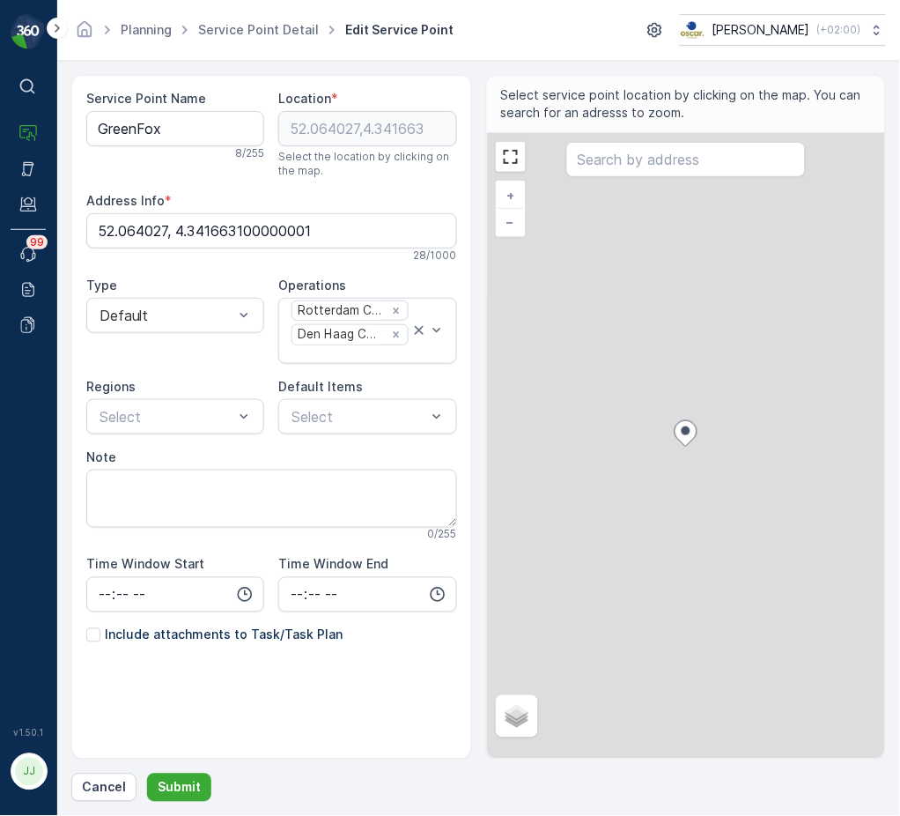
click at [233, 645] on div "Service Point Name GreenFox 8 / 255 Location * 52.064027,4.341663 Select the lo…" at bounding box center [271, 409] width 371 height 639
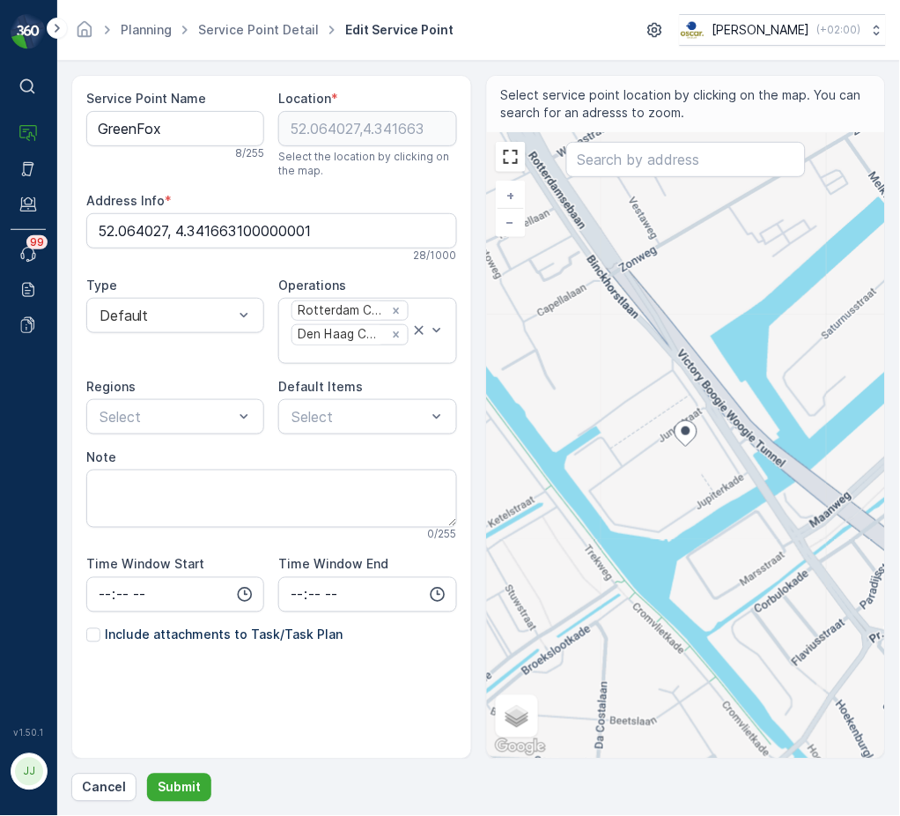
click at [174, 634] on p "Include attachments to Task/Task Plan" at bounding box center [224, 635] width 238 height 18
click at [86, 626] on input "Include attachments to Task/Task Plan" at bounding box center [86, 626] width 0 height 0
click at [163, 782] on p "Submit" at bounding box center [179, 788] width 43 height 18
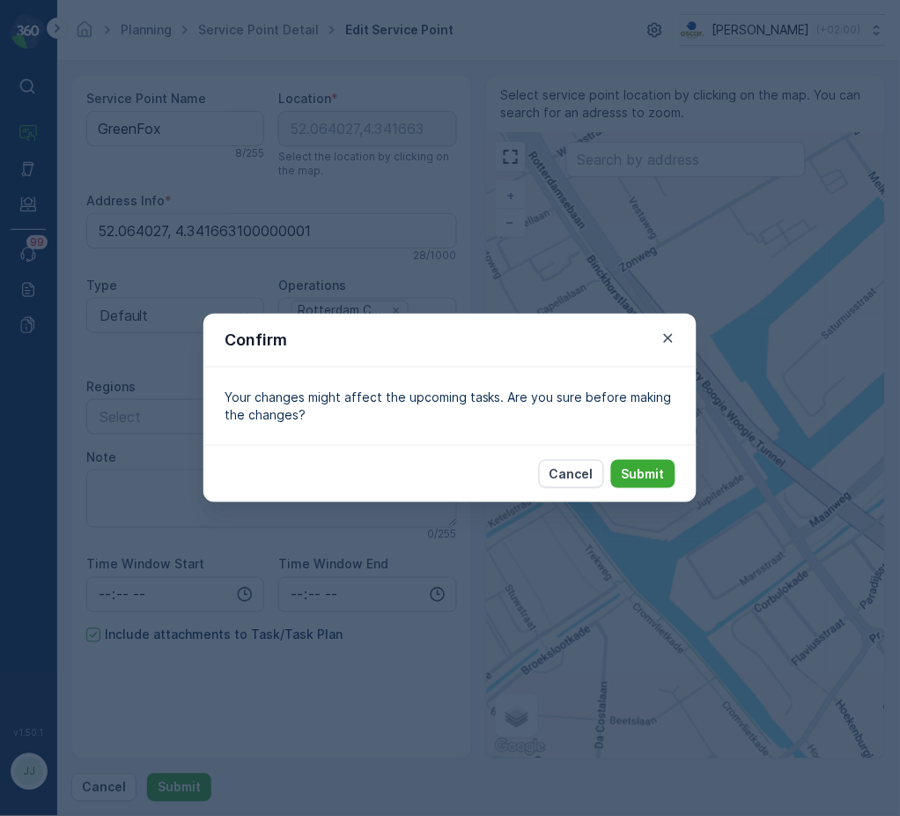
click at [642, 456] on div "Cancel Submit" at bounding box center [449, 473] width 493 height 57
click at [641, 474] on p "Submit" at bounding box center [643, 474] width 43 height 18
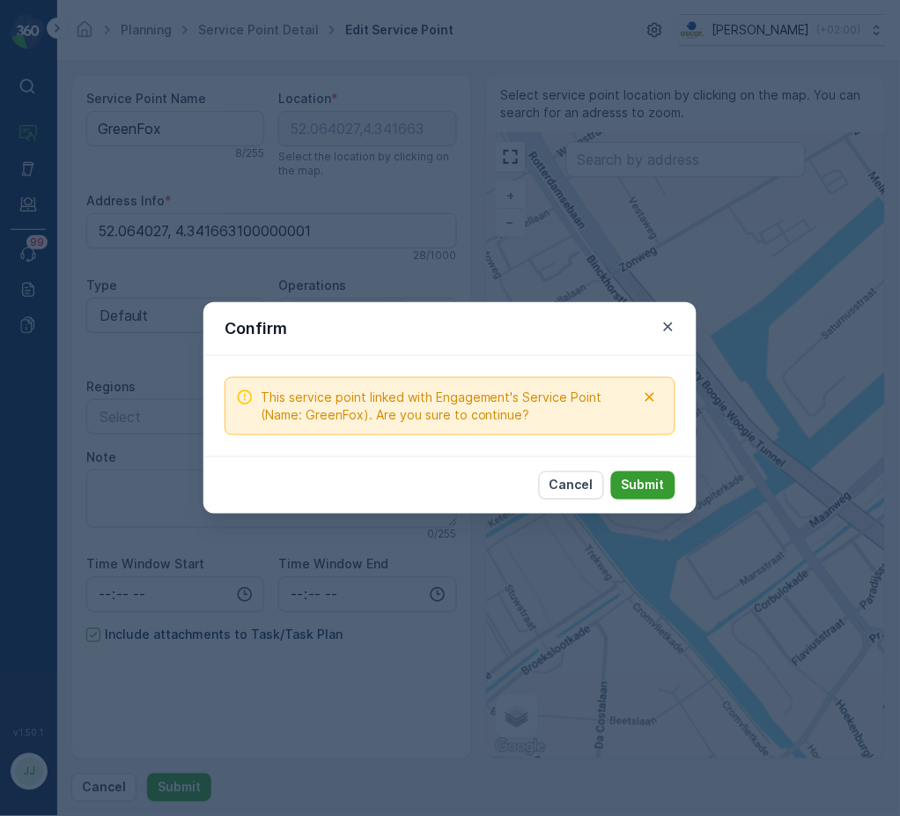
click at [654, 473] on button "Submit" at bounding box center [643, 485] width 64 height 28
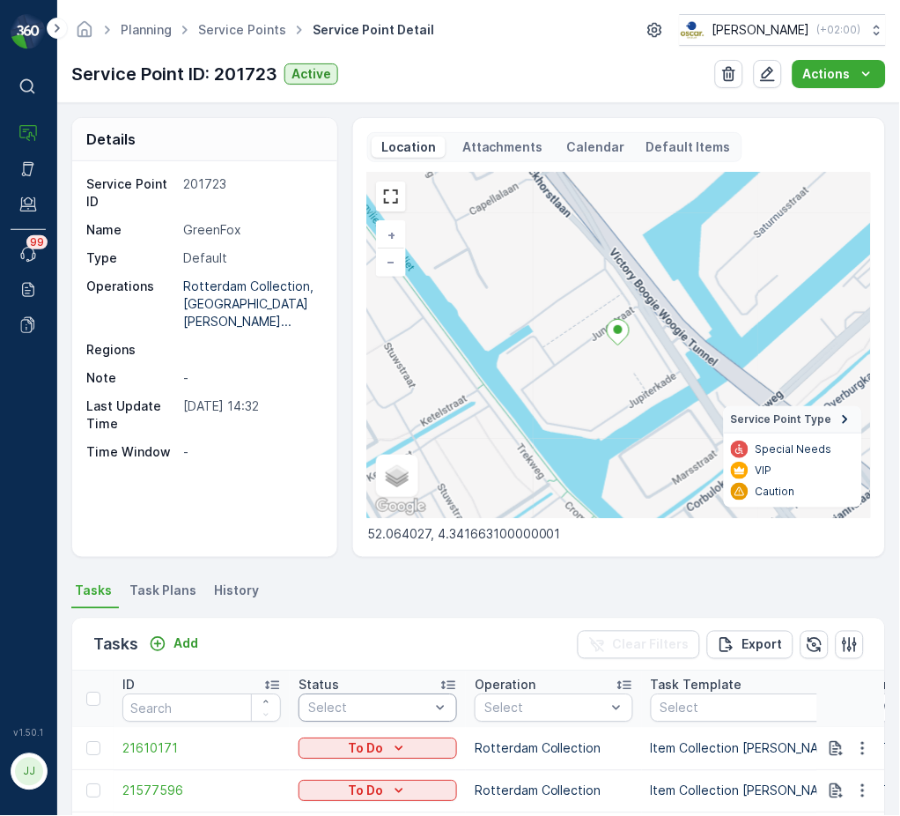
scroll to position [4, 0]
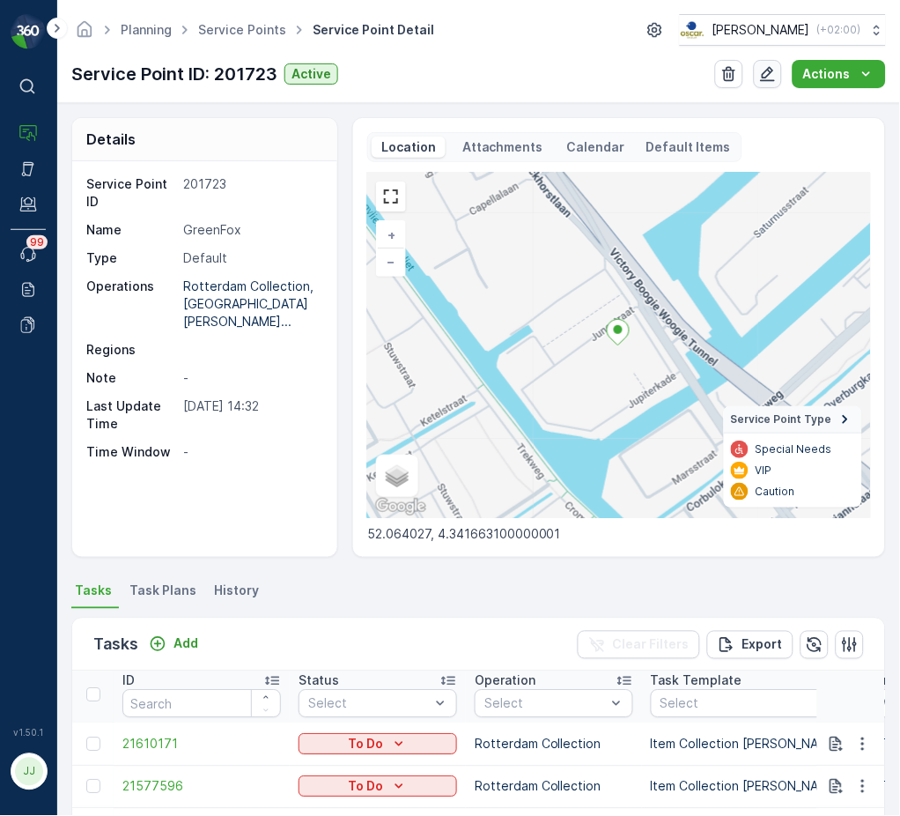
click at [763, 74] on icon "button" at bounding box center [768, 74] width 18 height 18
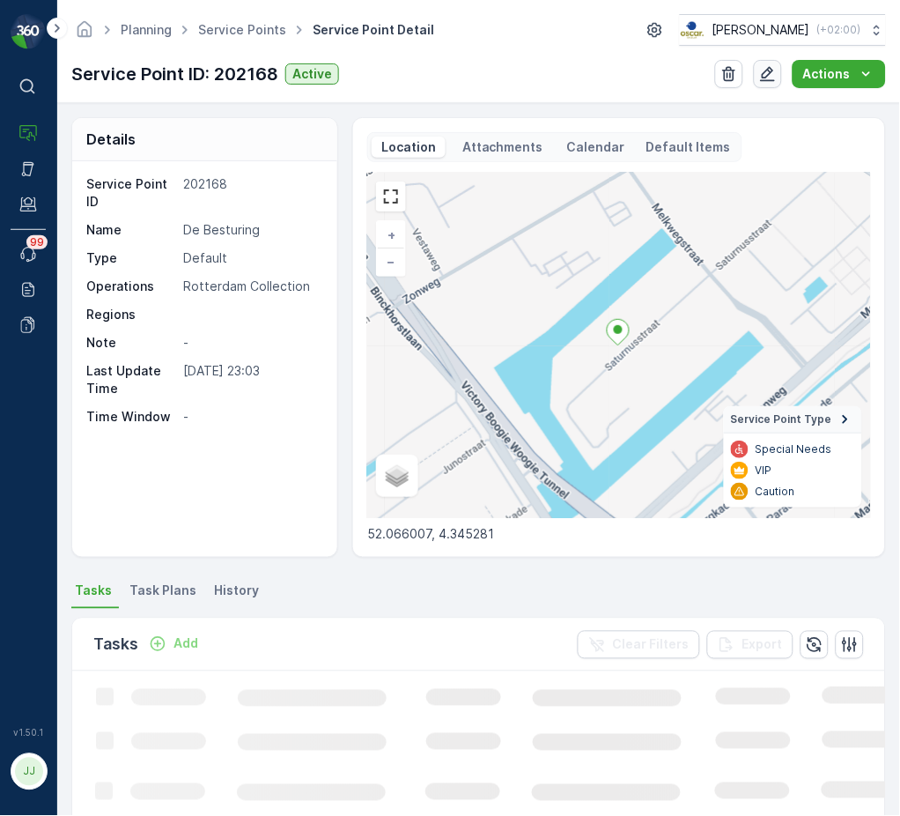
click at [767, 70] on icon "button" at bounding box center [768, 74] width 18 height 18
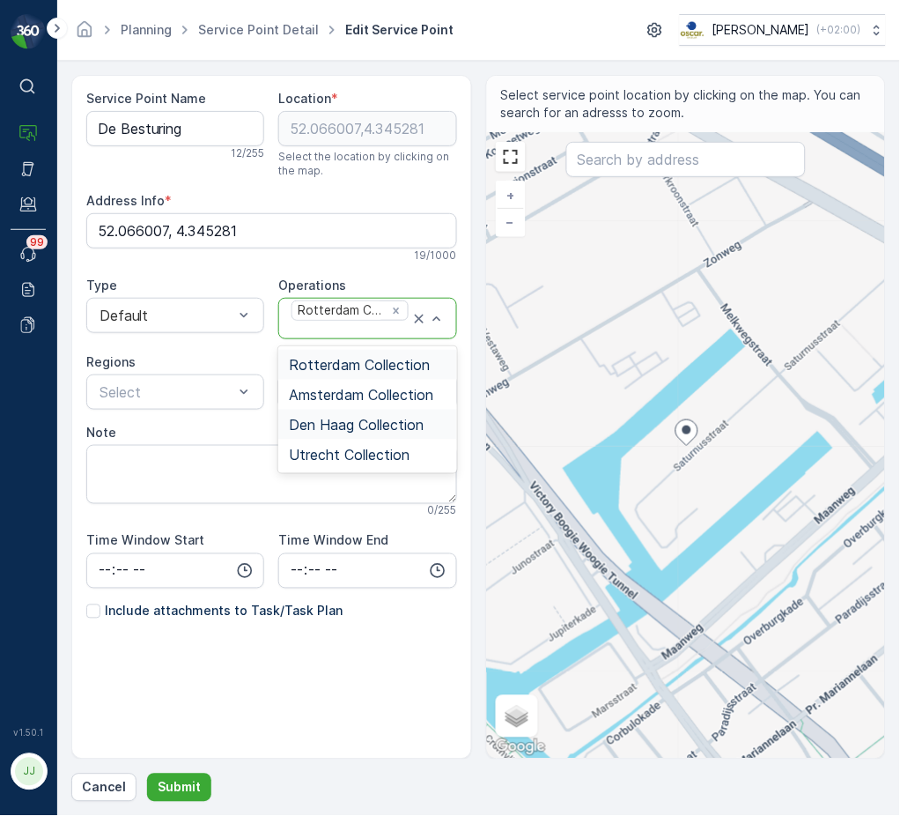
click at [376, 429] on span "Den Haag Collection" at bounding box center [356, 425] width 135 height 16
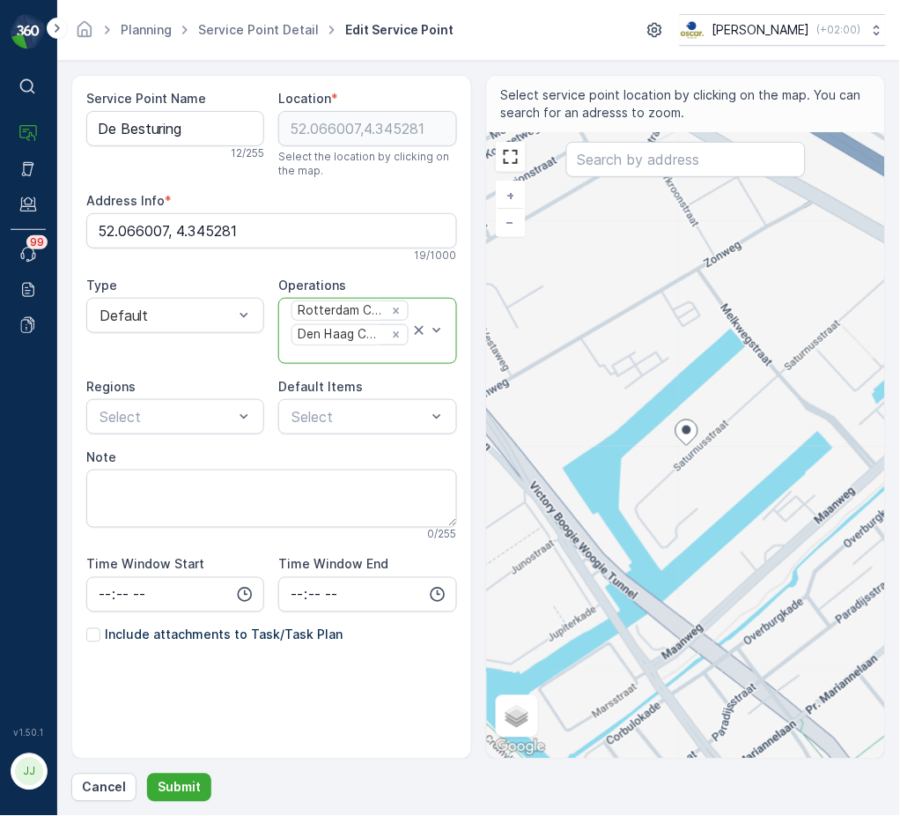
drag, startPoint x: 107, startPoint y: 612, endPoint x: 108, endPoint y: 626, distance: 14.2
click at [107, 619] on div "Service Point Name De Besturing 12 / 255 Location * [GEOGRAPHIC_DATA] Select th…" at bounding box center [271, 409] width 371 height 639
click at [108, 627] on p "Include attachments to Task/Task Plan" at bounding box center [224, 635] width 238 height 18
click at [86, 626] on input "Include attachments to Task/Task Plan" at bounding box center [86, 626] width 0 height 0
click at [177, 784] on p "Submit" at bounding box center [179, 788] width 43 height 18
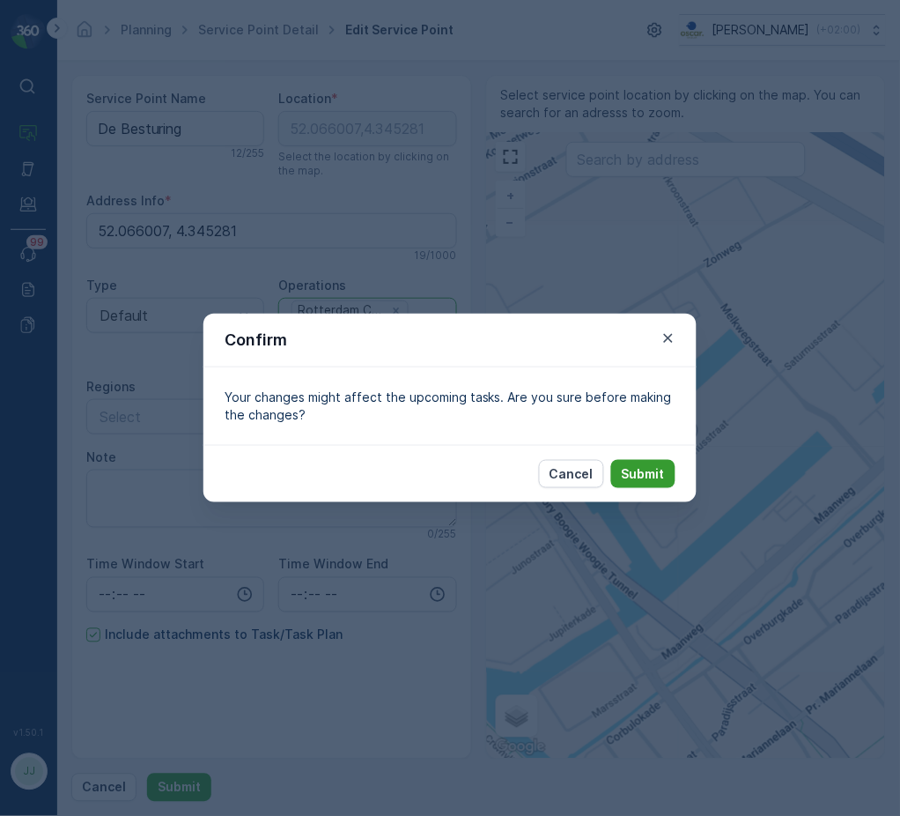
click at [638, 469] on p "Submit" at bounding box center [643, 474] width 43 height 18
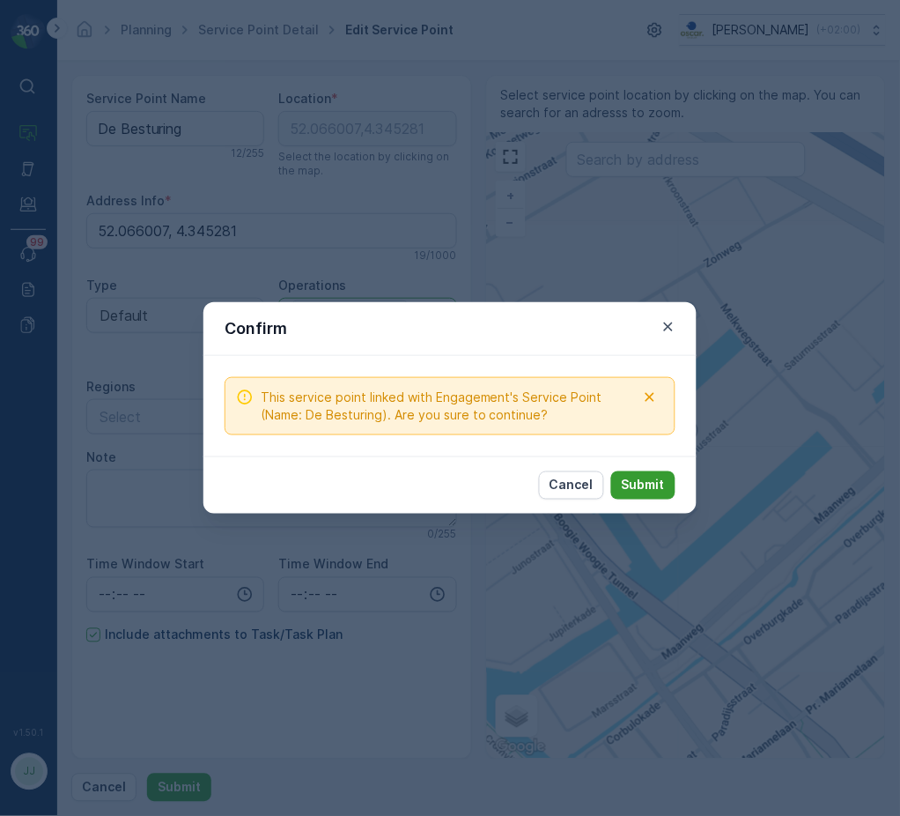
click at [637, 490] on p "Submit" at bounding box center [643, 486] width 43 height 18
